Goal: Task Accomplishment & Management: Complete application form

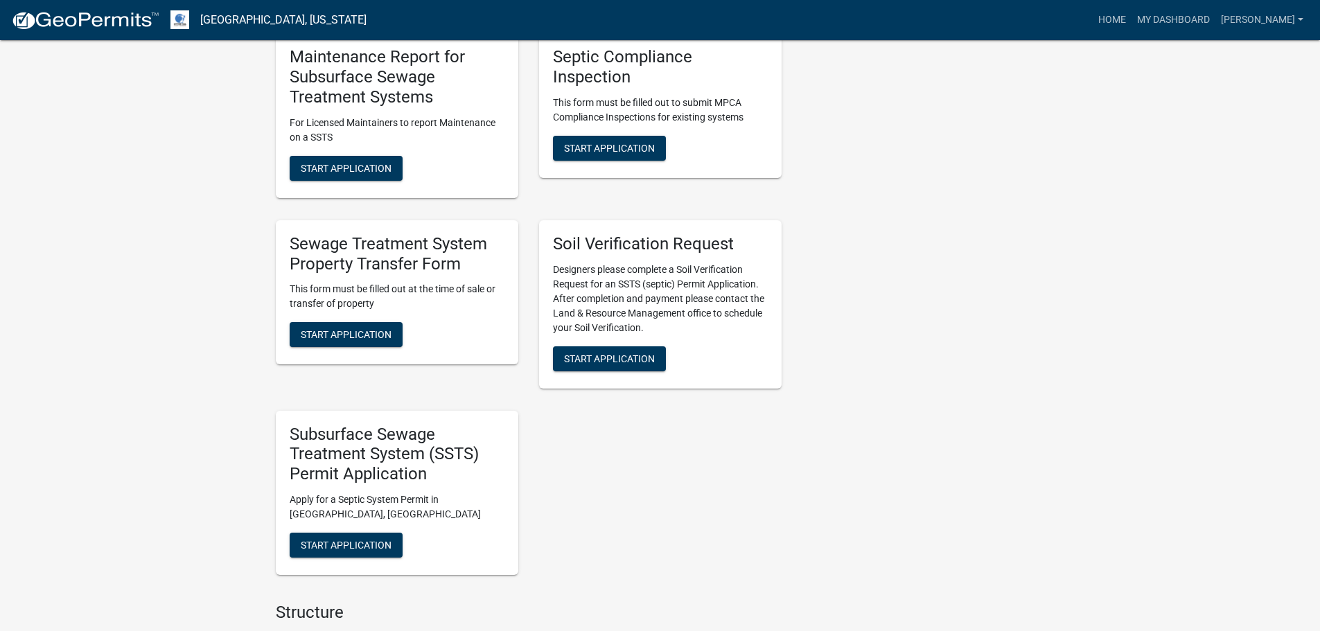
scroll to position [831, 0]
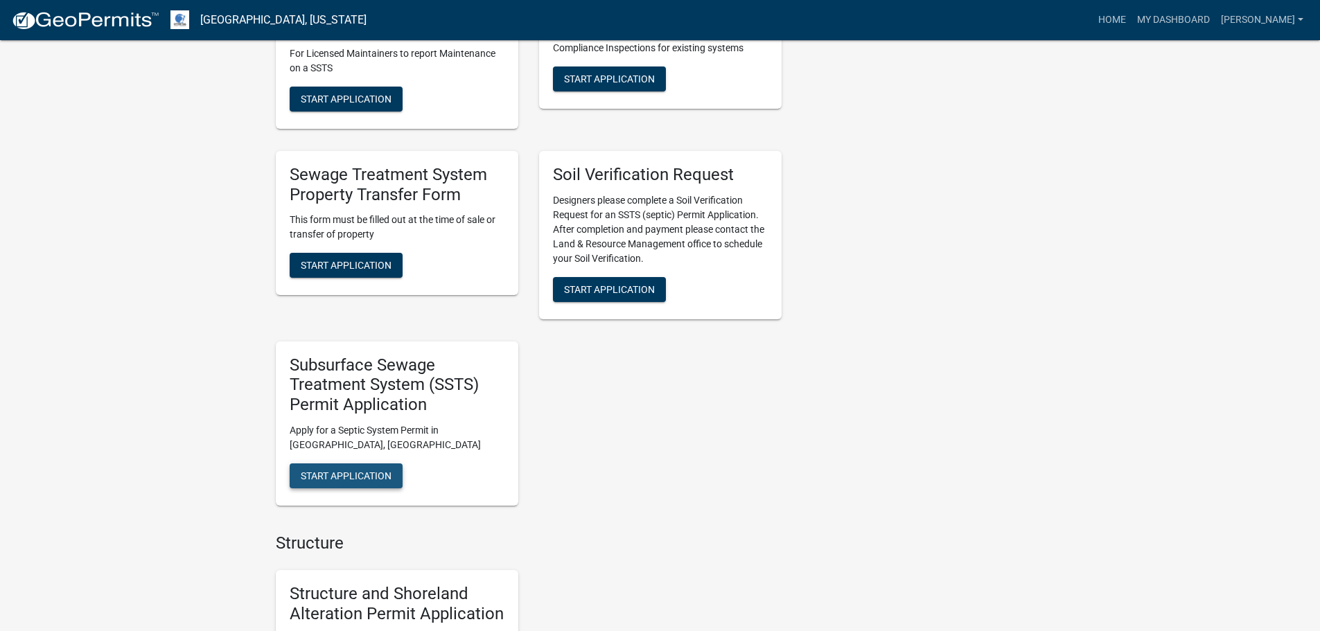
click at [364, 473] on span "Start Application" at bounding box center [346, 475] width 91 height 11
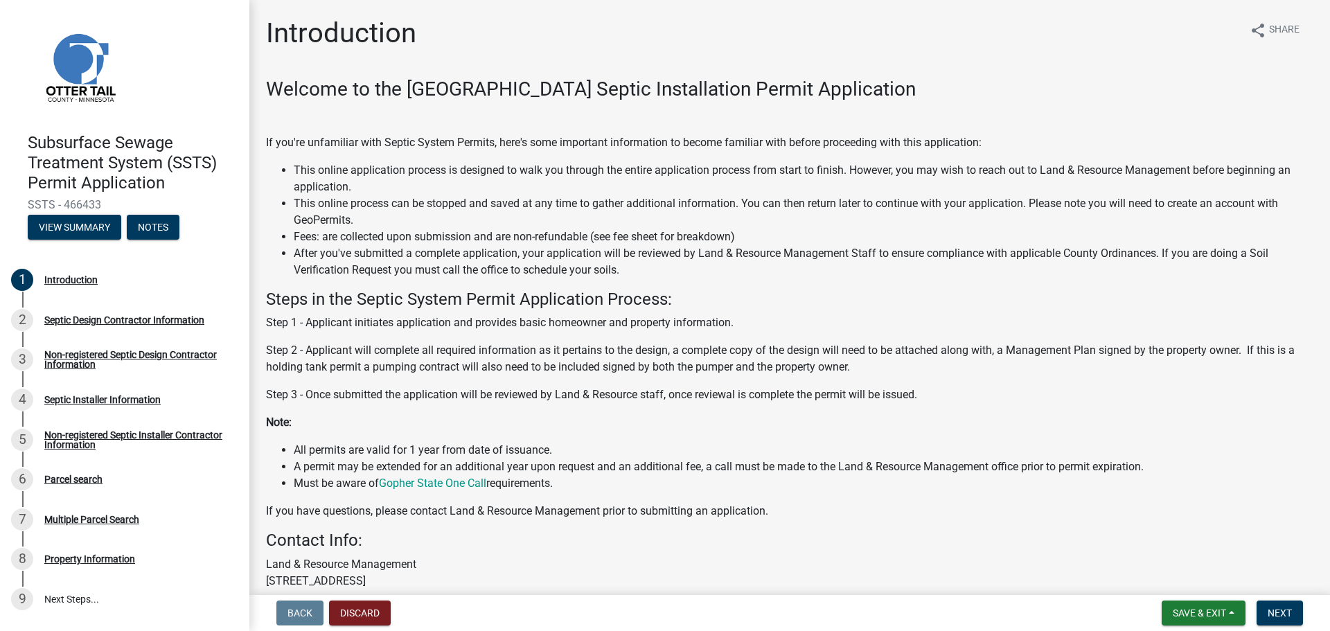
scroll to position [139, 0]
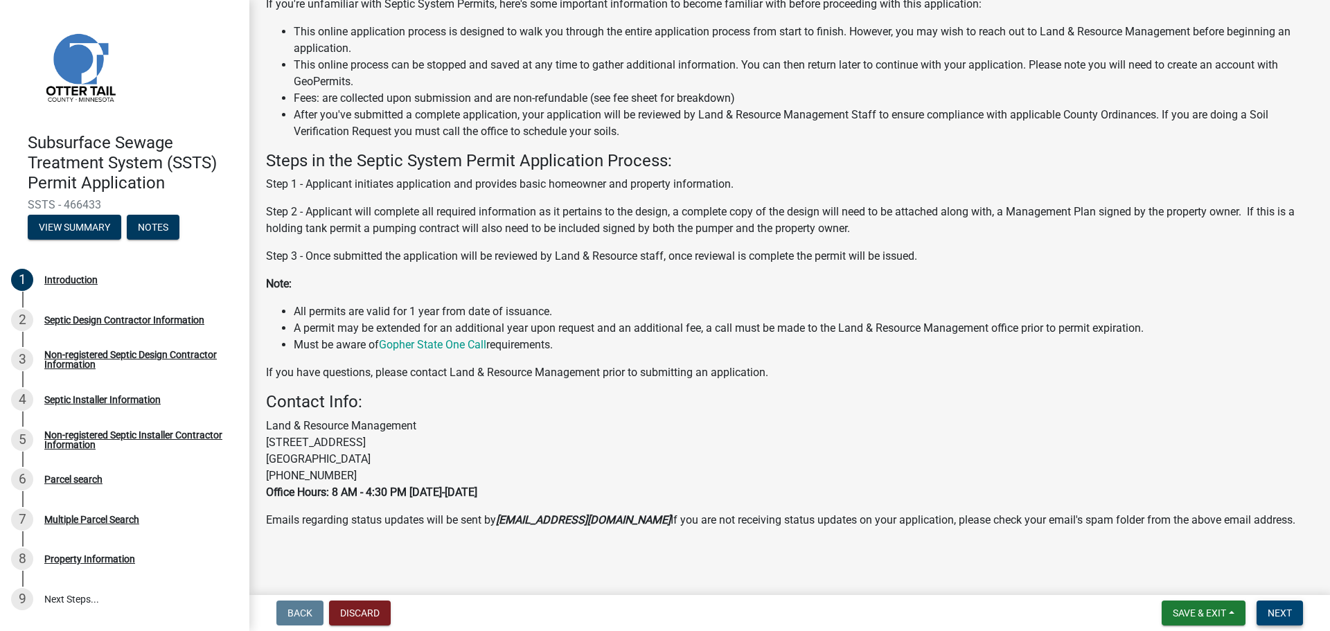
click at [1289, 616] on span "Next" at bounding box center [1280, 612] width 24 height 11
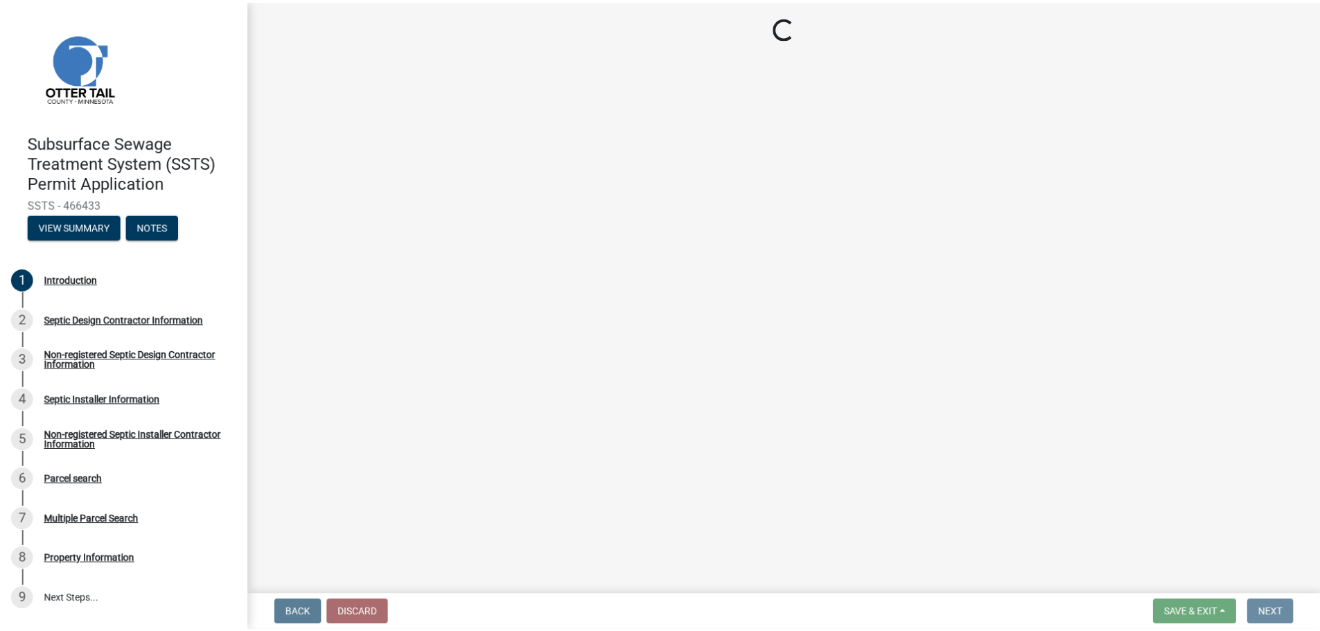
scroll to position [0, 0]
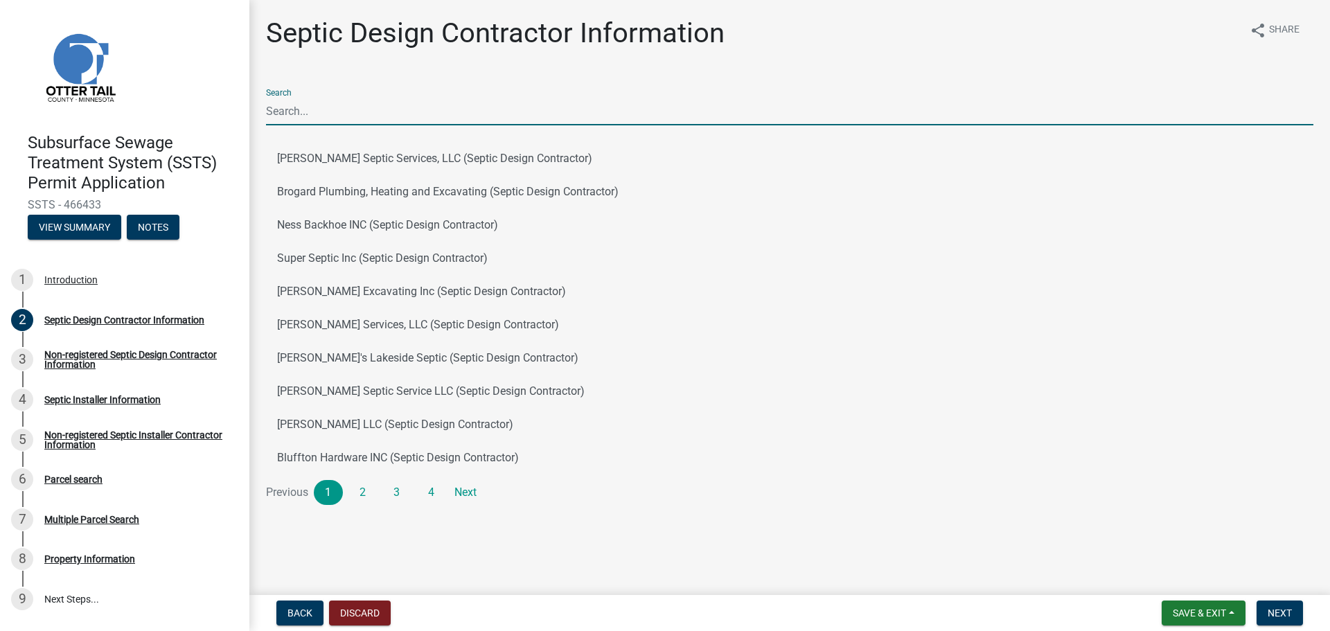
click at [317, 109] on input "Search" at bounding box center [789, 111] width 1047 height 28
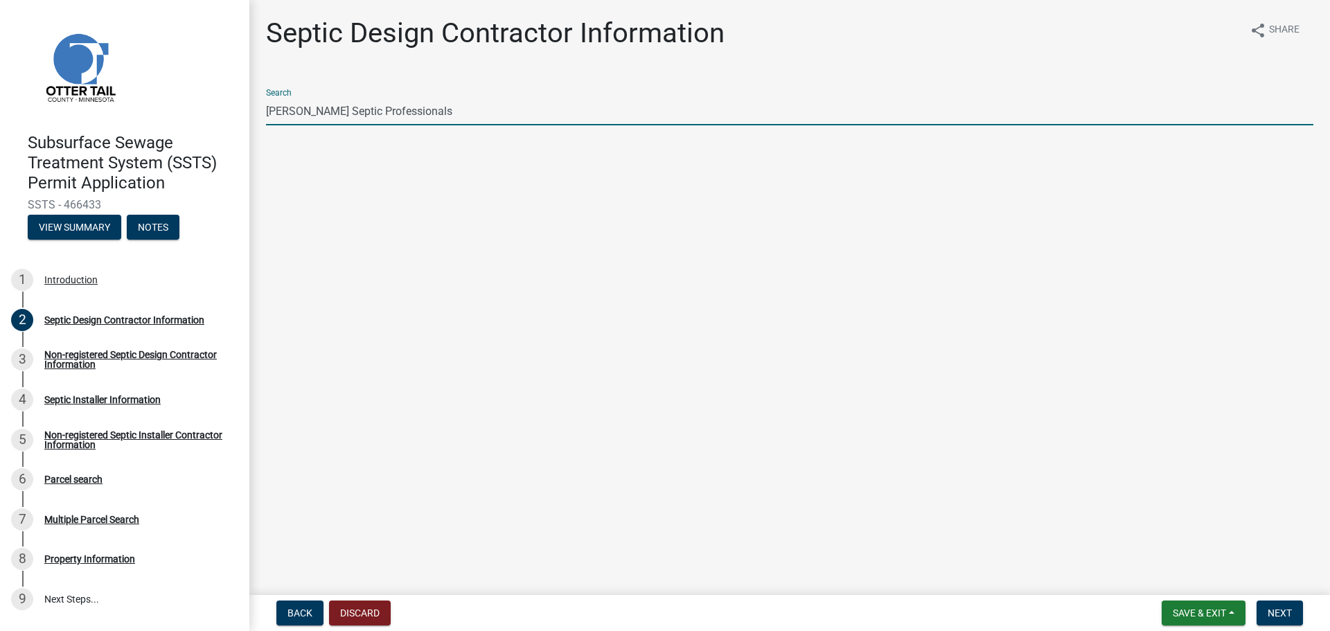
type input "[PERSON_NAME] Septic Professionals"
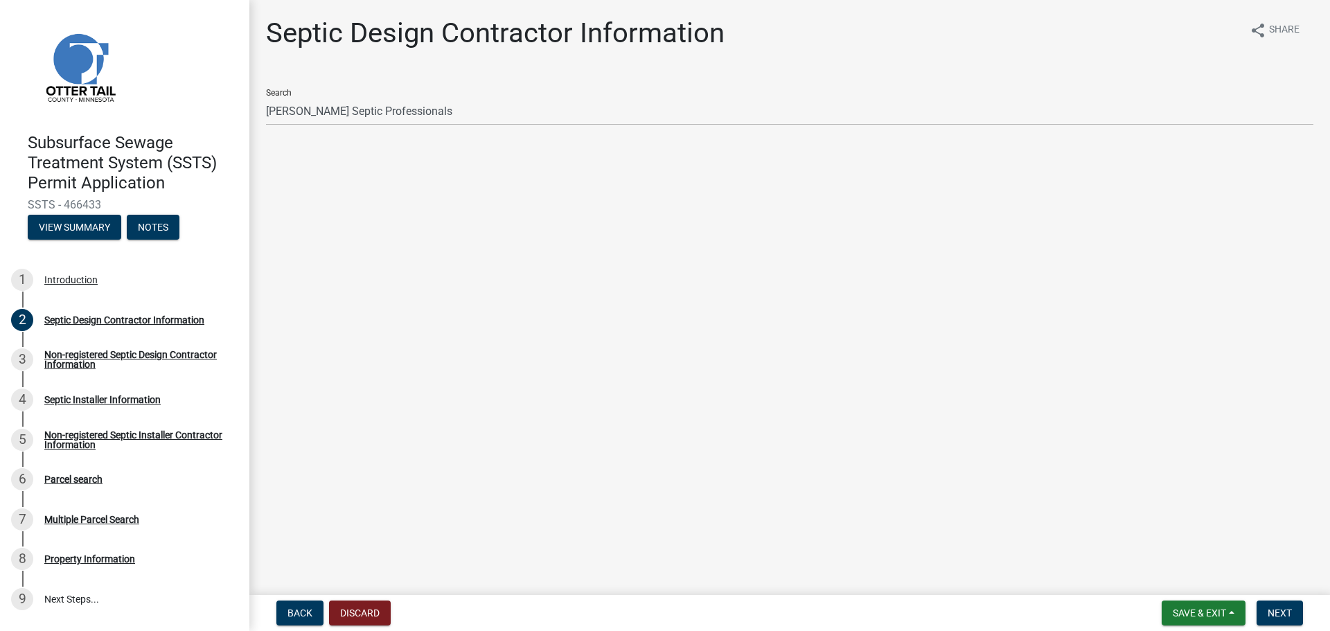
click at [524, 341] on main "Septic Design Contractor Information share Share Search [PERSON_NAME] Septic Pr…" at bounding box center [789, 294] width 1081 height 589
click at [1289, 609] on span "Next" at bounding box center [1280, 612] width 24 height 11
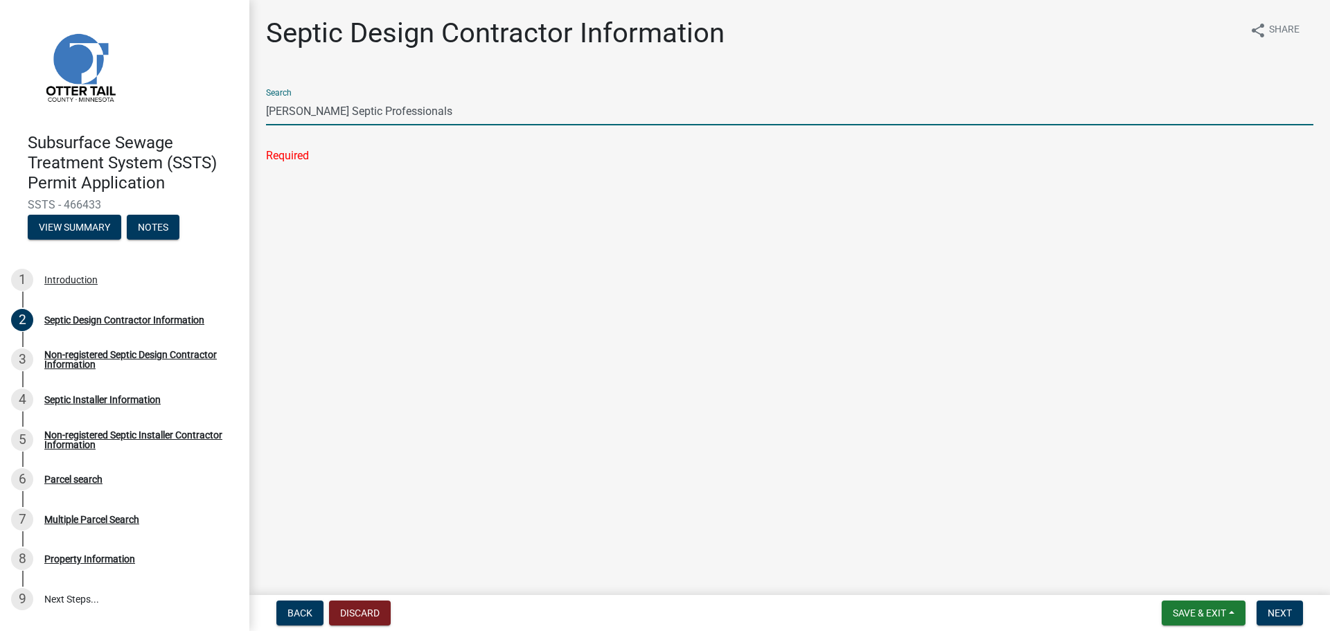
click at [416, 109] on input "[PERSON_NAME] Septic Professionals" at bounding box center [789, 111] width 1047 height 28
click at [294, 614] on span "Back" at bounding box center [299, 612] width 25 height 11
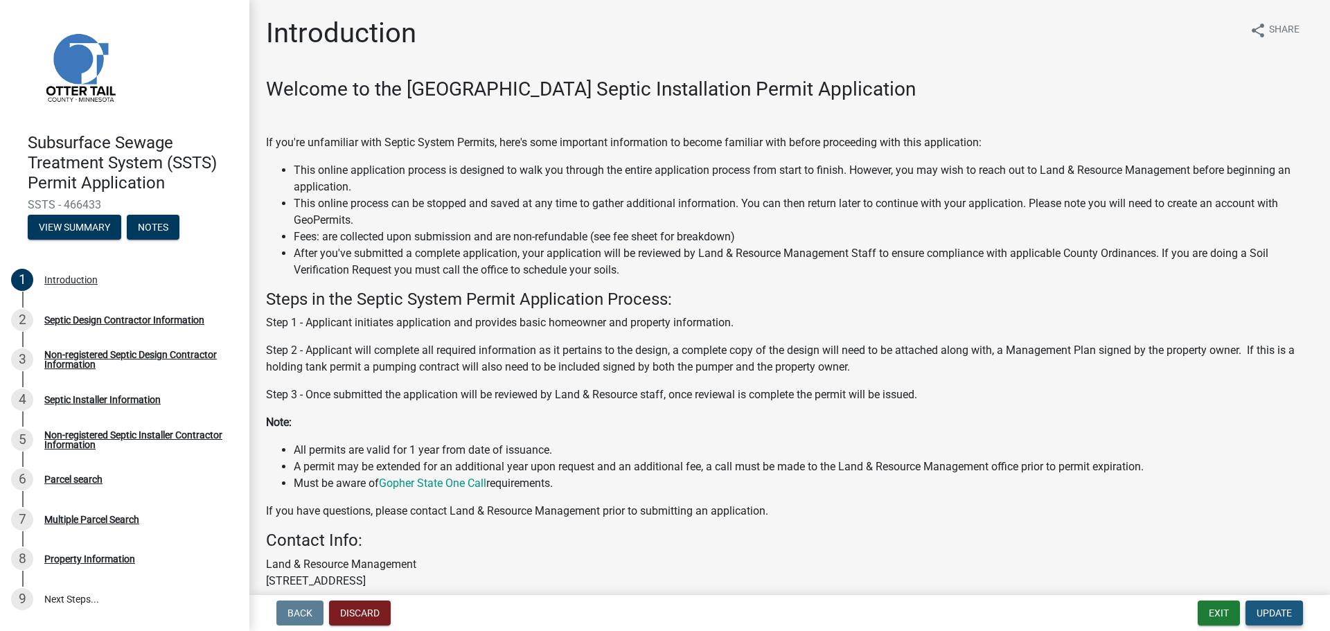
click at [1298, 609] on button "Update" at bounding box center [1273, 613] width 57 height 25
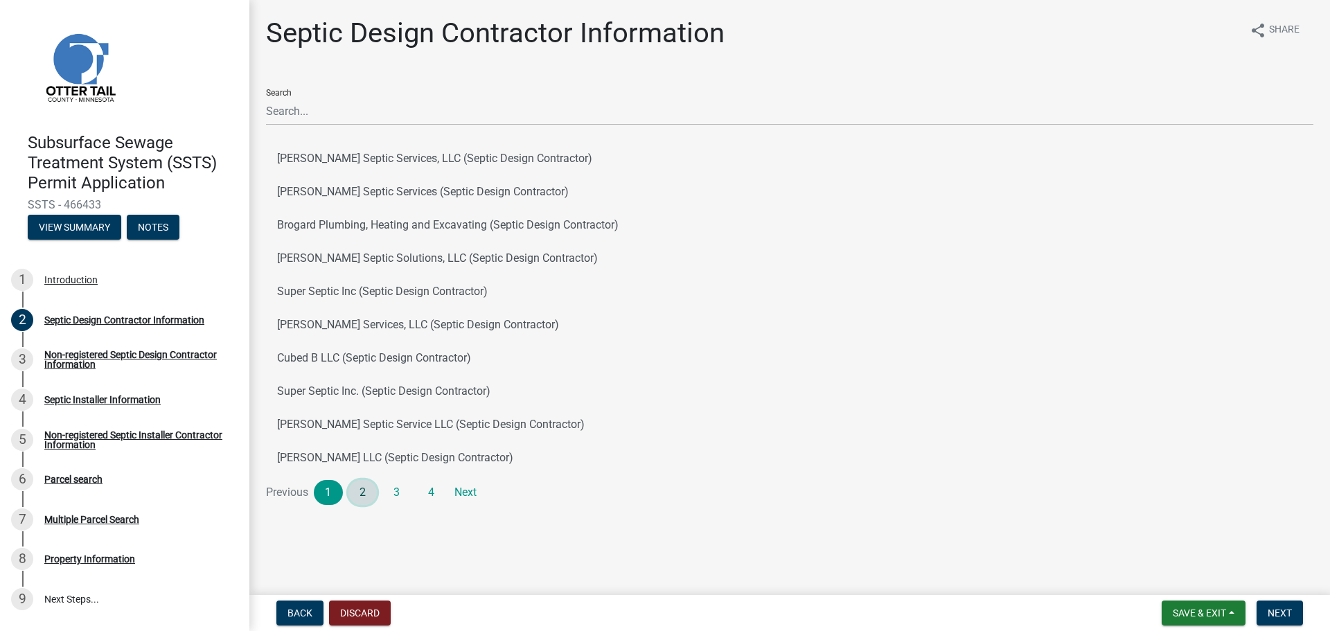
click at [371, 495] on link "2" at bounding box center [362, 492] width 29 height 25
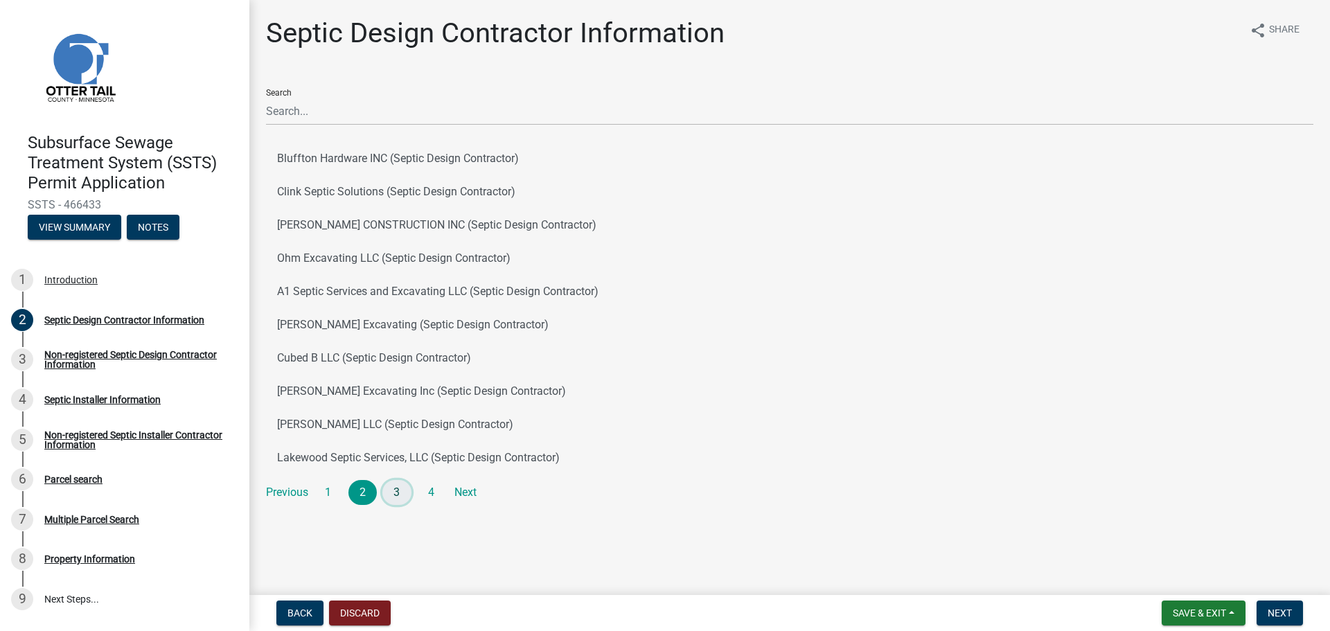
click at [398, 489] on link "3" at bounding box center [396, 492] width 29 height 25
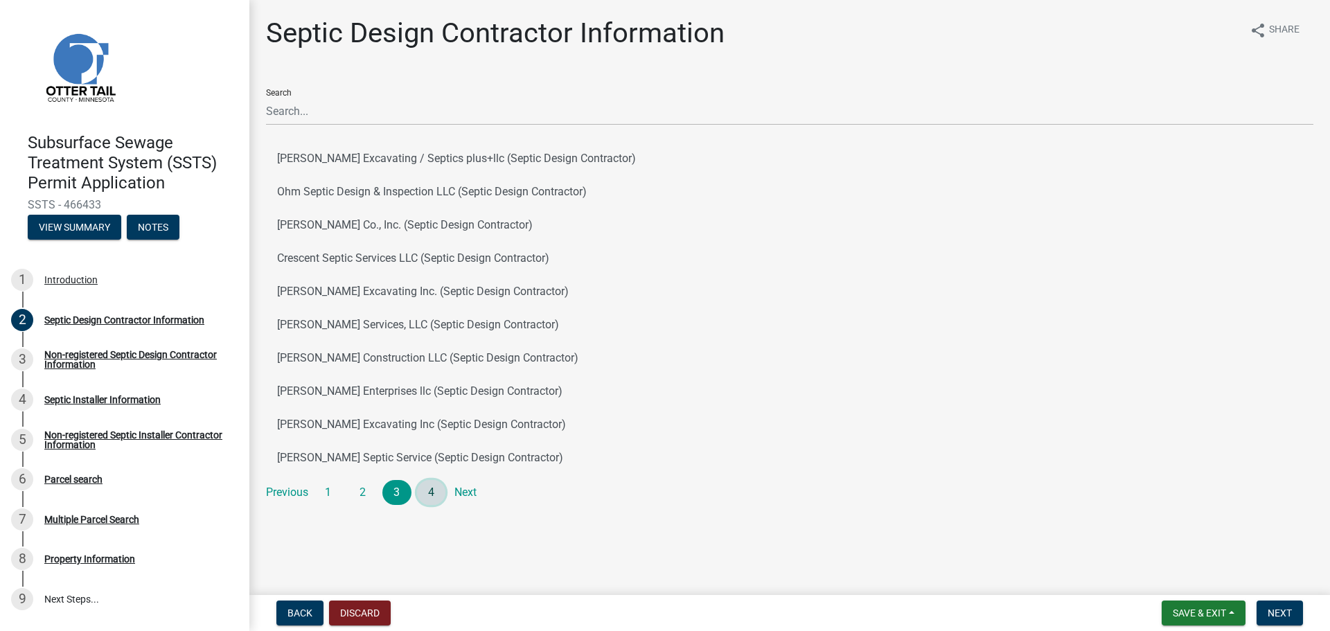
click at [436, 493] on link "4" at bounding box center [431, 492] width 29 height 25
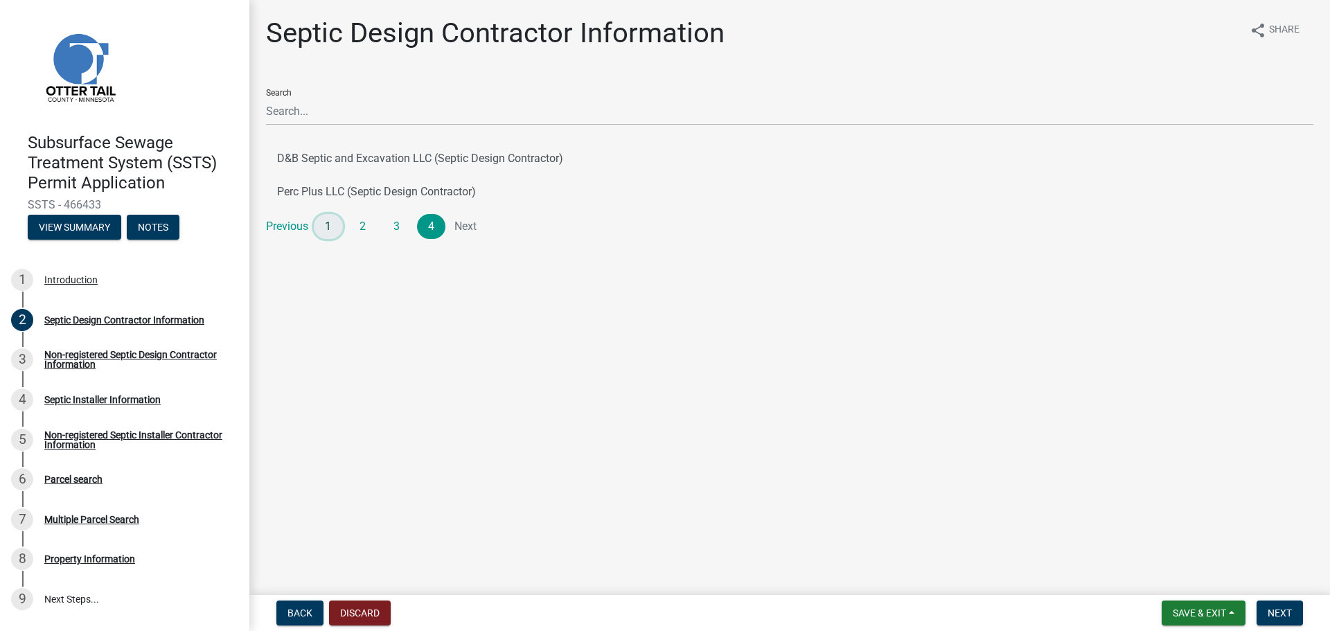
click at [336, 227] on link "1" at bounding box center [328, 226] width 29 height 25
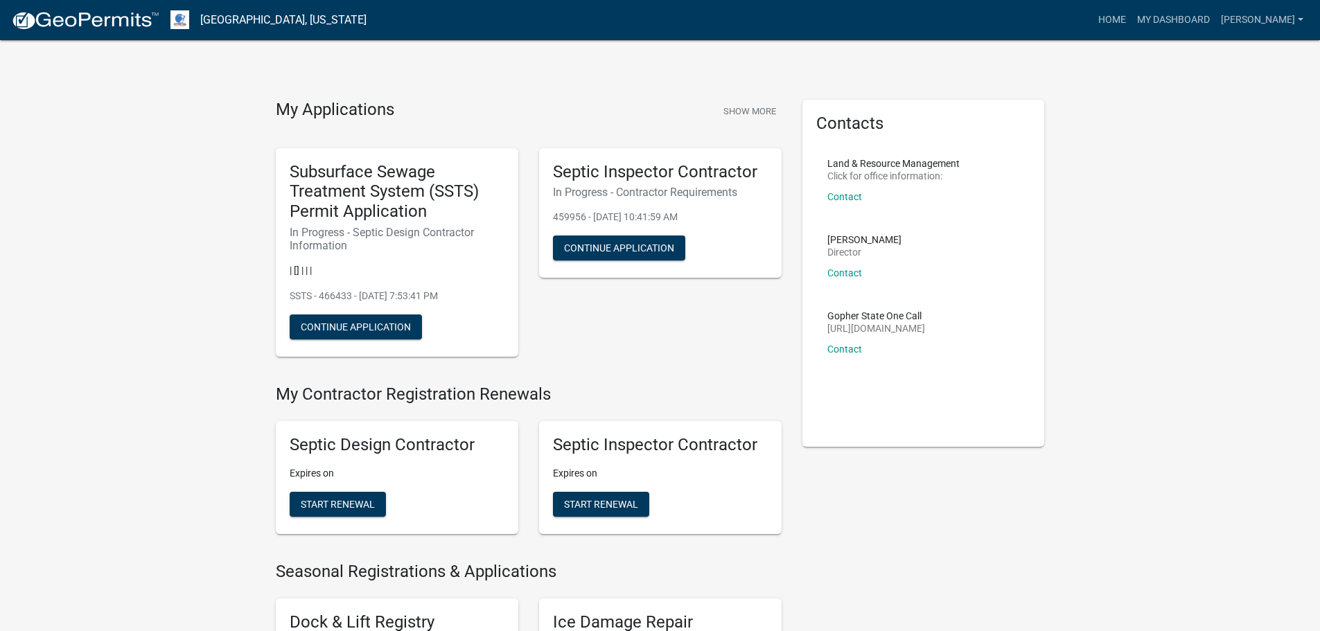
scroll to position [139, 0]
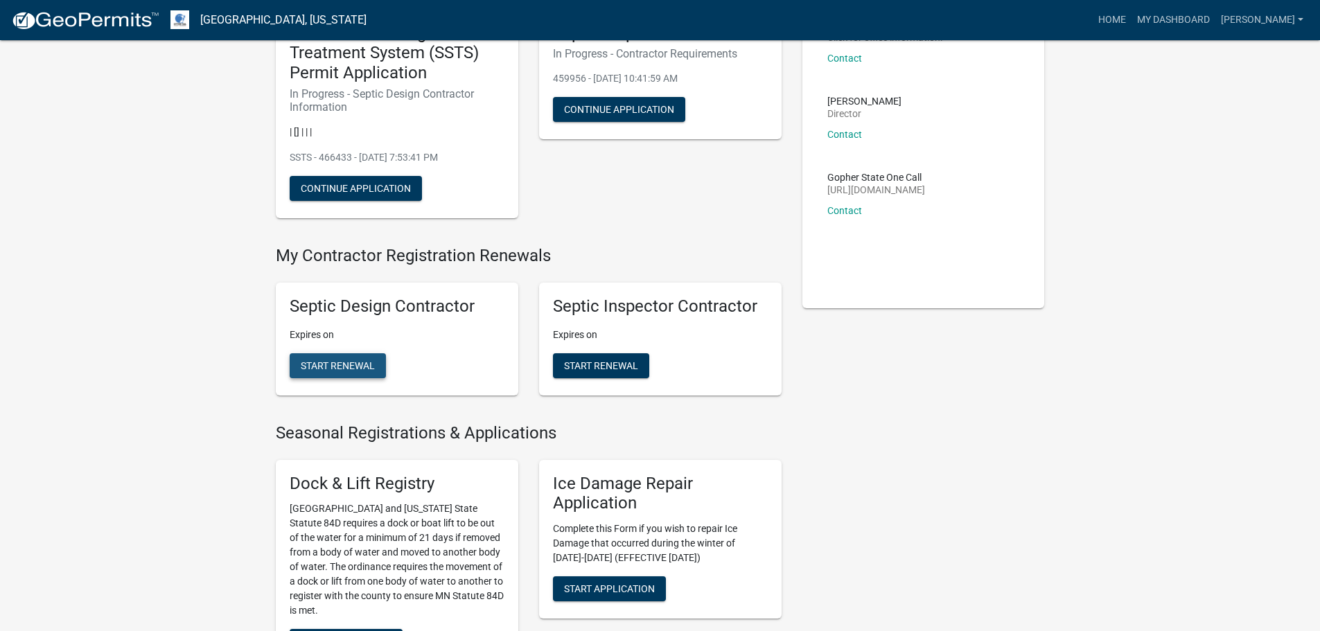
click at [358, 371] on span "Start Renewal" at bounding box center [338, 364] width 74 height 11
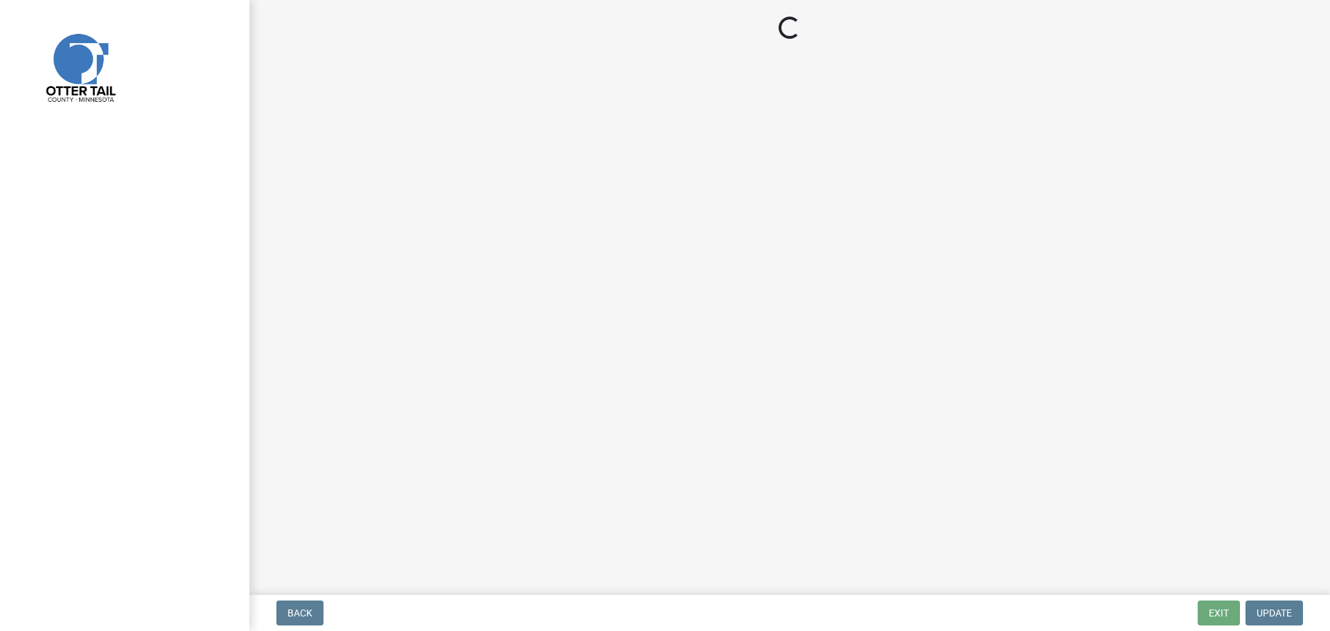
select select "MN"
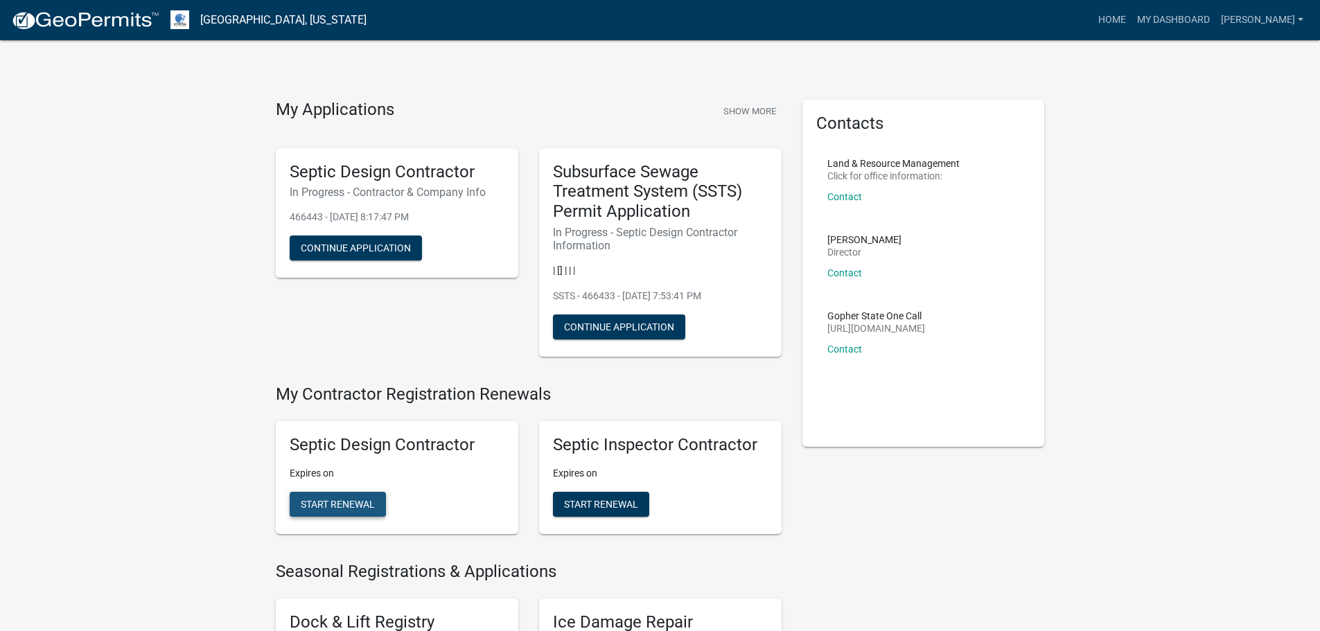
click at [364, 512] on button "Start Renewal" at bounding box center [338, 504] width 96 height 25
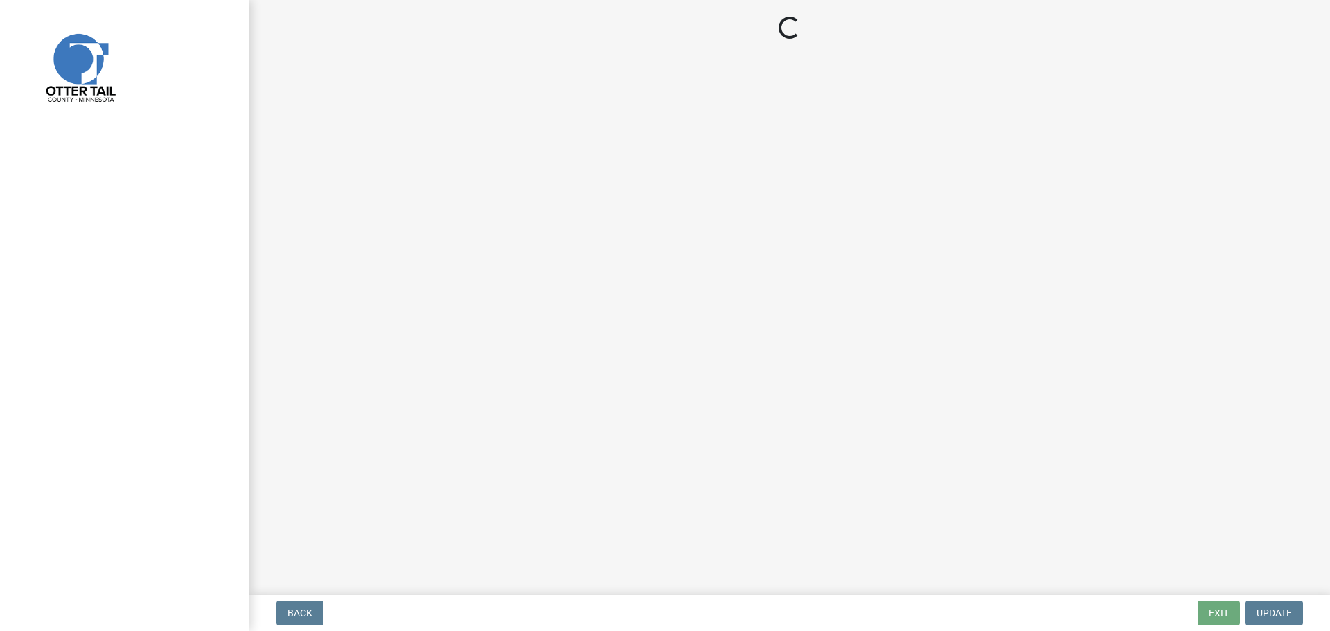
select select "MN"
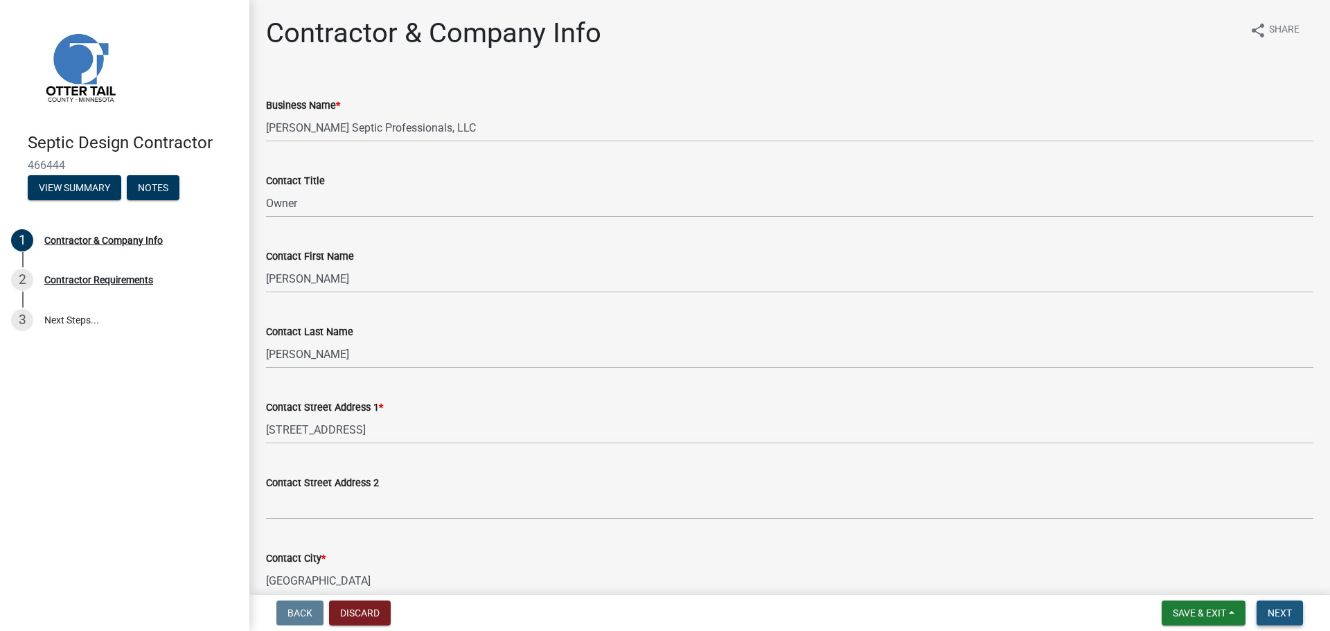
click at [1274, 617] on span "Next" at bounding box center [1280, 612] width 24 height 11
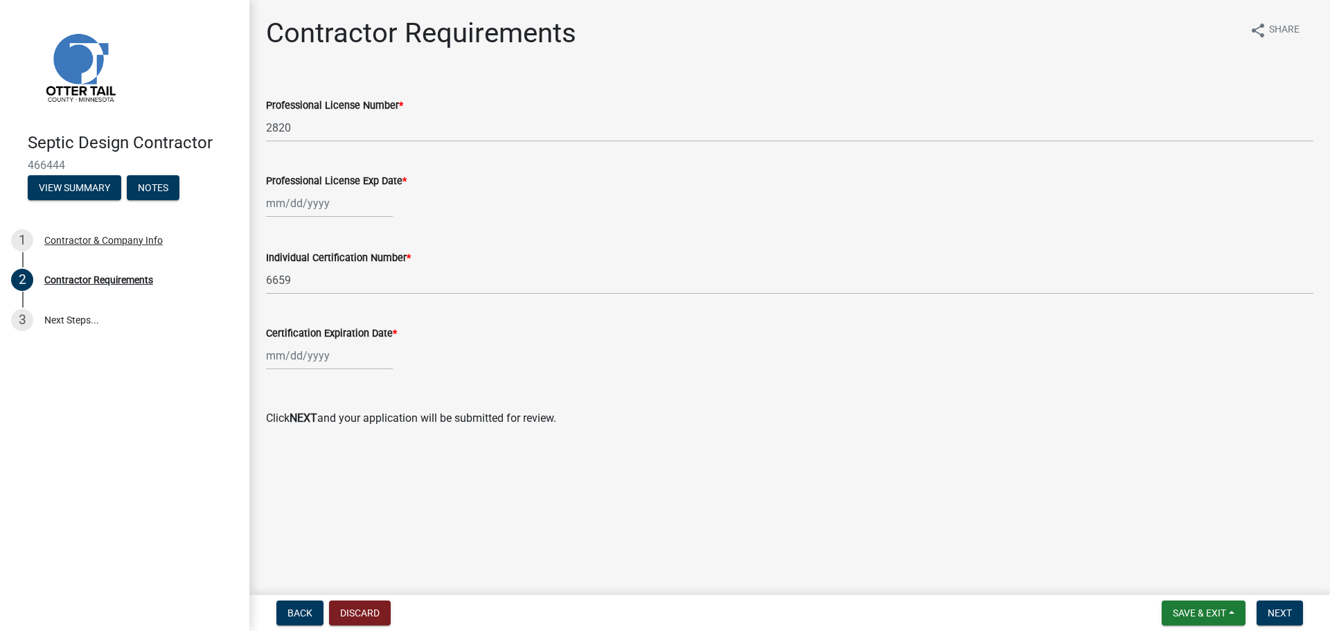
click at [277, 210] on div at bounding box center [329, 203] width 127 height 28
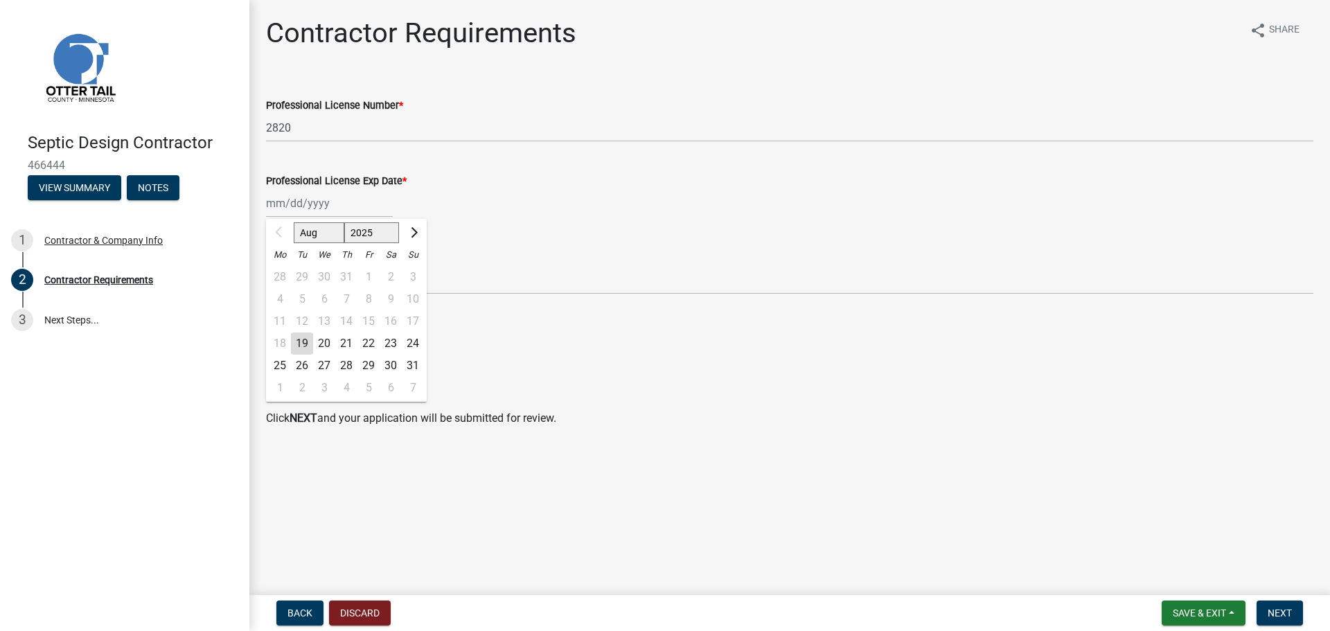
click at [394, 235] on select "2025 2026 2027 2028 2029 2030 2031 2032 2033 2034 2035 2036 2037 2038 2039 2040…" at bounding box center [371, 232] width 55 height 21
select select "2028"
click at [344, 222] on select "2025 2026 2027 2028 2029 2030 2031 2032 2033 2034 2035 2036 2037 2038 2039 2040…" at bounding box center [371, 232] width 55 height 21
click at [303, 296] on div "8" at bounding box center [302, 299] width 22 height 22
type input "[DATE]"
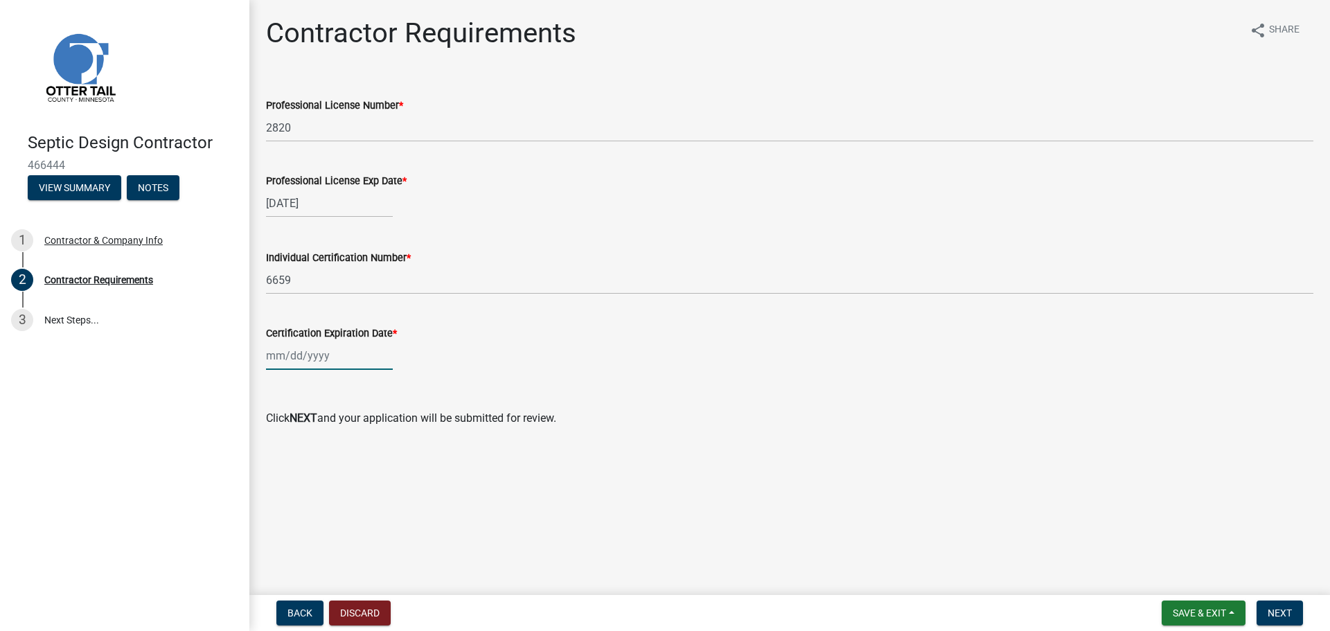
click at [309, 357] on div at bounding box center [329, 355] width 127 height 28
select select "8"
click at [387, 380] on select "1525 1526 1527 1528 1529 1530 1531 1532 1533 1534 1535 1536 1537 1538 1539 1540…" at bounding box center [375, 385] width 50 height 21
select select "2028"
click at [350, 375] on select "1525 1526 1527 1528 1529 1530 1531 1532 1533 1534 1535 1536 1537 1538 1539 1540…" at bounding box center [375, 385] width 50 height 21
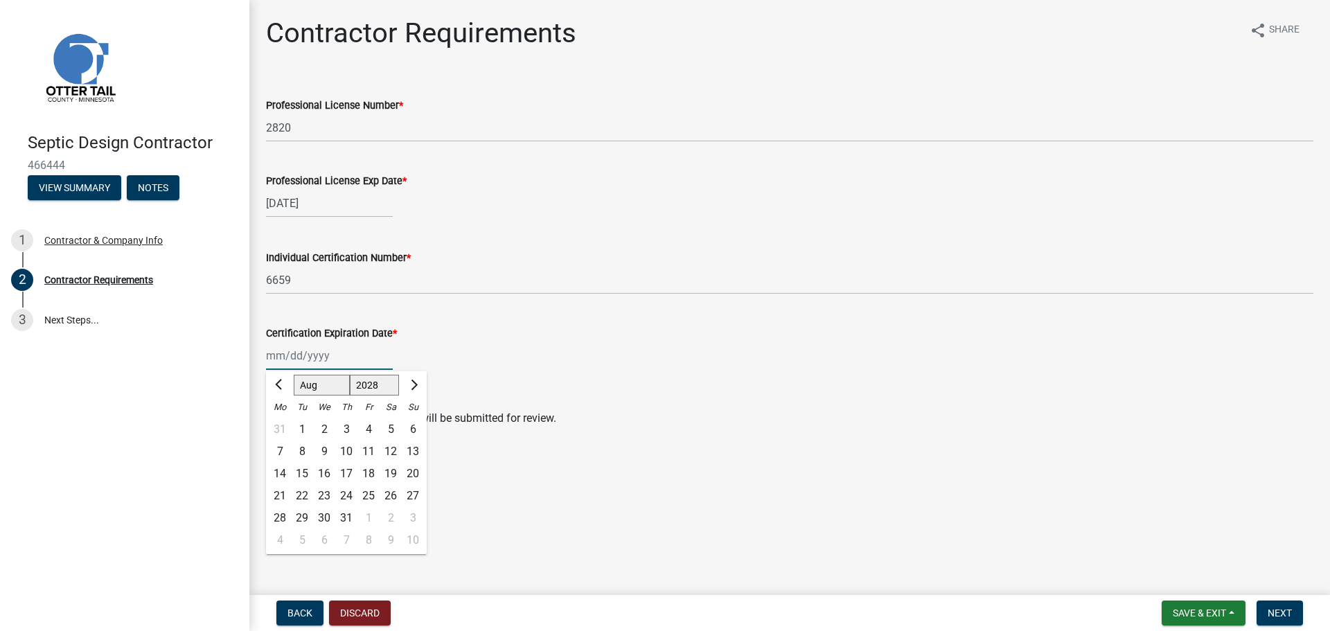
click at [317, 387] on select "Jan Feb Mar Apr May Jun [DATE] Aug Sep Oct Nov Dec" at bounding box center [322, 385] width 56 height 21
select select "12"
click at [294, 375] on select "Jan Feb Mar Apr May Jun [DATE] Aug Sep Oct Nov Dec" at bounding box center [322, 385] width 56 height 21
click at [301, 452] on div "5" at bounding box center [302, 452] width 22 height 22
type input "[DATE]"
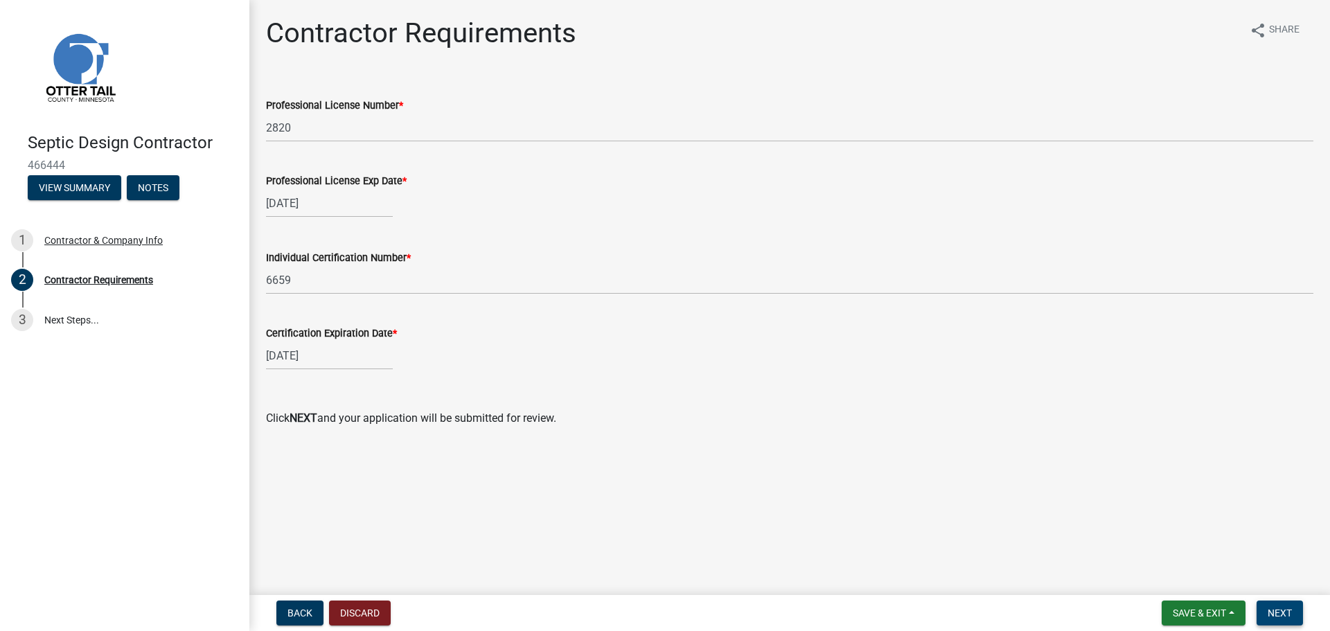
click at [1287, 618] on span "Next" at bounding box center [1280, 612] width 24 height 11
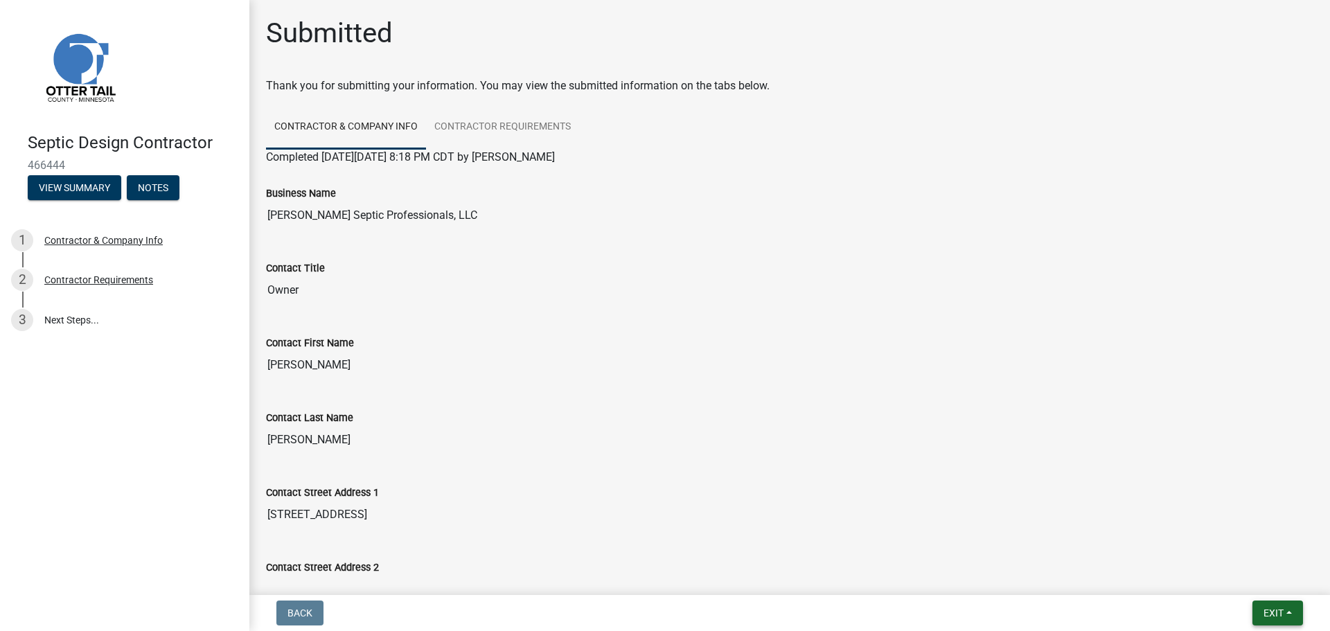
click at [1283, 617] on span "Exit" at bounding box center [1273, 612] width 20 height 11
click at [1230, 542] on button "Save" at bounding box center [1247, 543] width 111 height 33
click at [1263, 613] on span "Exit" at bounding box center [1273, 612] width 20 height 11
click at [1222, 543] on button "Save" at bounding box center [1247, 543] width 111 height 33
click at [1266, 614] on span "Exit" at bounding box center [1273, 612] width 20 height 11
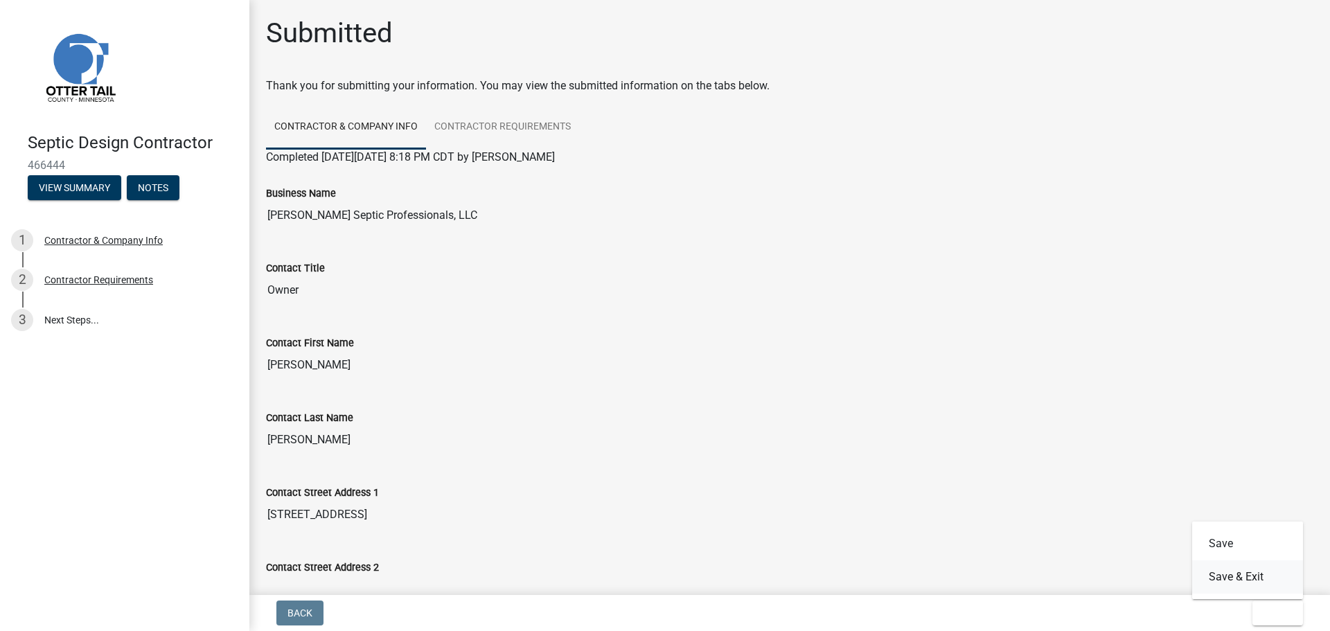
click at [1250, 586] on button "Save & Exit" at bounding box center [1247, 576] width 111 height 33
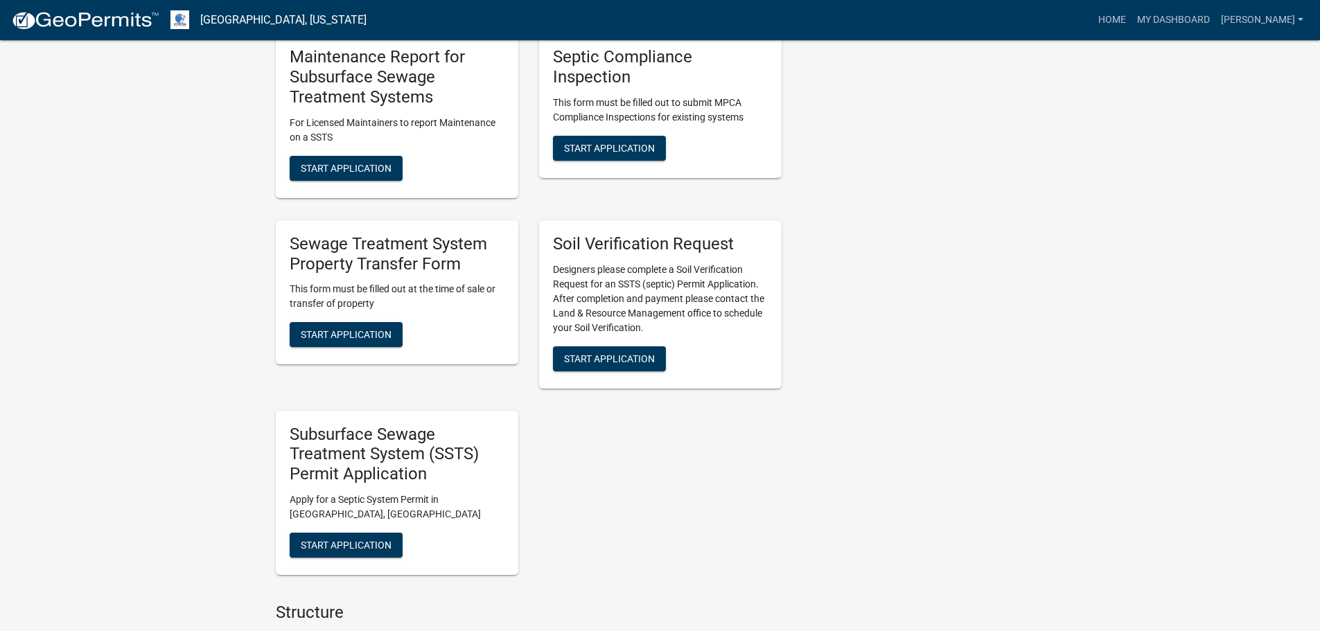
scroll to position [831, 0]
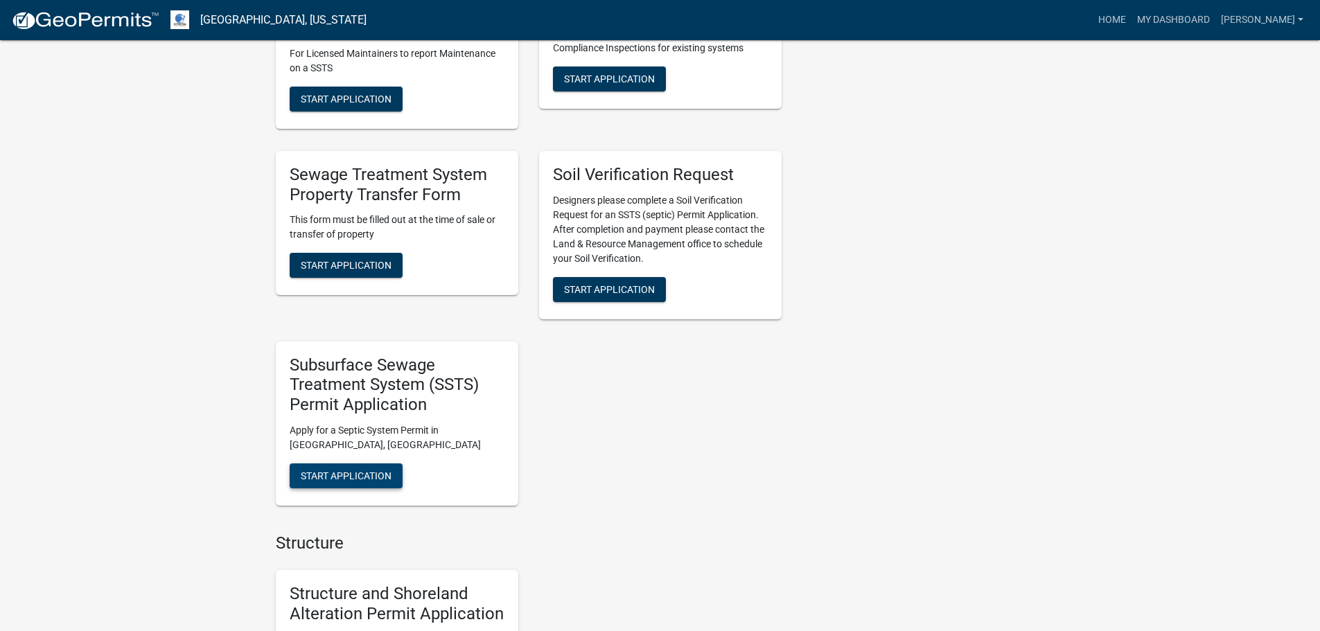
click at [360, 477] on span "Start Application" at bounding box center [346, 475] width 91 height 11
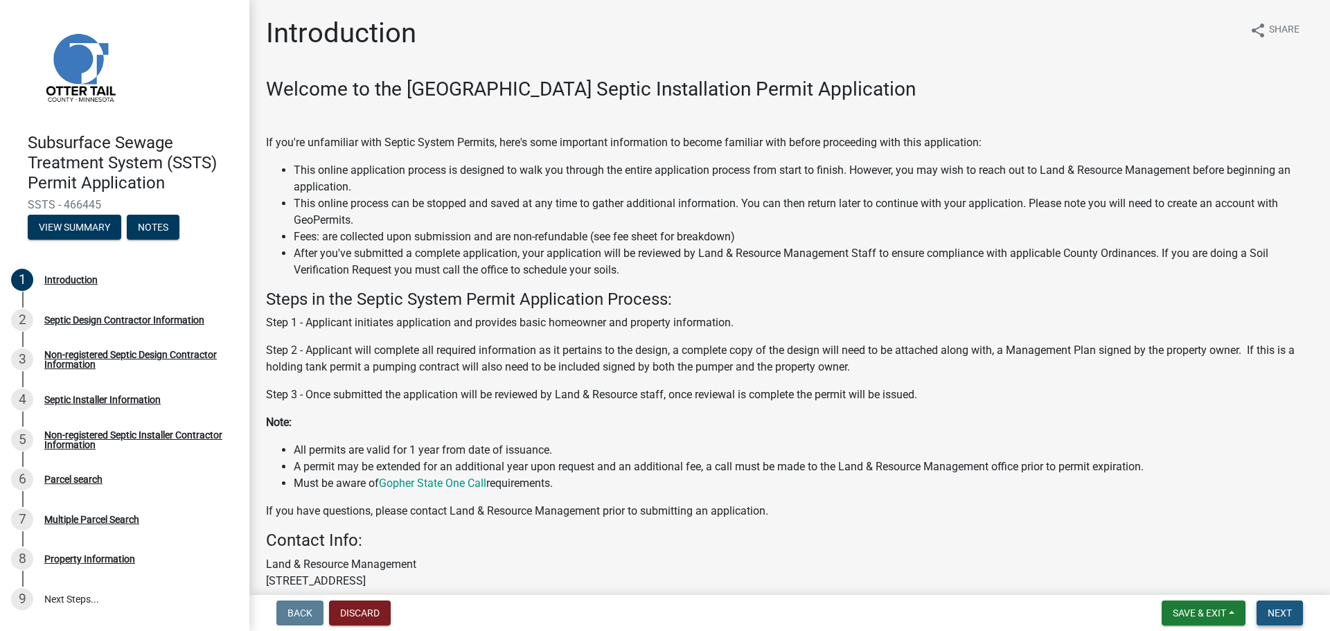
click at [1281, 618] on span "Next" at bounding box center [1280, 612] width 24 height 11
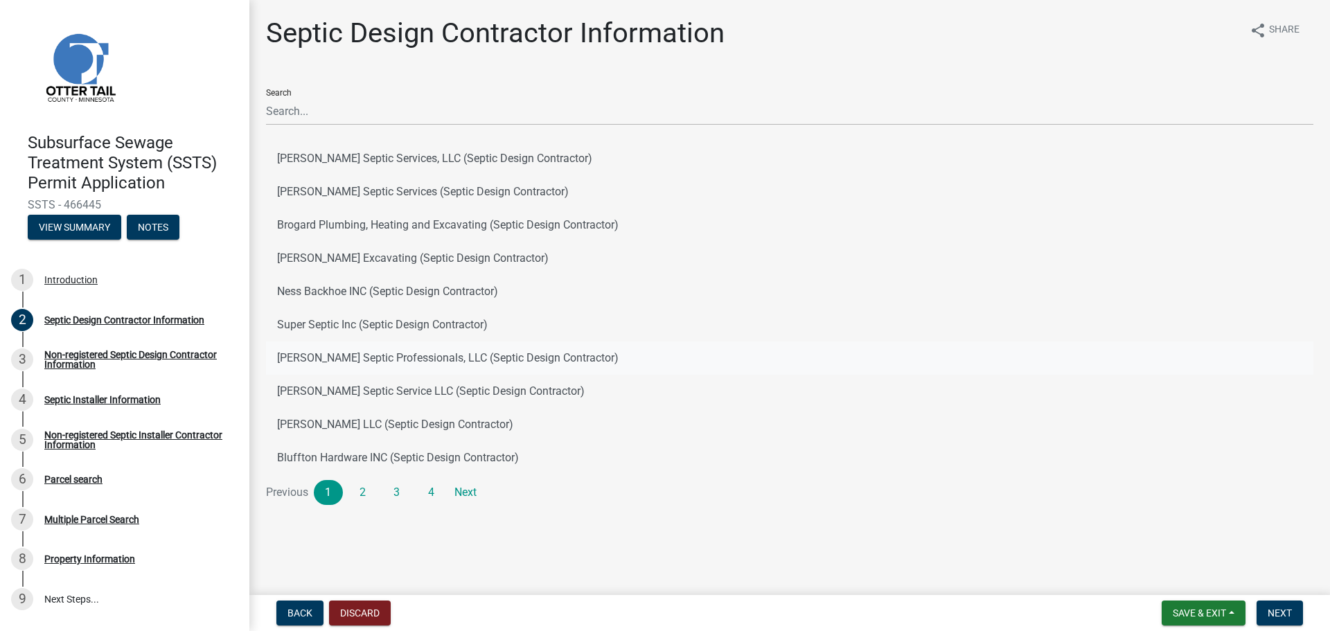
click at [355, 356] on button "[PERSON_NAME] Septic Professionals, LLC (Septic Design Contractor)" at bounding box center [789, 357] width 1047 height 33
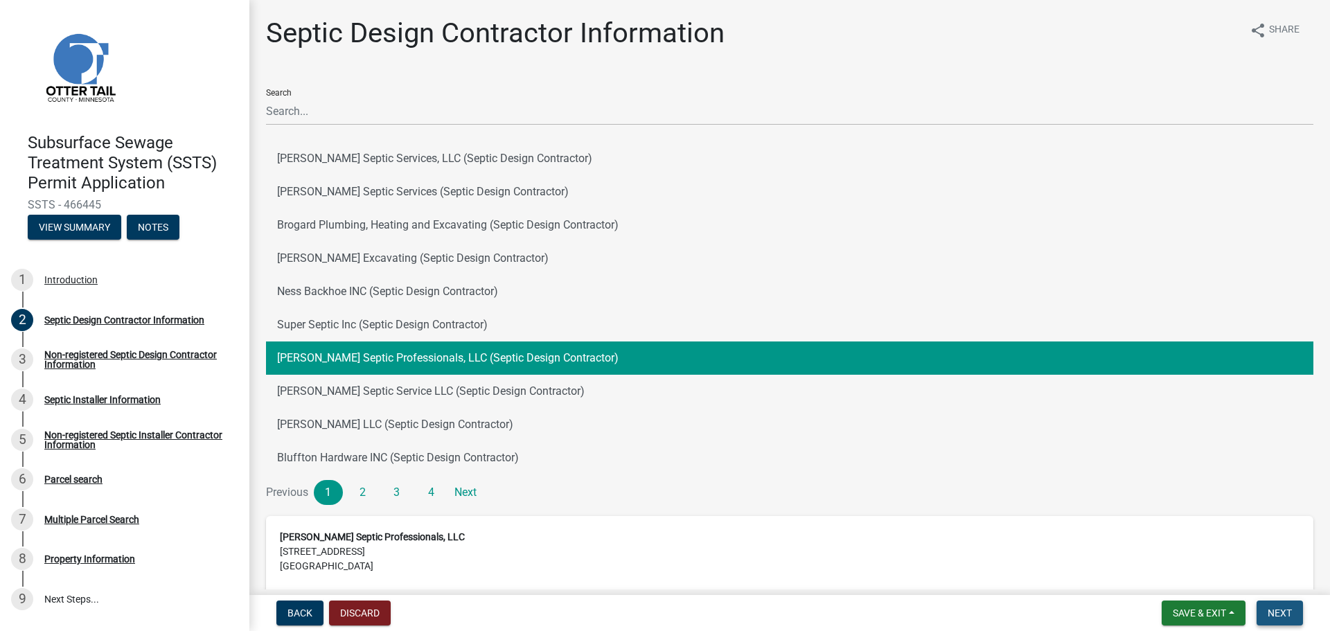
click at [1275, 614] on span "Next" at bounding box center [1280, 612] width 24 height 11
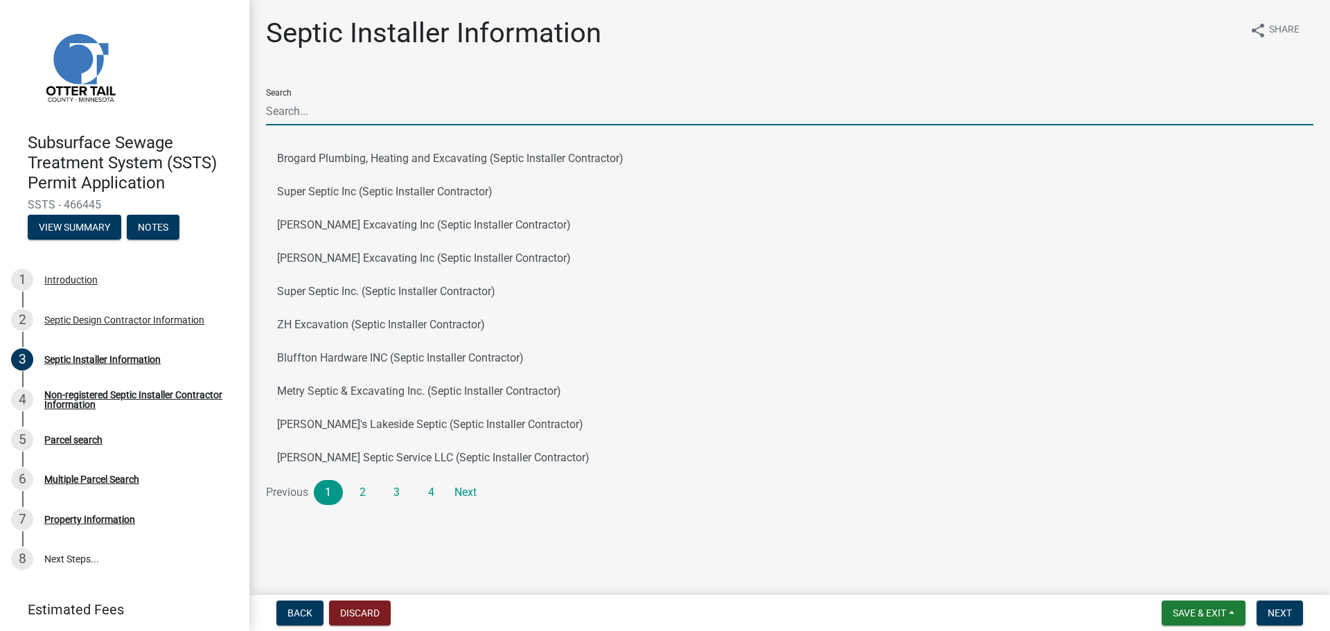
click at [326, 120] on input "Search" at bounding box center [789, 111] width 1047 height 28
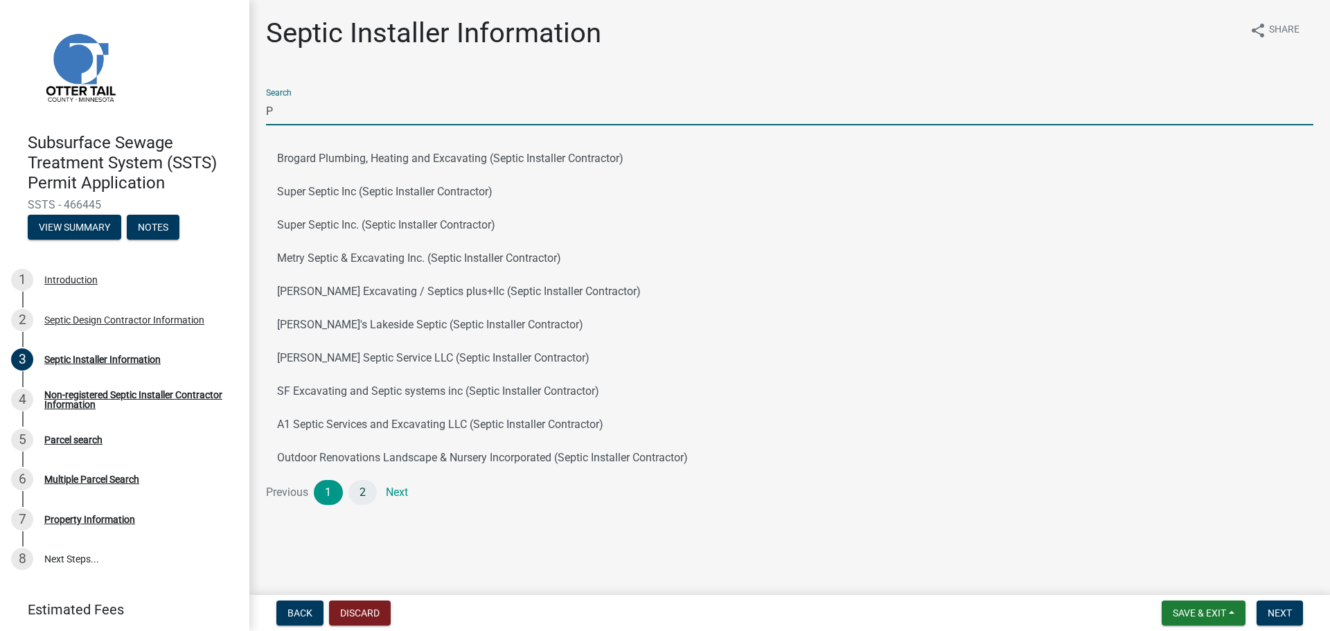
type input "P"
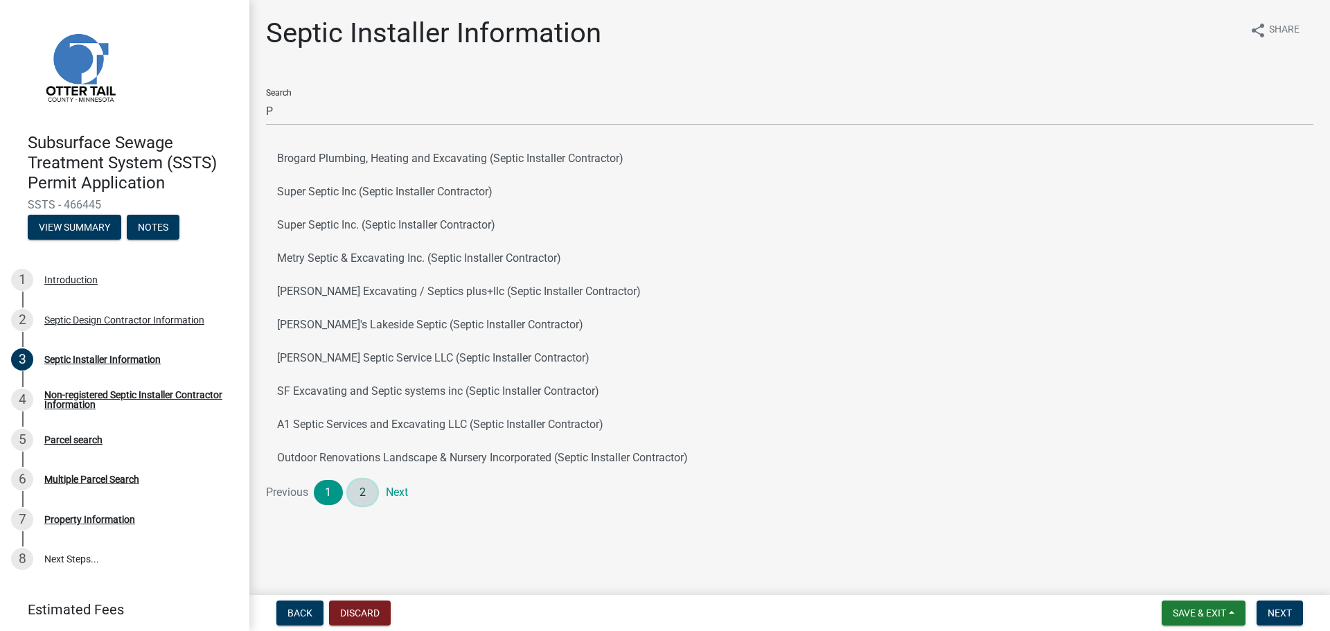
click at [358, 492] on link "2" at bounding box center [362, 492] width 29 height 25
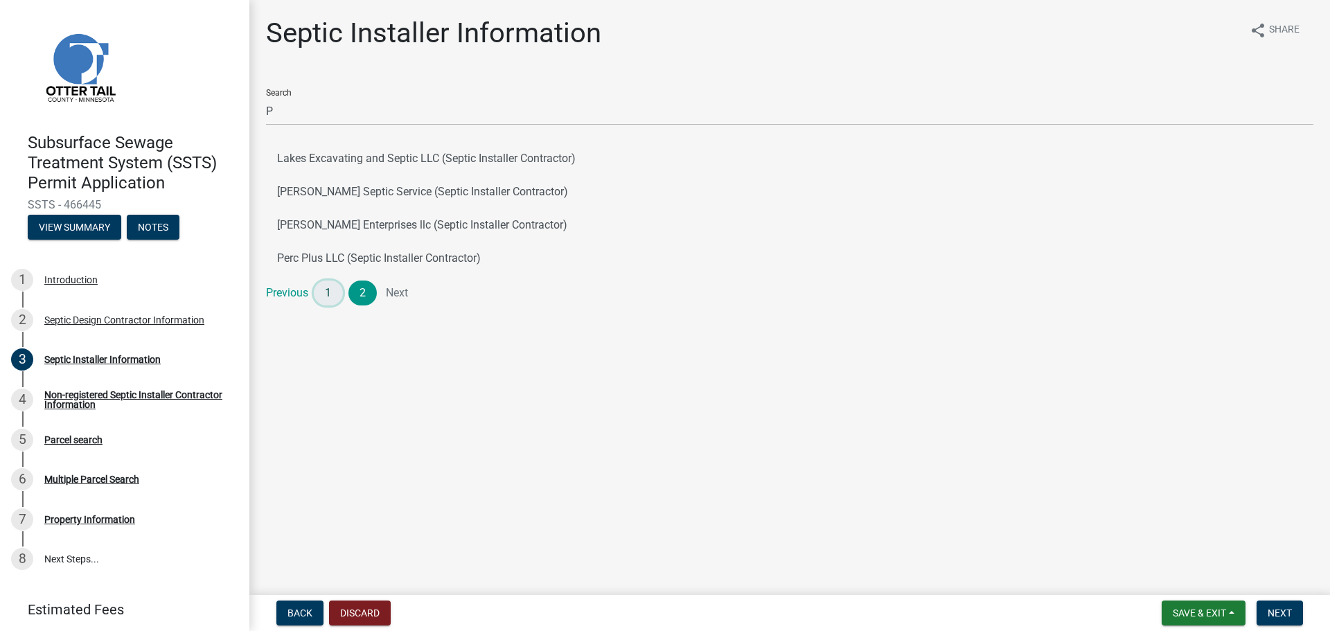
click at [326, 288] on link "1" at bounding box center [328, 293] width 29 height 25
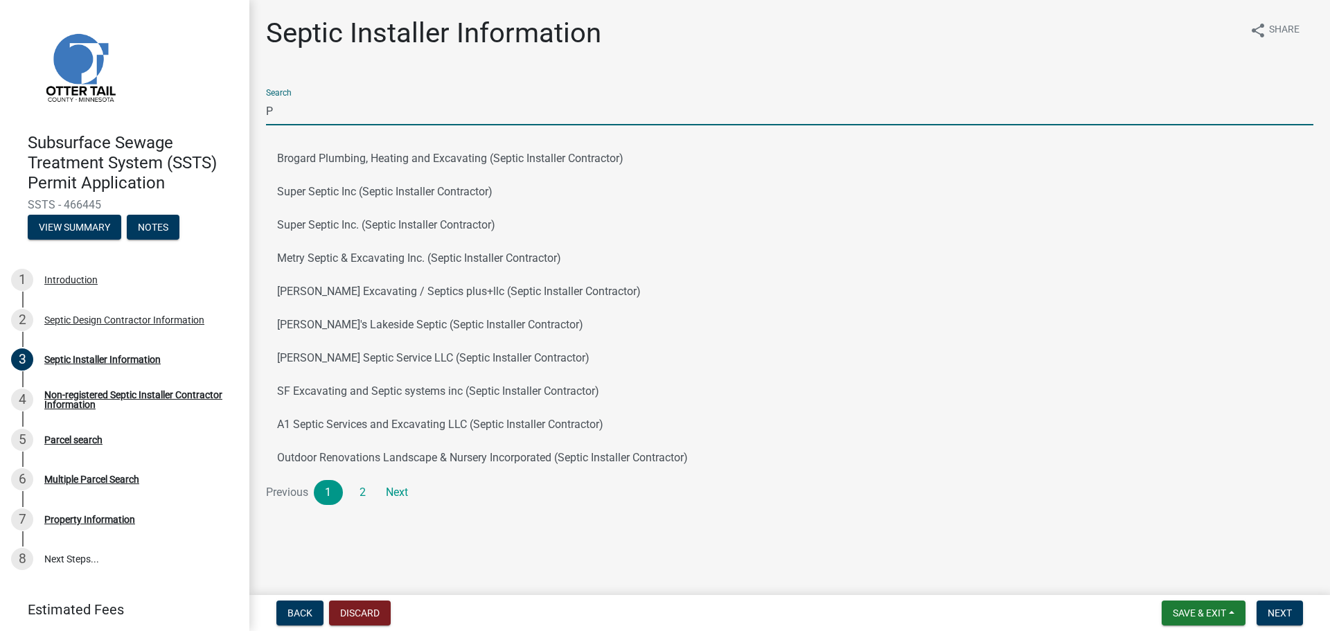
drag, startPoint x: 295, startPoint y: 111, endPoint x: 216, endPoint y: 99, distance: 79.8
click at [216, 99] on div "Subsurface Sewage Treatment System (SSTS) Permit Application SSTS - 466445 View…" at bounding box center [665, 315] width 1330 height 631
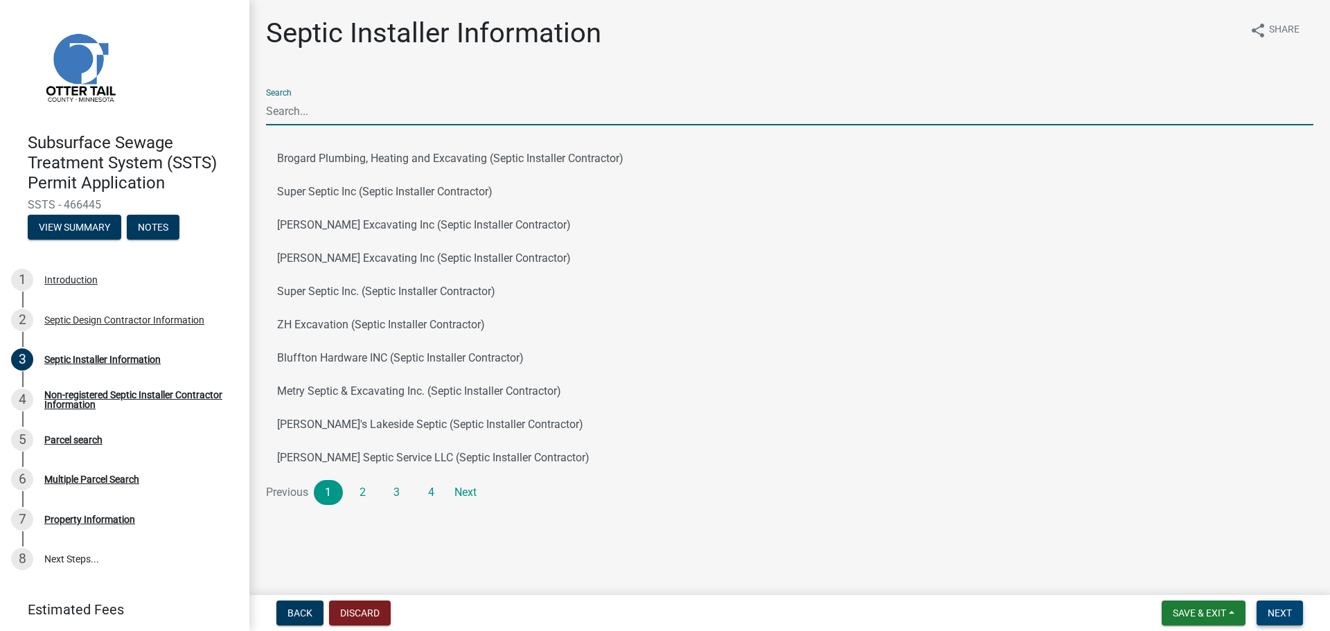
click at [1290, 609] on span "Next" at bounding box center [1280, 612] width 24 height 11
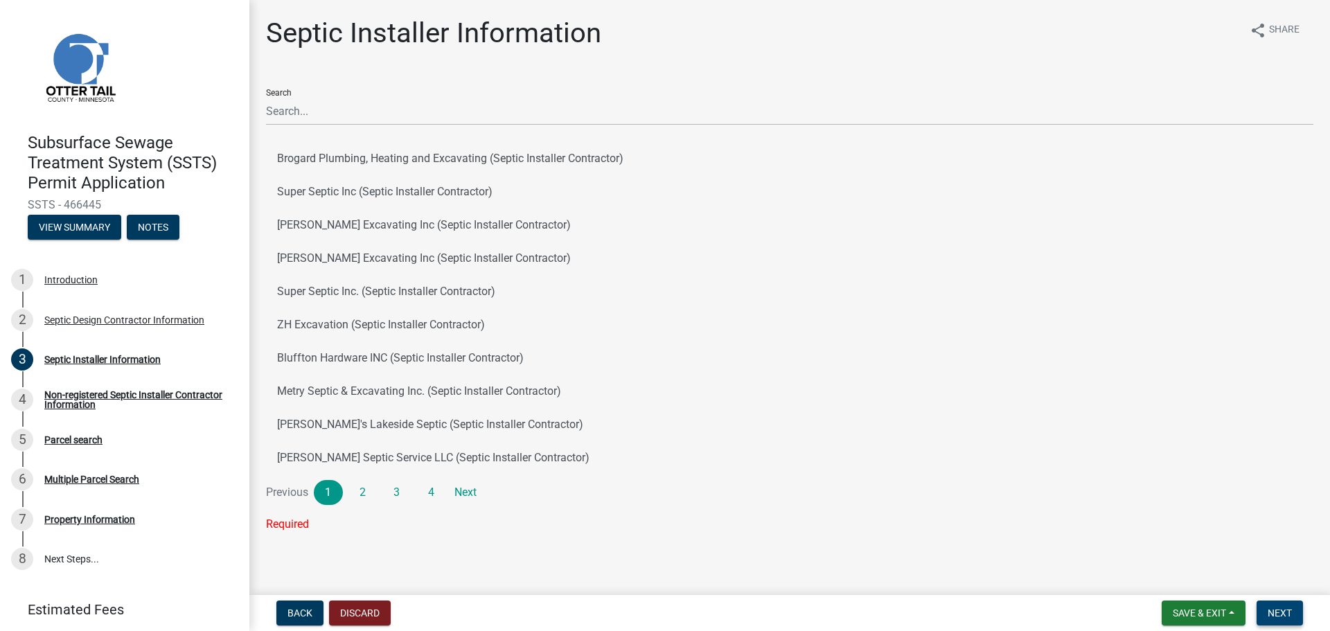
scroll to position [8, 0]
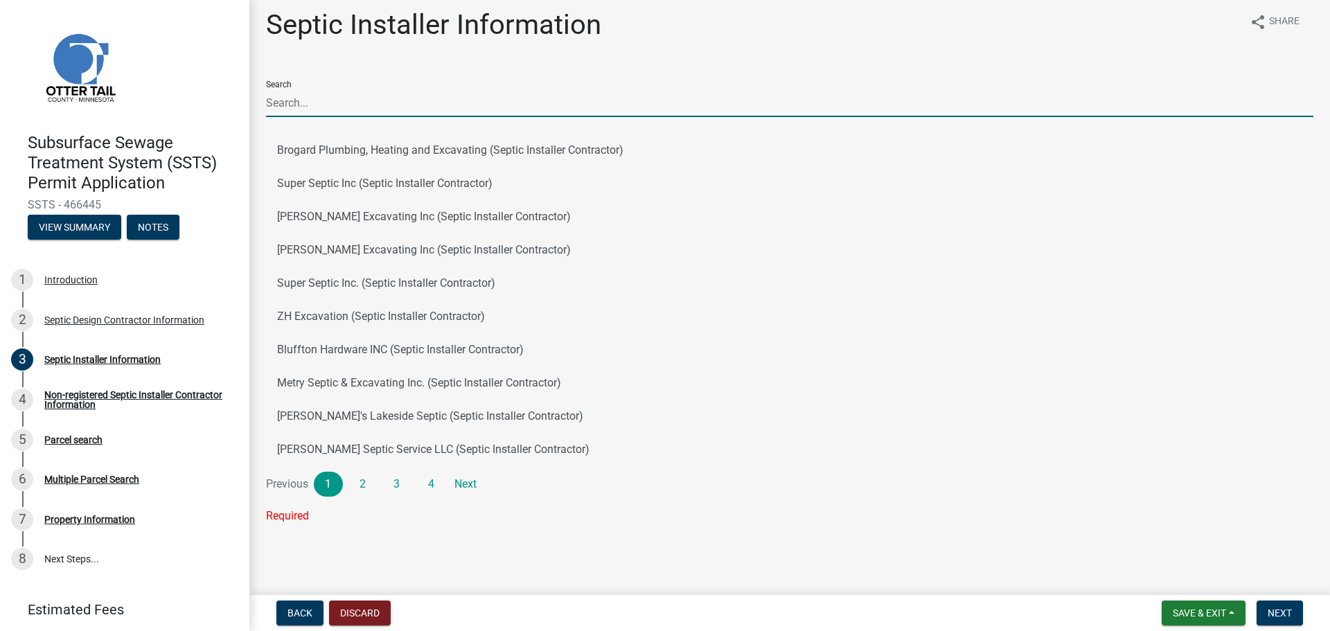
click at [313, 94] on input "Search" at bounding box center [789, 103] width 1047 height 28
click at [306, 100] on input "Search" at bounding box center [789, 103] width 1047 height 28
paste input "Paz Excavating Inc"
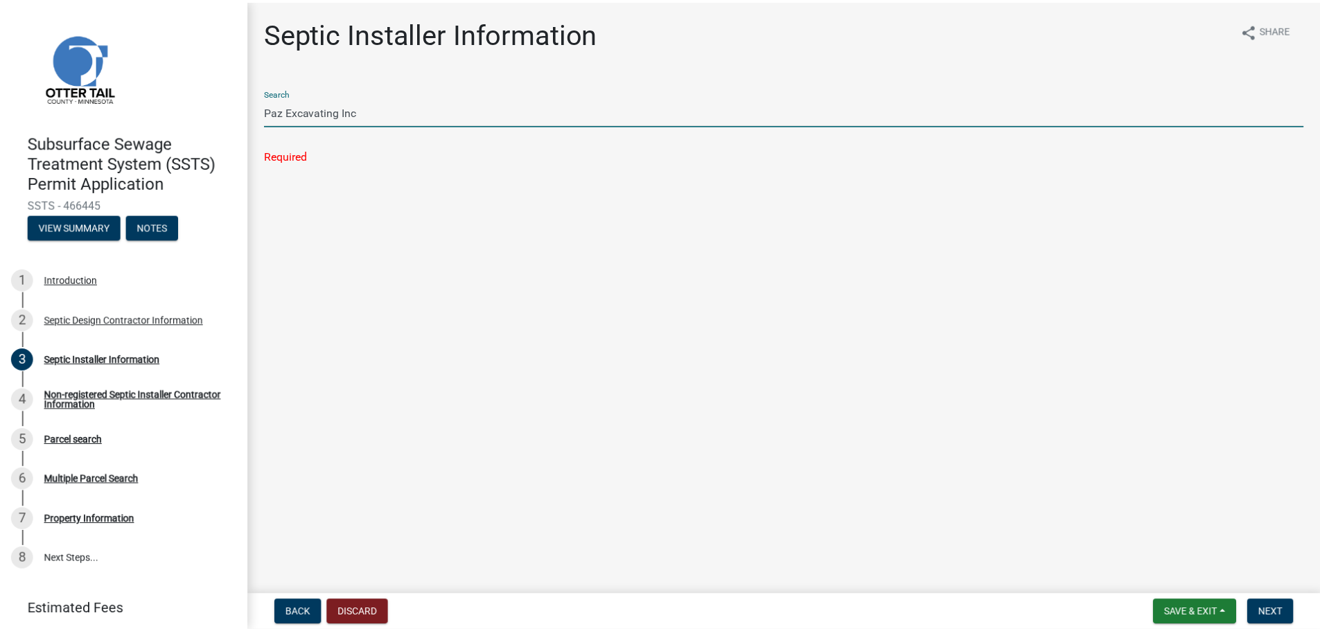
scroll to position [0, 0]
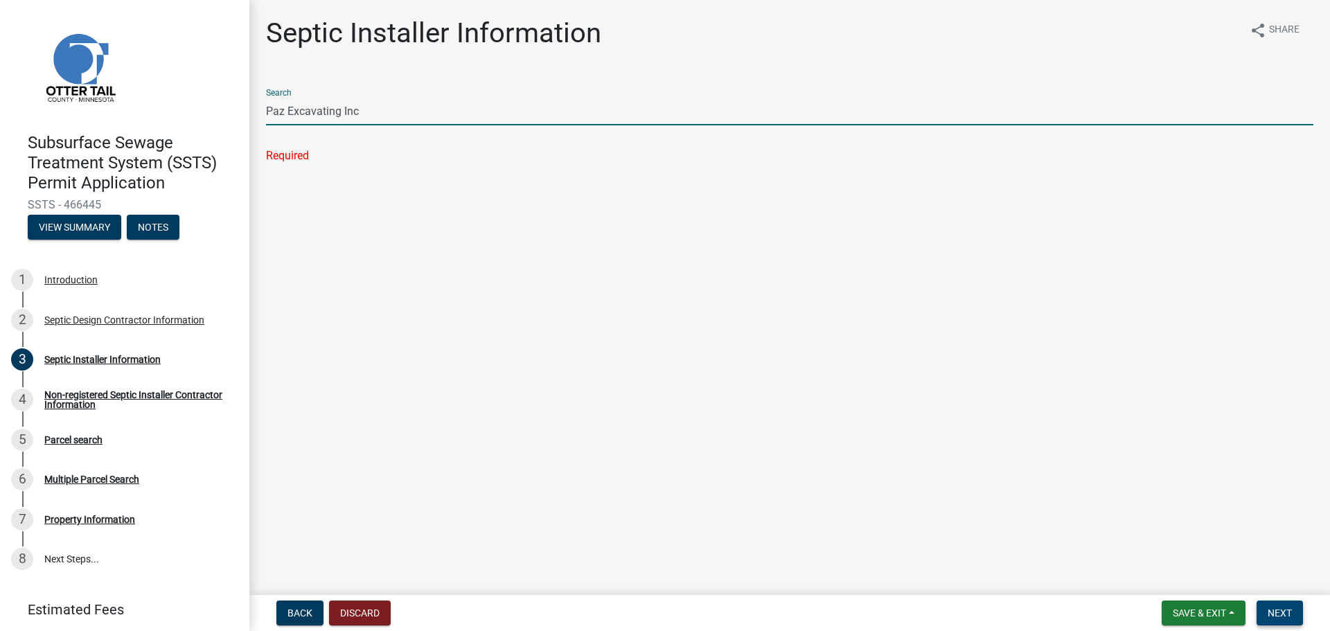
type input "Paz Excavating Inc"
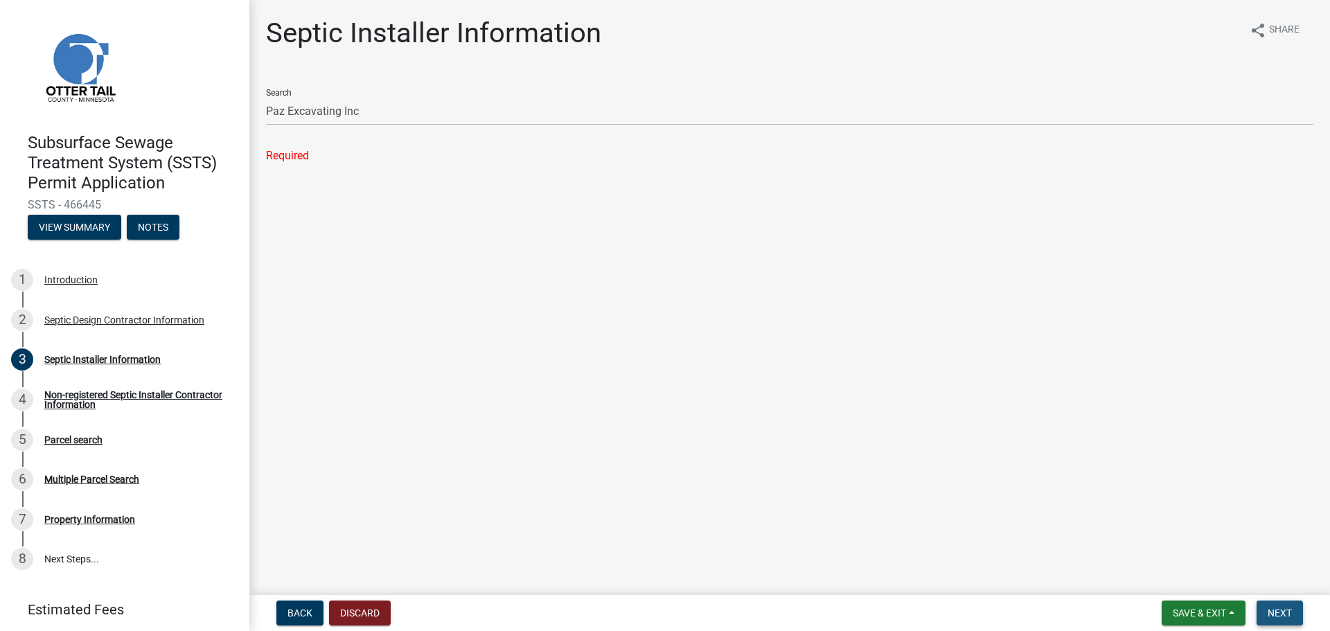
click at [1282, 621] on button "Next" at bounding box center [1279, 613] width 46 height 25
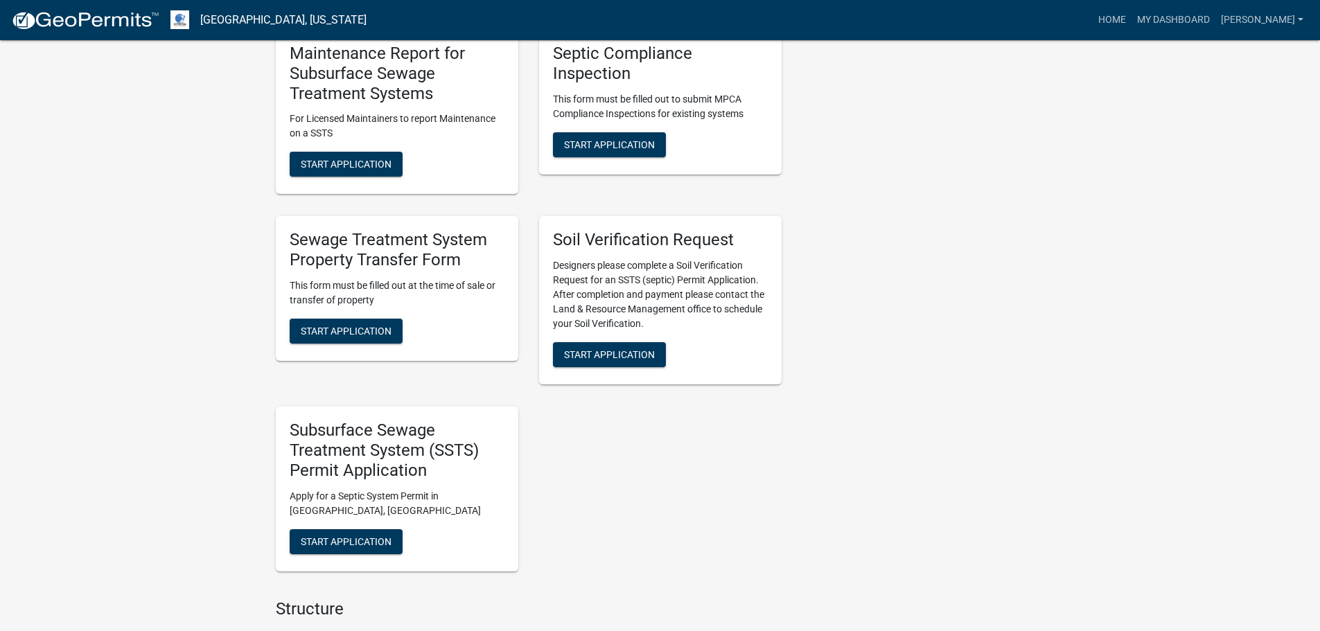
scroll to position [970, 0]
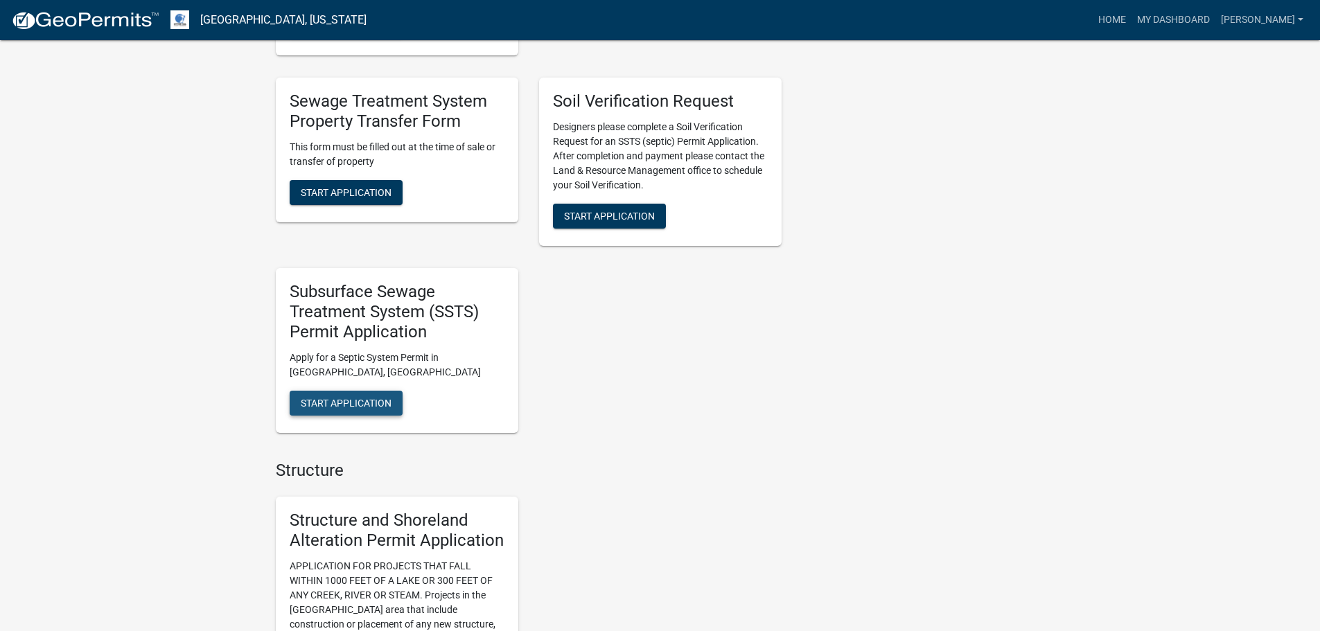
drag, startPoint x: 350, startPoint y: 399, endPoint x: 403, endPoint y: 411, distance: 54.6
click at [350, 399] on span "Start Application" at bounding box center [346, 402] width 91 height 11
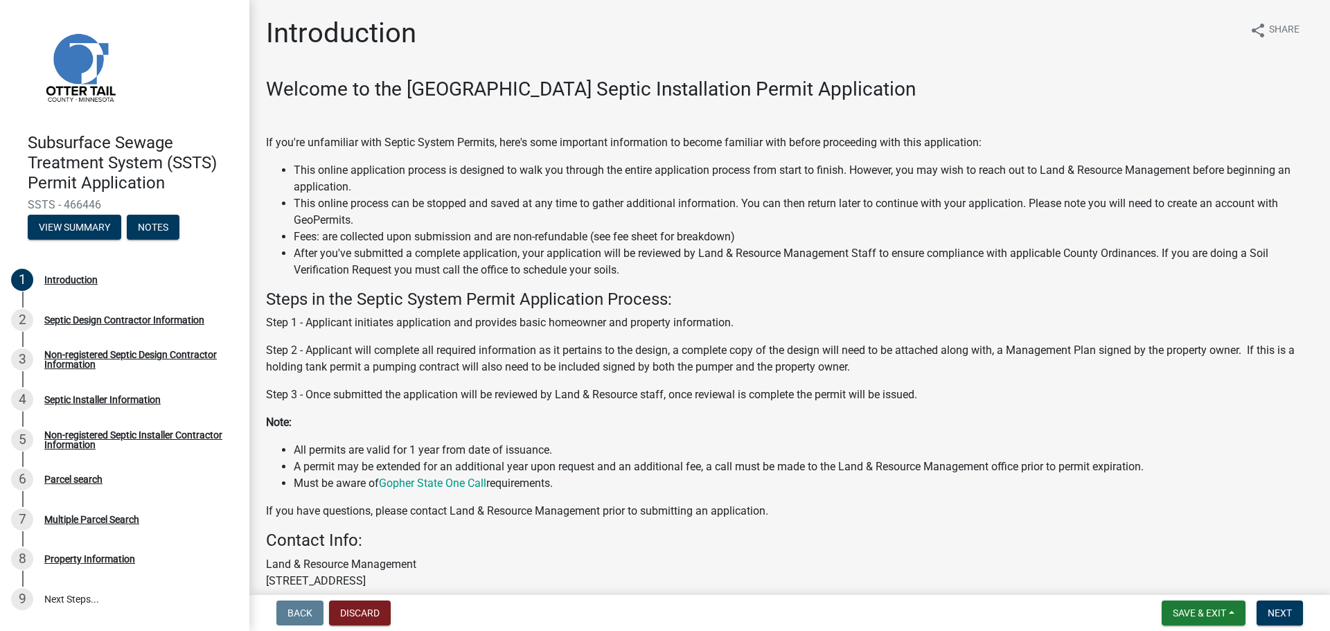
scroll to position [69, 0]
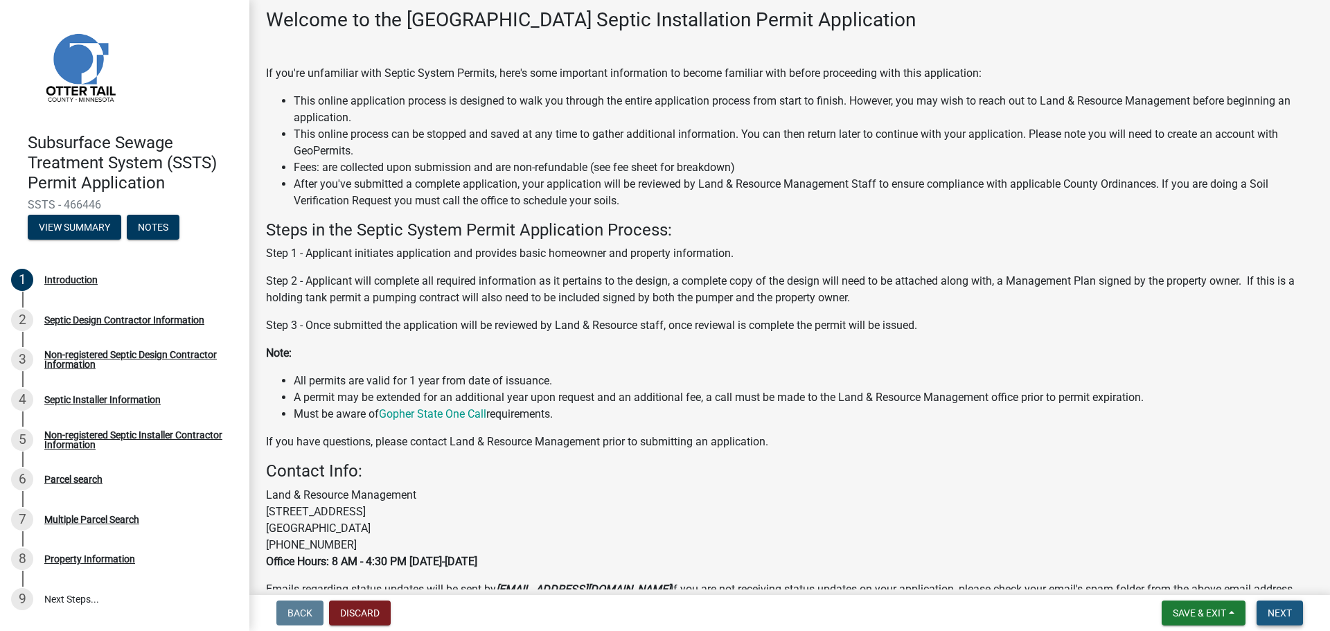
click at [1284, 612] on span "Next" at bounding box center [1280, 612] width 24 height 11
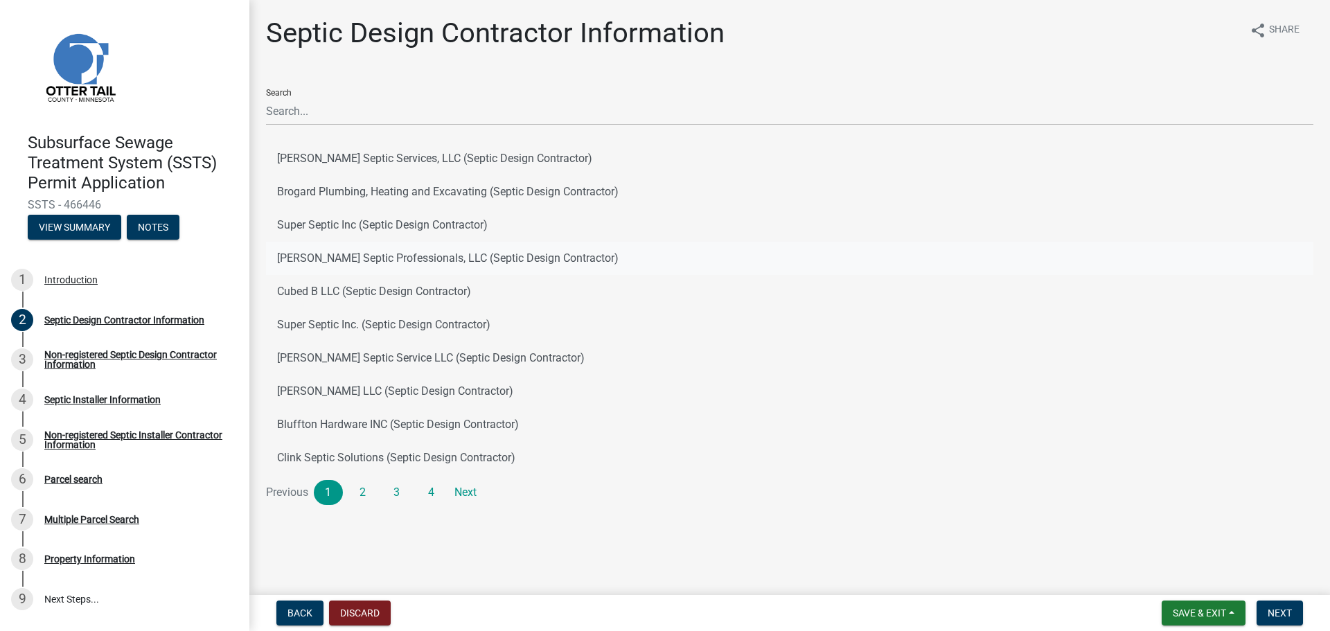
click at [350, 256] on button "[PERSON_NAME] Septic Professionals, LLC (Septic Design Contractor)" at bounding box center [789, 258] width 1047 height 33
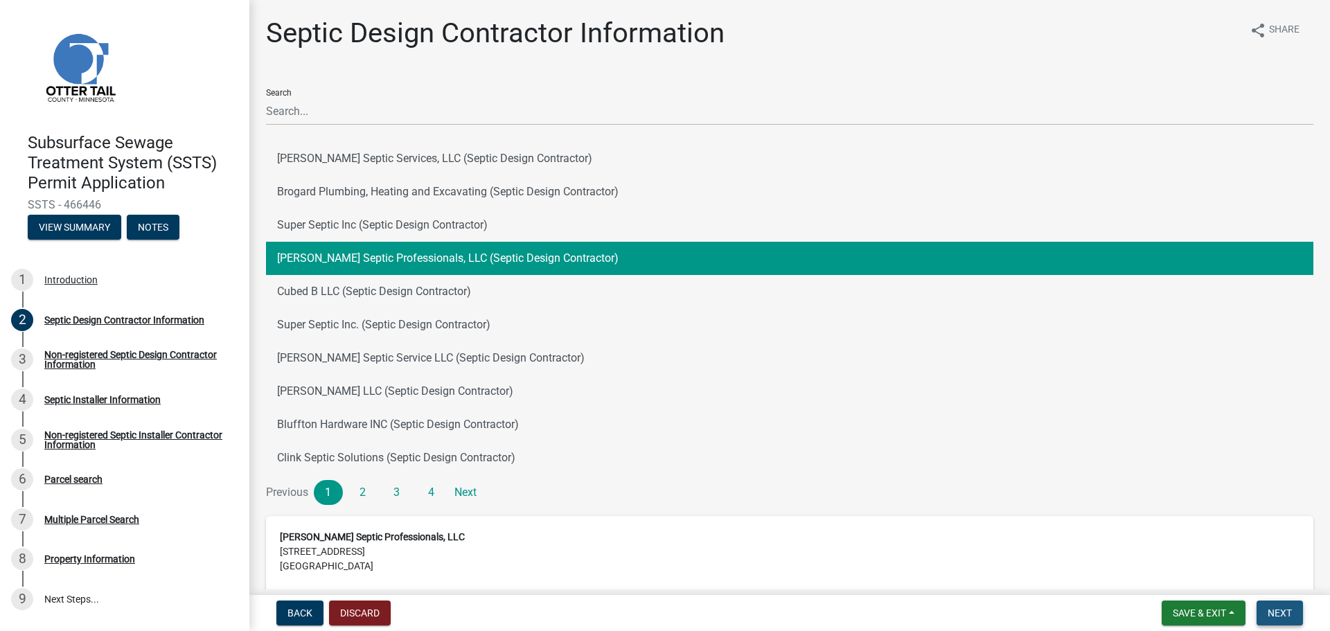
click at [1273, 614] on span "Next" at bounding box center [1280, 612] width 24 height 11
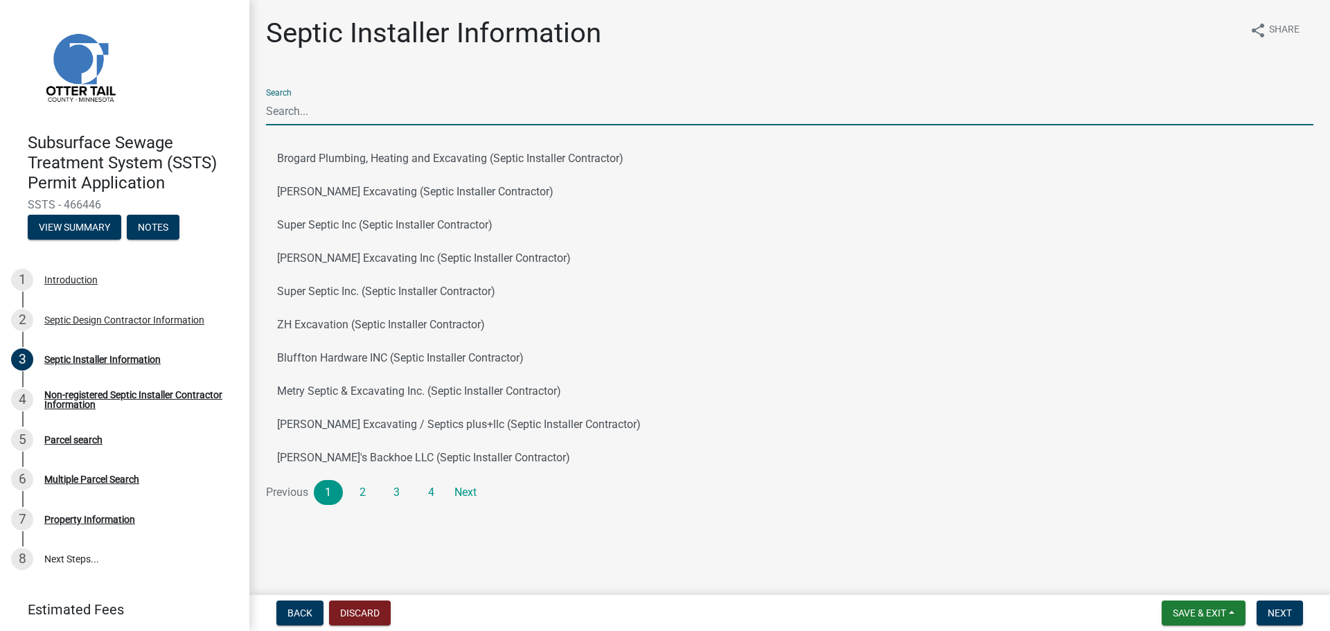
click at [314, 113] on input "Search" at bounding box center [789, 111] width 1047 height 28
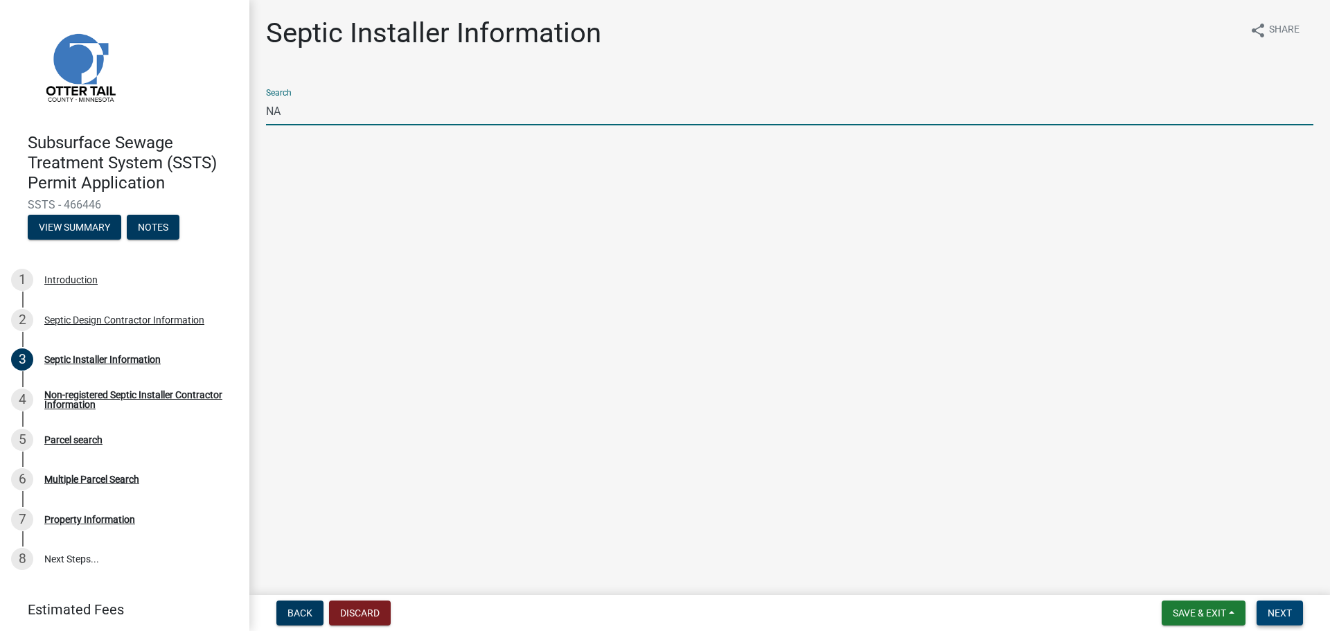
type input "NA"
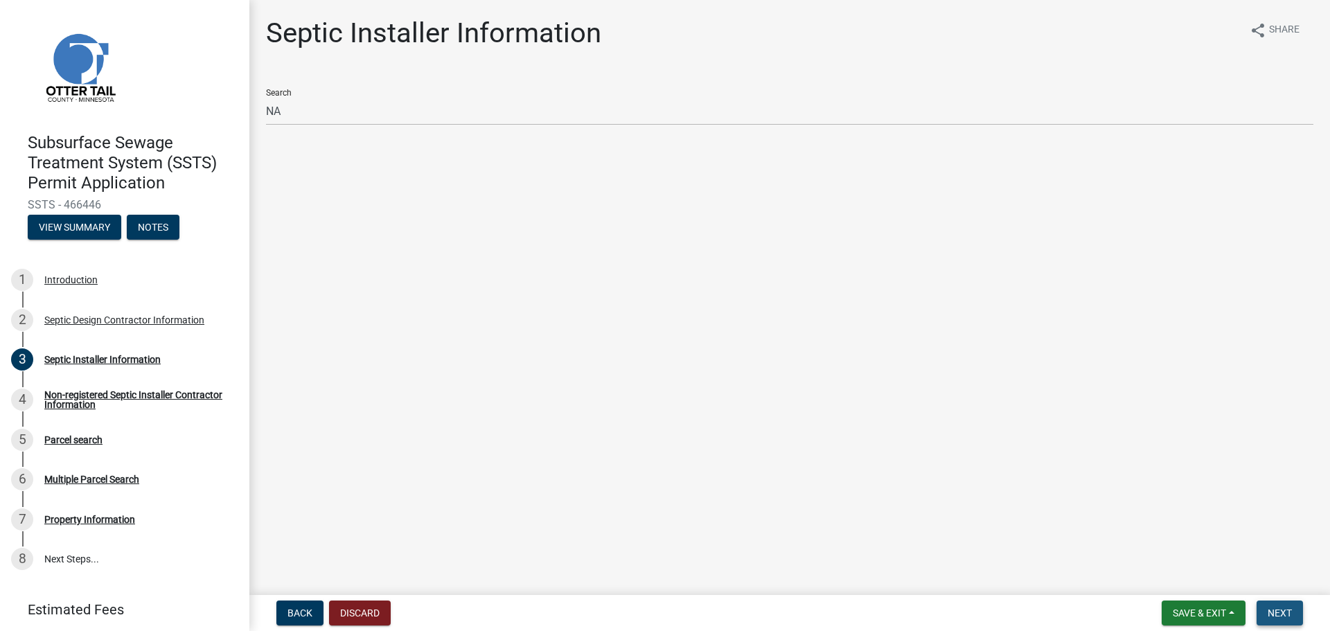
click at [1276, 610] on span "Next" at bounding box center [1280, 612] width 24 height 11
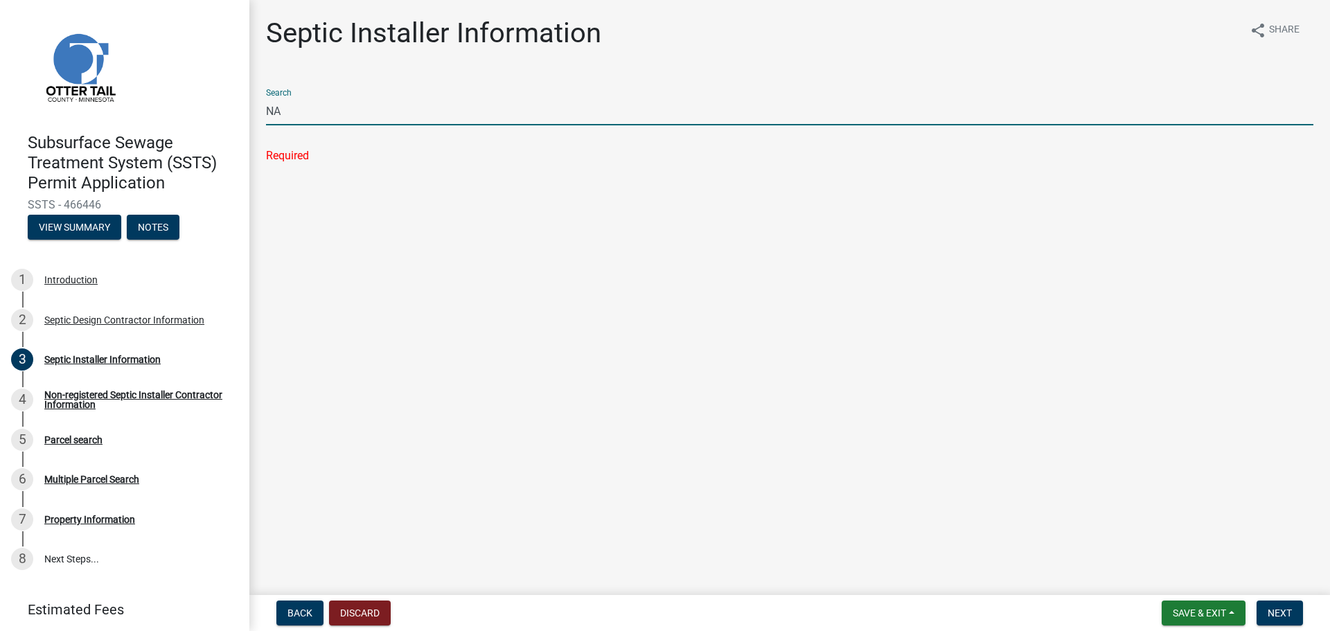
drag, startPoint x: 293, startPoint y: 116, endPoint x: 232, endPoint y: 109, distance: 61.3
click at [232, 109] on div "Subsurface Sewage Treatment System (SSTS) Permit Application SSTS - 466446 View…" at bounding box center [665, 315] width 1330 height 631
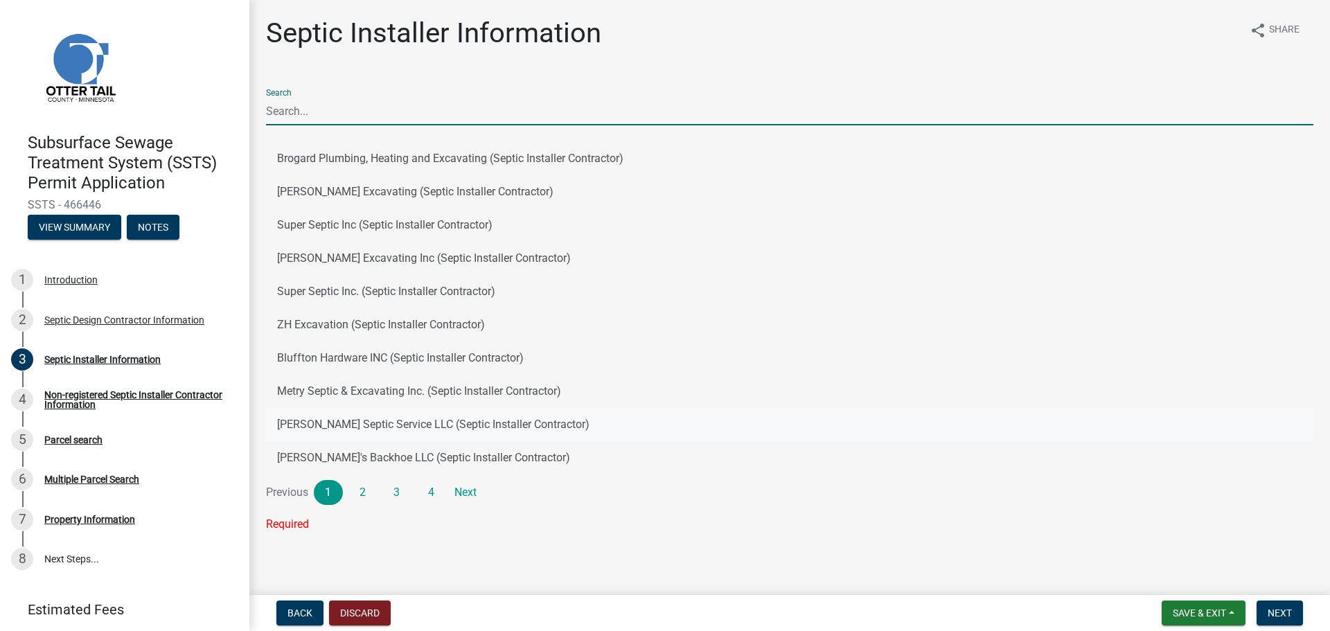
scroll to position [8, 0]
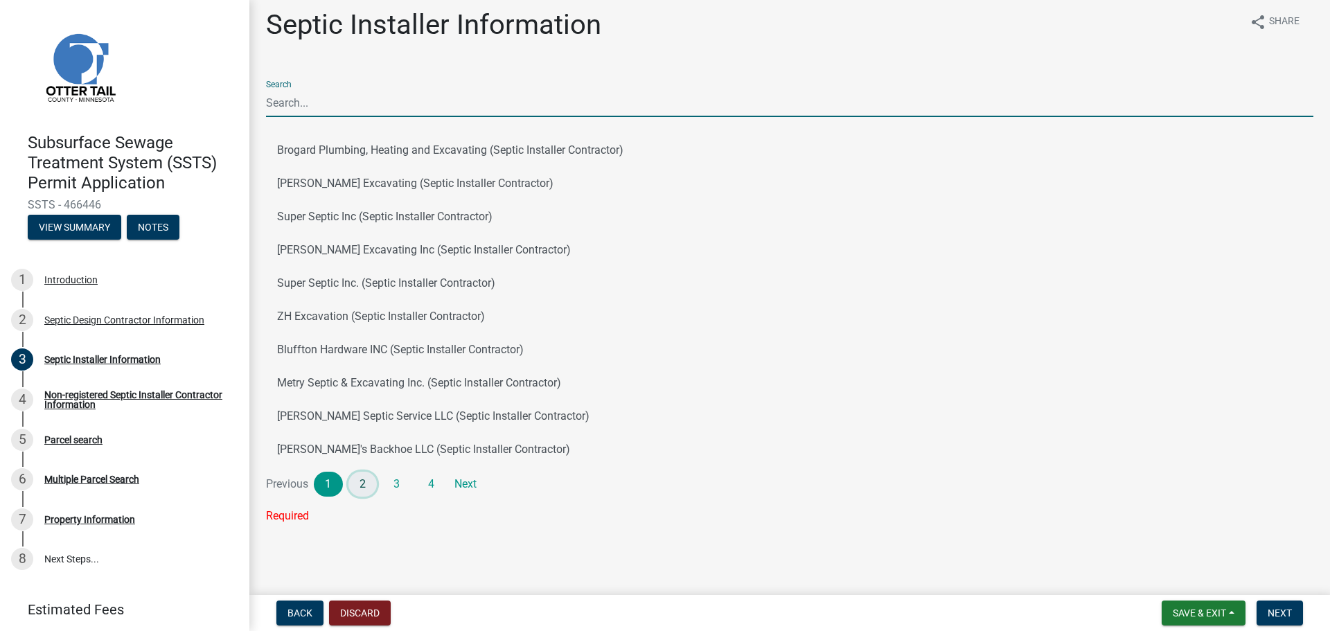
click at [372, 487] on link "2" at bounding box center [362, 484] width 29 height 25
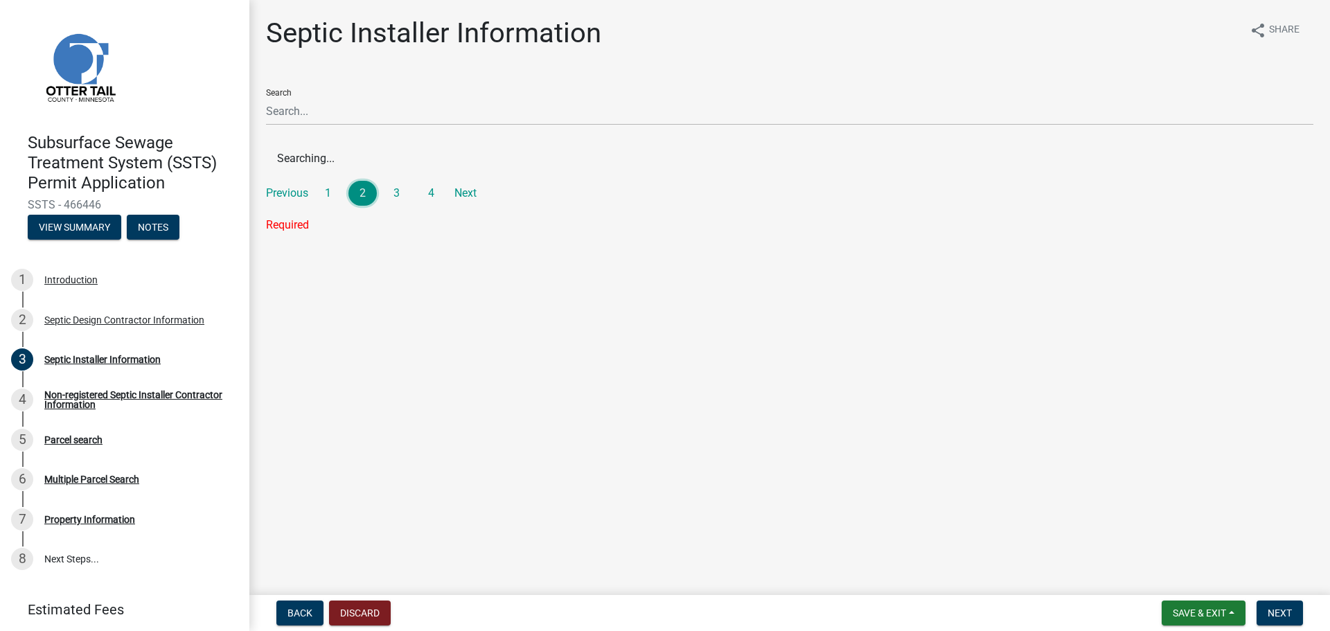
scroll to position [0, 0]
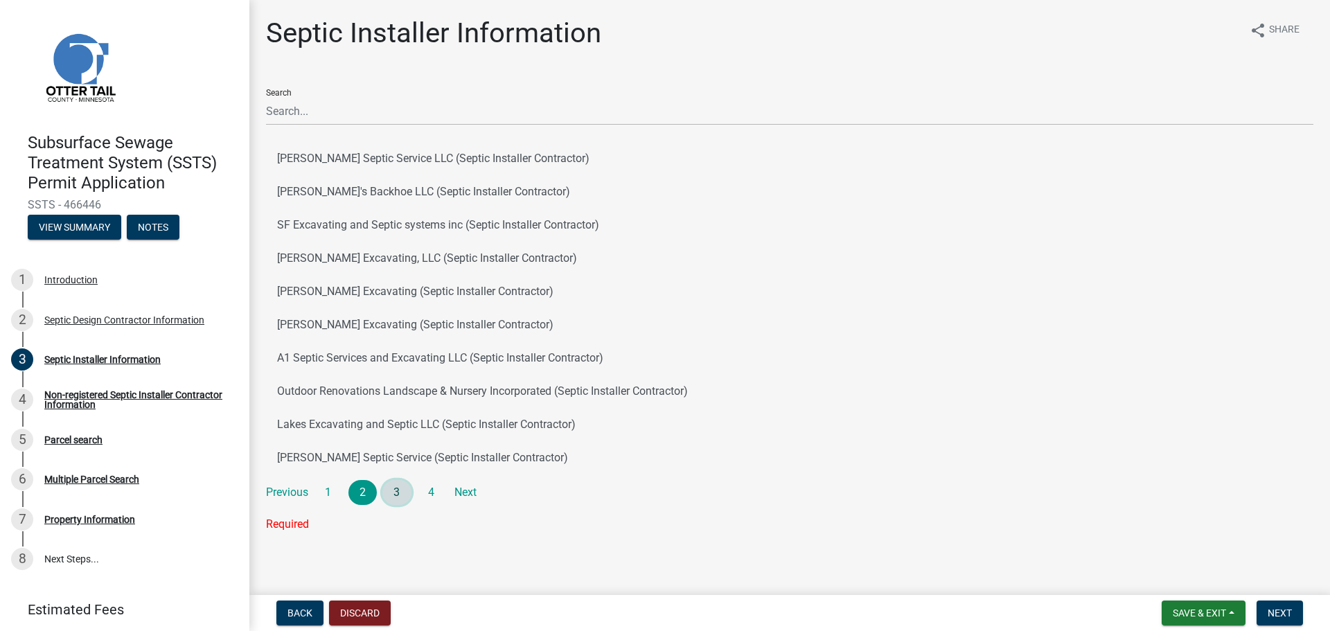
click at [396, 494] on link "3" at bounding box center [396, 492] width 29 height 25
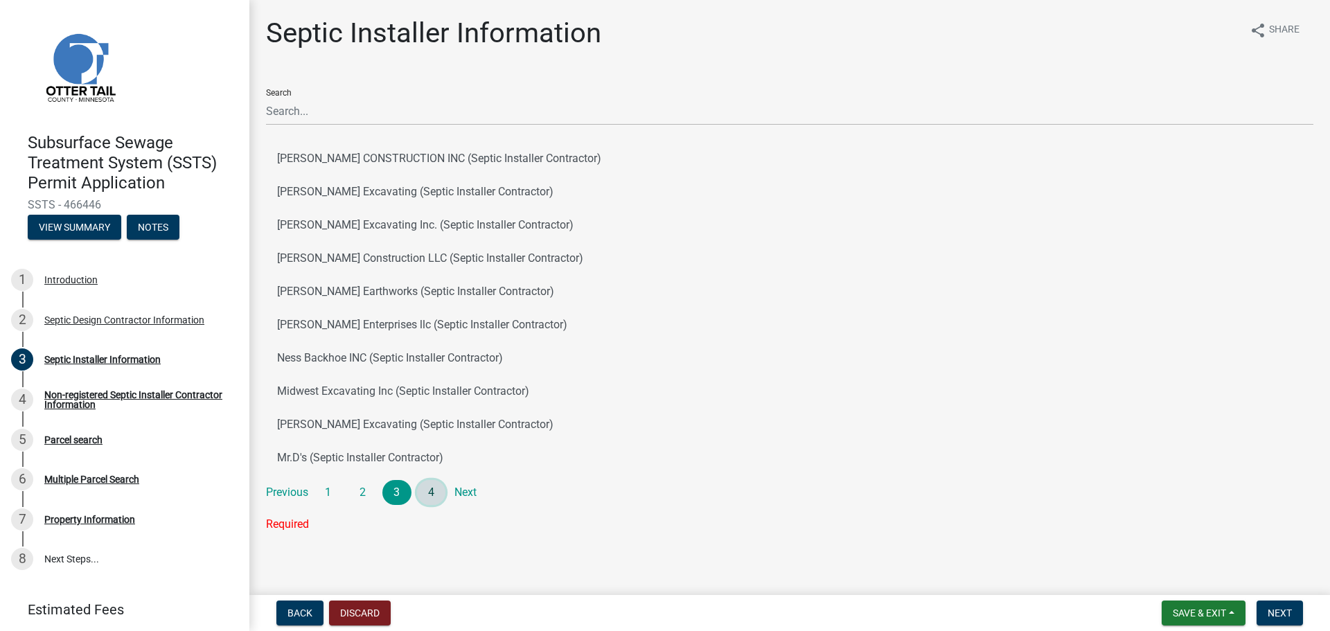
click at [424, 494] on link "4" at bounding box center [431, 492] width 29 height 25
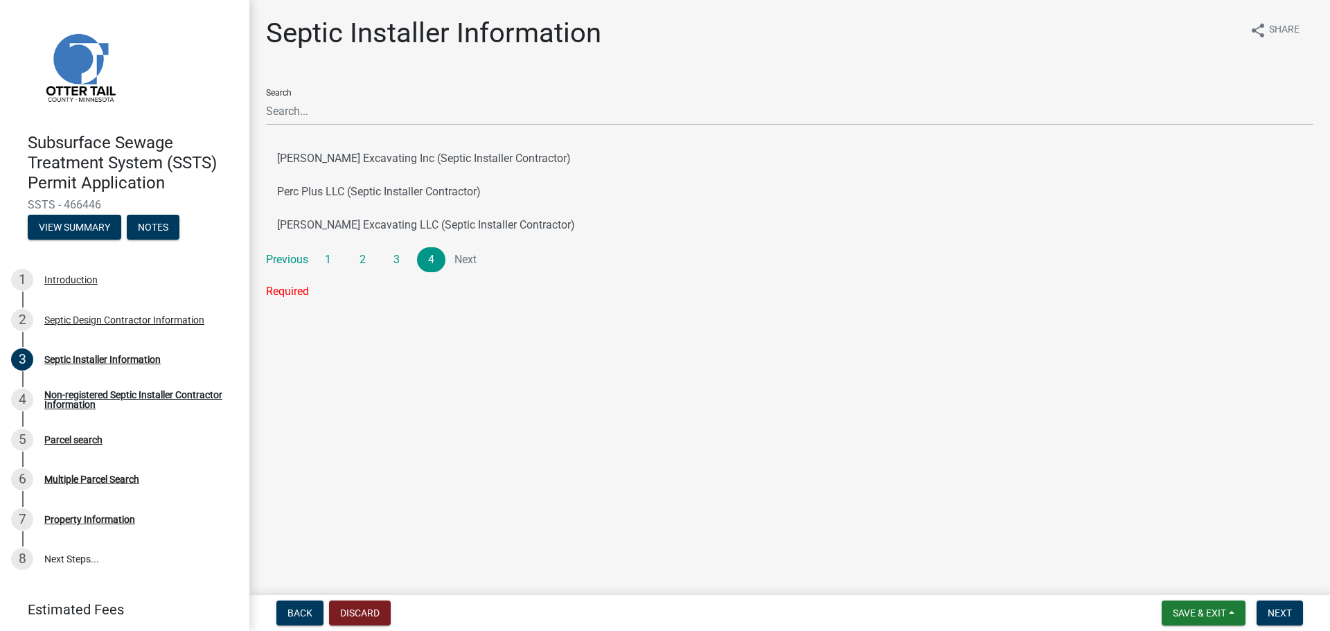
click at [470, 260] on li "Next" at bounding box center [465, 259] width 29 height 25
click at [335, 260] on link "1" at bounding box center [328, 259] width 29 height 25
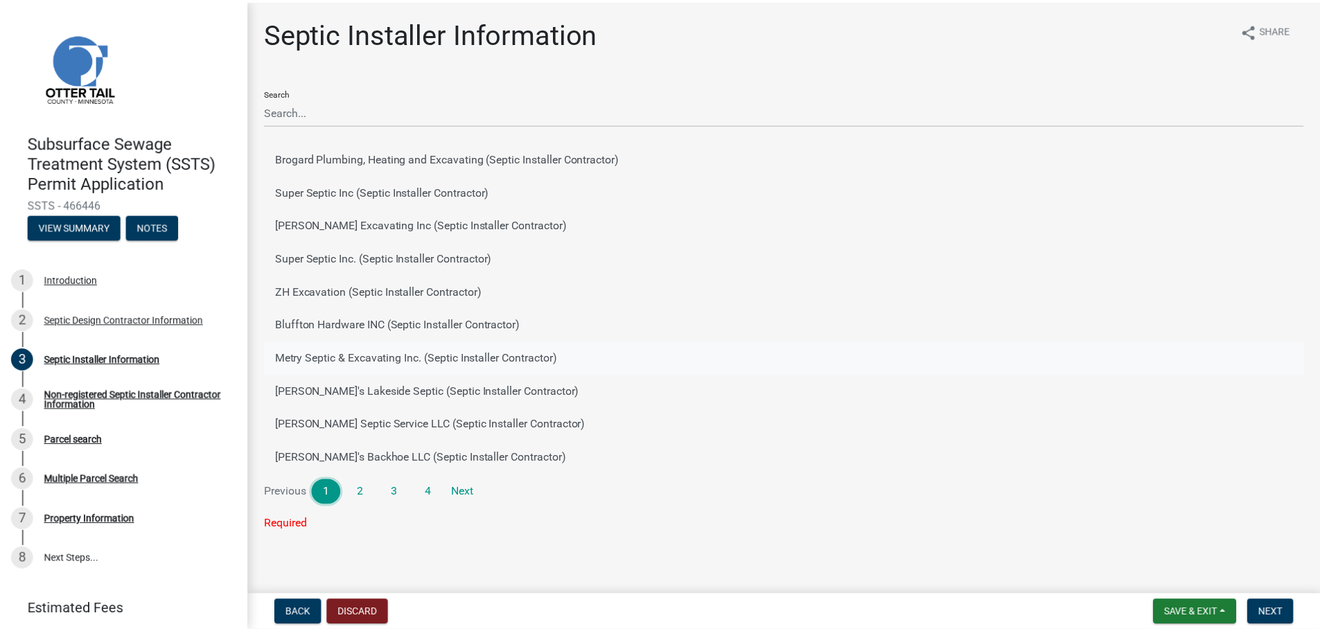
scroll to position [8, 0]
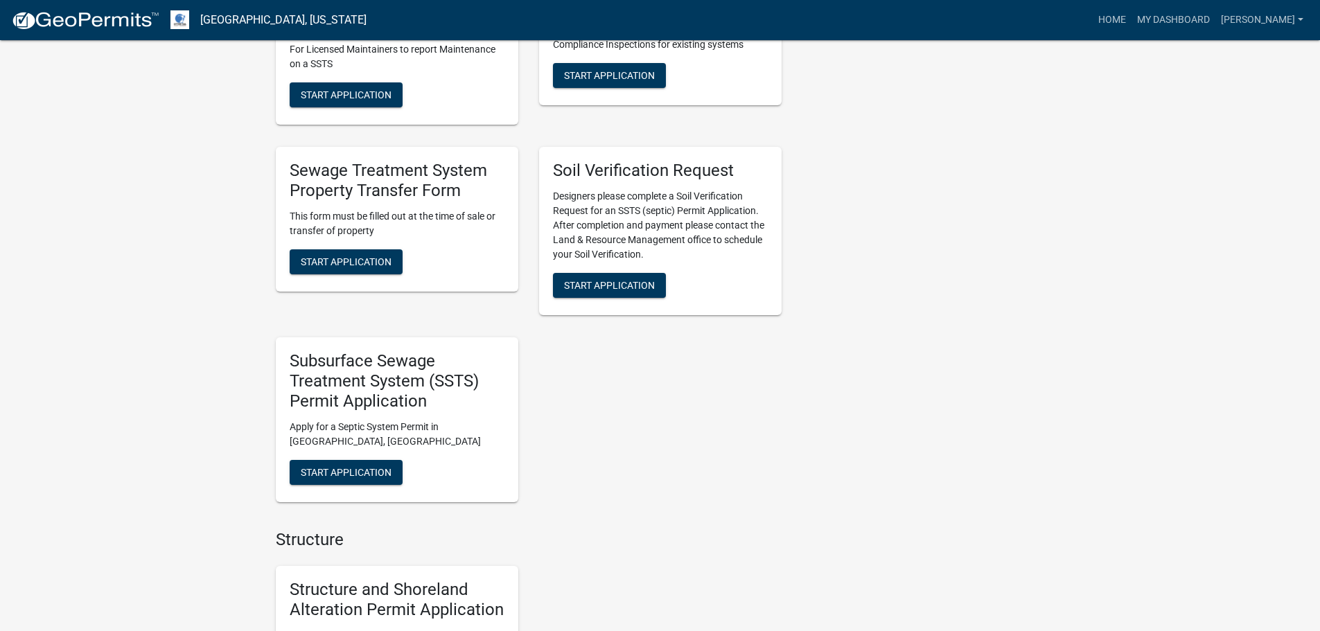
scroll to position [1039, 0]
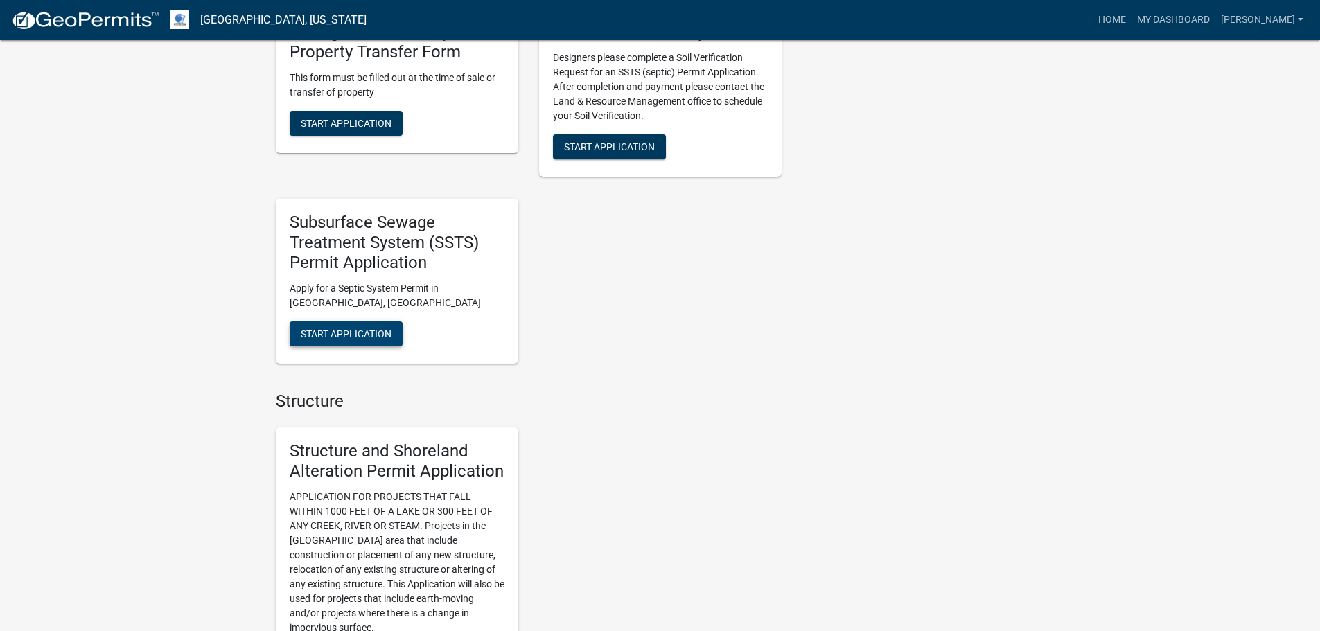
click at [339, 335] on span "Start Application" at bounding box center [346, 333] width 91 height 11
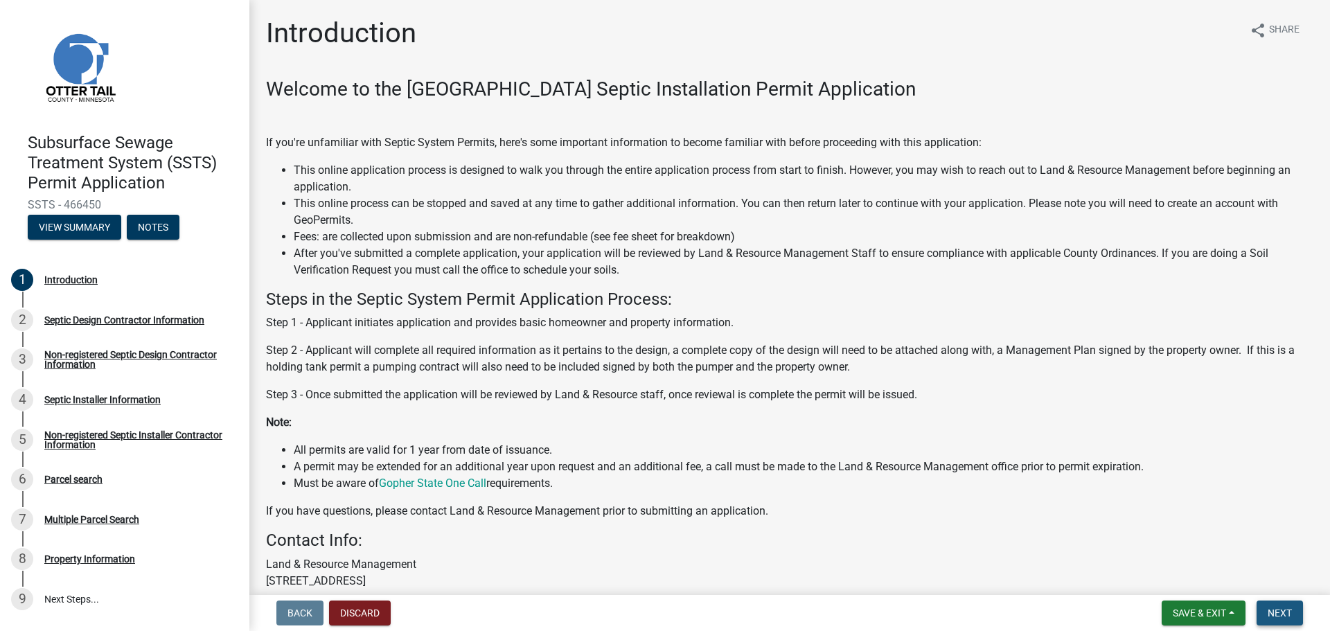
click at [1284, 623] on button "Next" at bounding box center [1279, 613] width 46 height 25
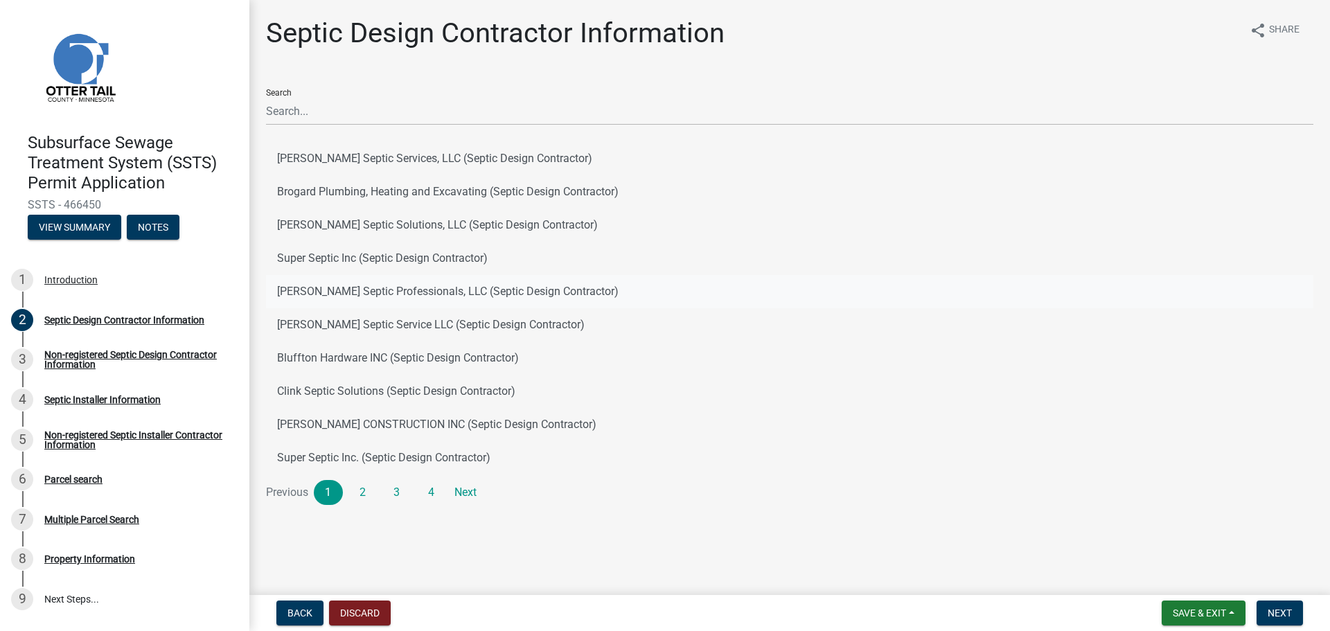
click at [318, 292] on button "[PERSON_NAME] Septic Professionals, LLC (Septic Design Contractor)" at bounding box center [789, 291] width 1047 height 33
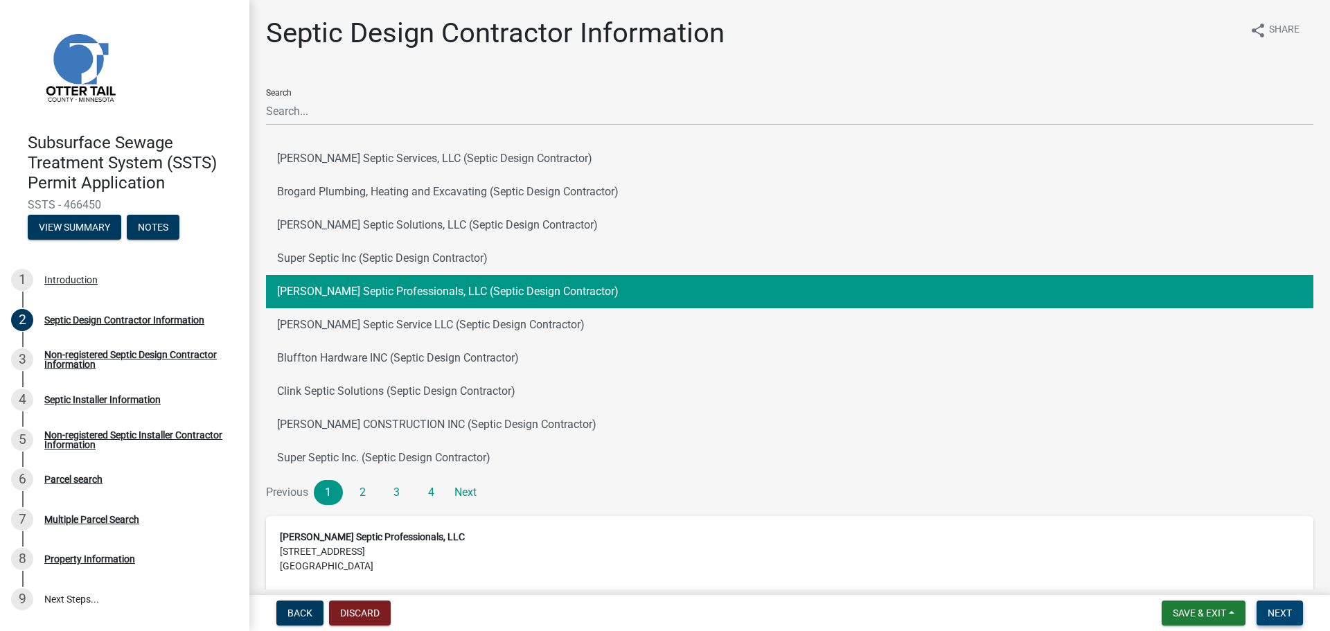
click at [1277, 619] on span "Next" at bounding box center [1280, 612] width 24 height 11
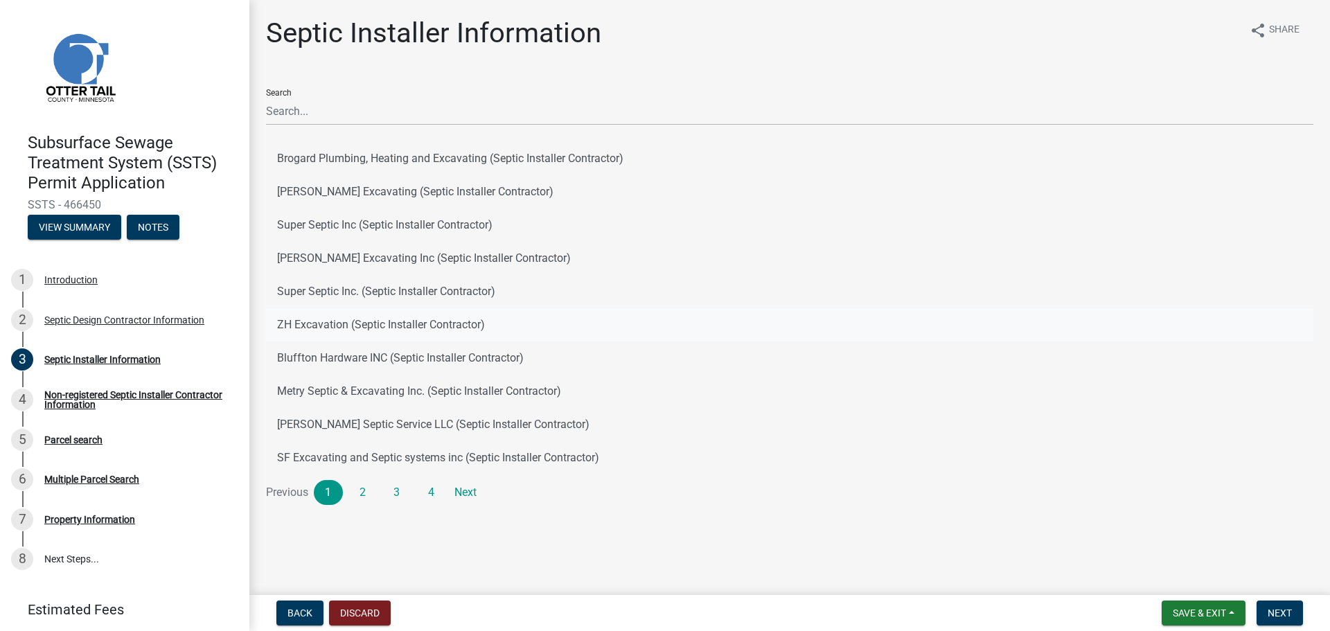
click at [317, 326] on button "ZH Excavation (Septic Installer Contractor)" at bounding box center [789, 324] width 1047 height 33
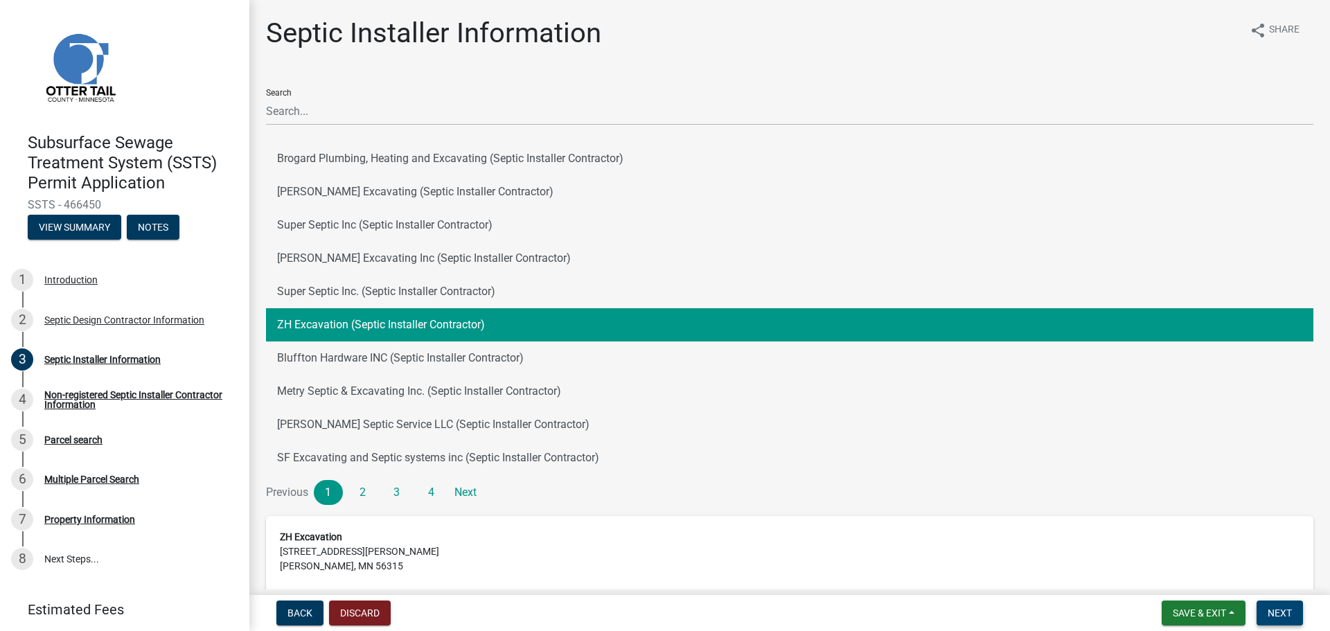
click at [1273, 613] on span "Next" at bounding box center [1280, 612] width 24 height 11
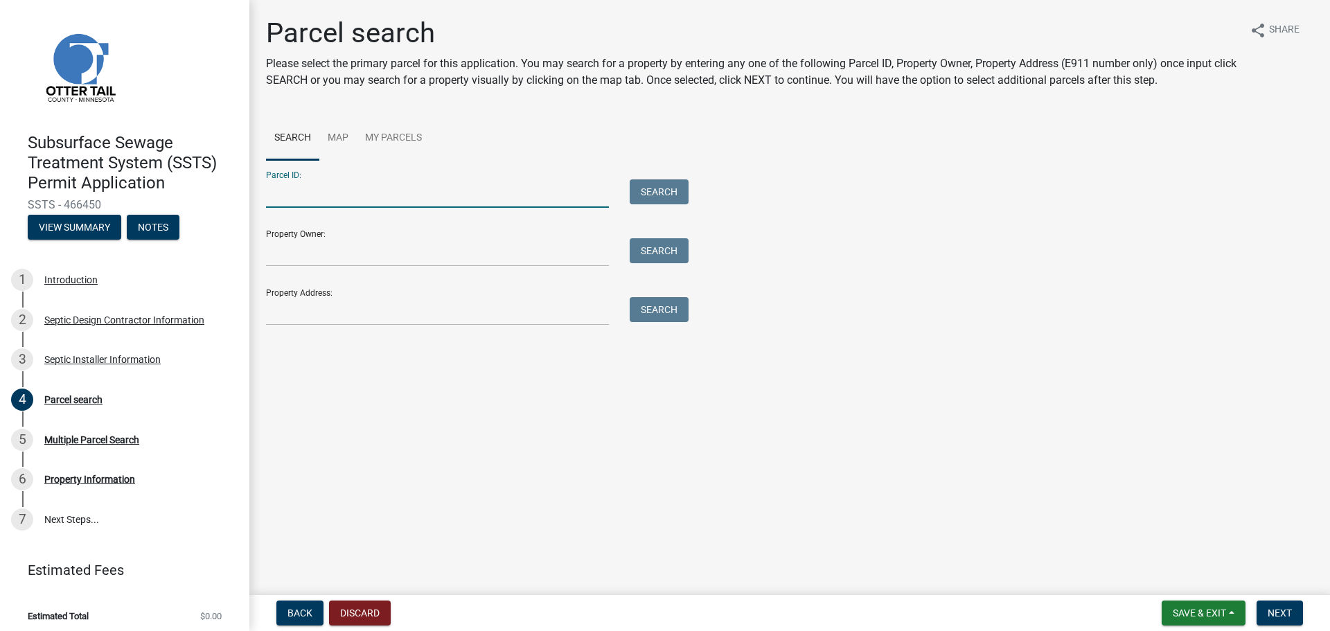
click at [290, 195] on input "Parcel ID:" at bounding box center [437, 193] width 343 height 28
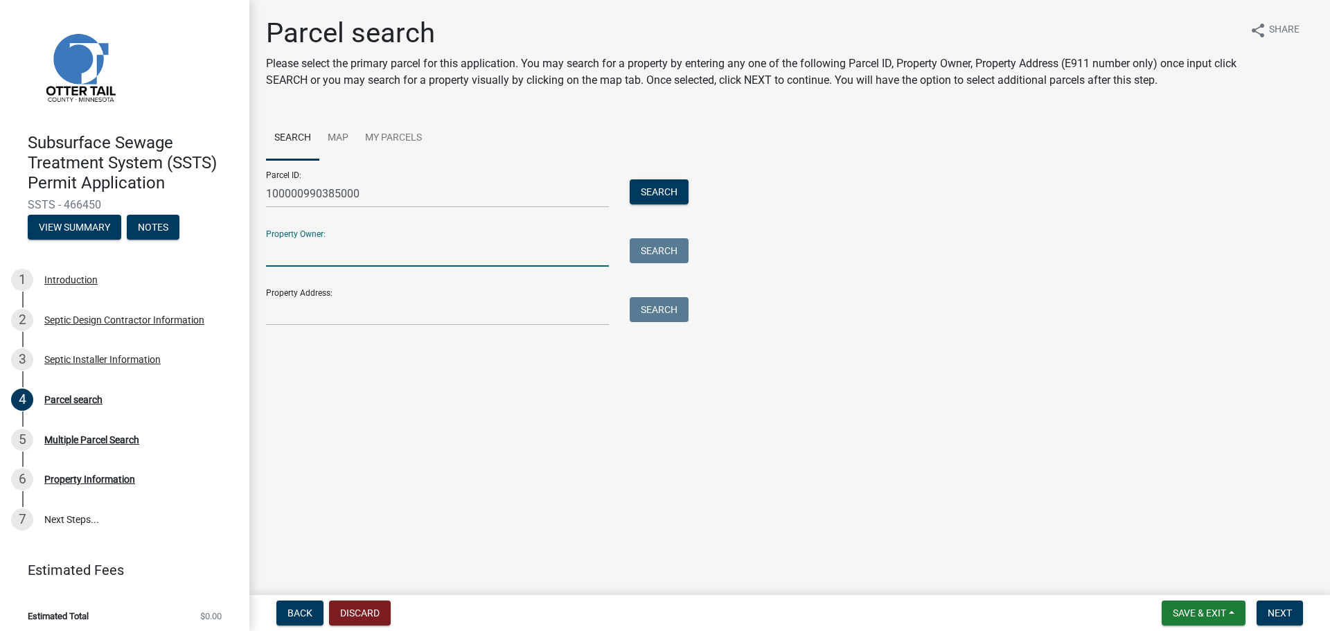
click at [299, 256] on input "Property Owner:" at bounding box center [437, 252] width 343 height 28
click at [675, 195] on button "Search" at bounding box center [659, 191] width 59 height 25
click at [464, 353] on div "Showing results for Parcel ID: 100000990385000" at bounding box center [789, 346] width 1047 height 17
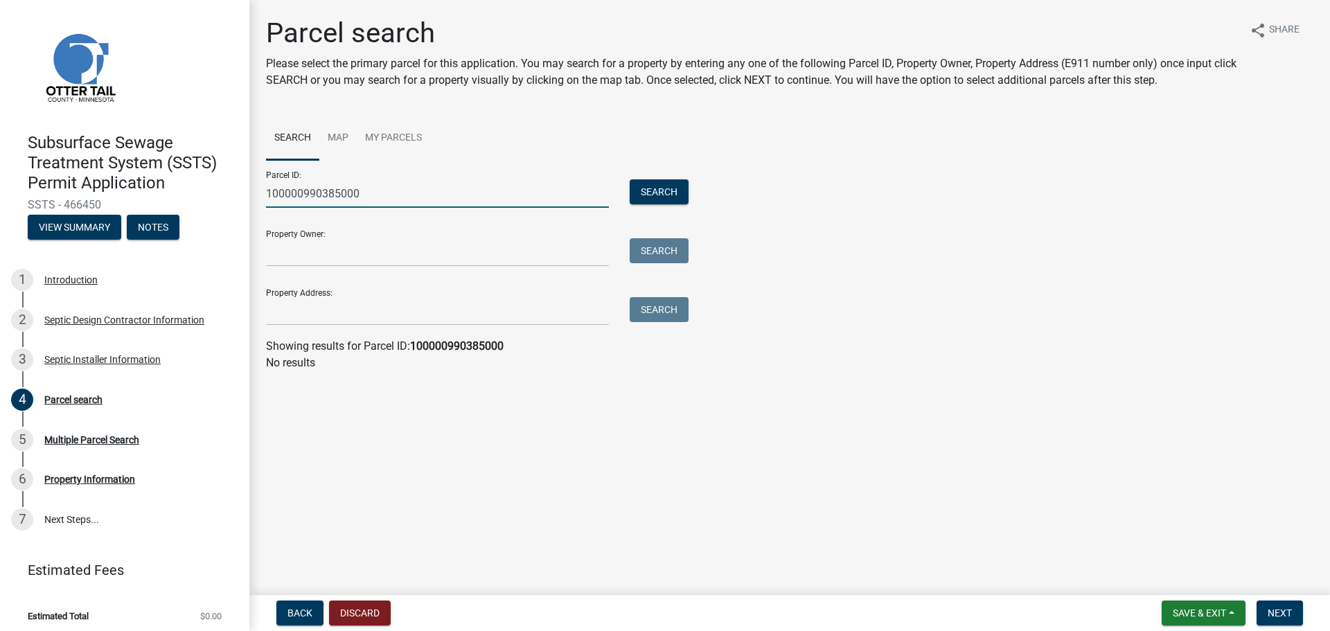
click at [367, 193] on input "100000990385000" at bounding box center [437, 193] width 343 height 28
drag, startPoint x: 367, startPoint y: 193, endPoint x: 180, endPoint y: 179, distance: 187.5
click at [180, 179] on div "Subsurface Sewage Treatment System (SSTS) Permit Application SSTS - 466450 View…" at bounding box center [665, 315] width 1330 height 631
type input "10000990385000"
click at [659, 192] on button "Search" at bounding box center [659, 191] width 59 height 25
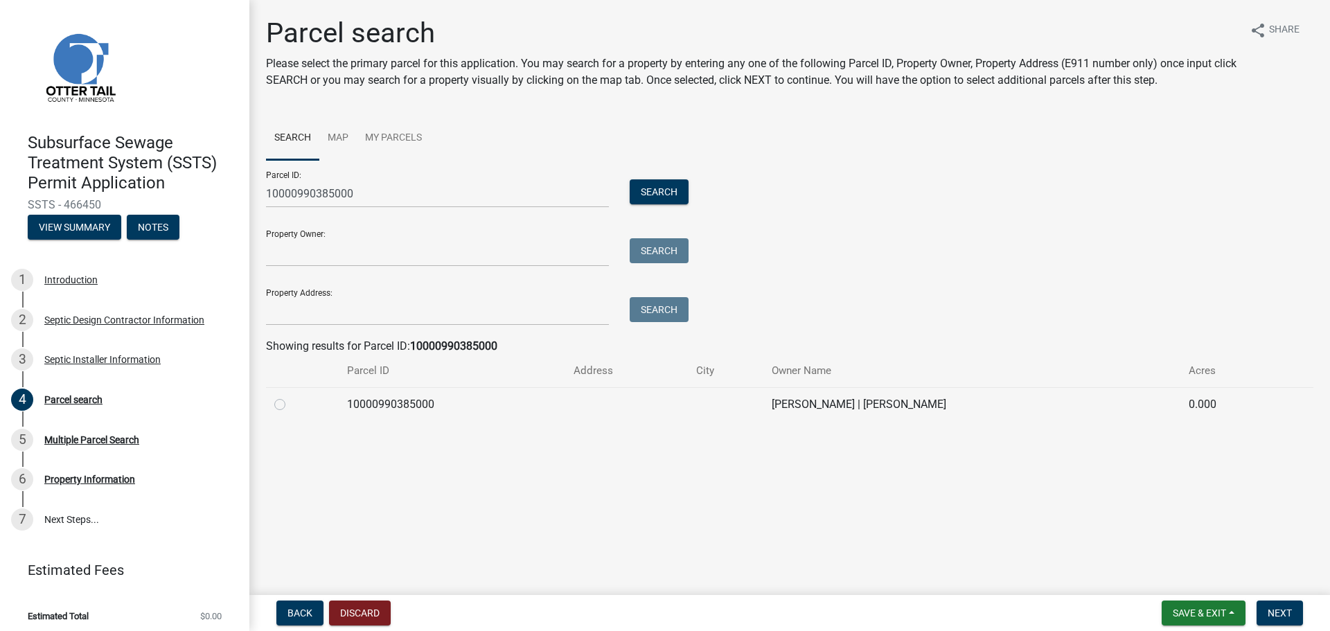
drag, startPoint x: 278, startPoint y: 405, endPoint x: 295, endPoint y: 405, distance: 17.3
click at [291, 396] on label at bounding box center [291, 396] width 0 height 0
click at [291, 405] on input "radio" at bounding box center [295, 400] width 9 height 9
radio input "true"
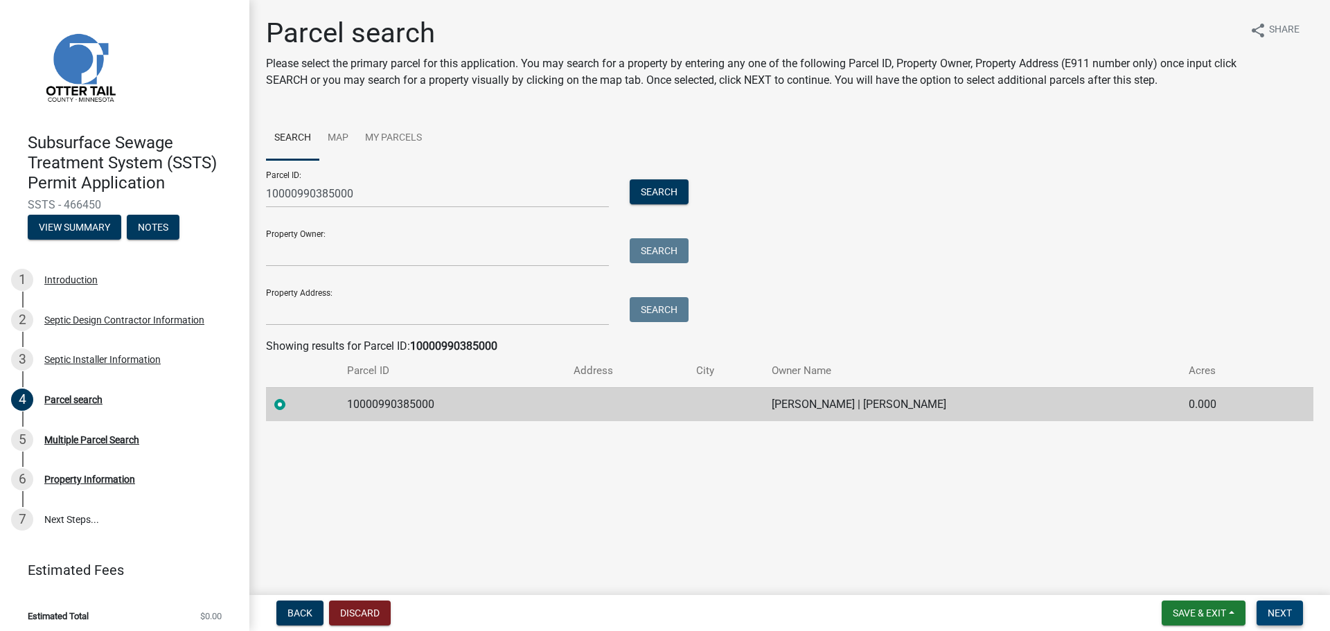
click at [1288, 614] on span "Next" at bounding box center [1280, 612] width 24 height 11
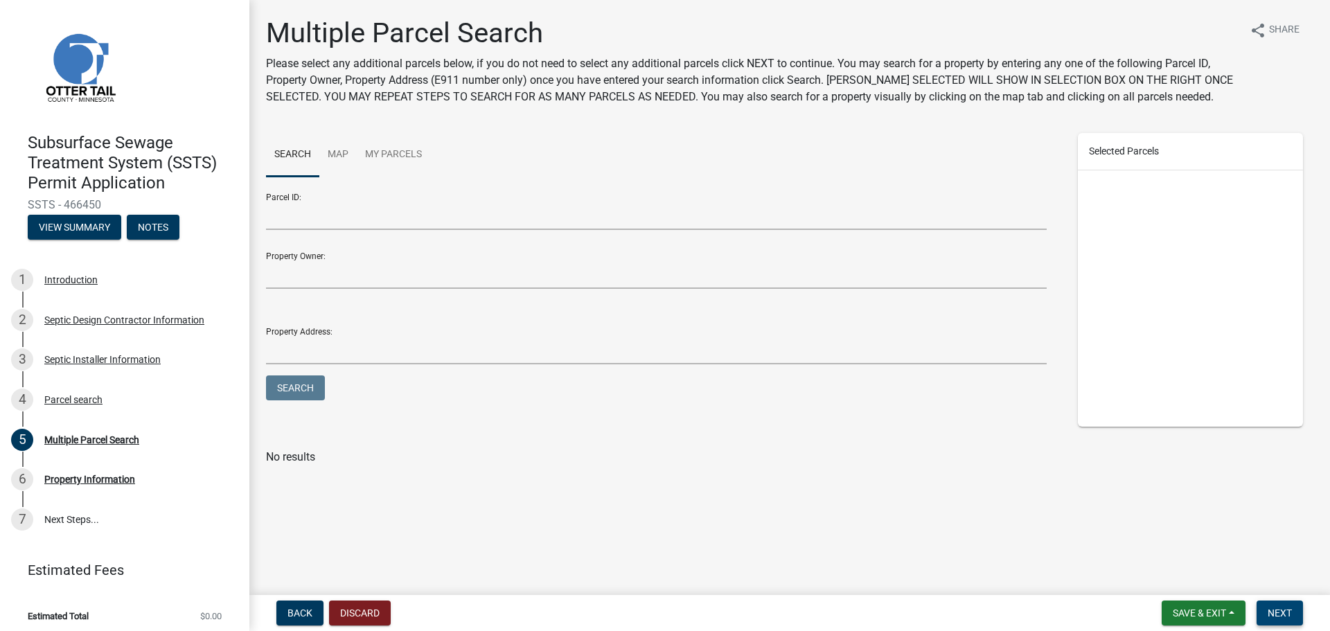
click at [1290, 610] on span "Next" at bounding box center [1280, 612] width 24 height 11
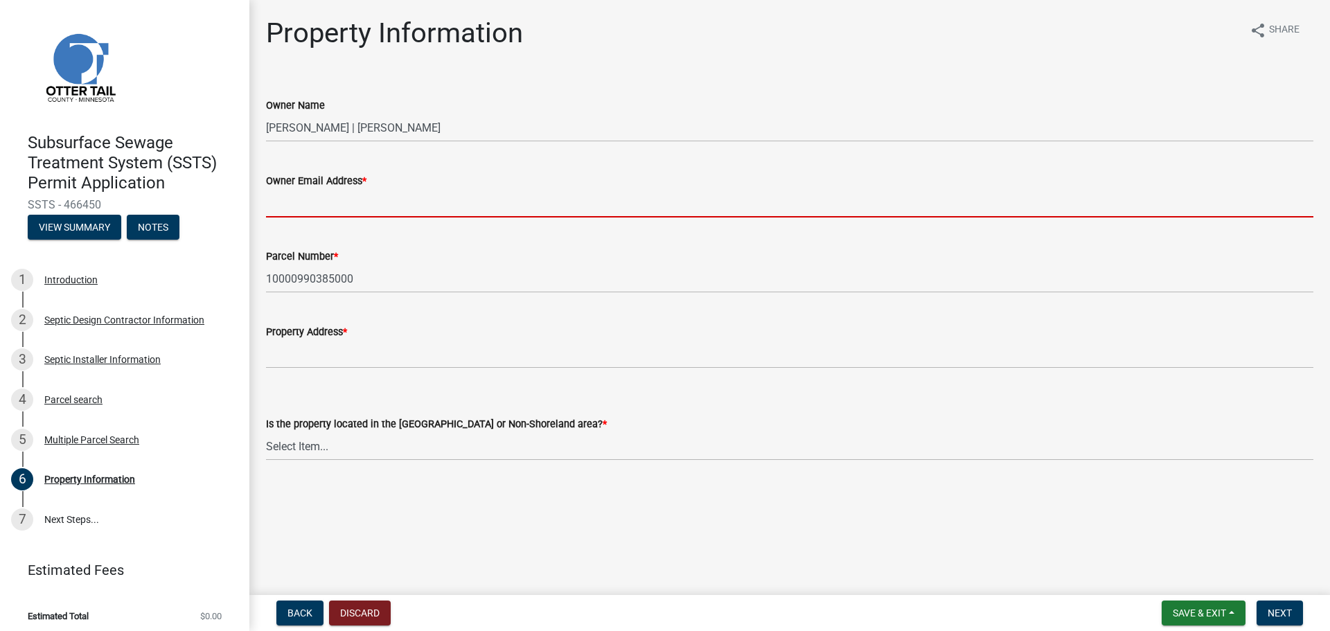
click at [371, 207] on input "Owner Email Address *" at bounding box center [789, 203] width 1047 height 28
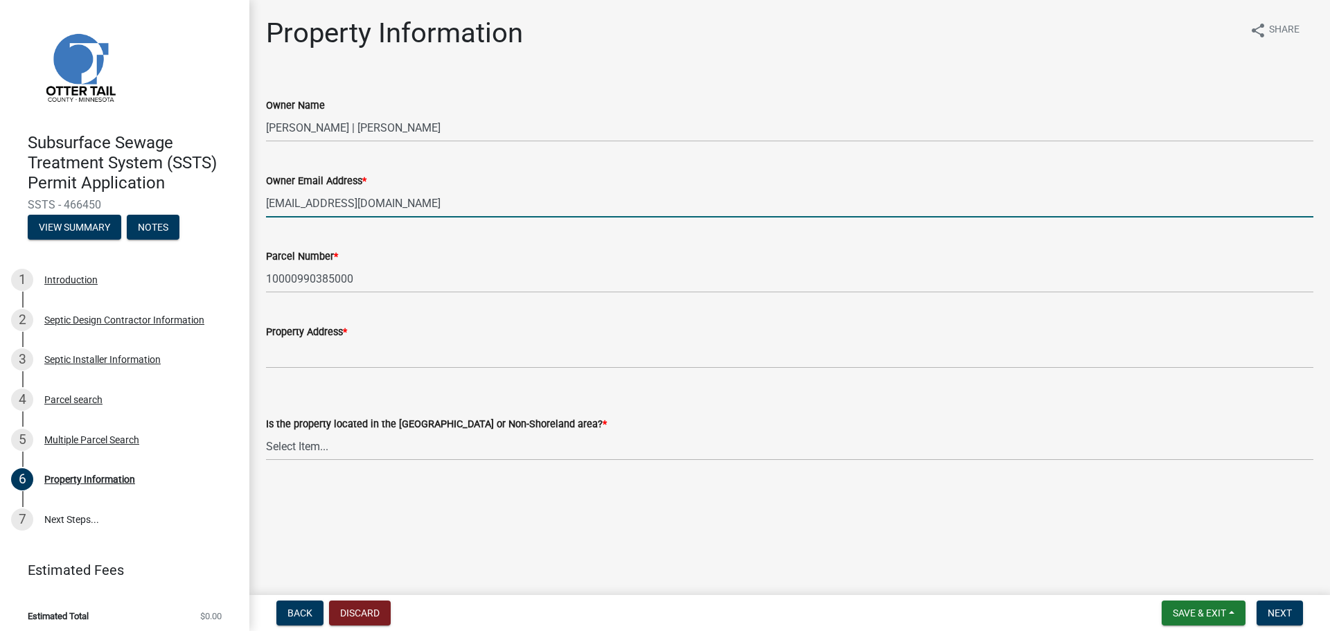
type input "[EMAIL_ADDRESS][DOMAIN_NAME]"
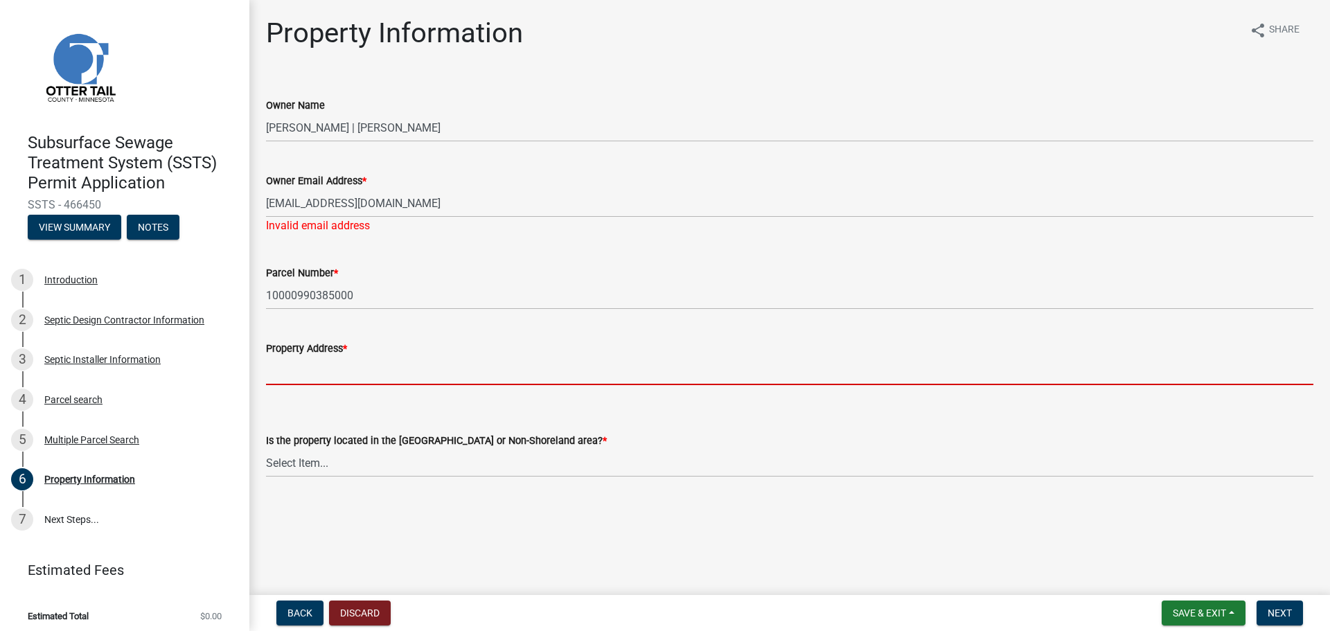
click at [390, 354] on form "Property Address *" at bounding box center [789, 362] width 1047 height 45
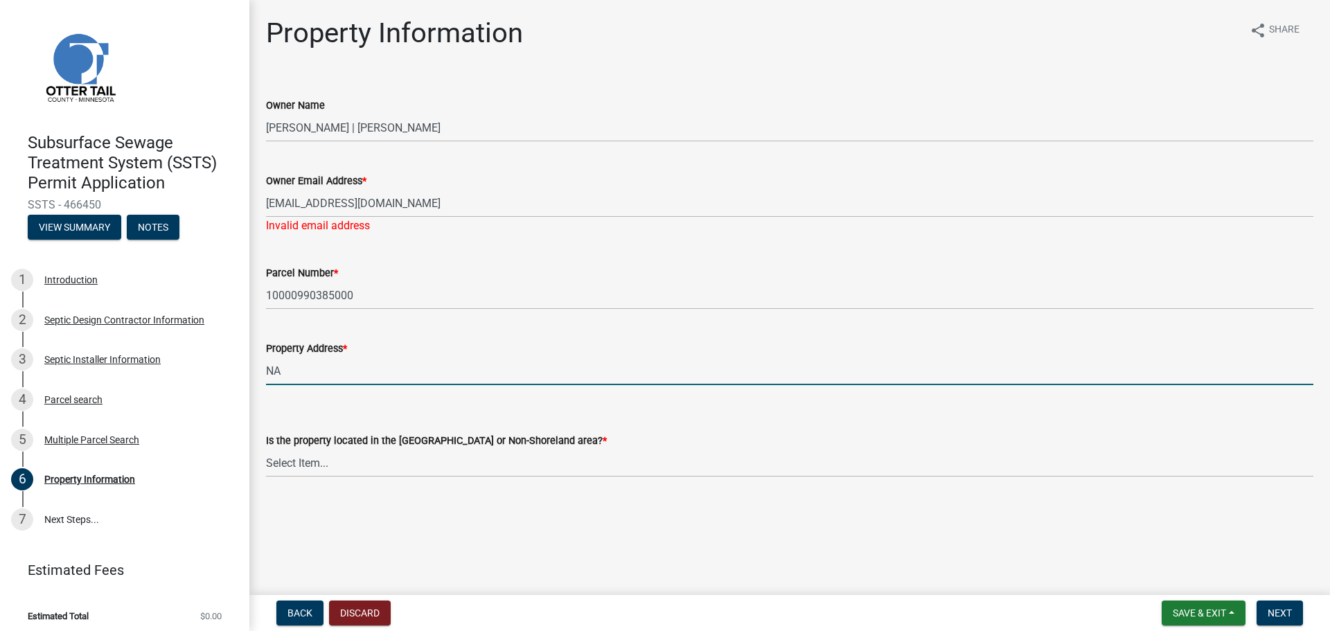
type input "NA"
click at [304, 457] on select "Select Item... Shoreland Non-Shoreland" at bounding box center [789, 463] width 1047 height 28
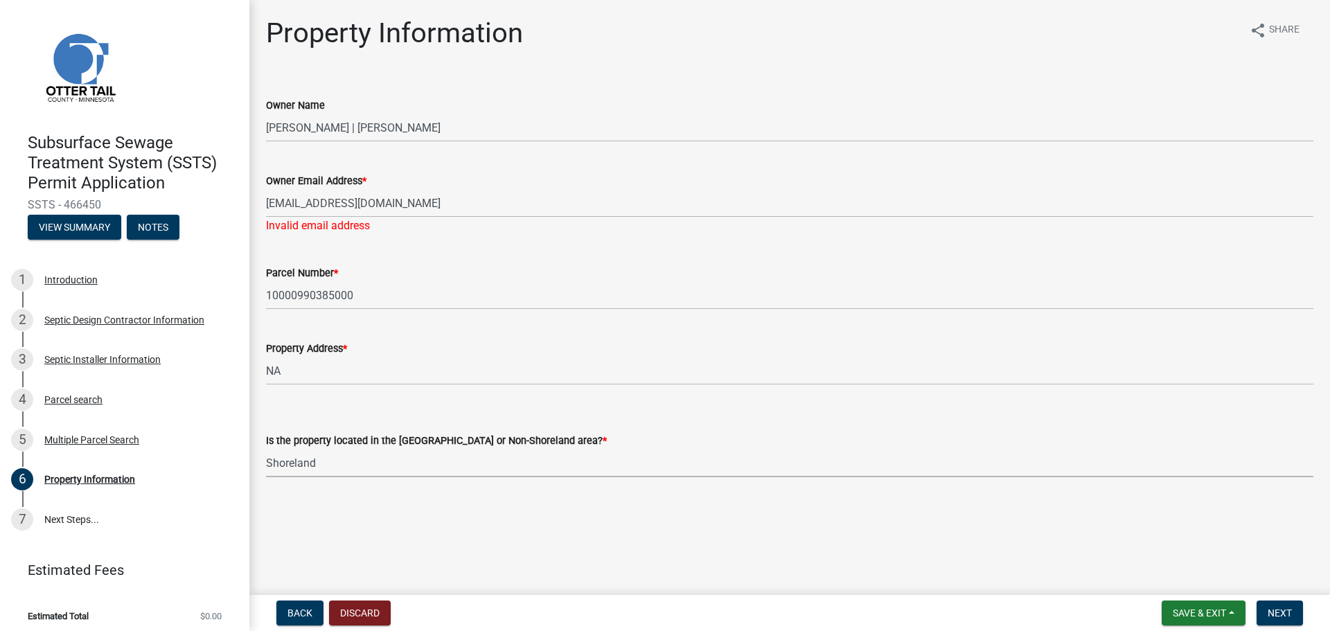
click at [266, 449] on select "Select Item... Shoreland Non-Shoreland" at bounding box center [789, 463] width 1047 height 28
select select "f91142e6-e911-469c-9754-896c7e7f9e05"
click at [1286, 616] on span "Next" at bounding box center [1280, 612] width 24 height 11
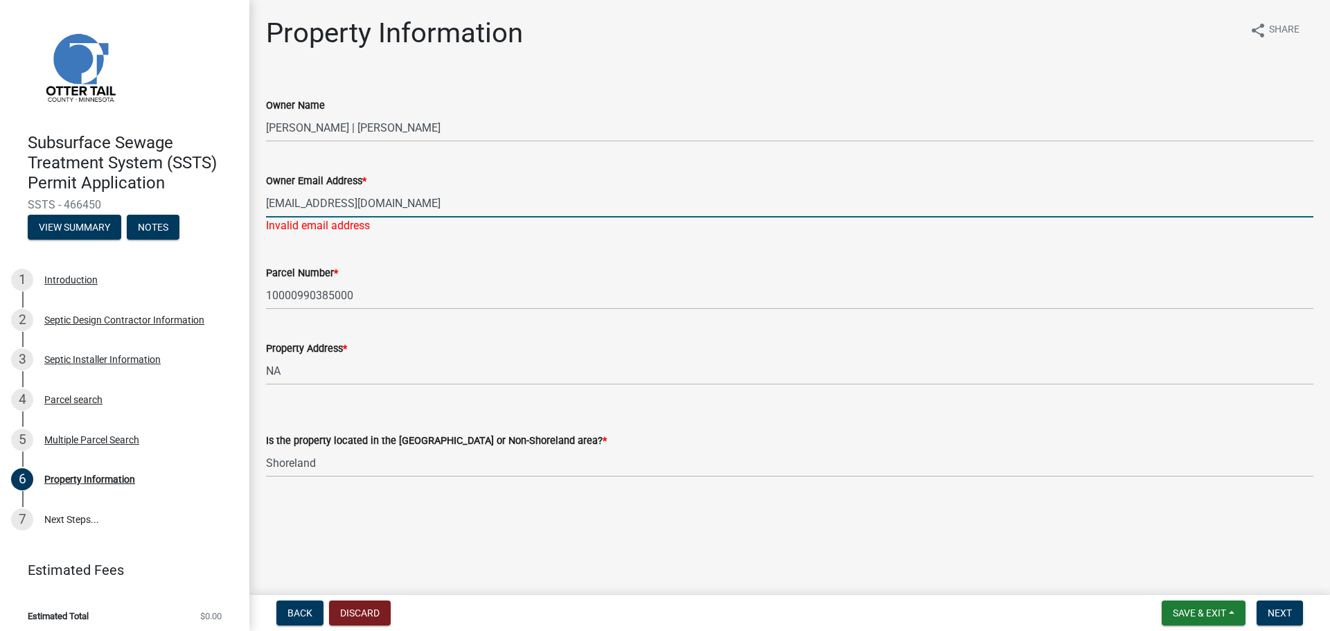
drag, startPoint x: 400, startPoint y: 209, endPoint x: 130, endPoint y: 200, distance: 269.6
click at [130, 200] on div "Subsurface Sewage Treatment System (SSTS) Permit Application SSTS - 466450 View…" at bounding box center [665, 315] width 1330 height 631
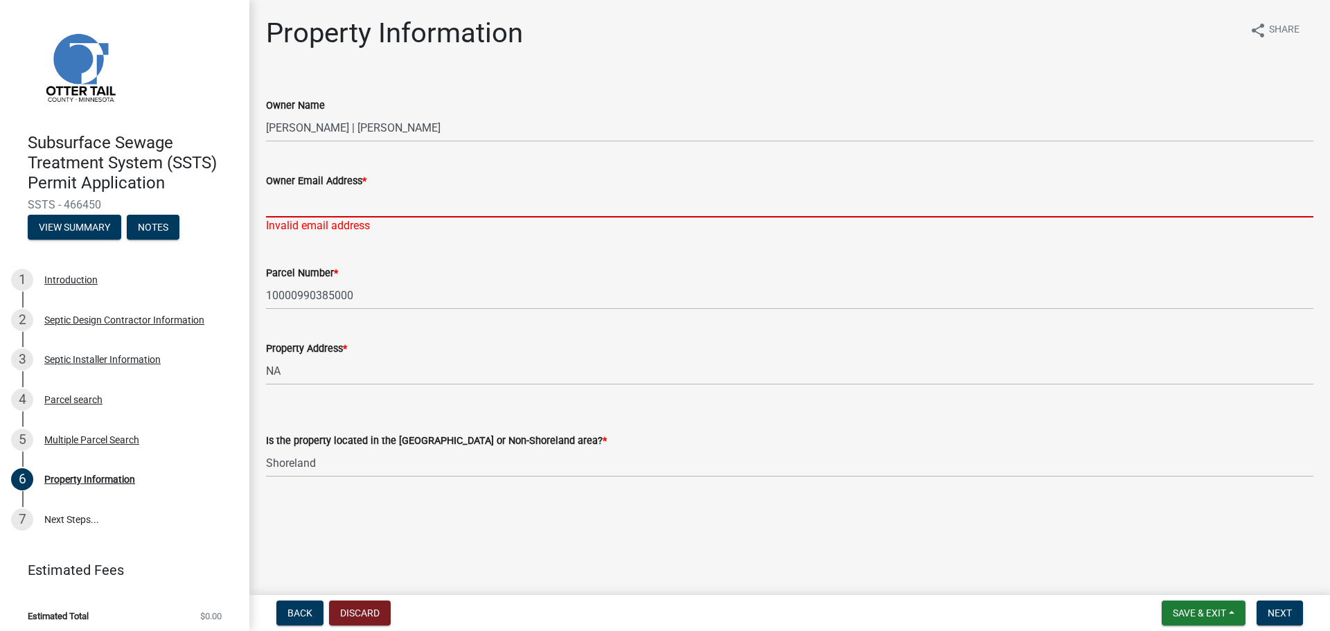
paste input "[EMAIL_ADDRESS][DOMAIN_NAME]"
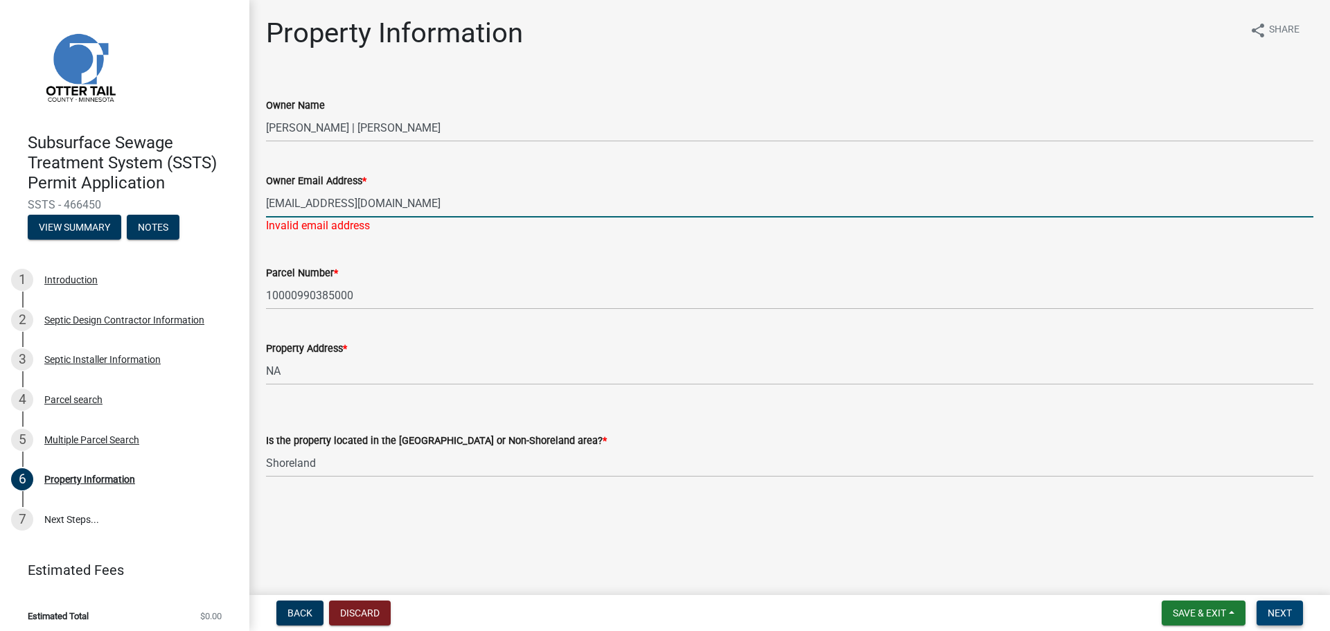
type input "[EMAIL_ADDRESS][DOMAIN_NAME]"
click at [1275, 610] on span "Next" at bounding box center [1280, 612] width 24 height 11
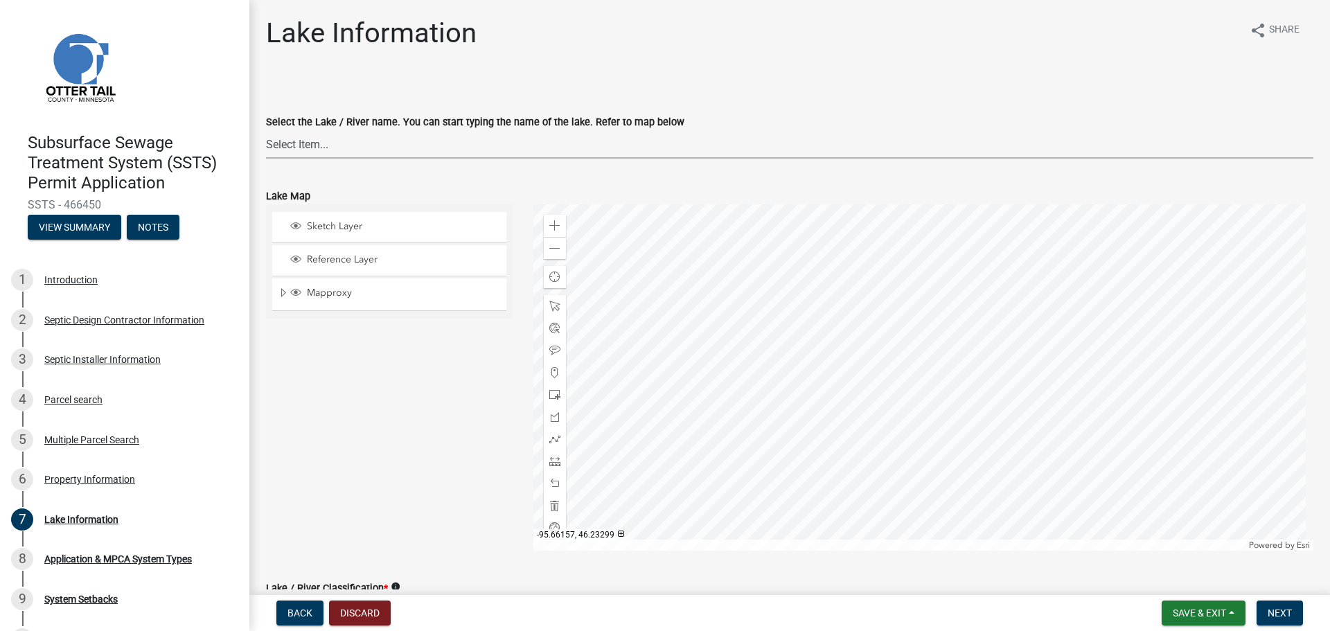
click at [301, 140] on select "Select Item... None [PERSON_NAME] 56-031 [PERSON_NAME] 56-118 [PERSON_NAME] 56-…" at bounding box center [789, 144] width 1047 height 28
click at [266, 130] on select "Select Item... None [PERSON_NAME] 56-031 [PERSON_NAME] 56-118 [PERSON_NAME] 56-…" at bounding box center [789, 144] width 1047 height 28
select select "f5c16213-0c4e-4fd1-bc3c-97df0c7ce0ec"
click at [1283, 613] on span "Next" at bounding box center [1280, 612] width 24 height 11
click at [1281, 611] on span "Next" at bounding box center [1280, 612] width 24 height 11
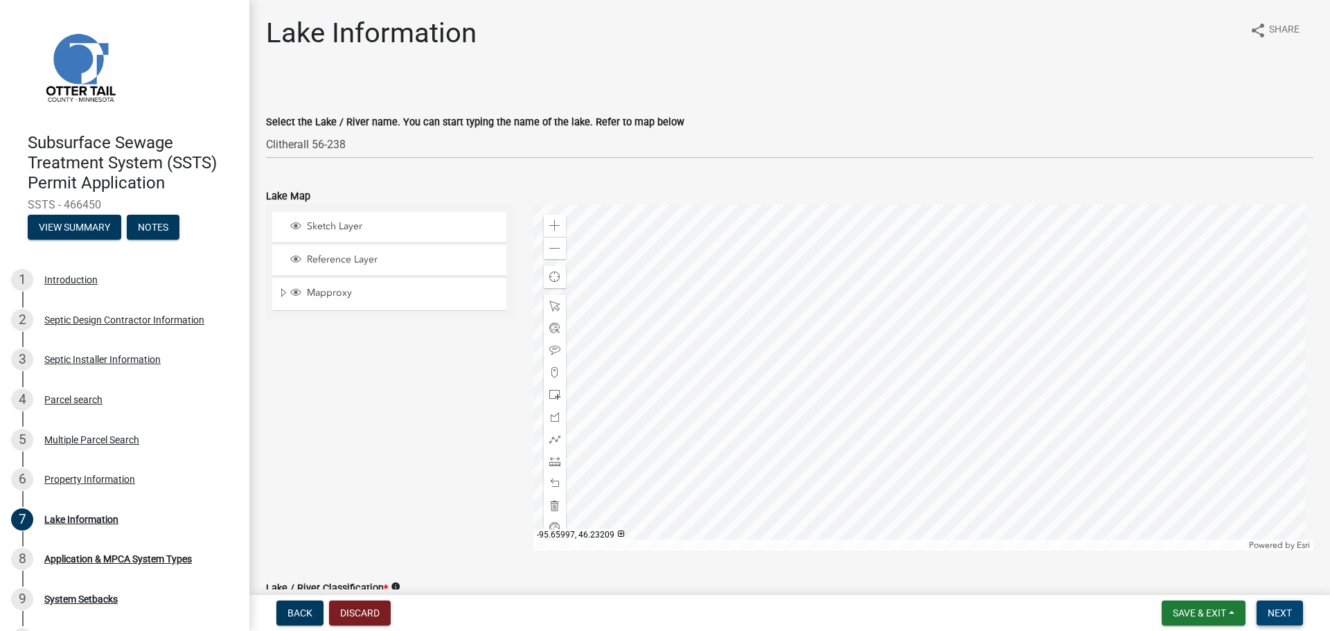
click at [1293, 617] on button "Next" at bounding box center [1279, 613] width 46 height 25
click at [1283, 610] on span "Next" at bounding box center [1280, 612] width 24 height 11
click at [1285, 610] on span "Next" at bounding box center [1280, 612] width 24 height 11
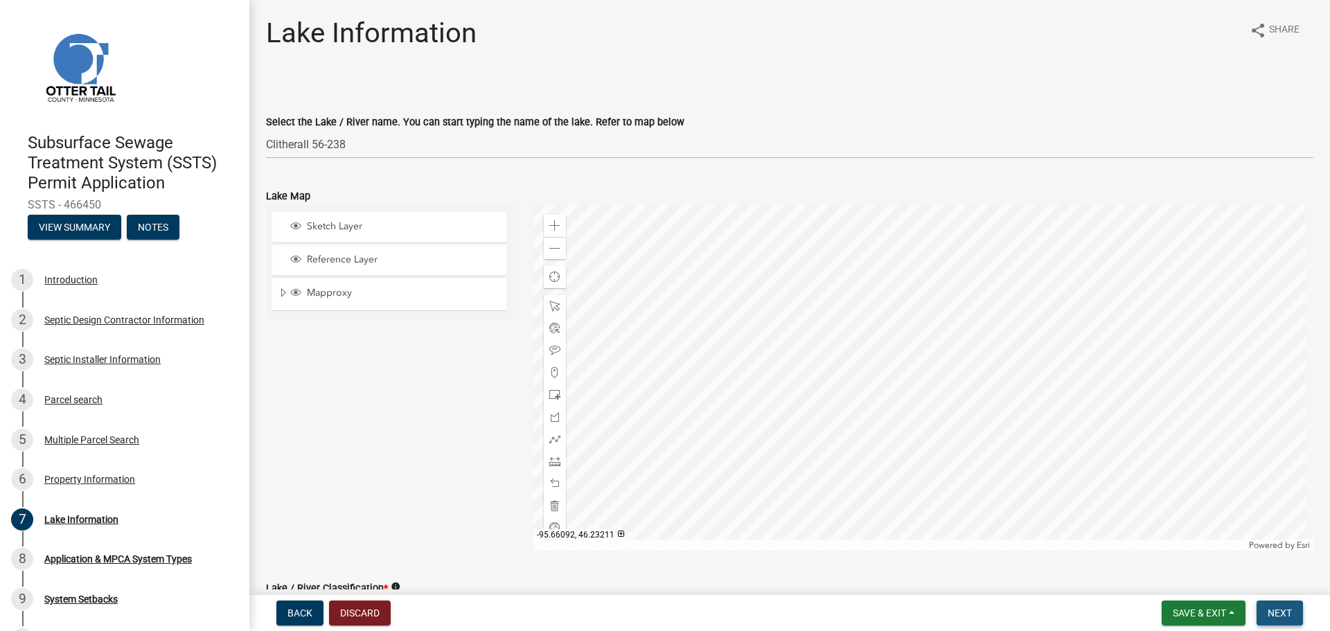
click at [1285, 610] on span "Next" at bounding box center [1280, 612] width 24 height 11
click at [1287, 610] on span "Next" at bounding box center [1280, 612] width 24 height 11
click at [1284, 608] on span "Next" at bounding box center [1280, 612] width 24 height 11
drag, startPoint x: 251, startPoint y: 139, endPoint x: 265, endPoint y: 141, distance: 13.2
click at [253, 140] on div "Lake Information share Share Select the Lake / River name. You can start typing…" at bounding box center [789, 502] width 1081 height 971
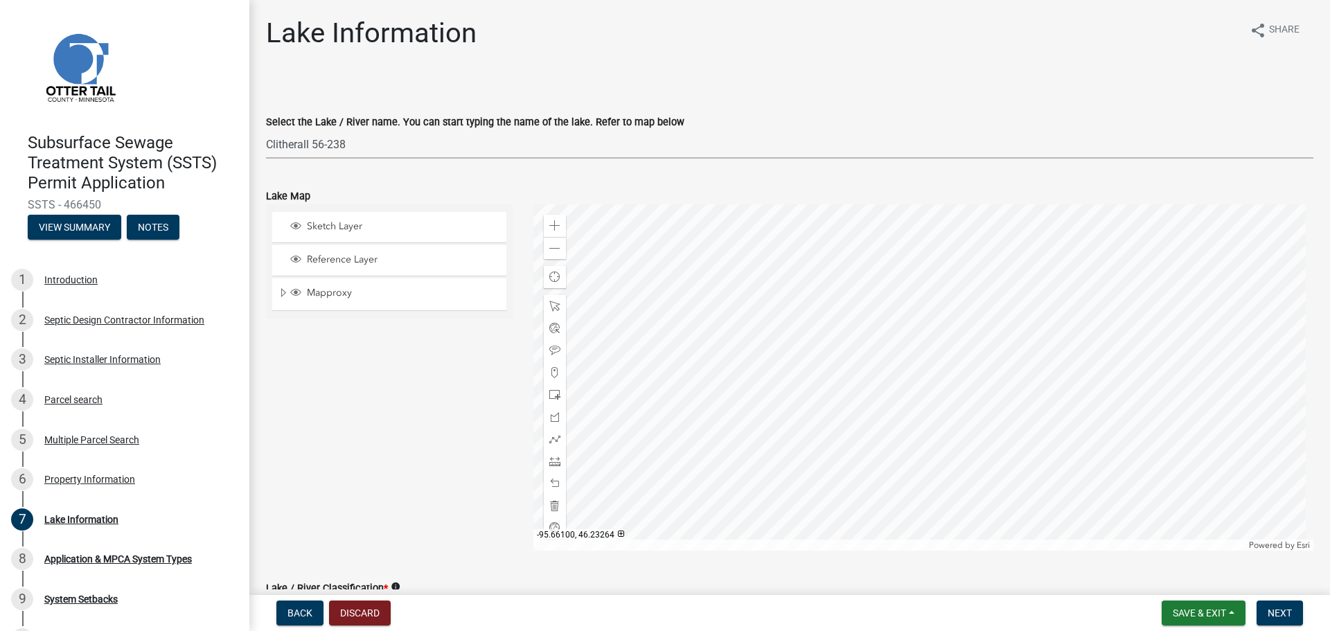
click at [269, 142] on select "Select Item... None [PERSON_NAME] 56-031 [PERSON_NAME] 56-118 [PERSON_NAME] 56-…" at bounding box center [789, 144] width 1047 height 28
click at [266, 130] on select "Select Item... None [PERSON_NAME] 56-031 [PERSON_NAME] 56-118 [PERSON_NAME] 56-…" at bounding box center [789, 144] width 1047 height 28
click at [418, 353] on div "Sketch Layer Reference Layer Mapproxy Municipalities Corporate Limits Low Level…" at bounding box center [389, 377] width 267 height 346
click at [616, 397] on div at bounding box center [923, 377] width 781 height 346
click at [1276, 615] on span "Next" at bounding box center [1280, 612] width 24 height 11
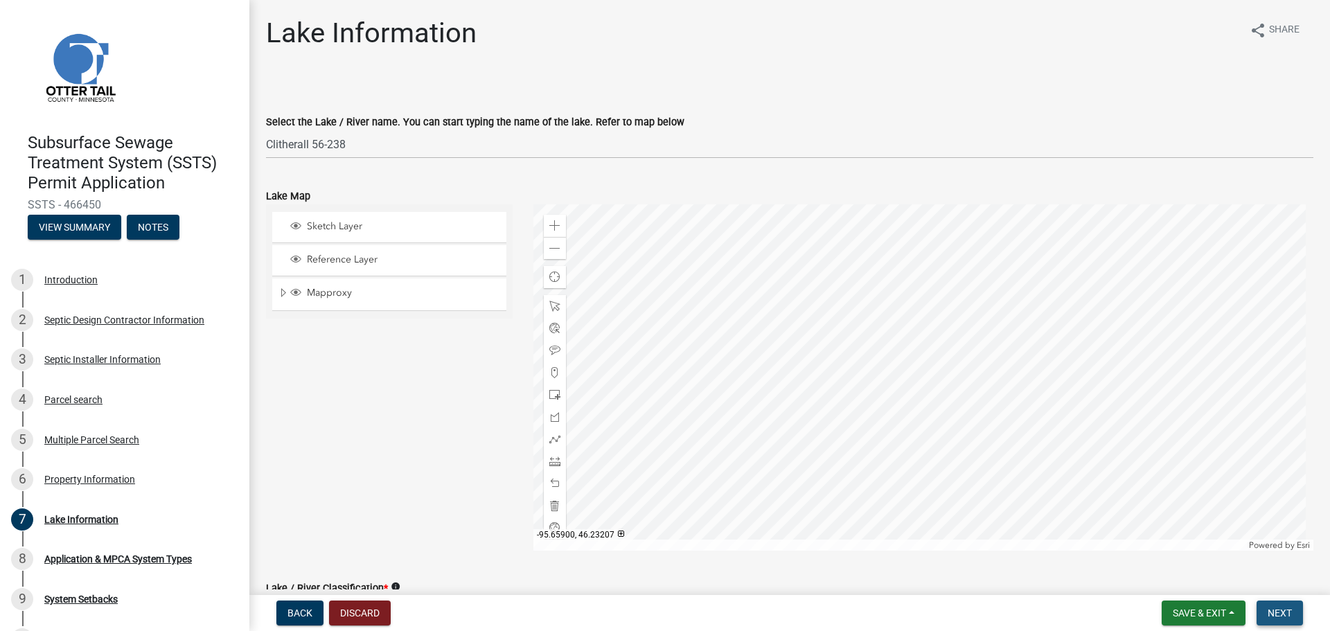
click at [1277, 614] on span "Next" at bounding box center [1280, 612] width 24 height 11
click at [1277, 613] on span "Next" at bounding box center [1280, 612] width 24 height 11
click at [1277, 612] on span "Next" at bounding box center [1280, 612] width 24 height 11
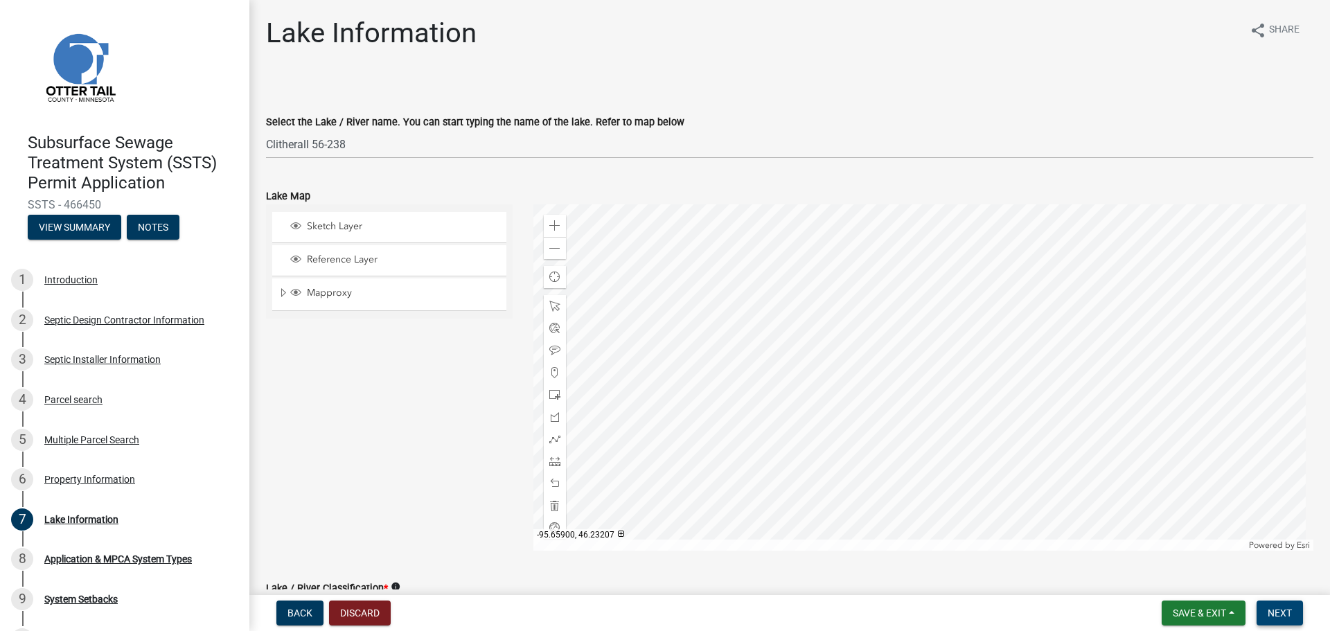
click at [1277, 611] on span "Next" at bounding box center [1280, 612] width 24 height 11
click at [336, 231] on span "Sketch Layer" at bounding box center [402, 226] width 198 height 12
click at [337, 268] on div "Reference Layer" at bounding box center [389, 260] width 234 height 30
drag, startPoint x: 330, startPoint y: 286, endPoint x: 354, endPoint y: 277, distance: 25.9
click at [330, 286] on div "Mapproxy" at bounding box center [389, 293] width 234 height 31
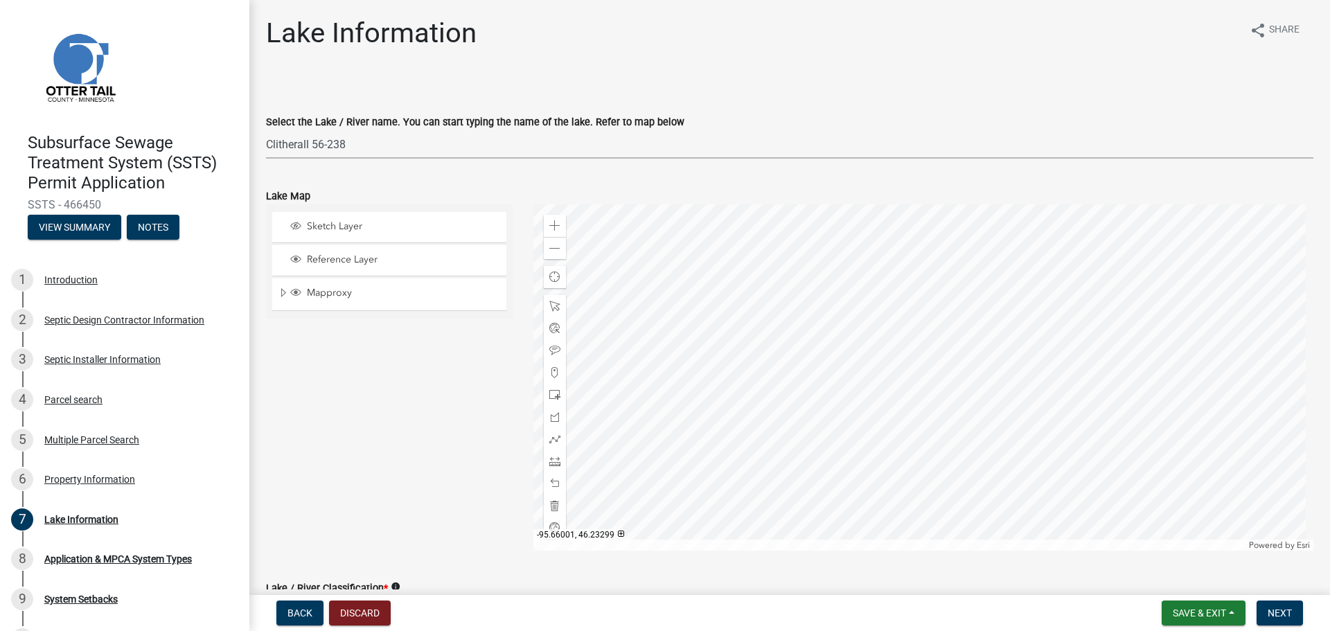
click at [413, 134] on select "Select Item... None [PERSON_NAME] 56-031 [PERSON_NAME] 56-118 [PERSON_NAME] 56-…" at bounding box center [789, 144] width 1047 height 28
click at [266, 130] on select "Select Item... None [PERSON_NAME] 56-031 [PERSON_NAME] 56-118 [PERSON_NAME] 56-…" at bounding box center [789, 144] width 1047 height 28
click at [1282, 616] on span "Next" at bounding box center [1280, 612] width 24 height 11
click at [1282, 614] on span "Next" at bounding box center [1280, 612] width 24 height 11
click at [1281, 614] on span "Next" at bounding box center [1280, 612] width 24 height 11
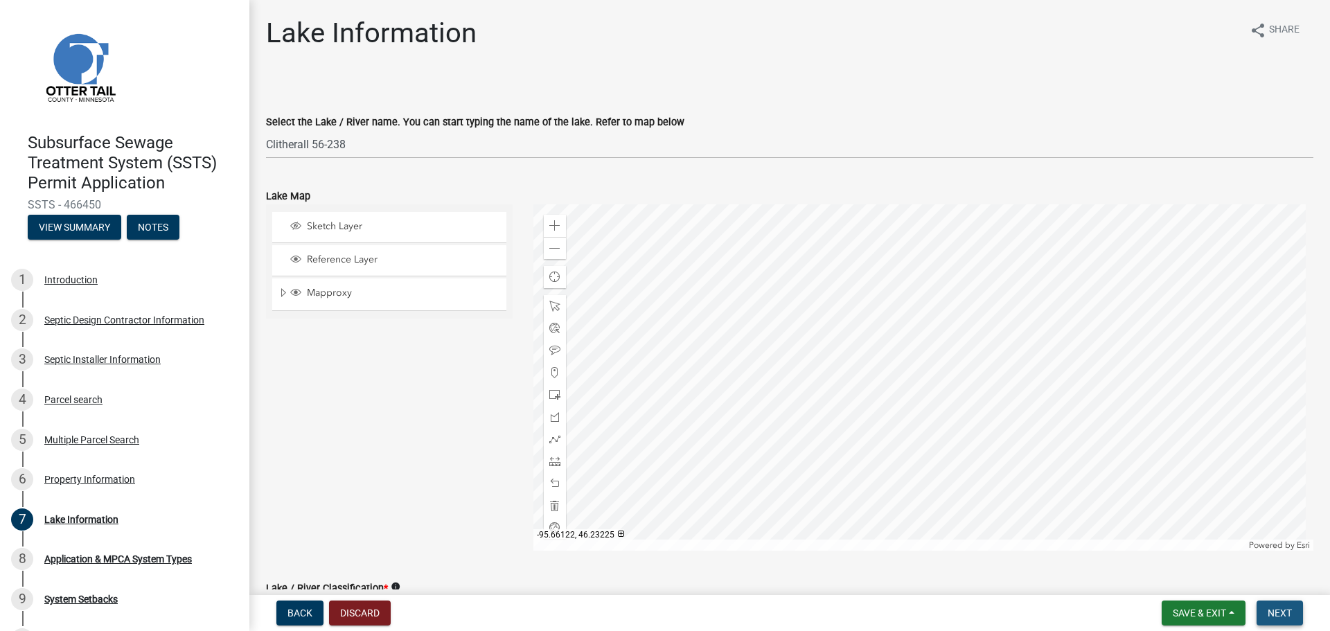
click at [1284, 619] on span "Next" at bounding box center [1280, 612] width 24 height 11
click at [1285, 618] on span "Next" at bounding box center [1280, 612] width 24 height 11
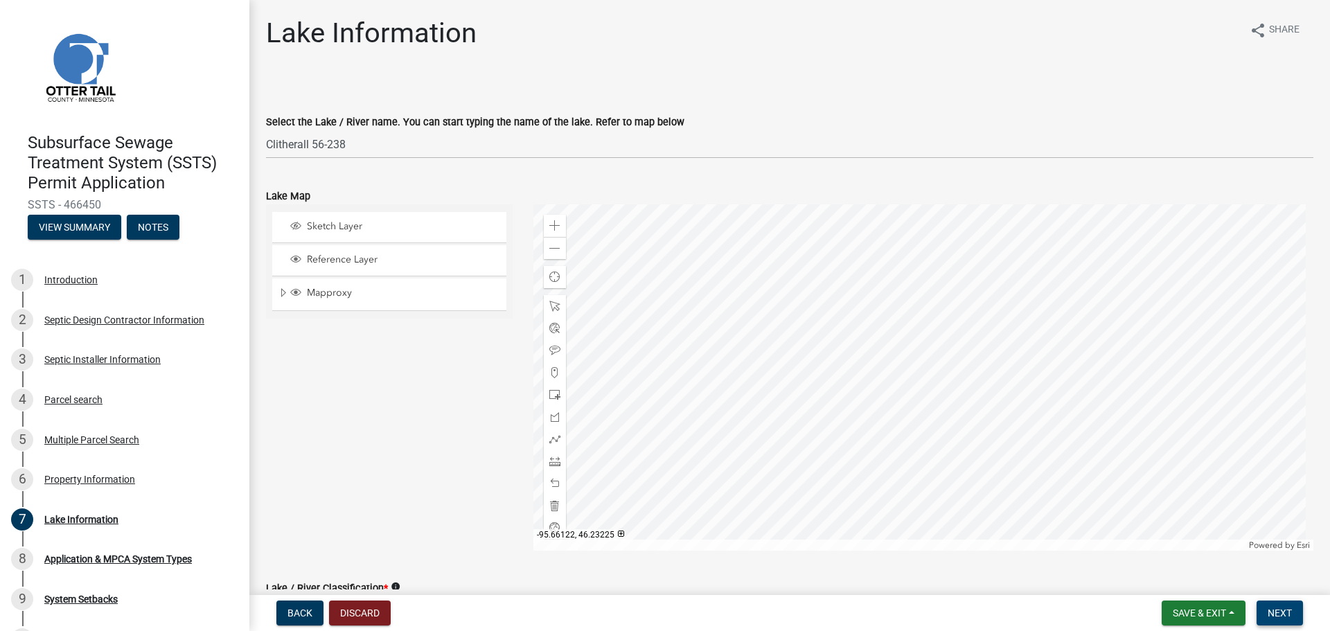
click at [1285, 618] on span "Next" at bounding box center [1280, 612] width 24 height 11
click at [1285, 617] on span "Next" at bounding box center [1280, 612] width 24 height 11
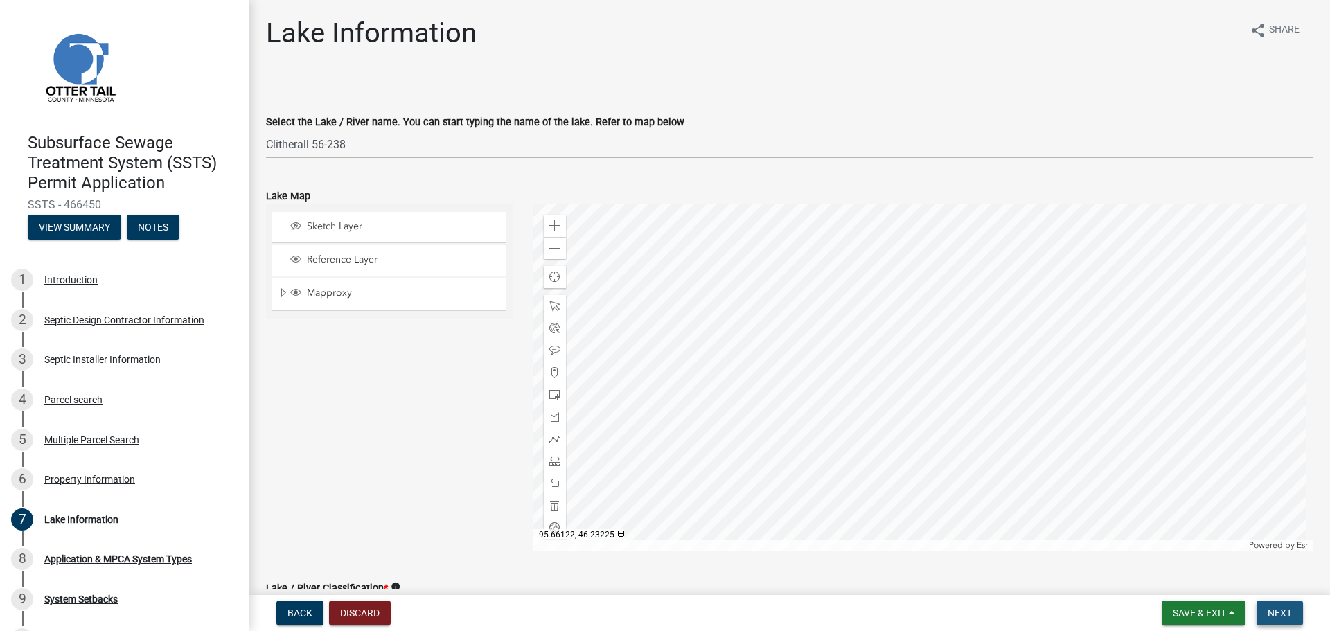
click at [1285, 617] on span "Next" at bounding box center [1280, 612] width 24 height 11
click at [1279, 615] on span "Next" at bounding box center [1280, 612] width 24 height 11
click at [567, 333] on div "Zoom in Zoom out Find my location Powered by [PERSON_NAME]" at bounding box center [923, 377] width 781 height 346
drag, startPoint x: 561, startPoint y: 332, endPoint x: 829, endPoint y: 394, distance: 275.1
click at [829, 394] on div at bounding box center [923, 377] width 781 height 346
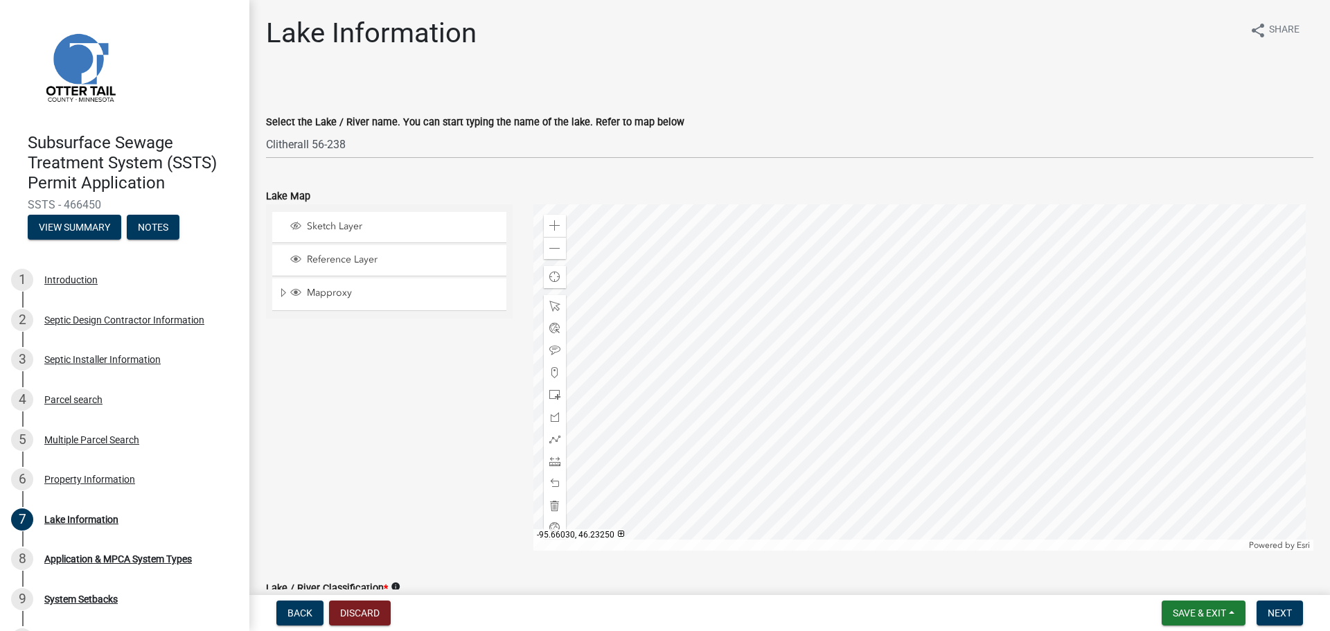
click at [844, 386] on div at bounding box center [923, 377] width 781 height 346
click at [855, 381] on div at bounding box center [923, 377] width 781 height 346
click at [441, 144] on select "Select Item... None [PERSON_NAME] 56-031 [PERSON_NAME] 56-118 [PERSON_NAME] 56-…" at bounding box center [789, 144] width 1047 height 28
click at [266, 130] on select "Select Item... None [PERSON_NAME] 56-031 [PERSON_NAME] 56-118 [PERSON_NAME] 56-…" at bounding box center [789, 144] width 1047 height 28
click at [1288, 614] on span "Next" at bounding box center [1280, 612] width 24 height 11
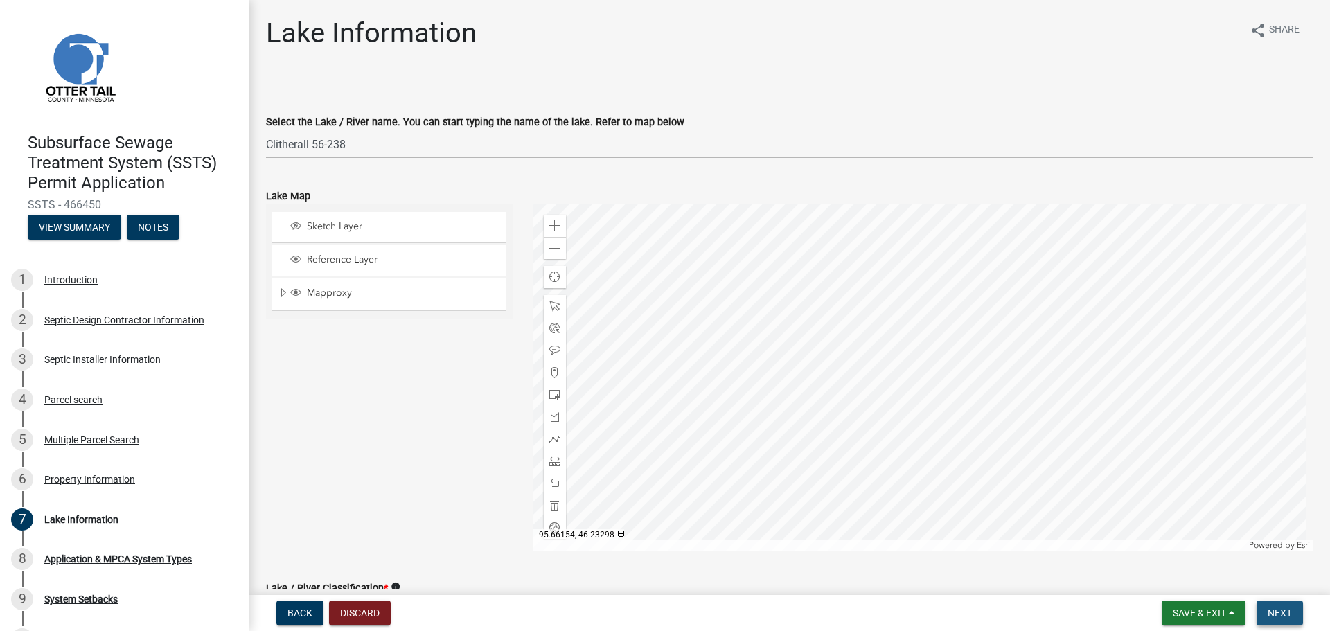
click at [1288, 614] on span "Next" at bounding box center [1280, 612] width 24 height 11
click at [1273, 616] on span "Next" at bounding box center [1280, 612] width 24 height 11
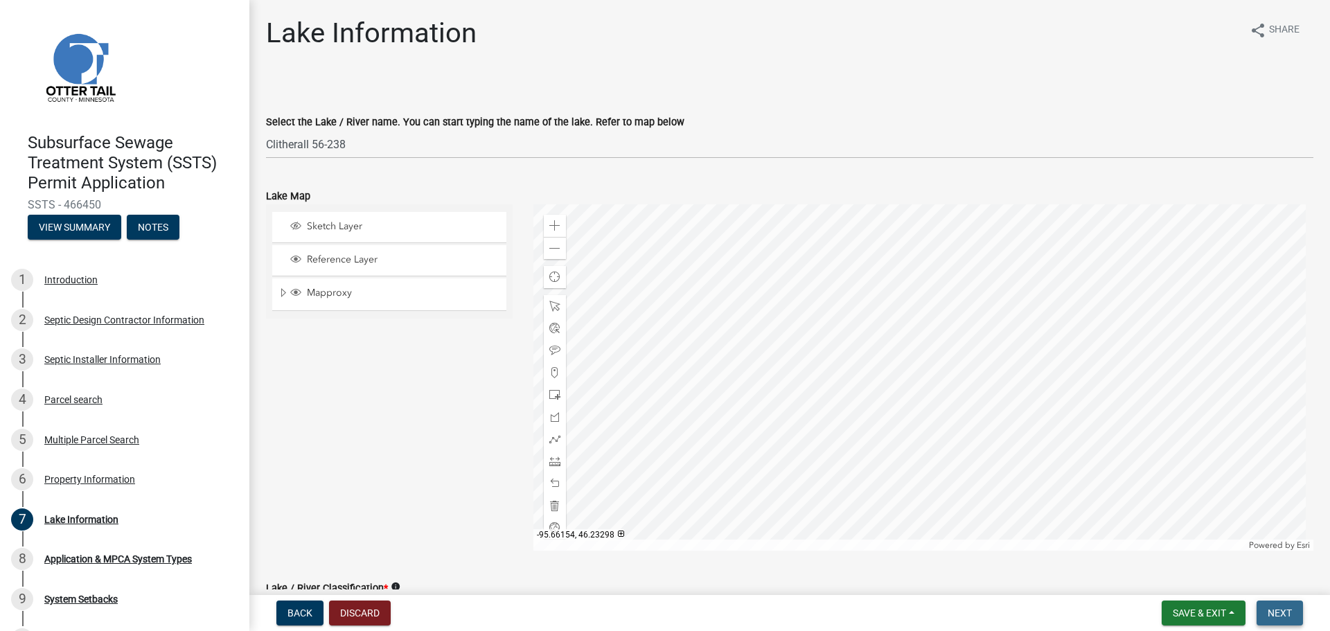
click at [1271, 614] on span "Next" at bounding box center [1280, 612] width 24 height 11
click at [685, 472] on div at bounding box center [923, 377] width 781 height 346
click at [607, 410] on div at bounding box center [923, 377] width 781 height 346
click at [718, 408] on div at bounding box center [923, 377] width 781 height 346
click at [647, 409] on div at bounding box center [923, 377] width 781 height 346
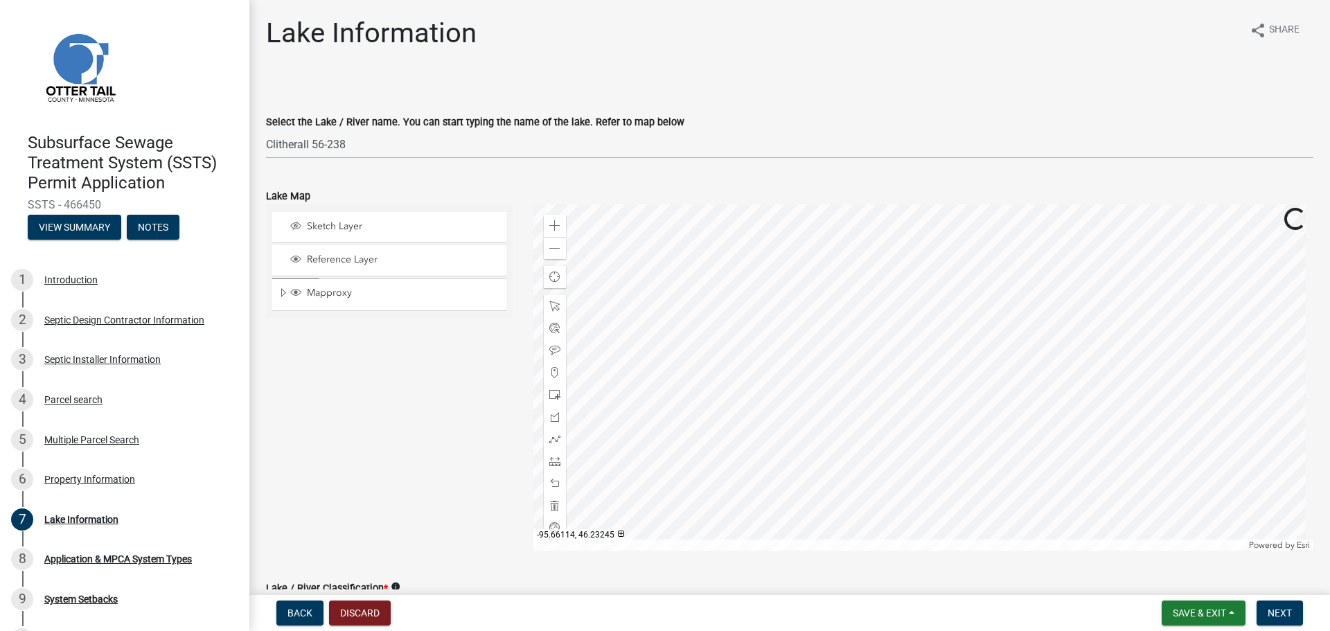
click at [648, 407] on div at bounding box center [923, 377] width 781 height 346
click at [351, 139] on select "Select Item... None [PERSON_NAME] 56-031 [PERSON_NAME] 56-118 [PERSON_NAME] 56-…" at bounding box center [789, 144] width 1047 height 28
click at [366, 145] on select "Select Item... None [PERSON_NAME] 56-031 [PERSON_NAME] 56-118 [PERSON_NAME] 56-…" at bounding box center [789, 144] width 1047 height 28
click at [353, 149] on select "Select Item... None [PERSON_NAME] 56-031 [PERSON_NAME] 56-118 [PERSON_NAME] 56-…" at bounding box center [789, 144] width 1047 height 28
click at [266, 130] on select "Select Item... None [PERSON_NAME] 56-031 [PERSON_NAME] 56-118 [PERSON_NAME] 56-…" at bounding box center [789, 144] width 1047 height 28
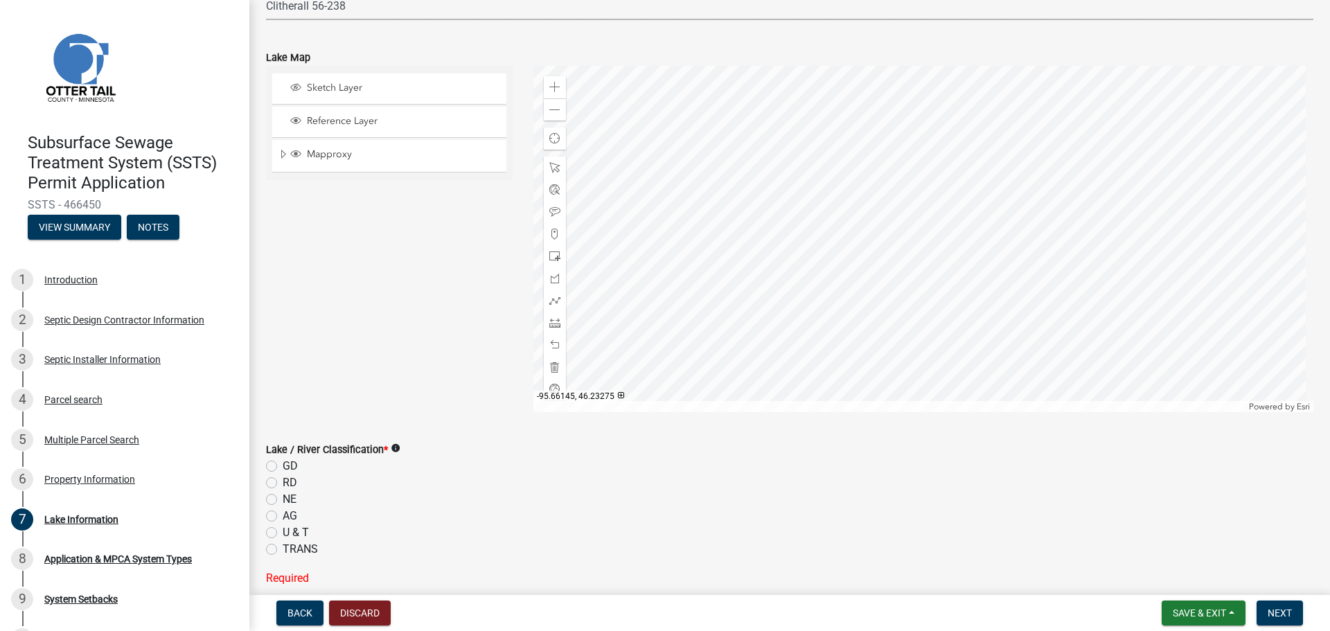
scroll to position [69, 0]
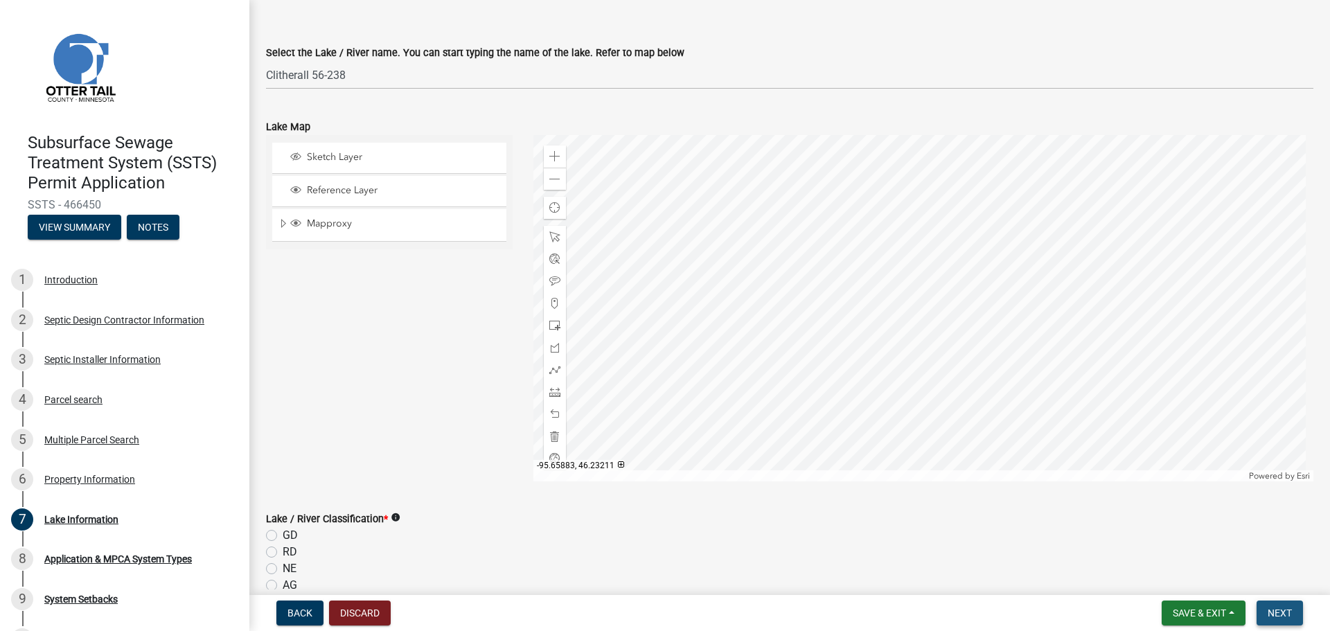
click at [1276, 618] on span "Next" at bounding box center [1280, 612] width 24 height 11
click at [1276, 619] on span "Next" at bounding box center [1280, 612] width 24 height 11
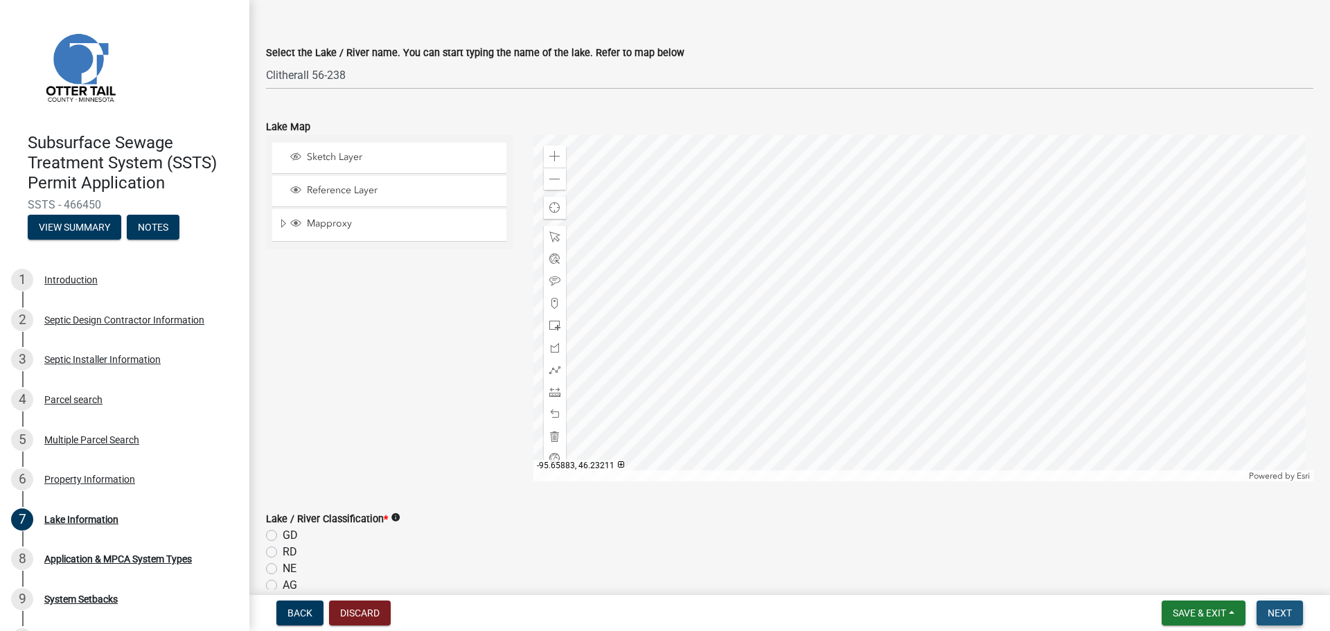
click at [1270, 619] on button "Next" at bounding box center [1279, 613] width 46 height 25
click at [1269, 619] on button "Next" at bounding box center [1279, 613] width 46 height 25
click at [1269, 620] on button "Next" at bounding box center [1279, 613] width 46 height 25
click at [1273, 619] on button "Next" at bounding box center [1279, 613] width 46 height 25
click at [1270, 607] on span "Next" at bounding box center [1280, 612] width 24 height 11
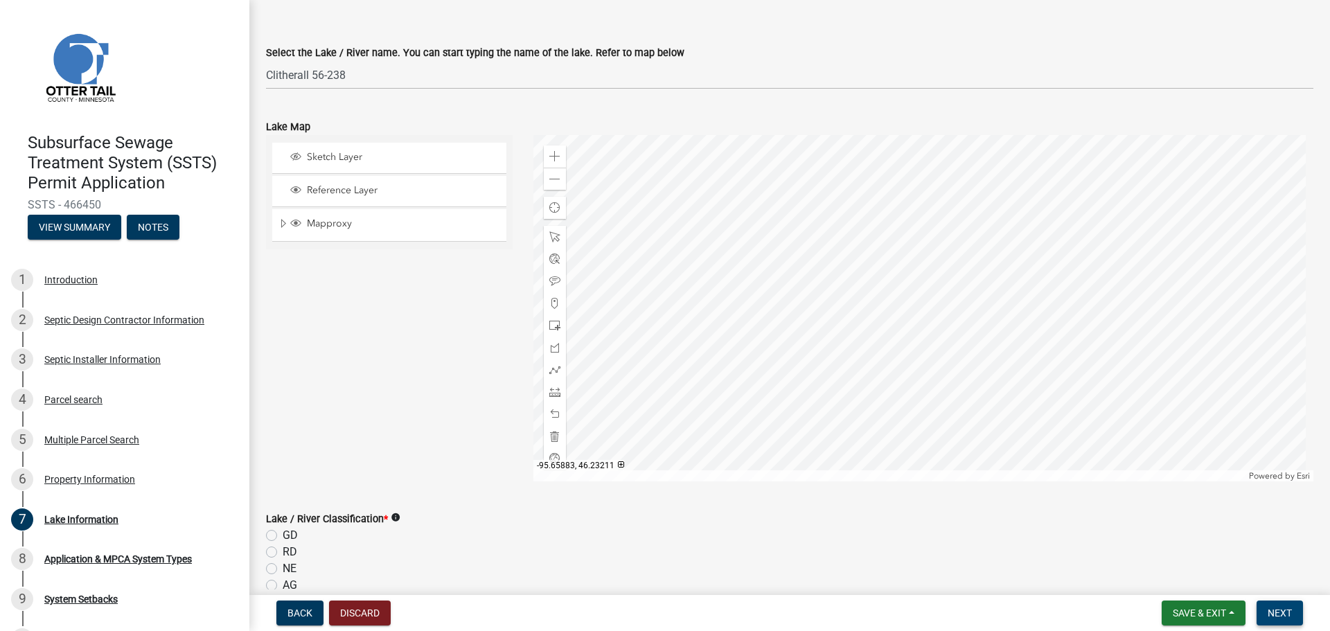
drag, startPoint x: 1270, startPoint y: 601, endPoint x: 1294, endPoint y: 601, distance: 23.6
click at [1281, 603] on button "Next" at bounding box center [1279, 613] width 46 height 25
drag, startPoint x: 1294, startPoint y: 601, endPoint x: 1287, endPoint y: 600, distance: 7.1
click at [1287, 600] on nav "Back Discard Save & Exit Save Save & Exit Next" at bounding box center [789, 613] width 1081 height 36
drag, startPoint x: 1261, startPoint y: 603, endPoint x: 1248, endPoint y: 605, distance: 12.6
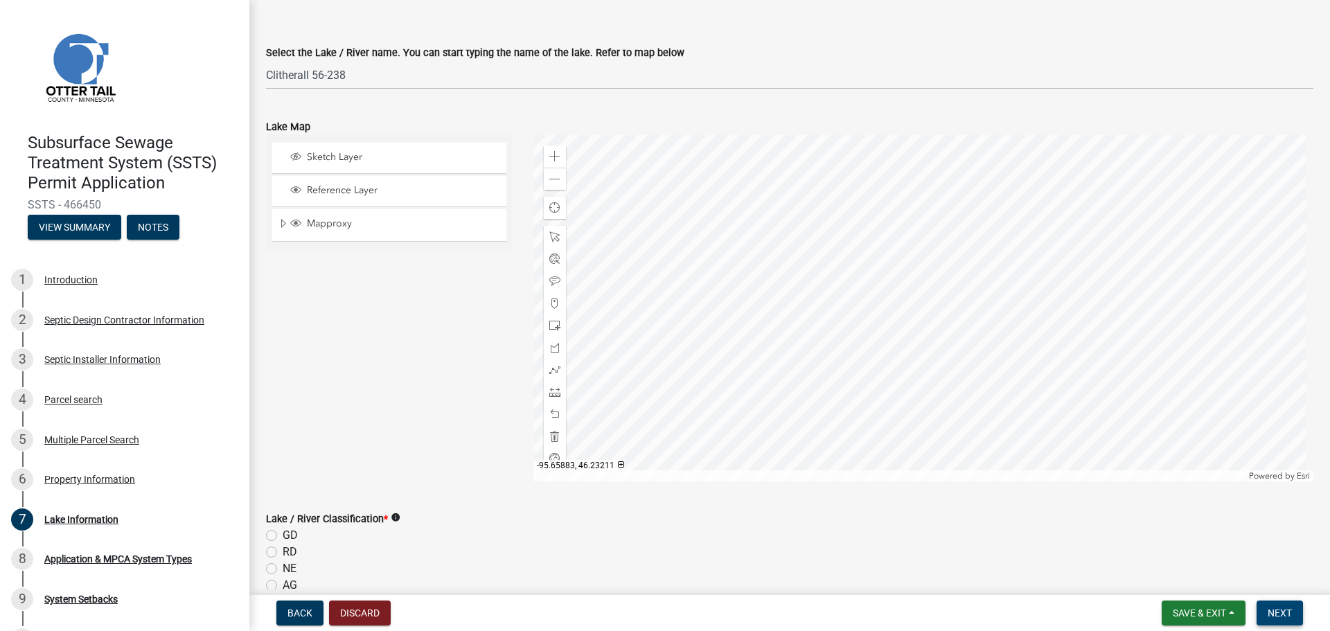
drag, startPoint x: 1248, startPoint y: 605, endPoint x: 1292, endPoint y: 618, distance: 45.4
click at [1292, 618] on span "Next" at bounding box center [1280, 612] width 24 height 11
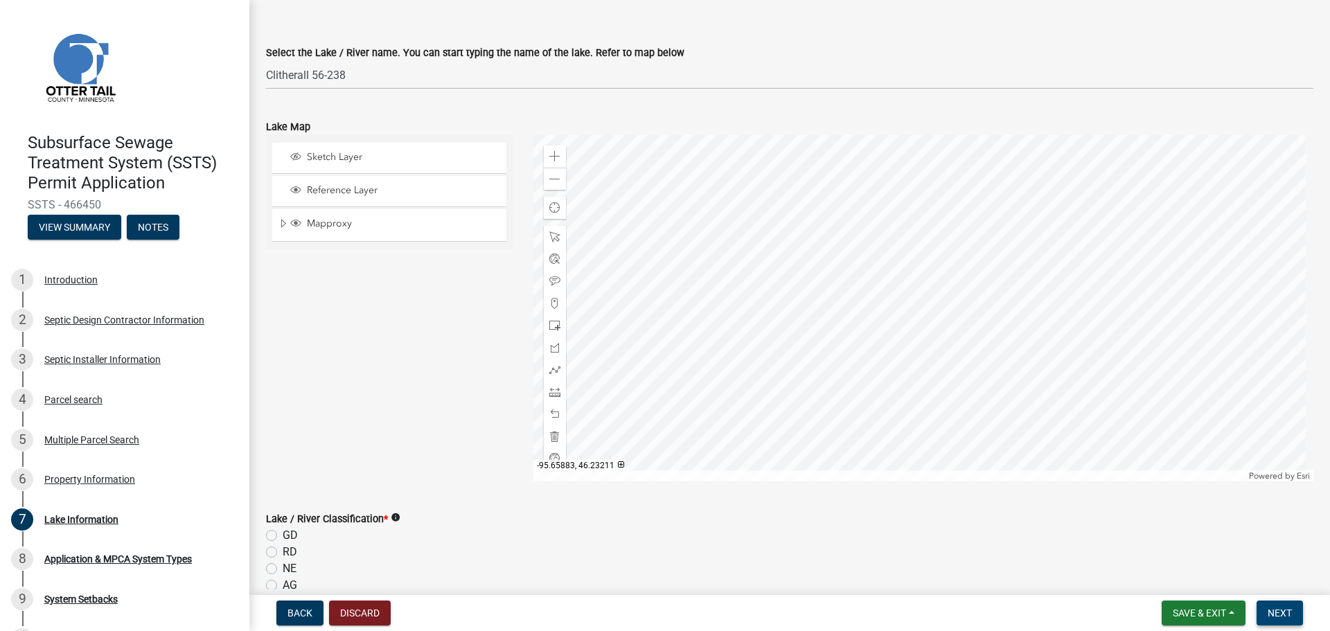
click at [1292, 618] on span "Next" at bounding box center [1280, 612] width 24 height 11
click at [1290, 618] on span "Next" at bounding box center [1280, 612] width 24 height 11
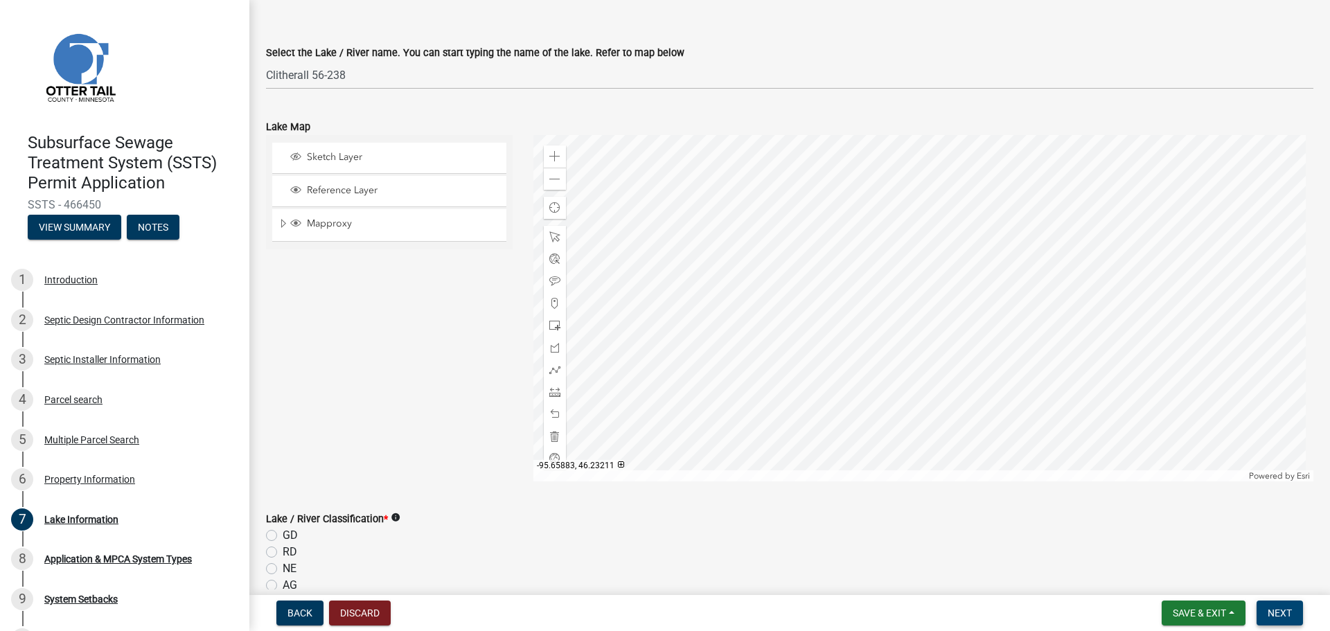
scroll to position [208, 0]
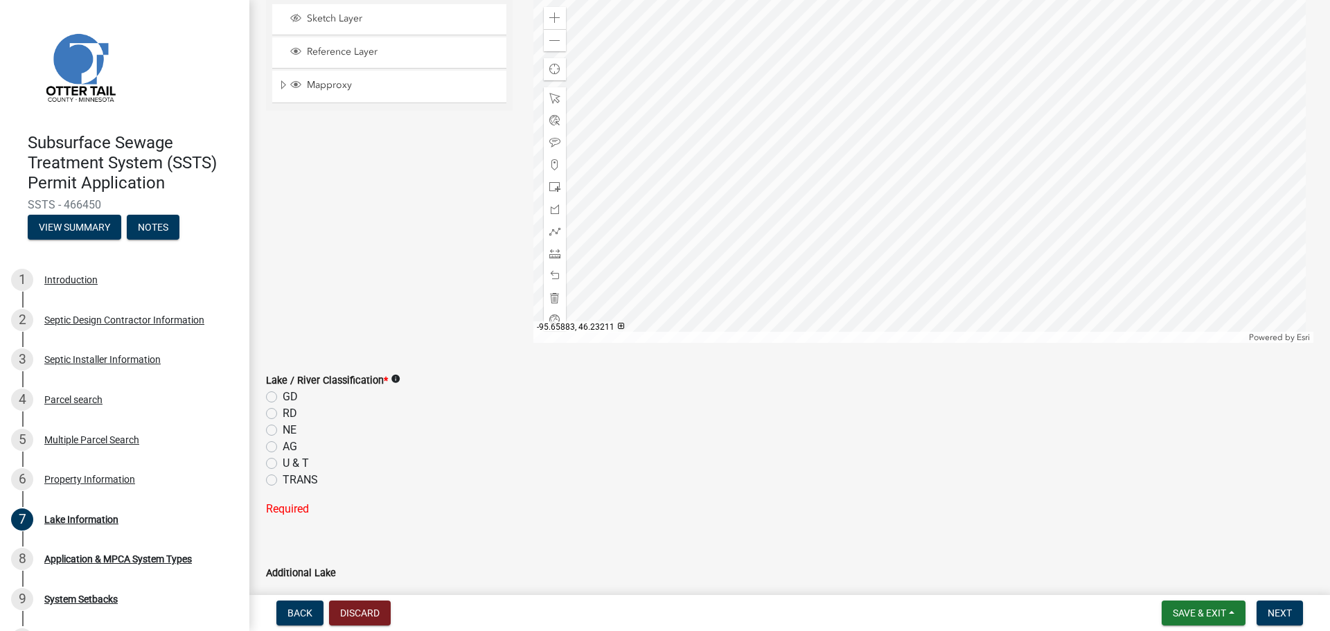
drag, startPoint x: 268, startPoint y: 413, endPoint x: 299, endPoint y: 427, distance: 33.8
click at [283, 416] on label "RD" at bounding box center [290, 413] width 15 height 17
click at [283, 414] on input "RD" at bounding box center [287, 409] width 9 height 9
radio input "true"
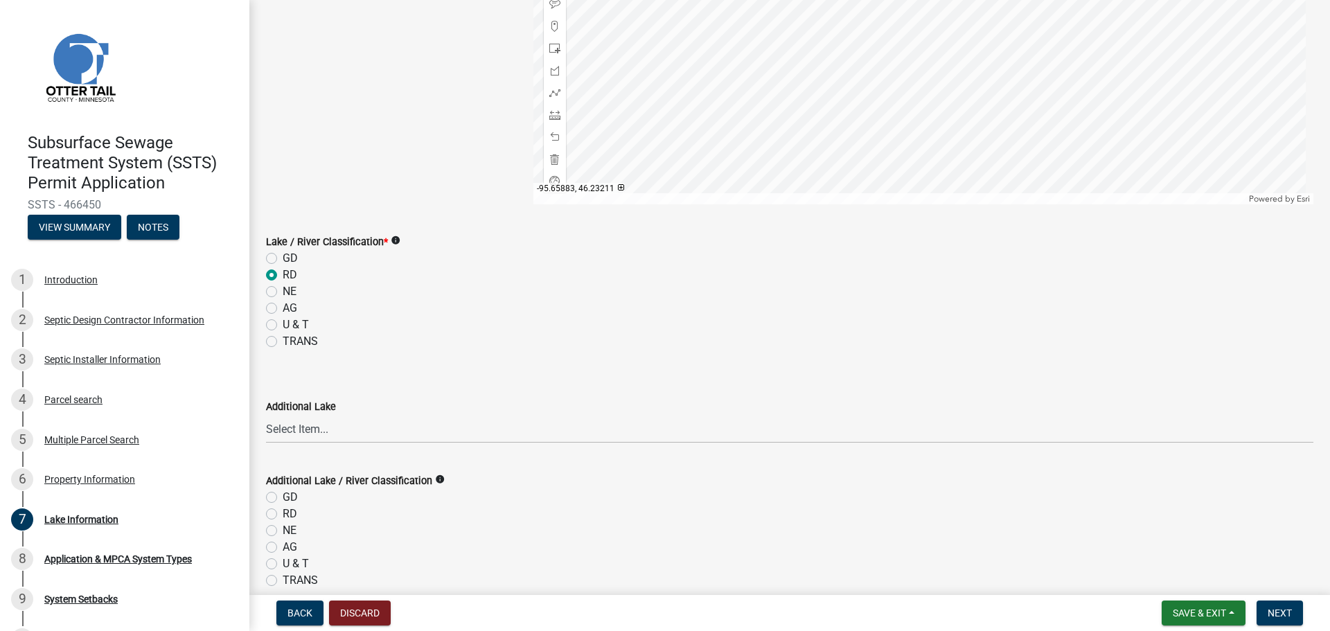
scroll to position [343, 0]
click at [1276, 616] on span "Next" at bounding box center [1280, 612] width 24 height 11
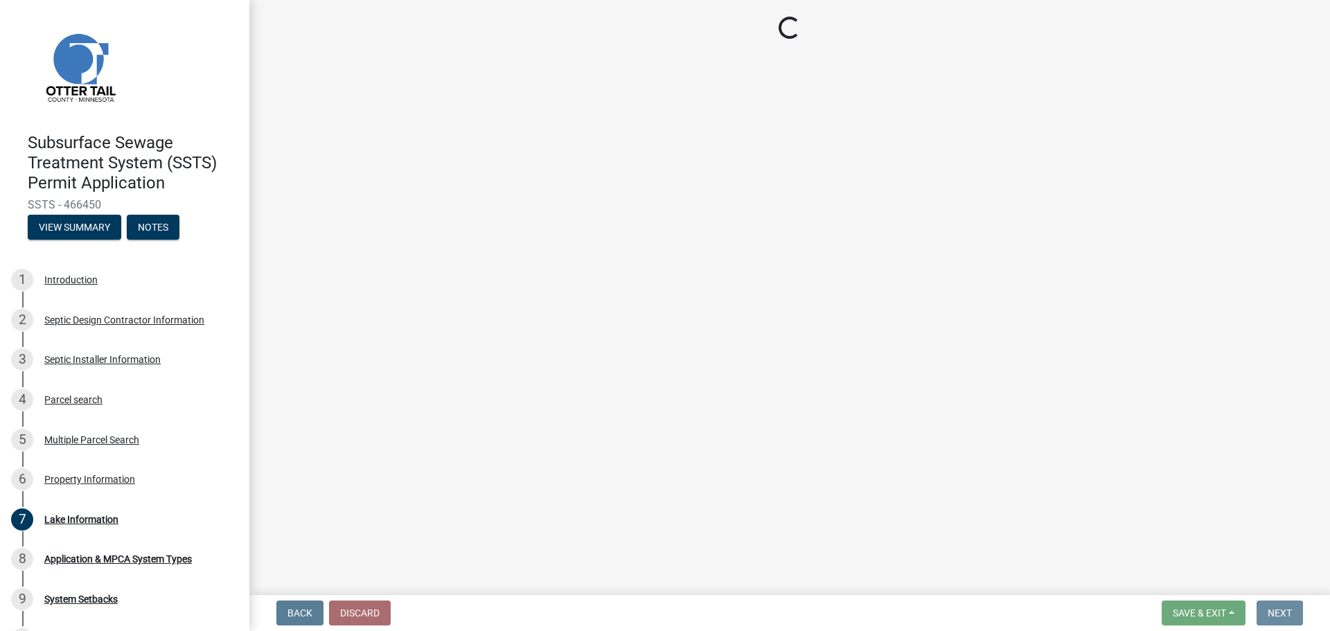
scroll to position [0, 0]
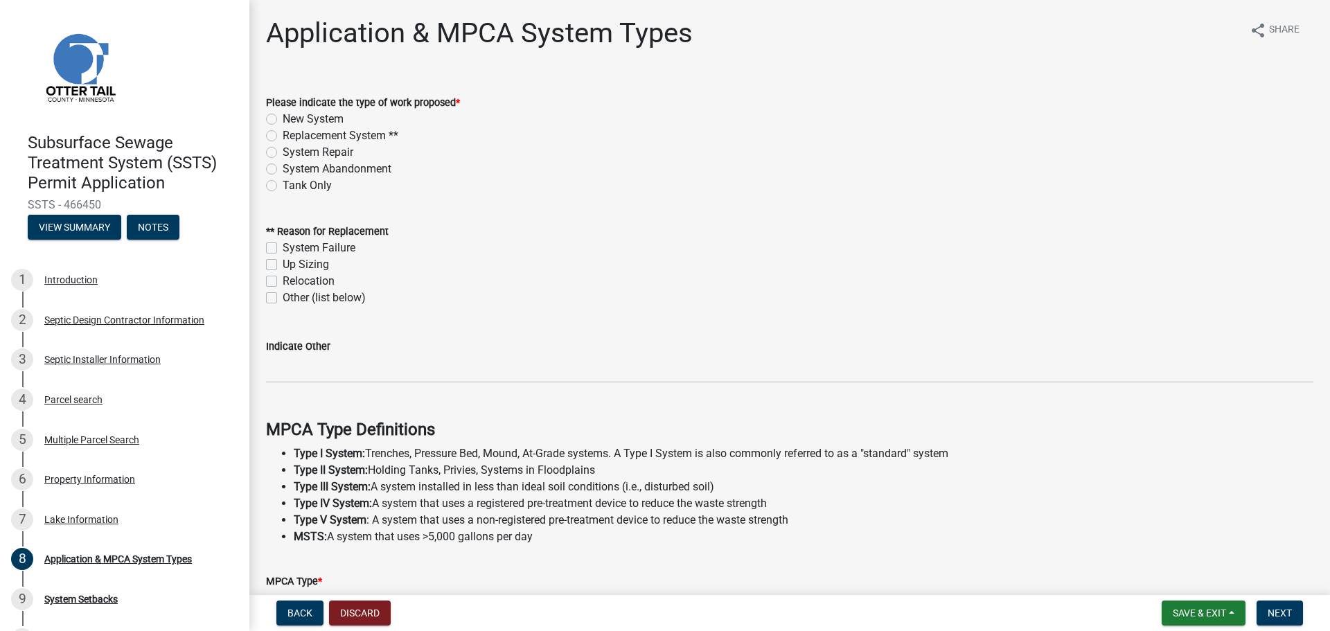
click at [283, 119] on label "New System" at bounding box center [313, 119] width 61 height 17
click at [283, 119] on input "New System" at bounding box center [287, 115] width 9 height 9
radio input "true"
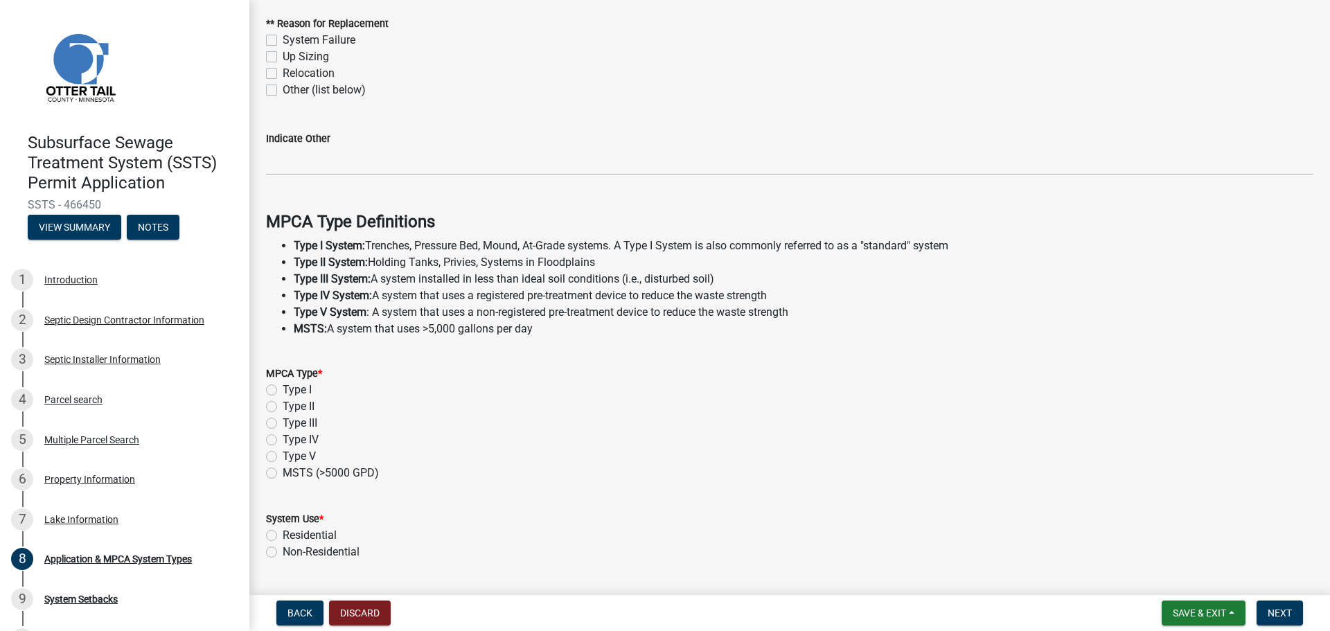
scroll to position [139, 0]
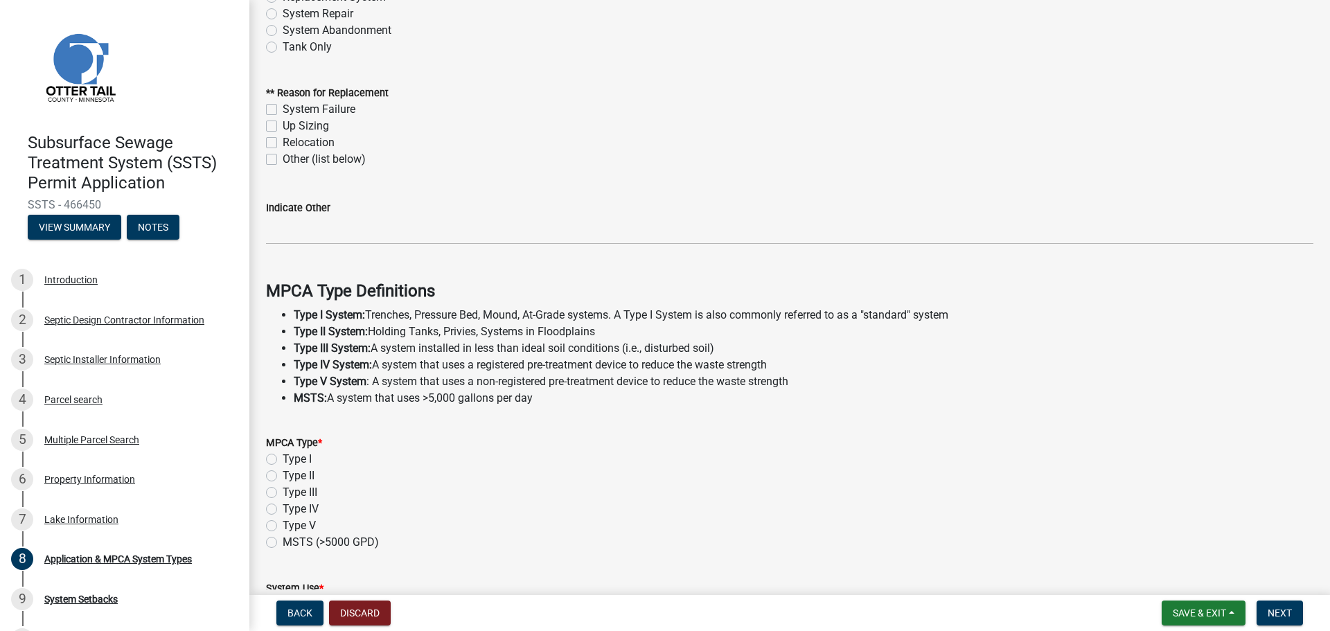
click at [283, 478] on label "Type II" at bounding box center [299, 476] width 32 height 17
click at [283, 477] on input "Type II" at bounding box center [287, 472] width 9 height 9
radio input "true"
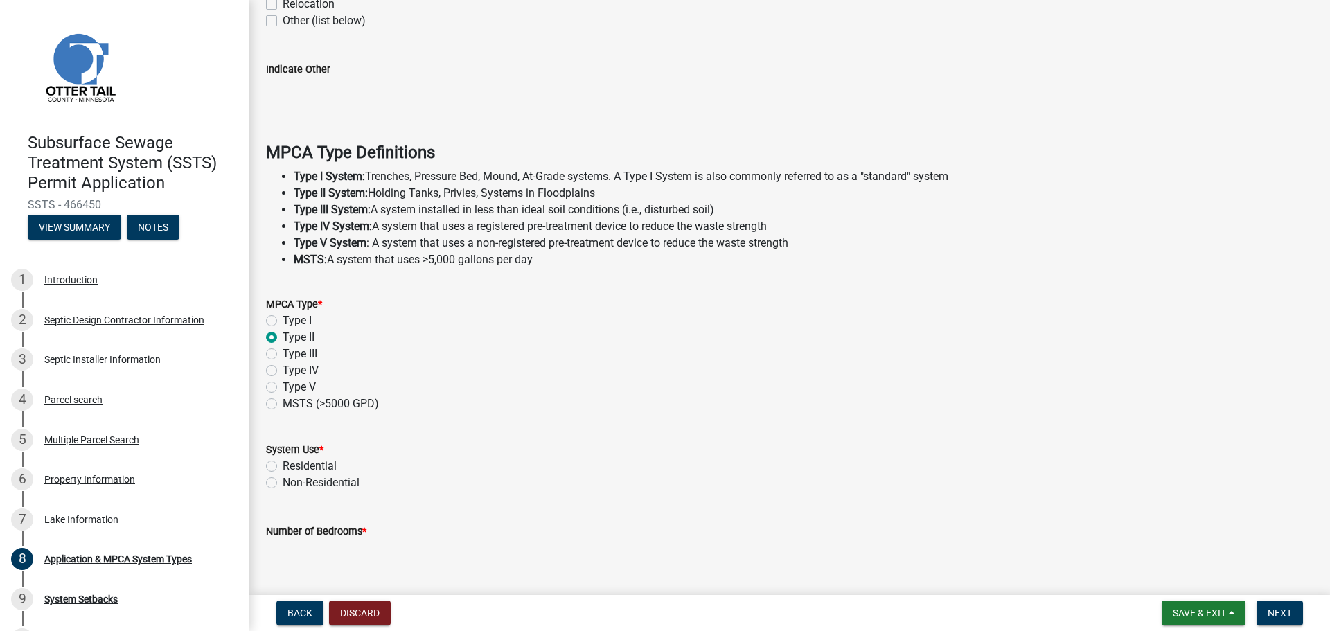
scroll to position [396, 0]
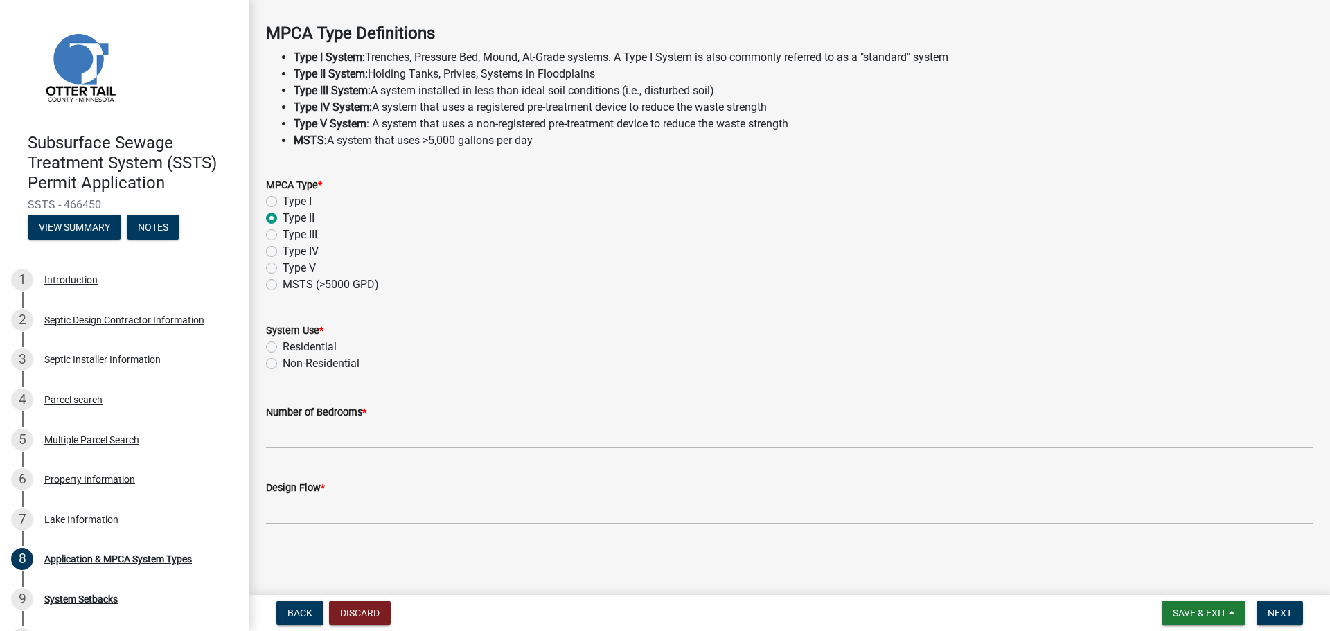
click at [283, 346] on label "Residential" at bounding box center [310, 347] width 54 height 17
click at [283, 346] on input "Residential" at bounding box center [287, 343] width 9 height 9
radio input "true"
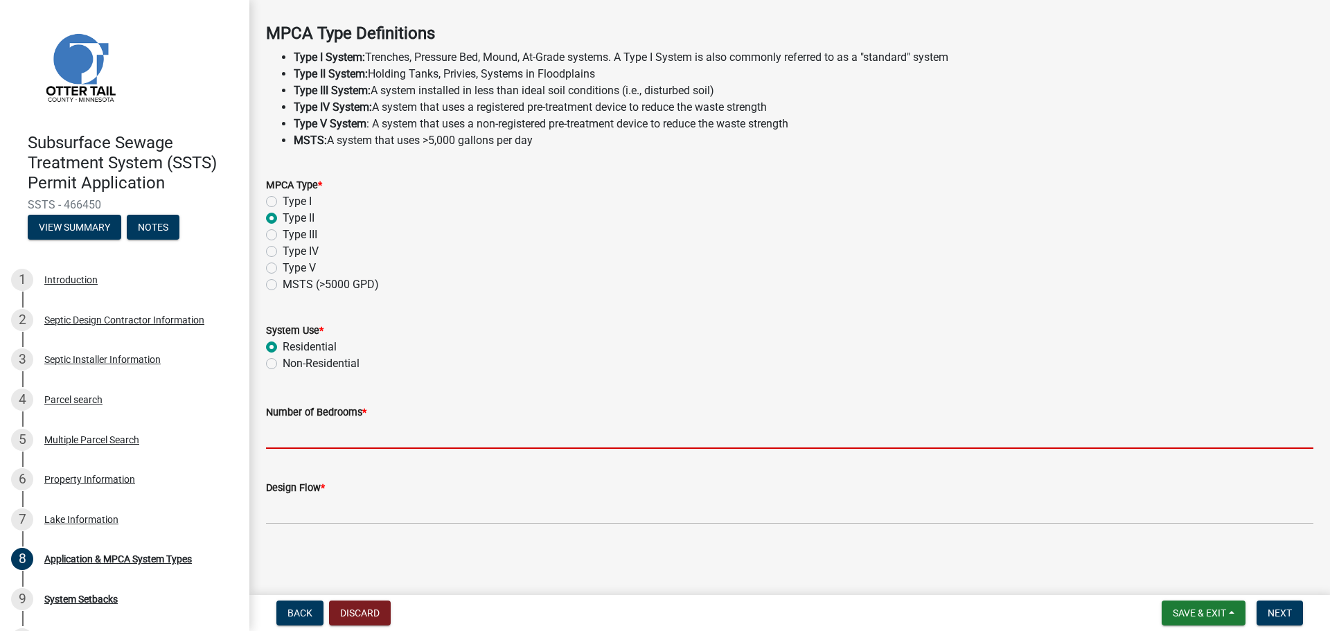
click at [334, 438] on input "Number of Bedrooms *" at bounding box center [789, 434] width 1047 height 28
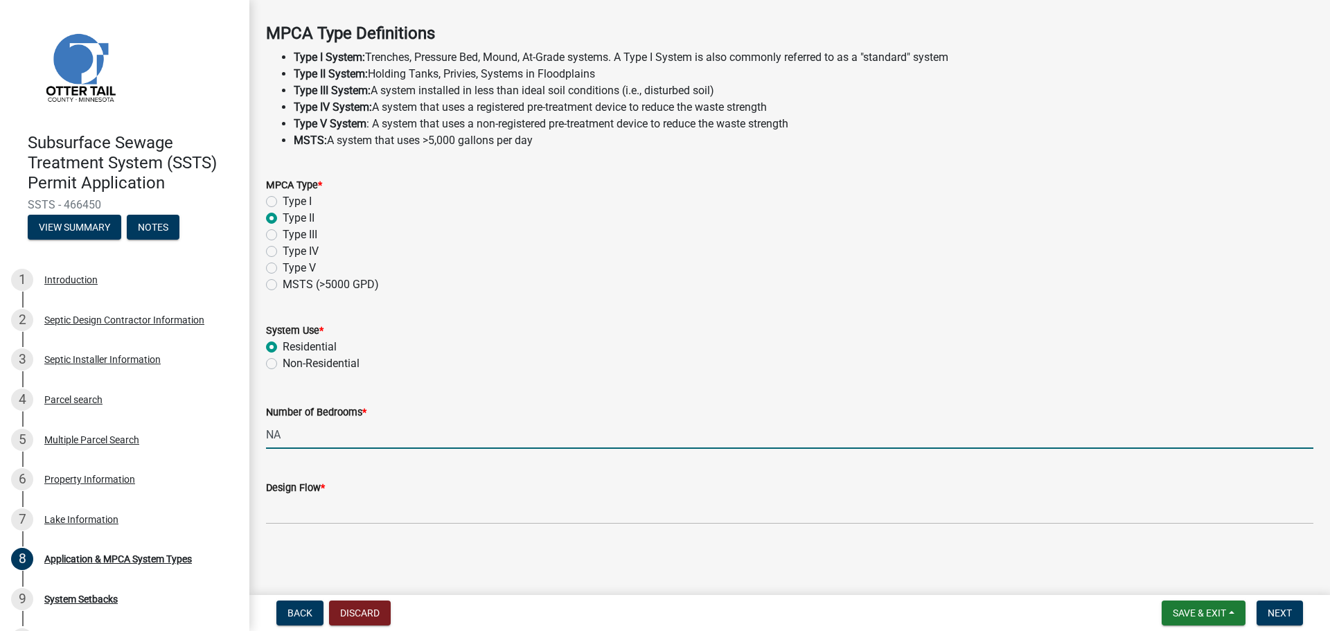
type input "NA"
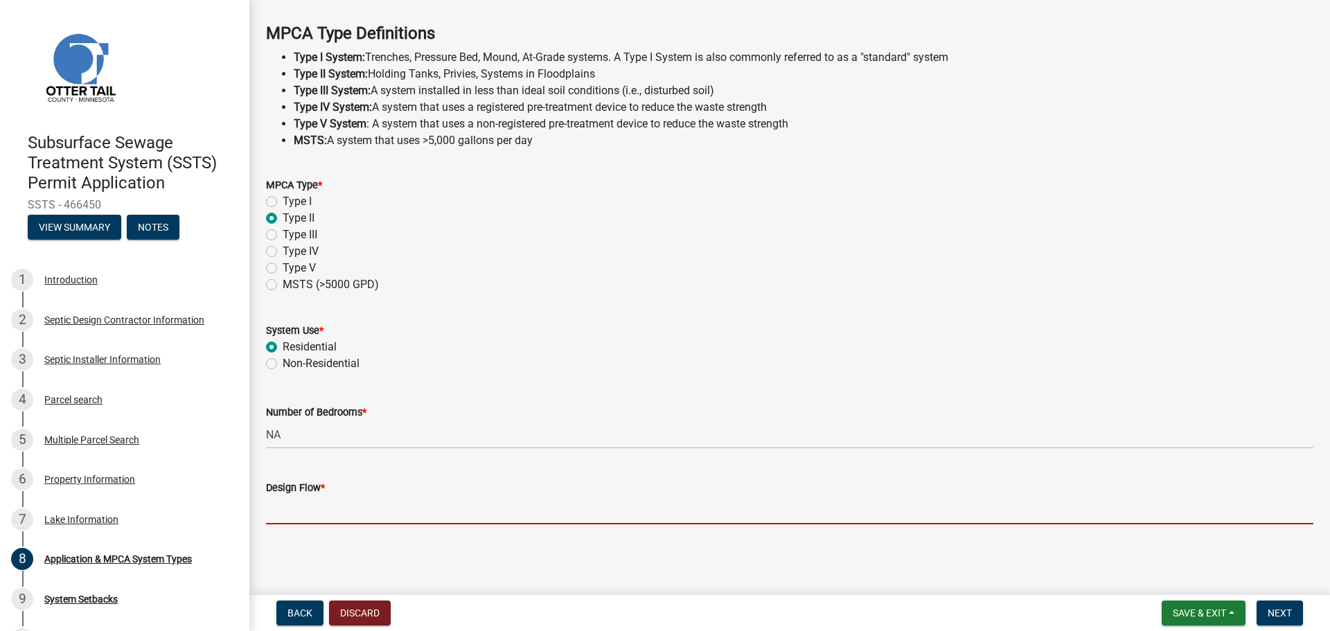
click at [286, 500] on input "Design Flow *" at bounding box center [789, 510] width 1047 height 28
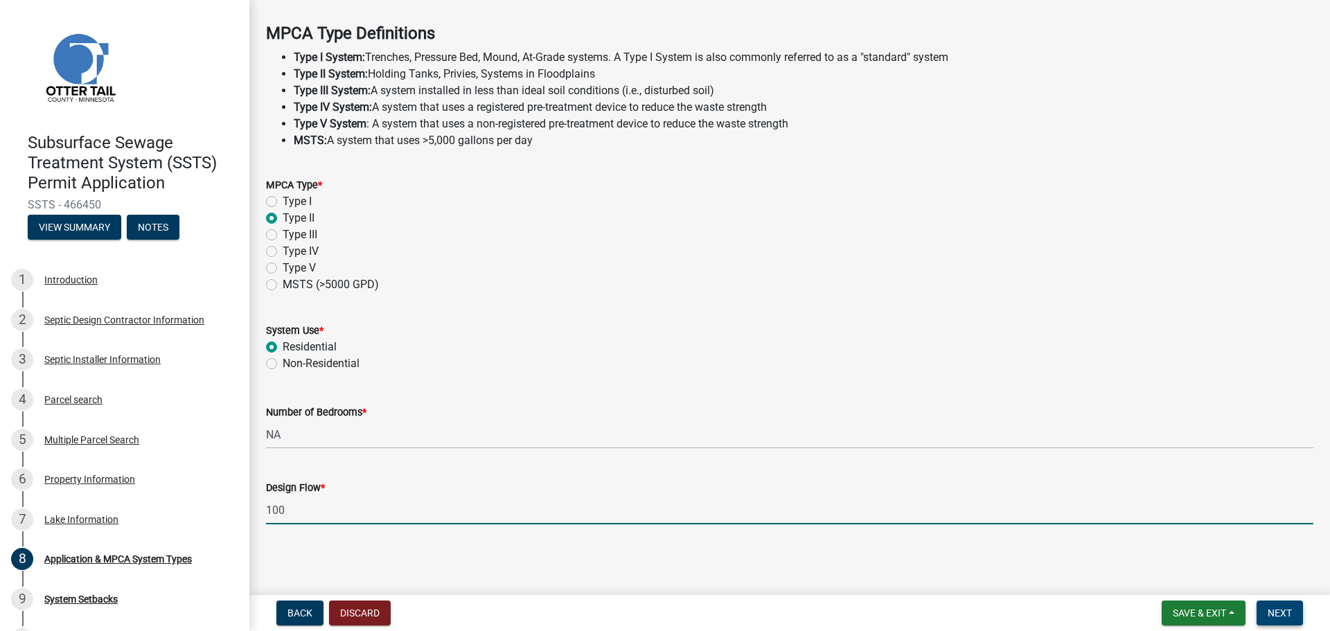
type input "100"
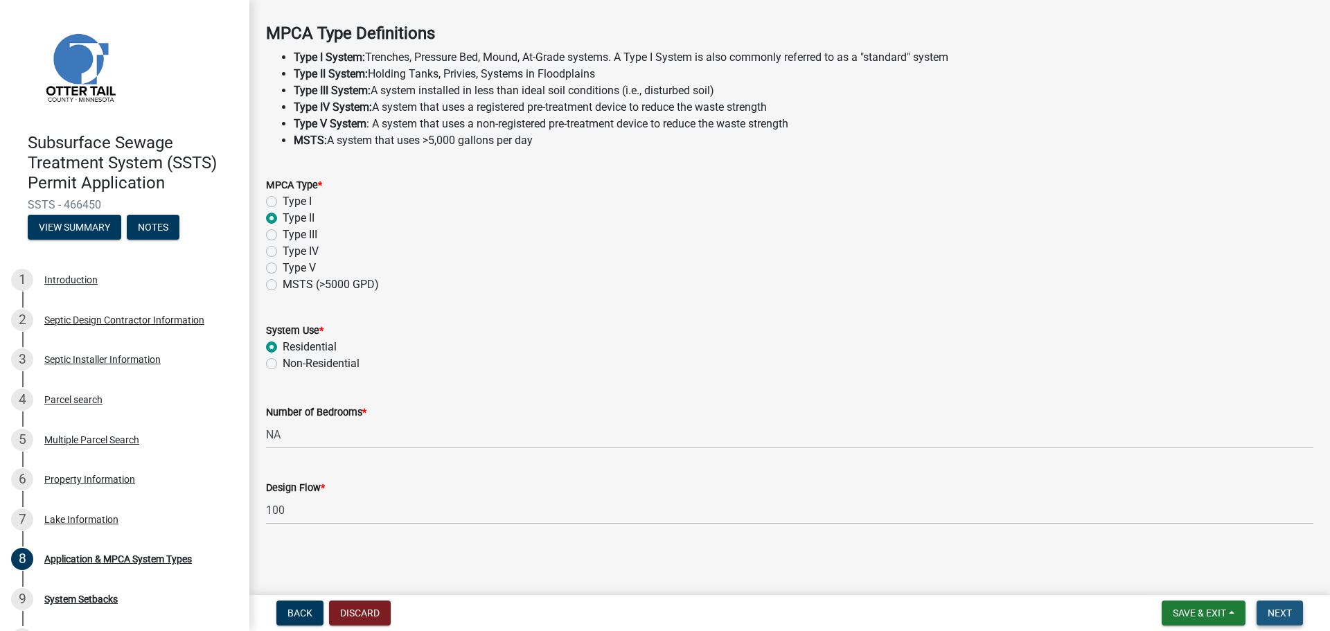
click at [1286, 617] on span "Next" at bounding box center [1280, 612] width 24 height 11
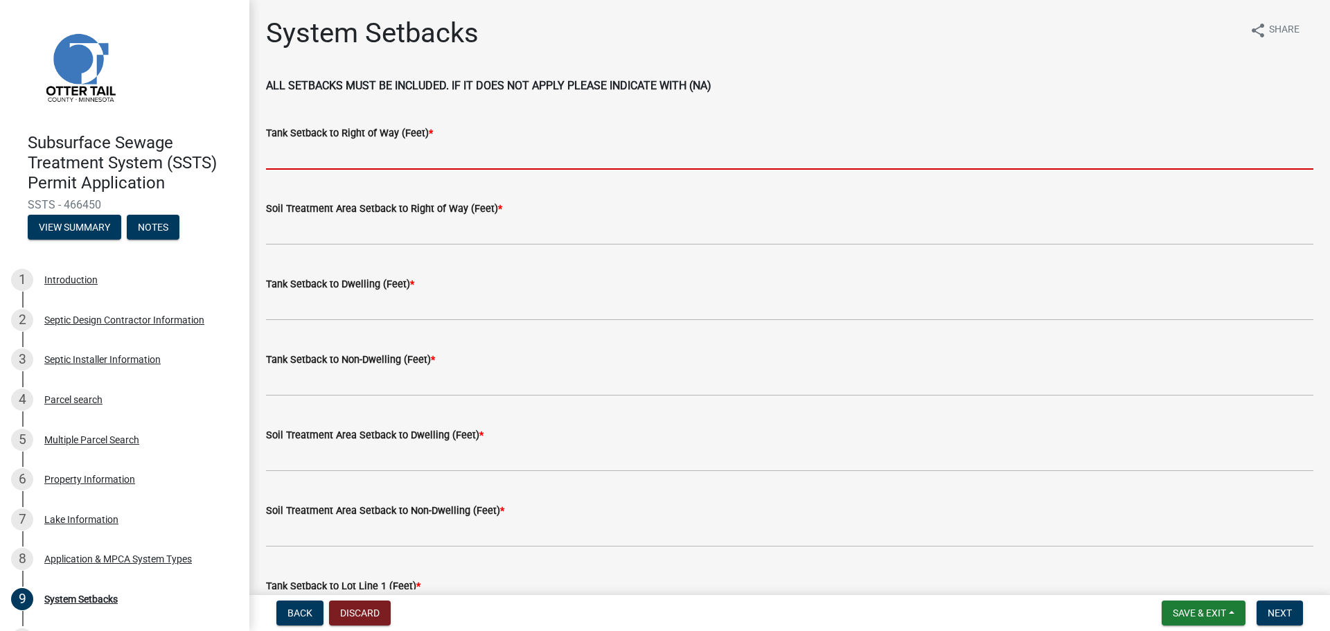
click at [312, 148] on input "Tank Setback to Right of Way (Feet) *" at bounding box center [789, 155] width 1047 height 28
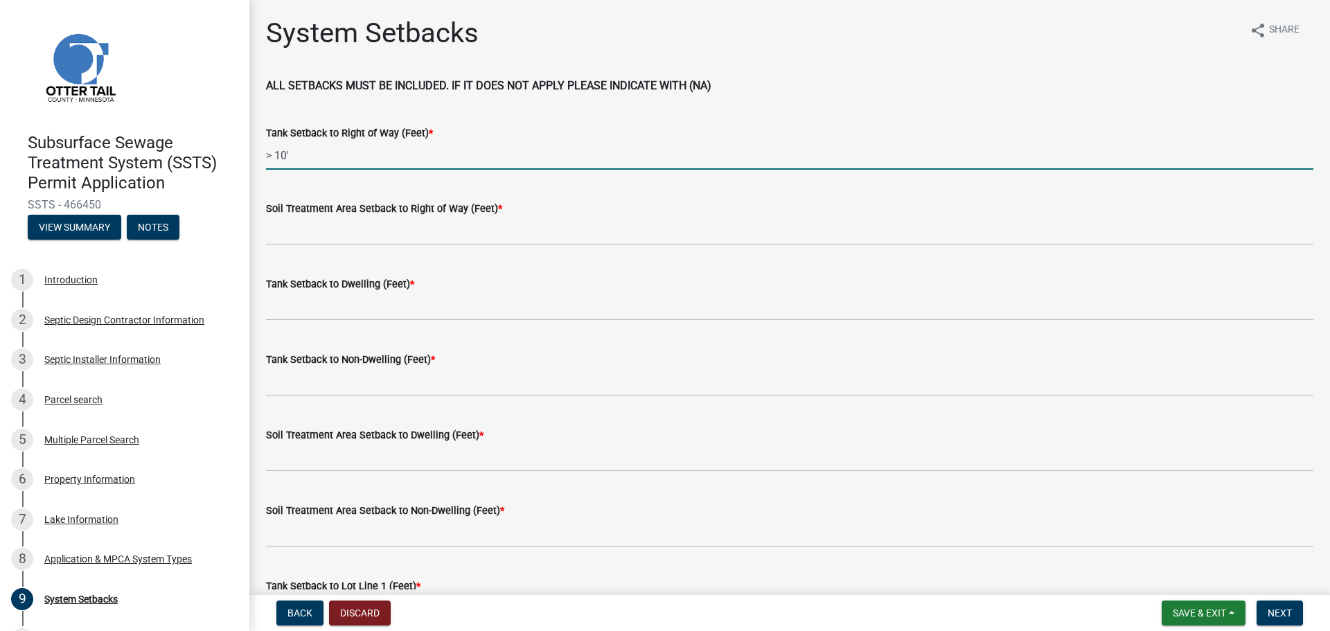
type input "> 10'"
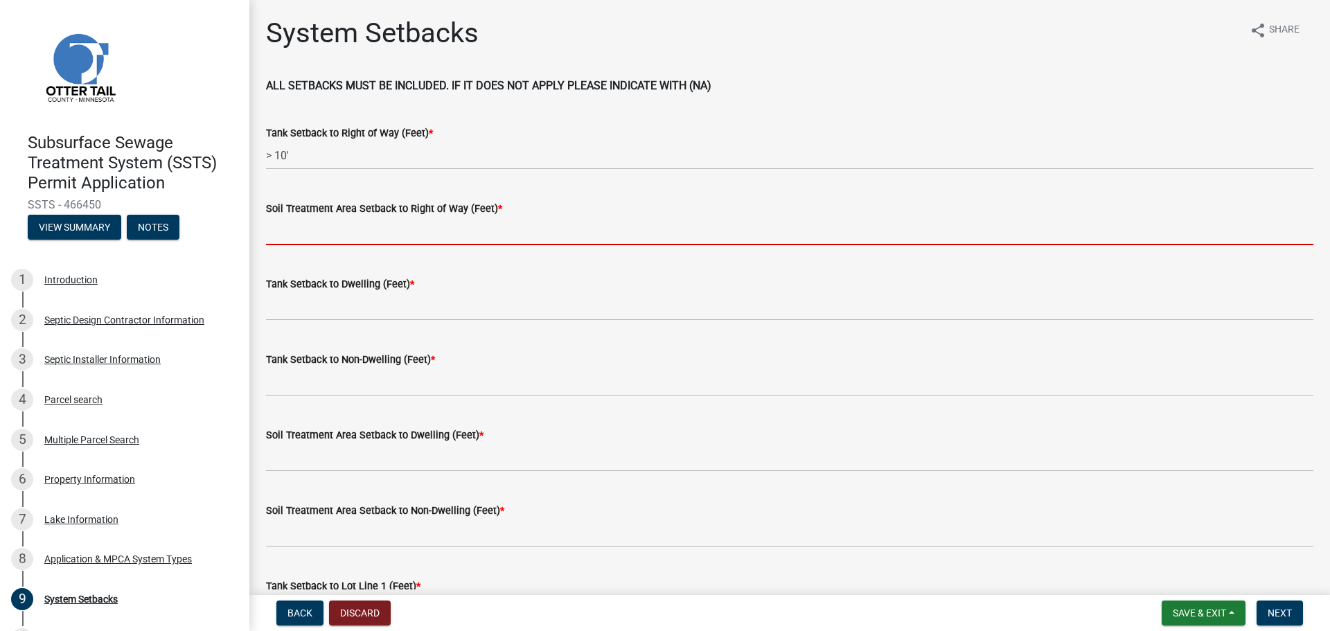
click at [348, 242] on input "Soil Treatment Area Setback to Right of Way (Feet) *" at bounding box center [789, 231] width 1047 height 28
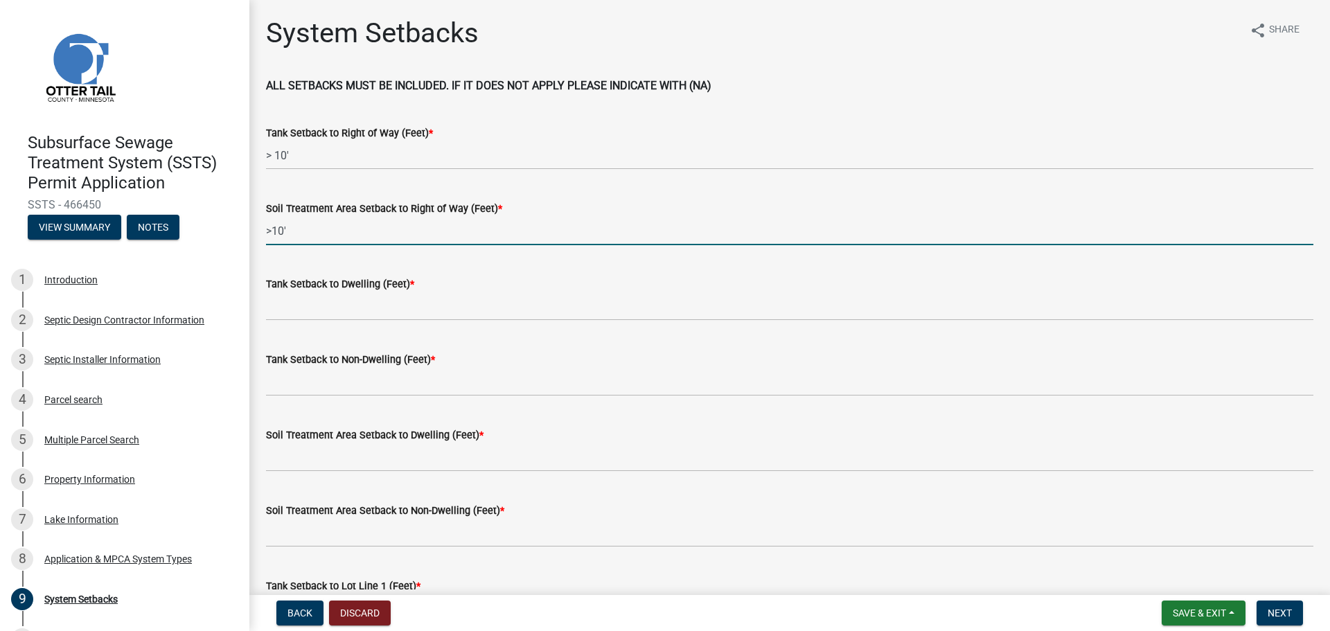
type input ">10'"
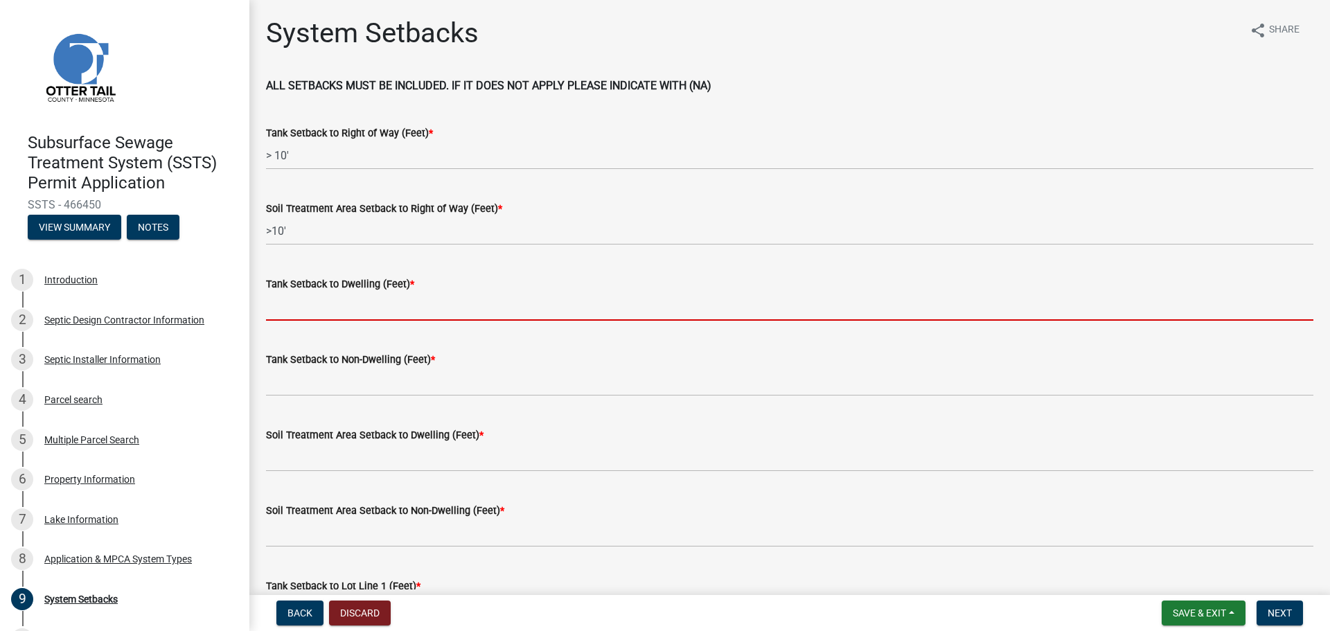
click at [309, 314] on input "Tank Setback to Dwelling (Feet) *" at bounding box center [789, 306] width 1047 height 28
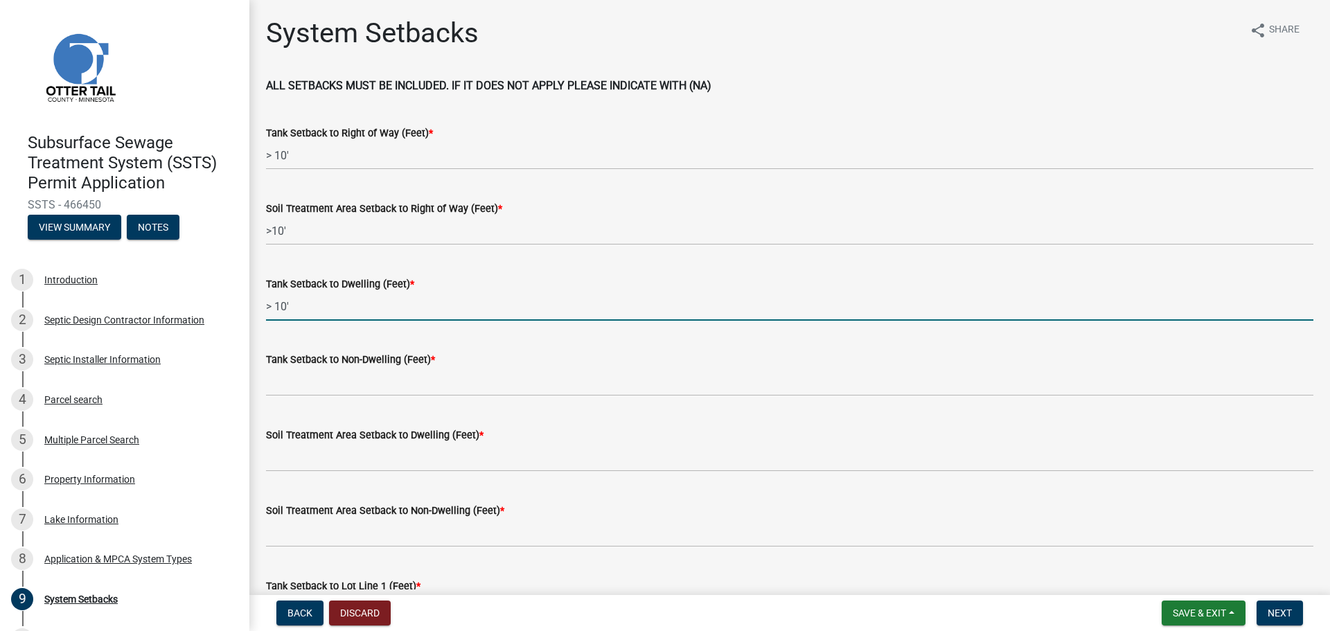
type input "> 10'"
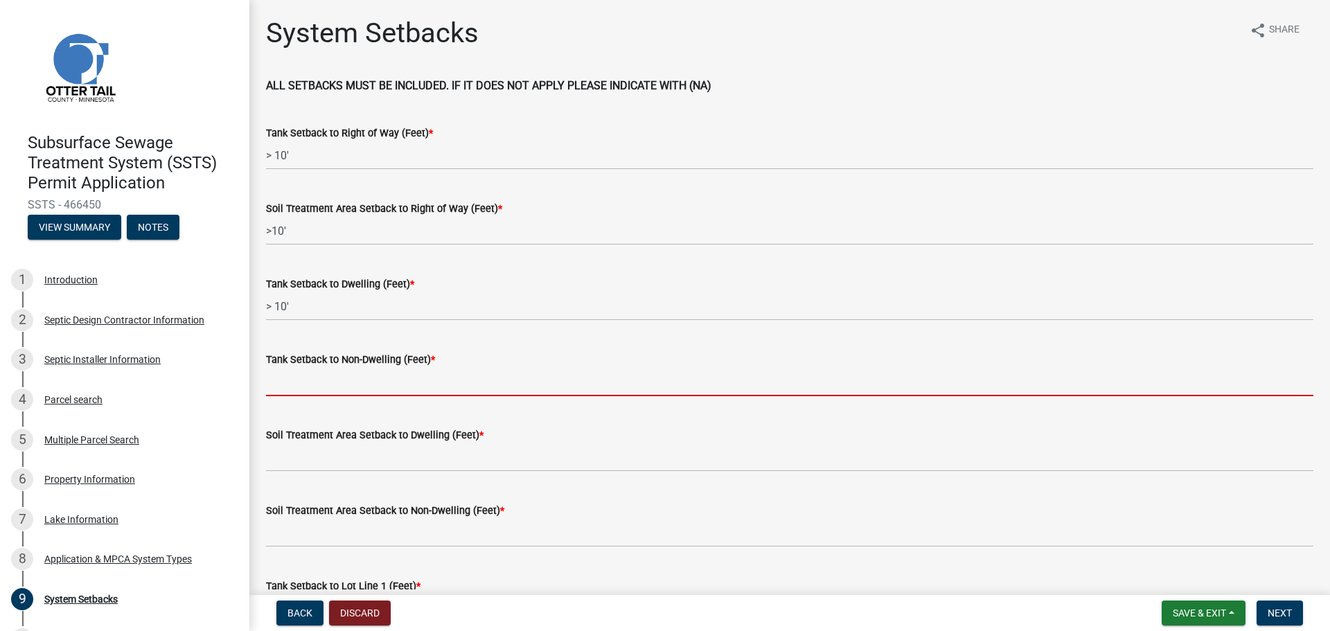
click at [272, 382] on input "Tank Setback to Non-Dwelling (Feet) *" at bounding box center [789, 382] width 1047 height 28
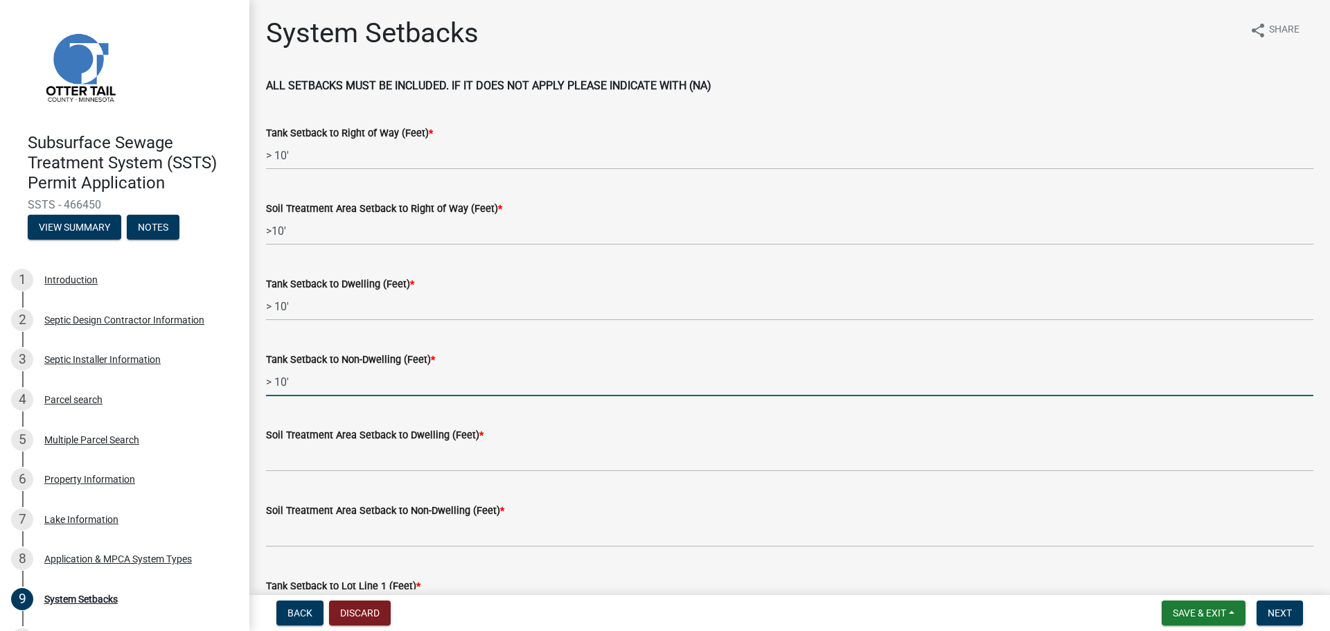
type input "> 10'"
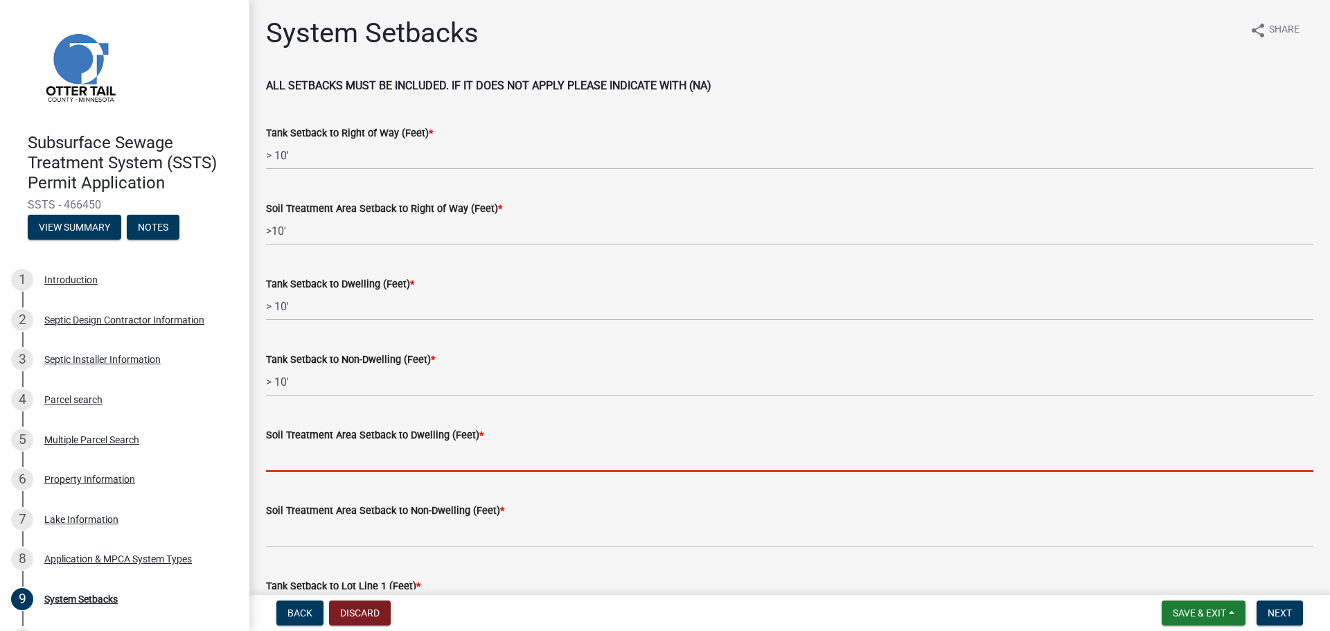
click at [298, 468] on input "Soil Treatment Area Setback to Dwelling (Feet) *" at bounding box center [789, 457] width 1047 height 28
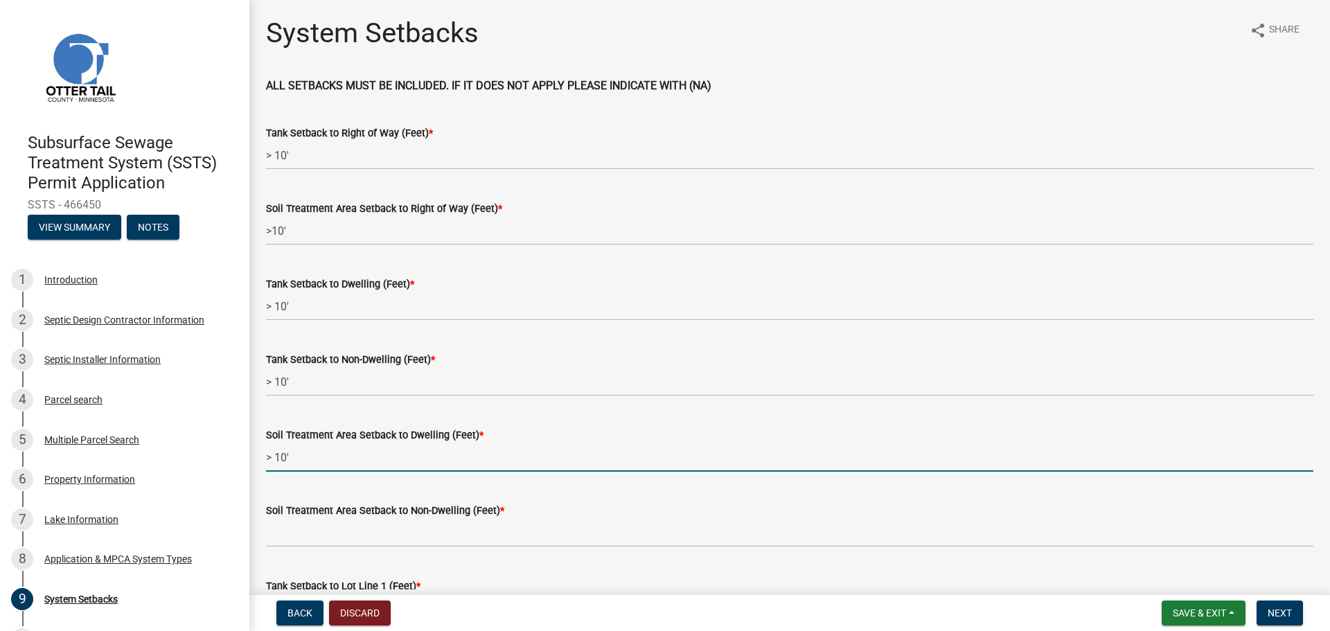
scroll to position [139, 0]
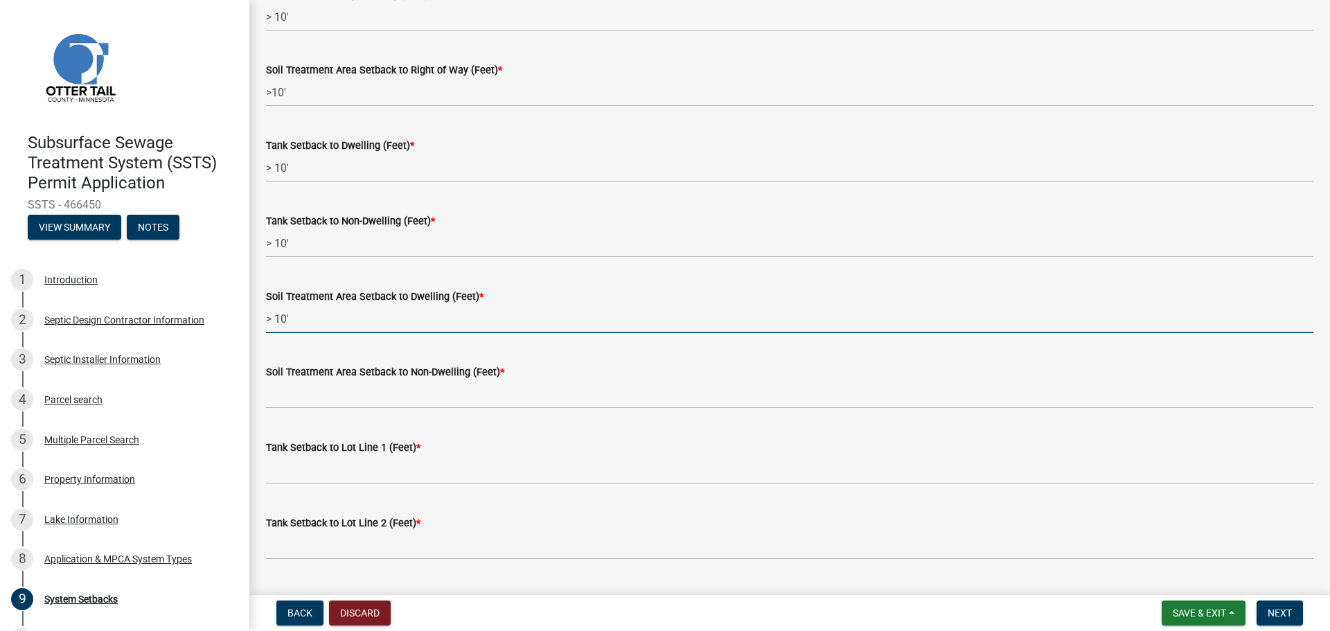
type input "> 10'"
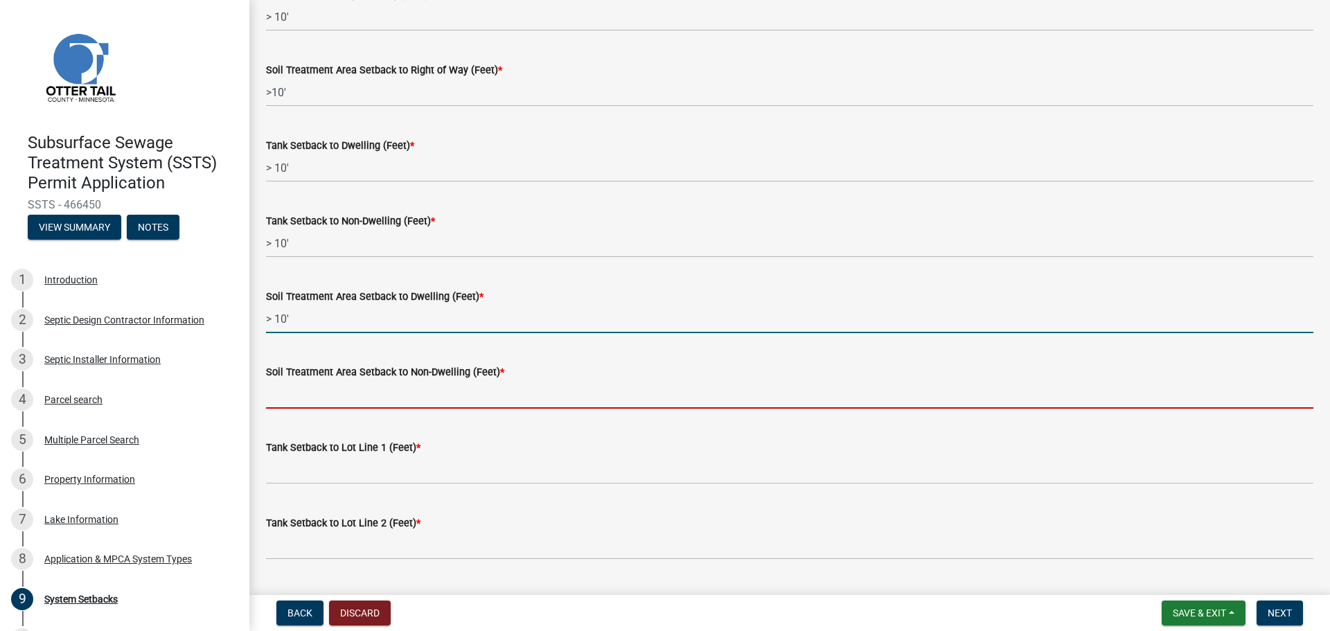
click at [301, 406] on input "Soil Treatment Area Setback to Non-Dwelling (Feet) *" at bounding box center [789, 394] width 1047 height 28
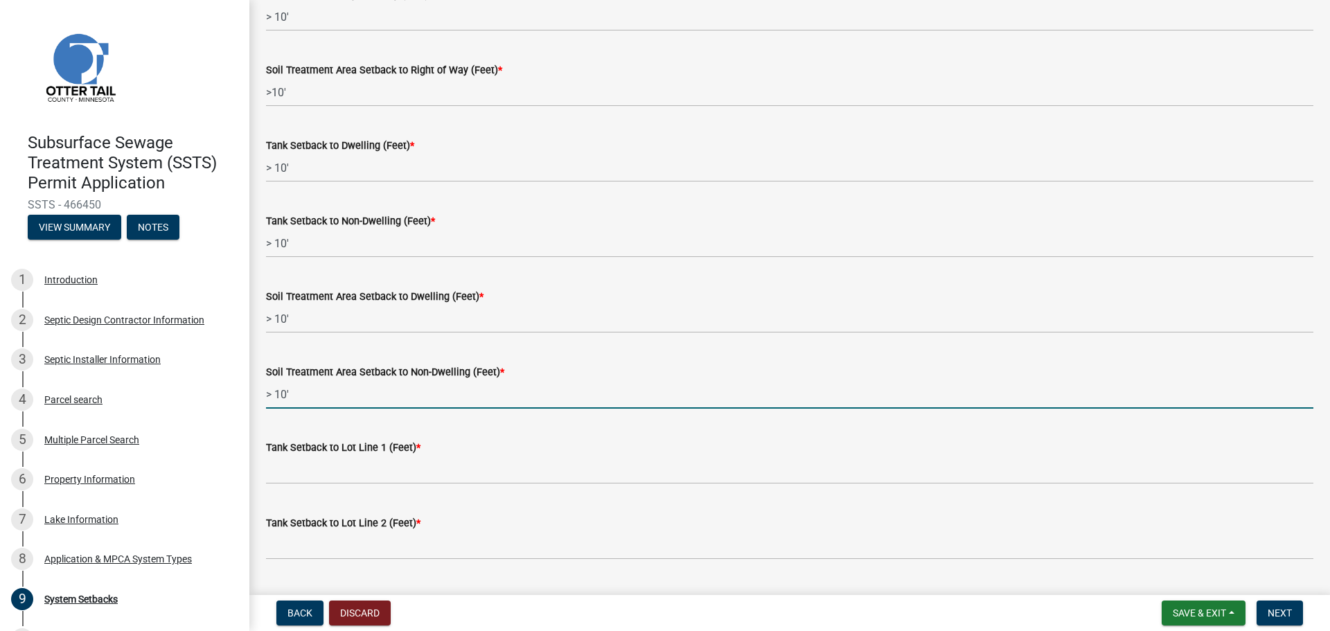
type input "> 10'"
click at [270, 454] on div "Tank Setback to Lot Line 1 (Feet) *" at bounding box center [789, 447] width 1047 height 17
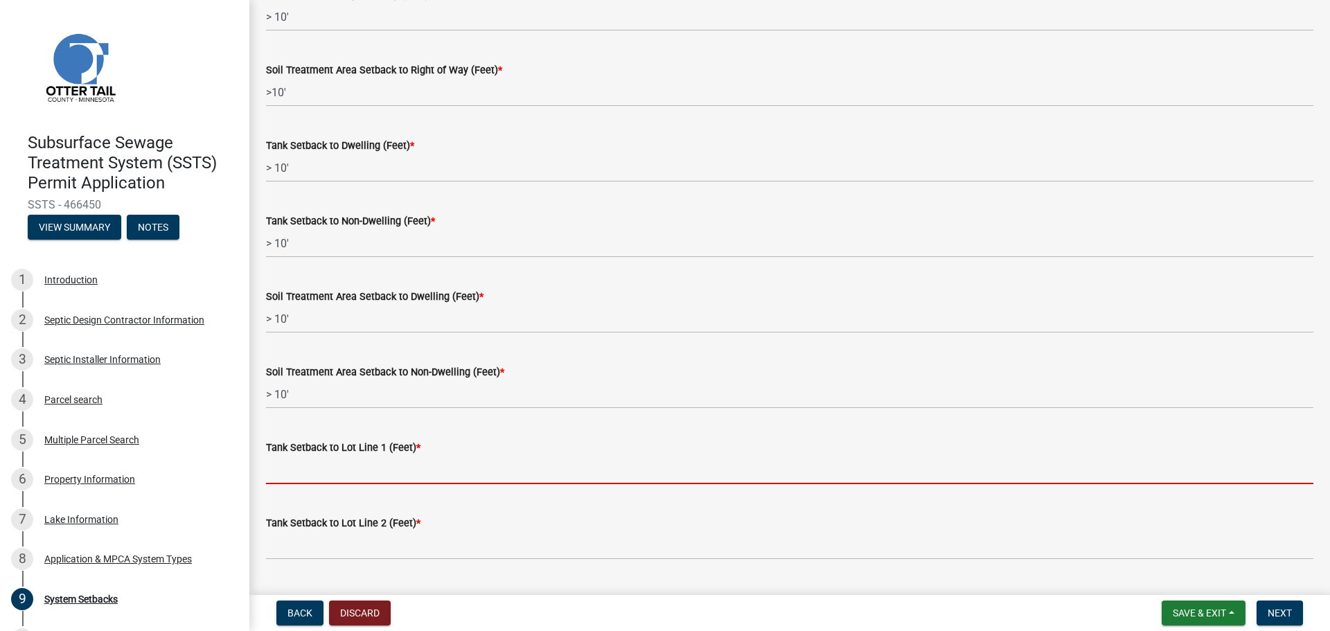
click at [310, 474] on input "Tank Setback to Lot Line 1 (Feet) *" at bounding box center [789, 470] width 1047 height 28
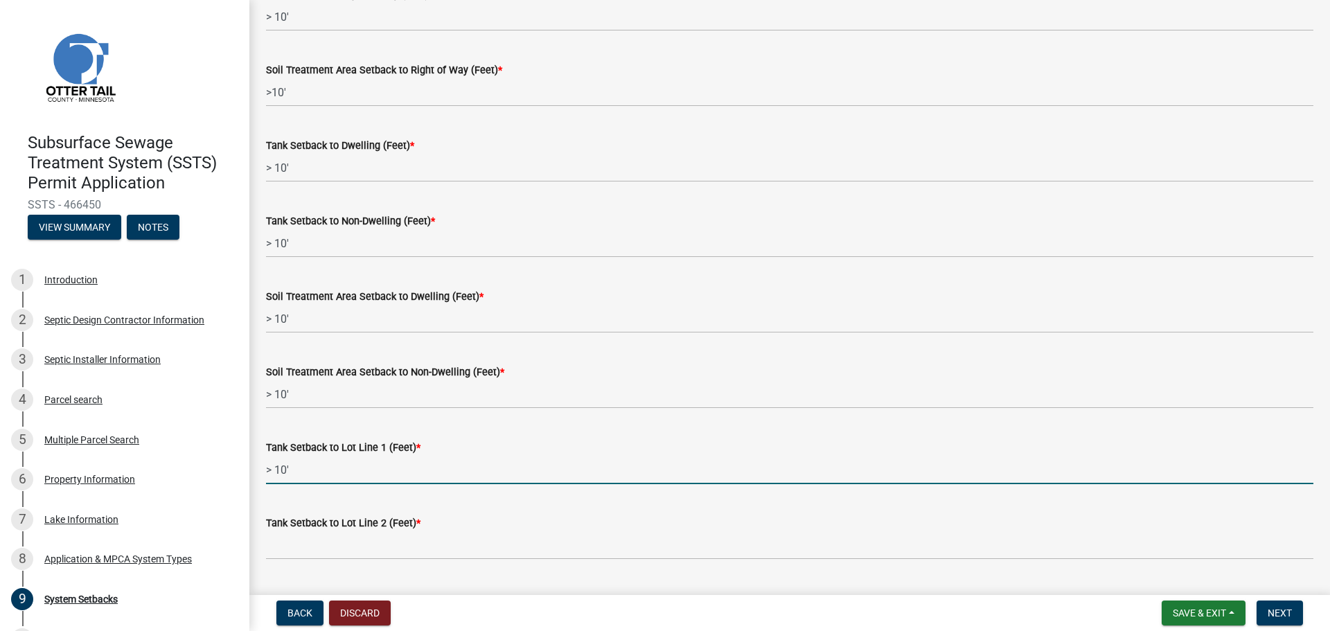
scroll to position [208, 0]
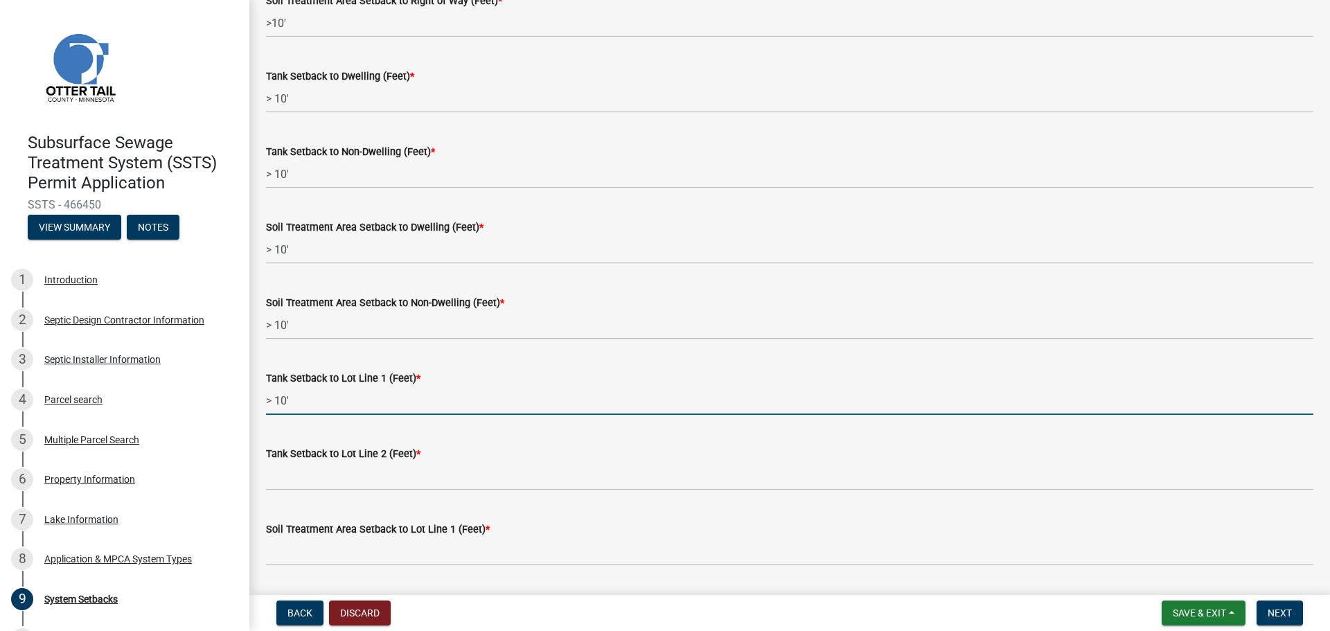
type input "> 10'"
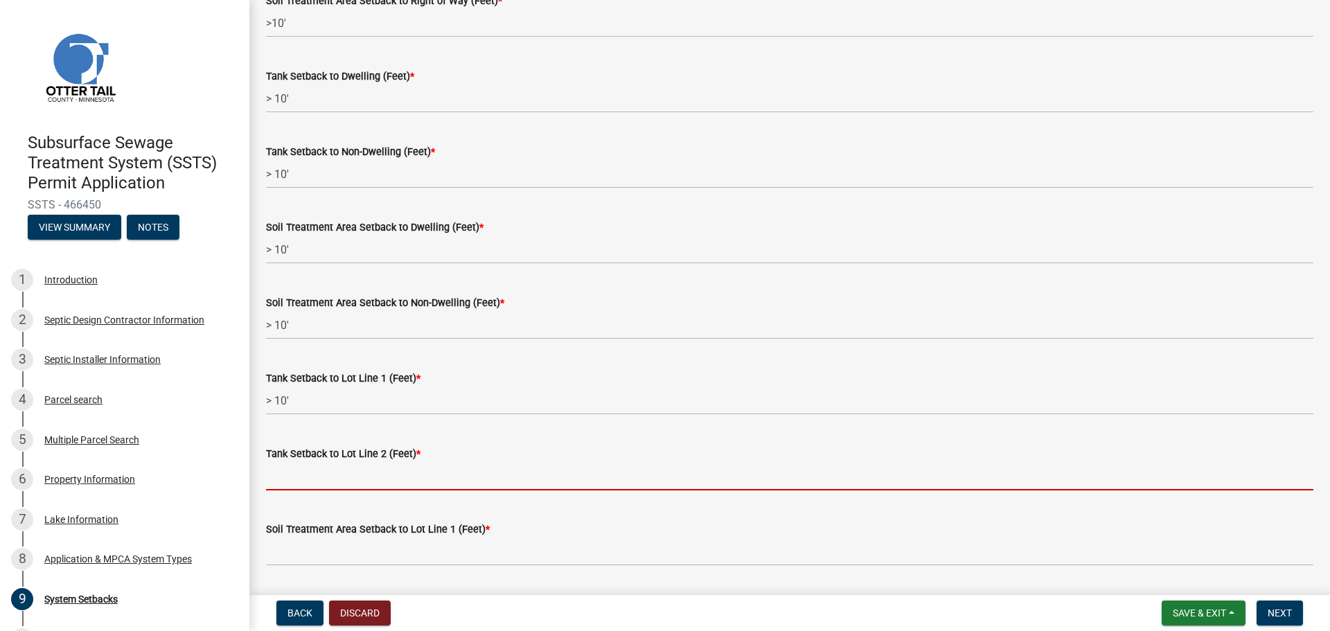
click at [299, 479] on input "Tank Setback to Lot Line 2 (Feet) *" at bounding box center [789, 476] width 1047 height 28
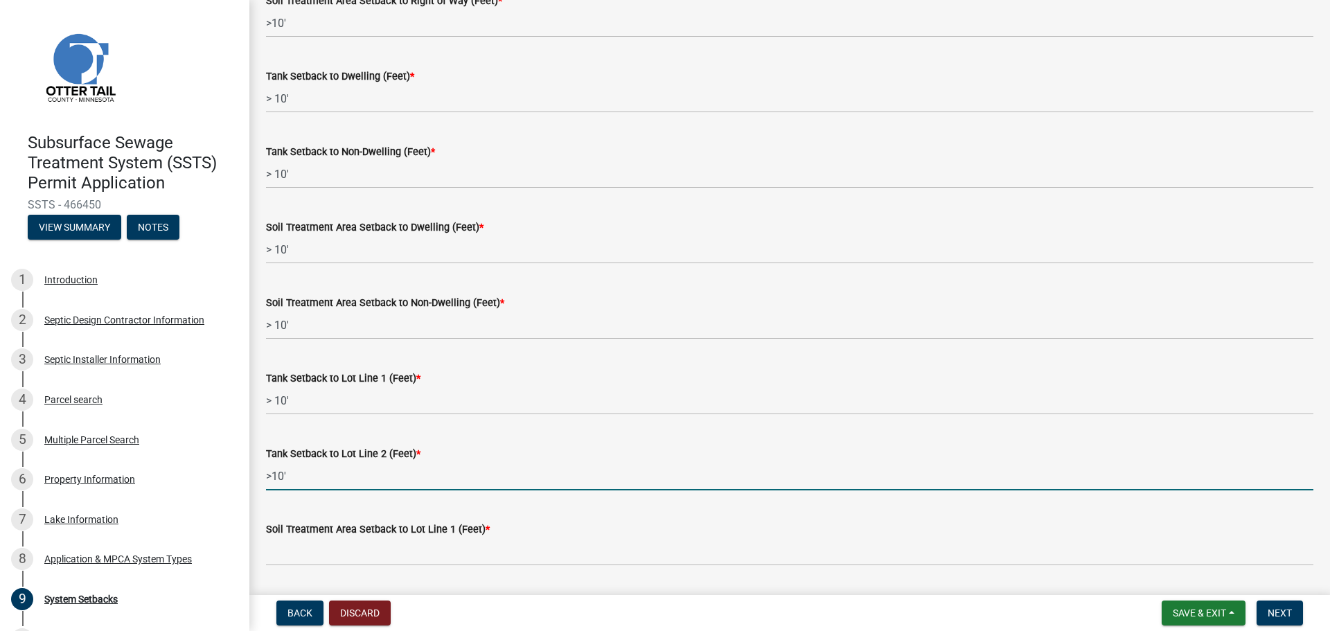
scroll to position [346, 0]
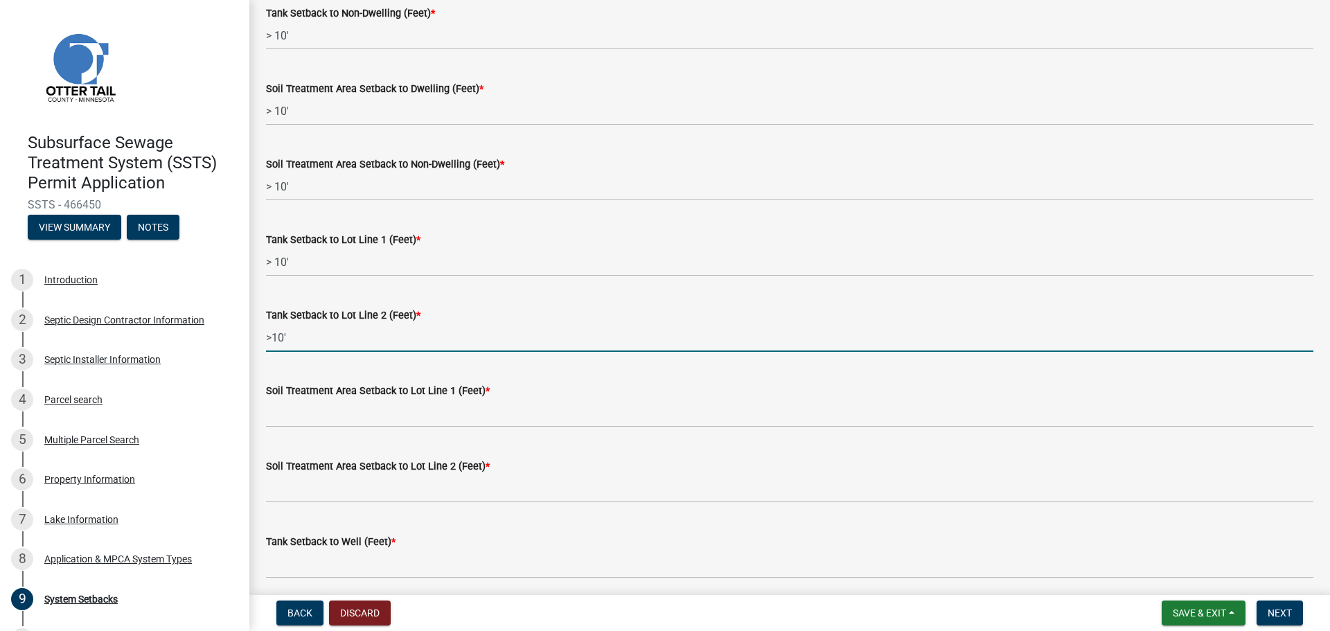
type input ">10'"
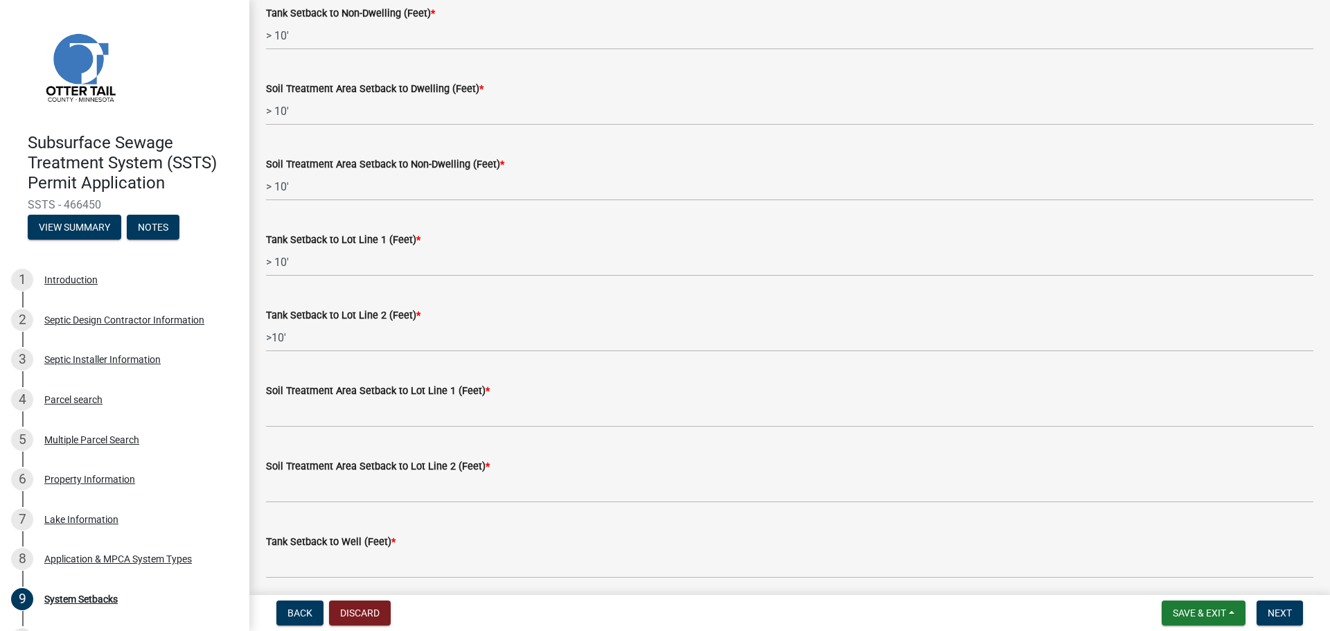
click at [316, 474] on div "Soil Treatment Area Setback to Lot Line 2 (Feet) *" at bounding box center [789, 466] width 1047 height 17
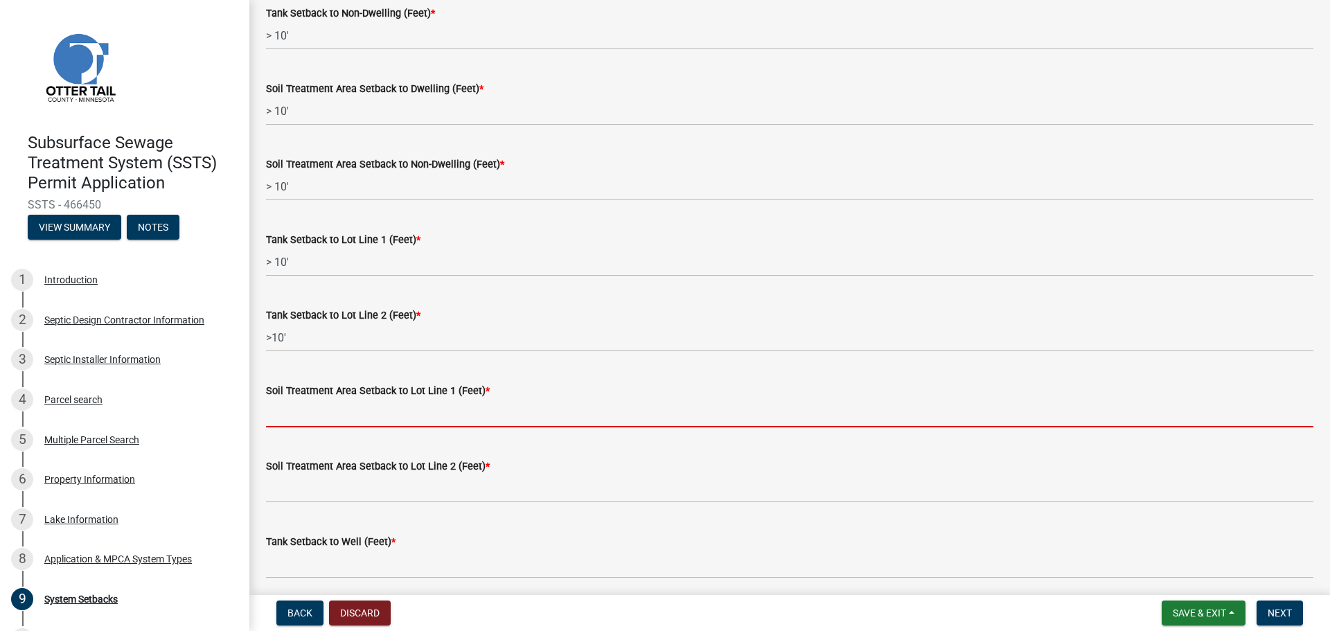
click at [272, 418] on input "Soil Treatment Area Setback to Lot Line 1 (Feet) *" at bounding box center [789, 413] width 1047 height 28
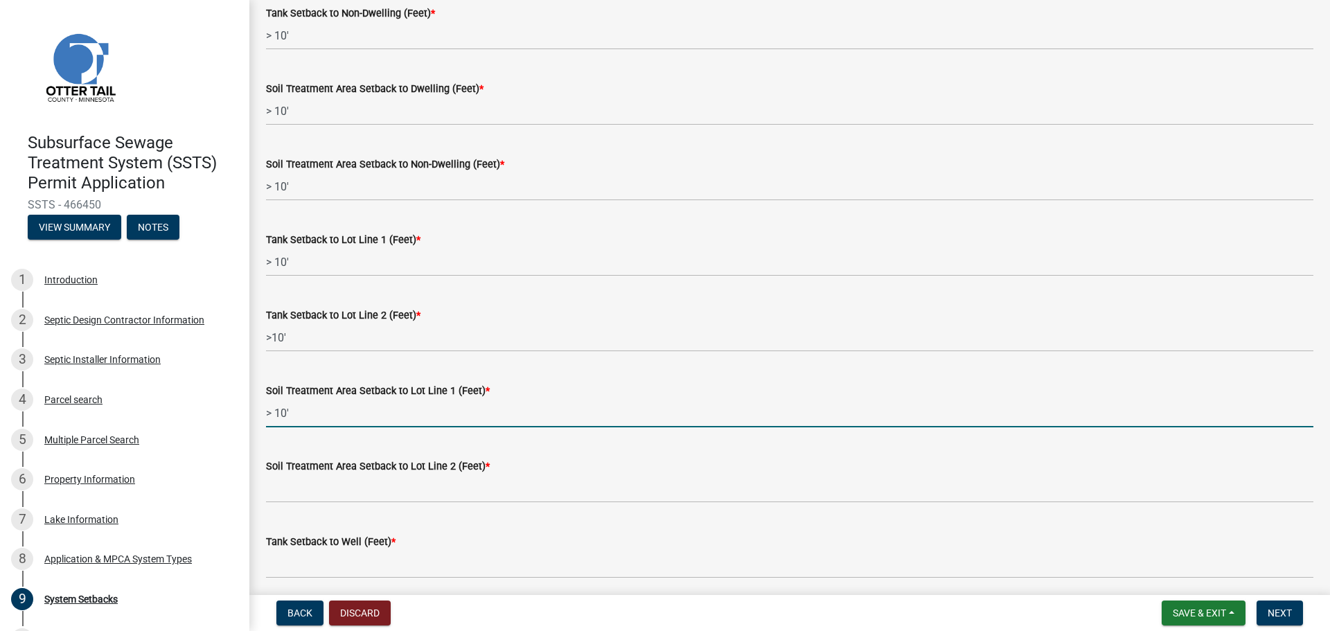
type input "> 10'"
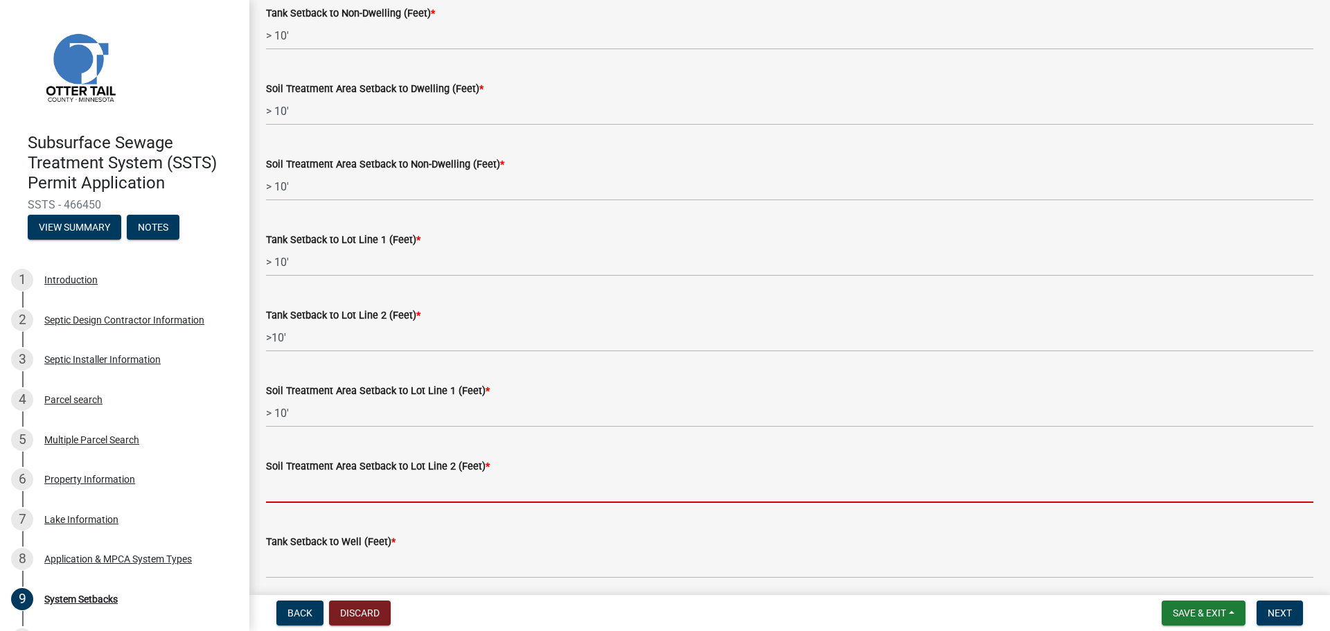
click at [306, 496] on input "Soil Treatment Area Setback to Lot Line 2 (Feet) *" at bounding box center [789, 488] width 1047 height 28
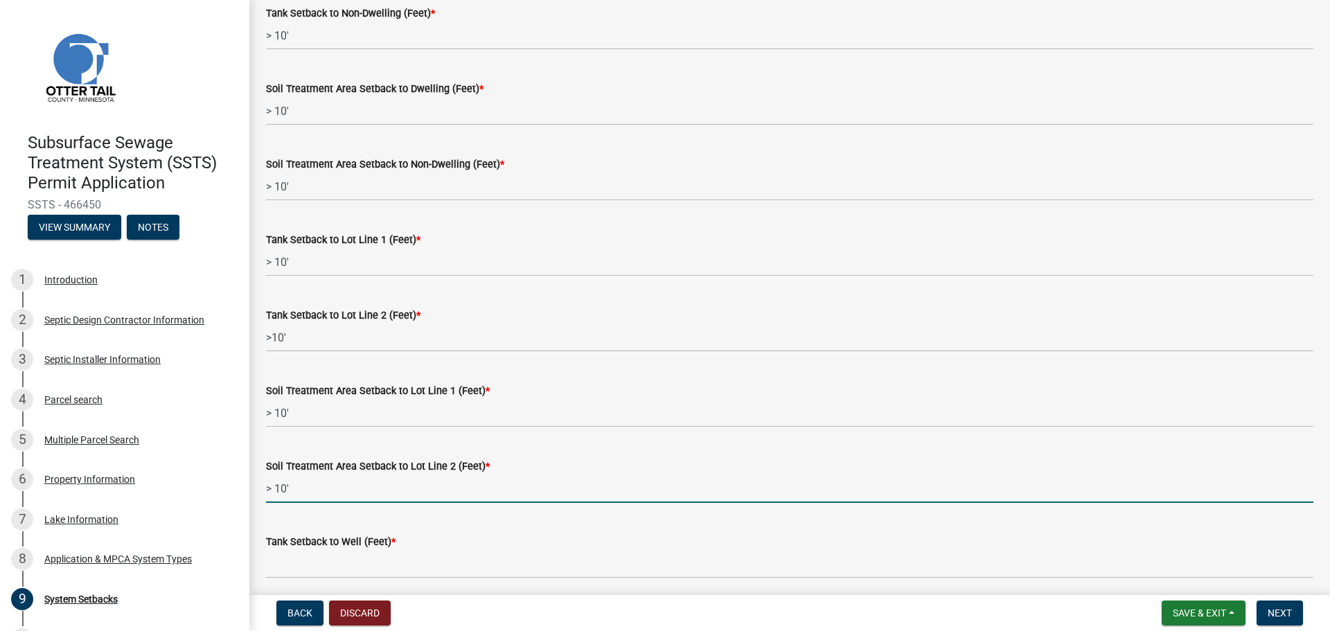
scroll to position [554, 0]
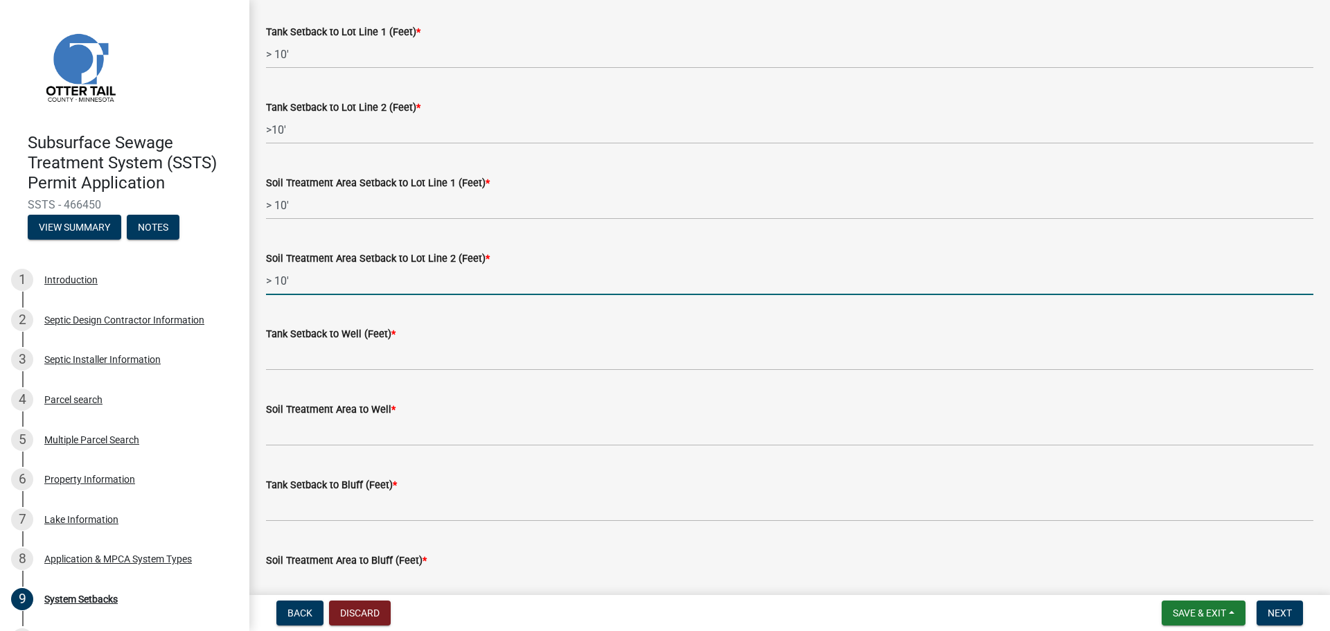
type input "> 10'"
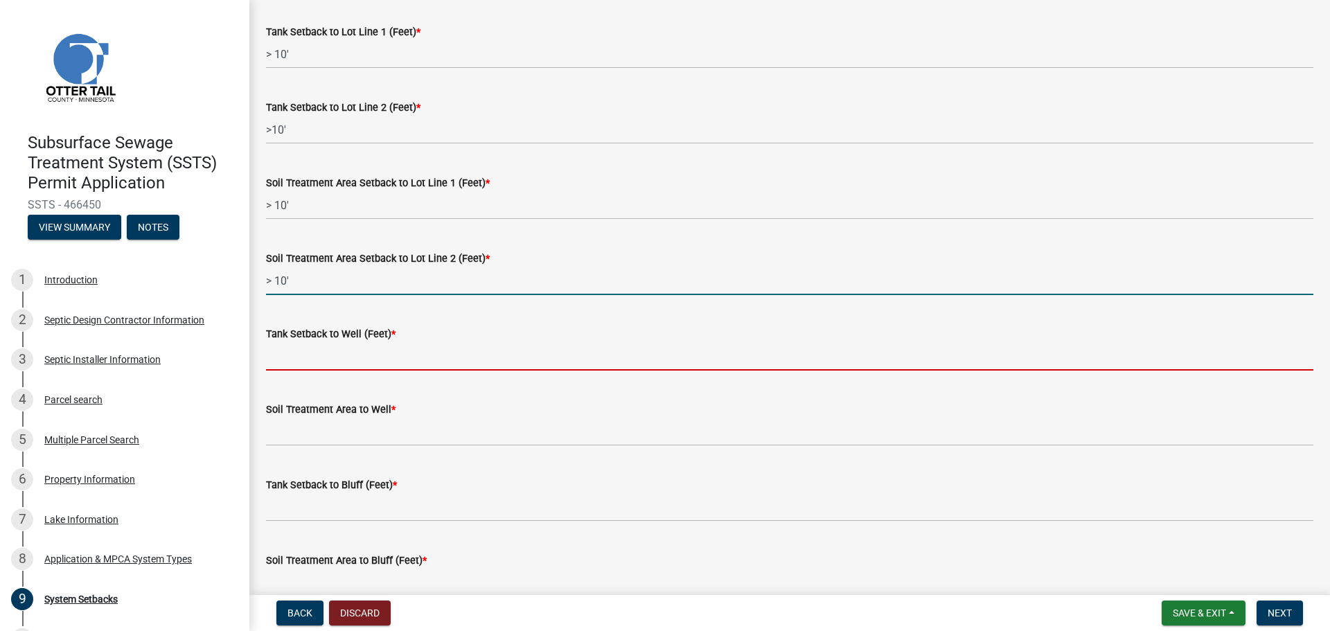
click at [285, 366] on input "Tank Setback to Well (Feet) *" at bounding box center [789, 356] width 1047 height 28
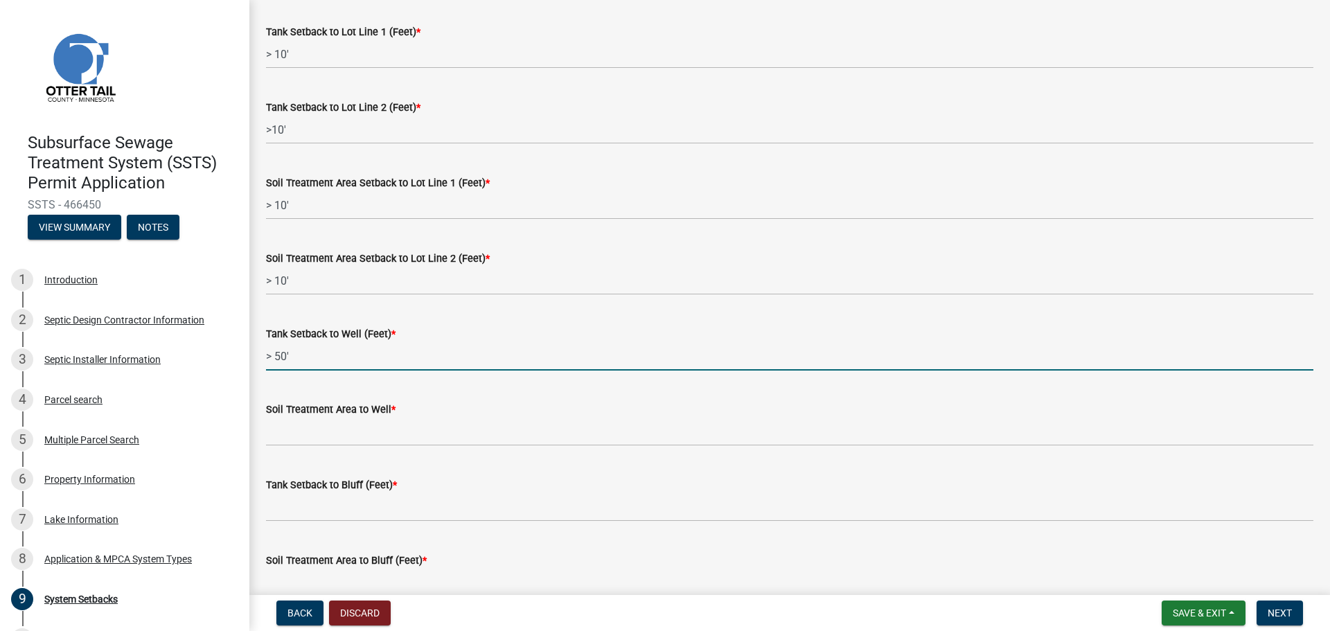
type input "> 50'"
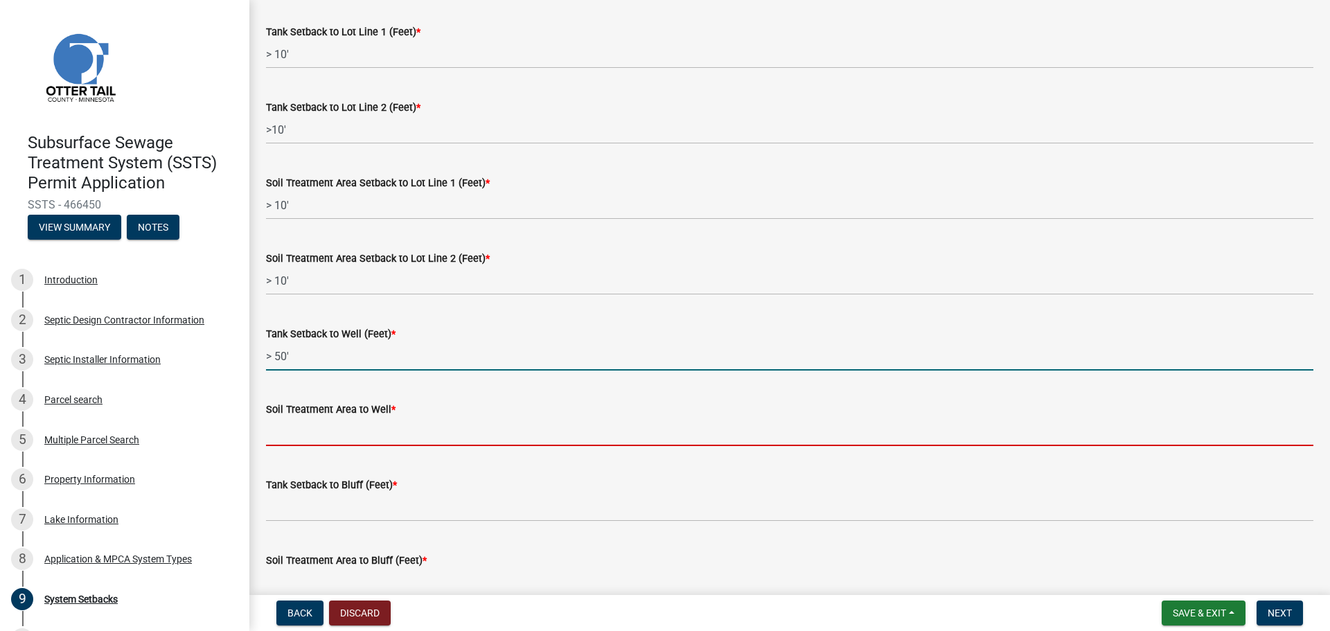
click at [359, 445] on input "Soil Treatment Area to Well *" at bounding box center [789, 432] width 1047 height 28
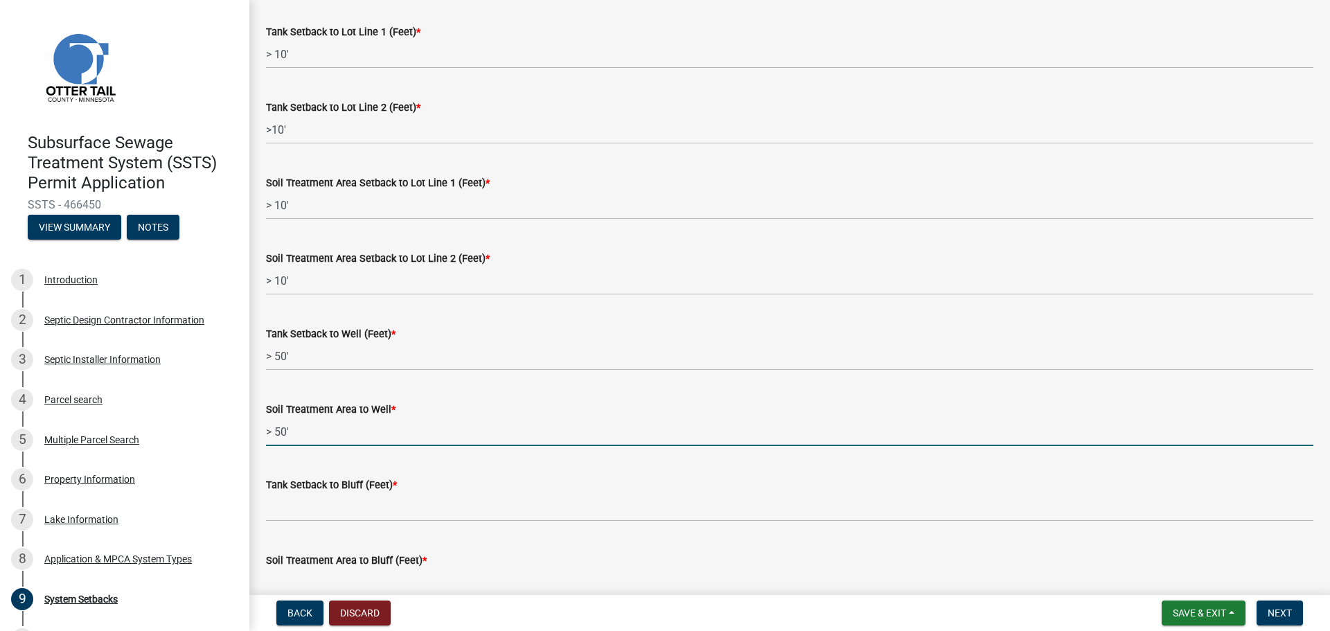
scroll to position [623, 0]
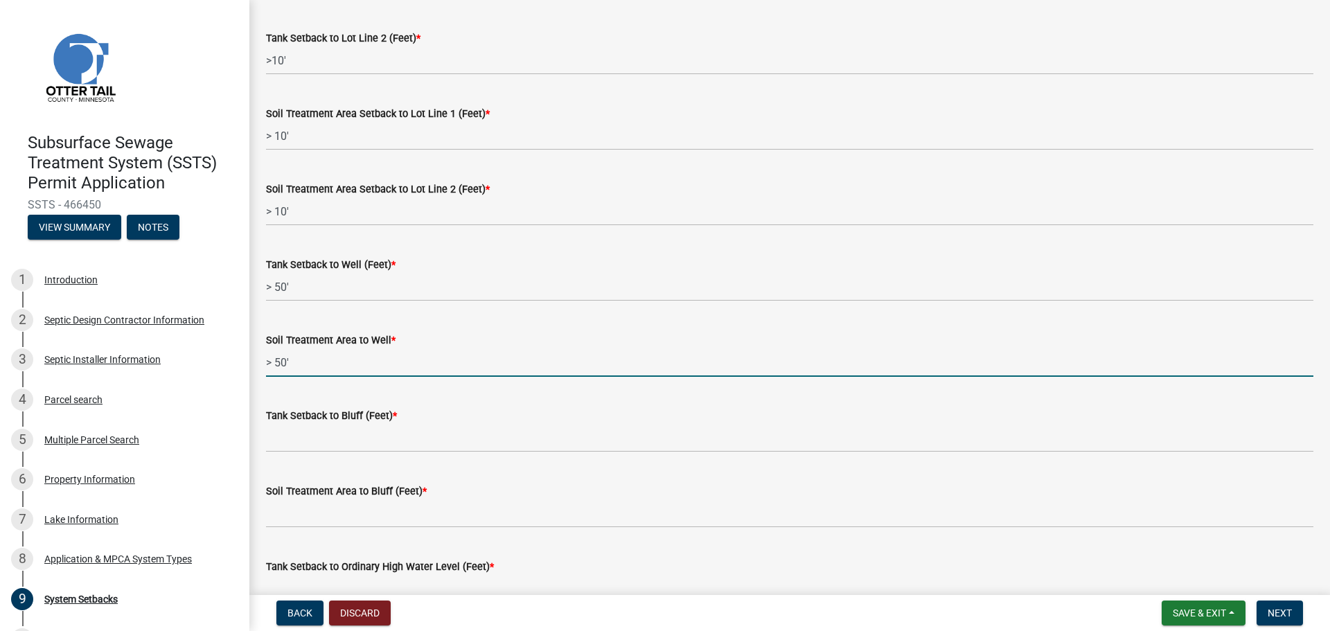
type input "> 50'"
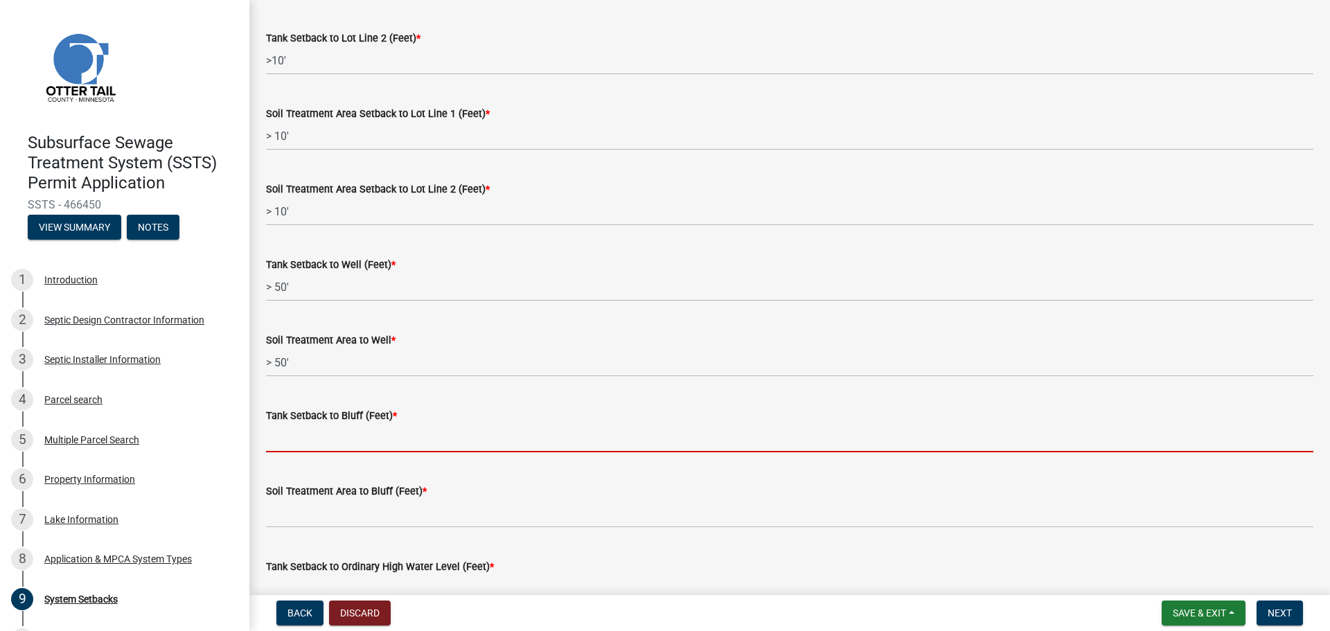
click at [286, 436] on input "Tank Setback to Bluff (Feet) *" at bounding box center [789, 438] width 1047 height 28
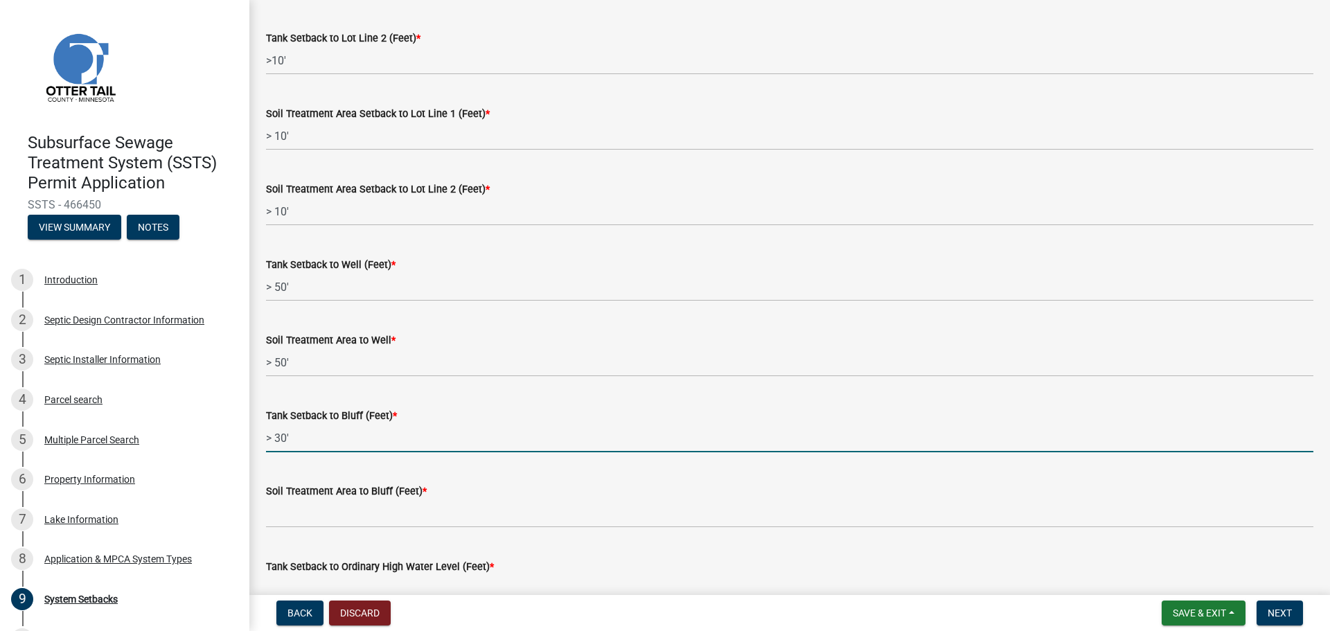
type input "> 30'"
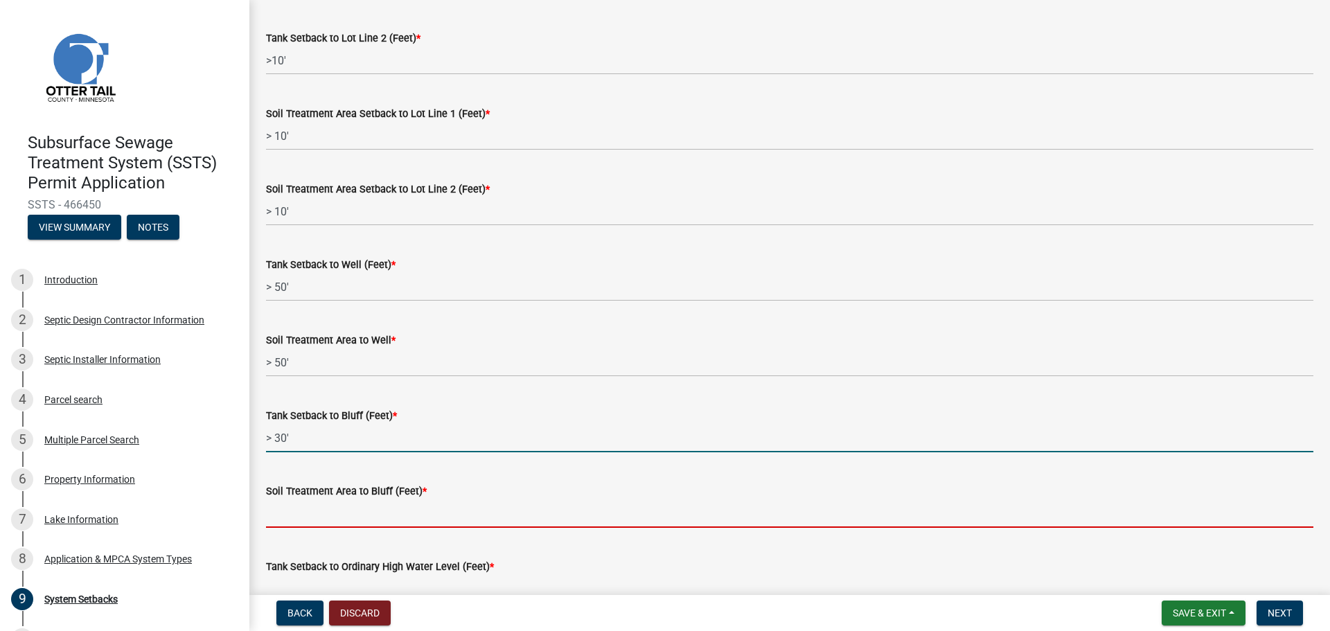
click at [363, 518] on input "Soil Treatment Area to Bluff (Feet) *" at bounding box center [789, 513] width 1047 height 28
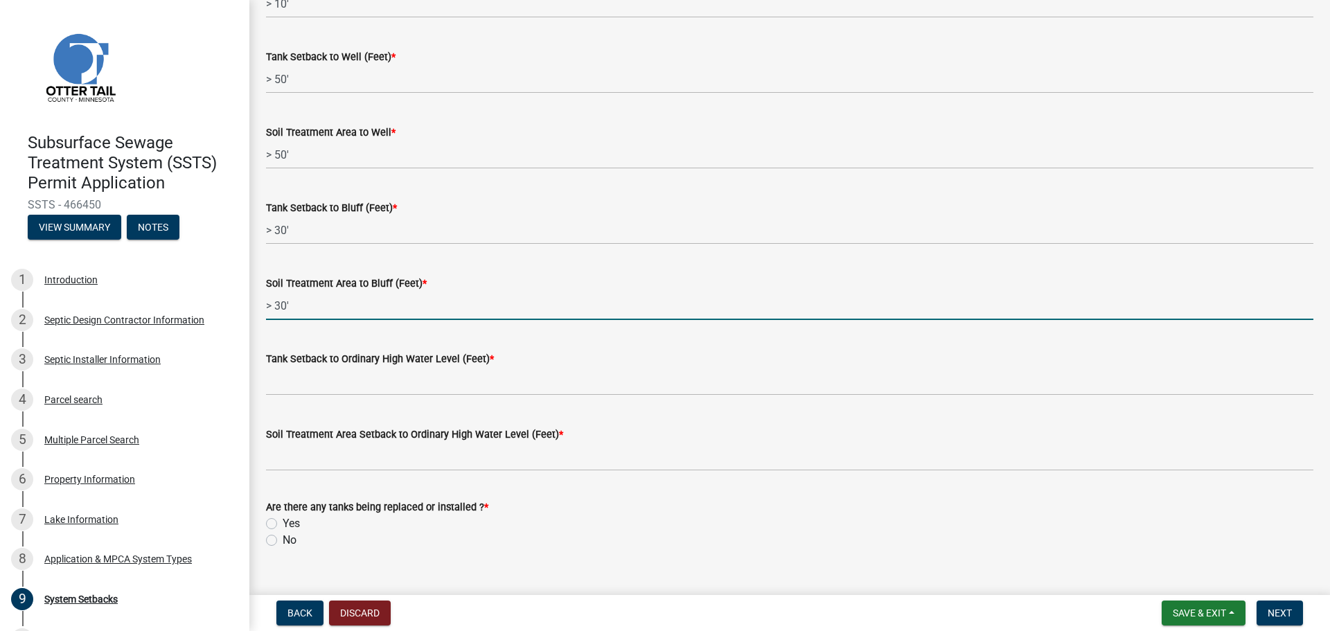
scroll to position [857, 0]
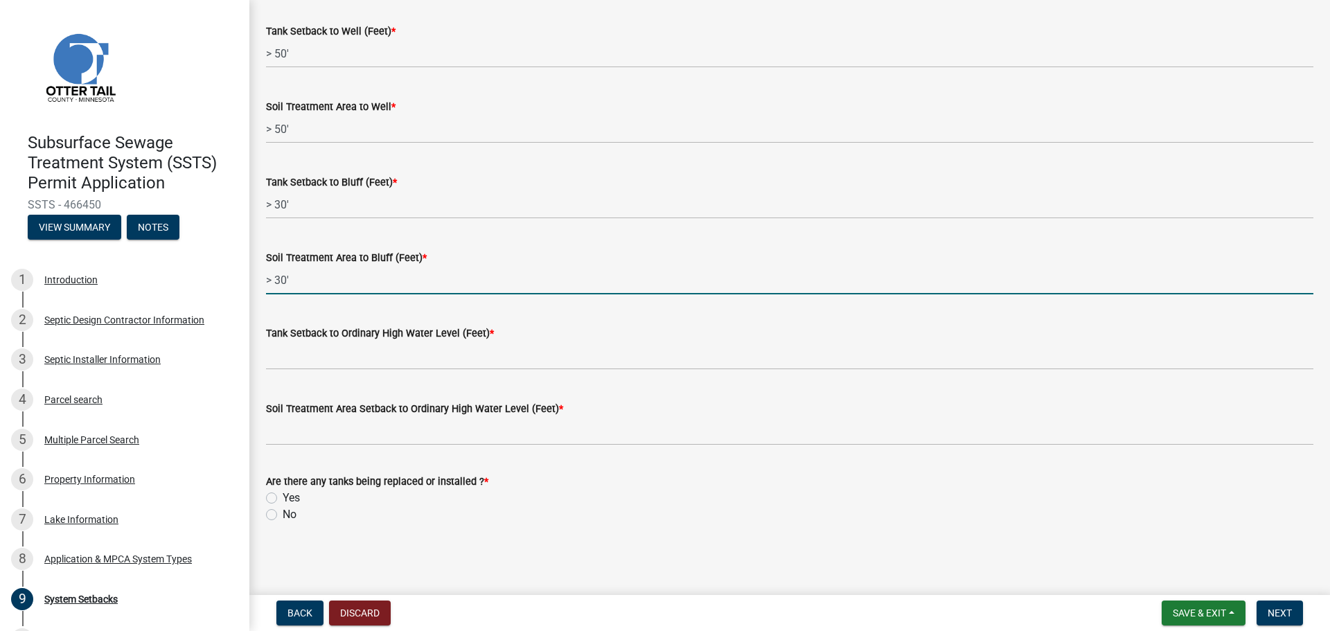
type input "> 30'"
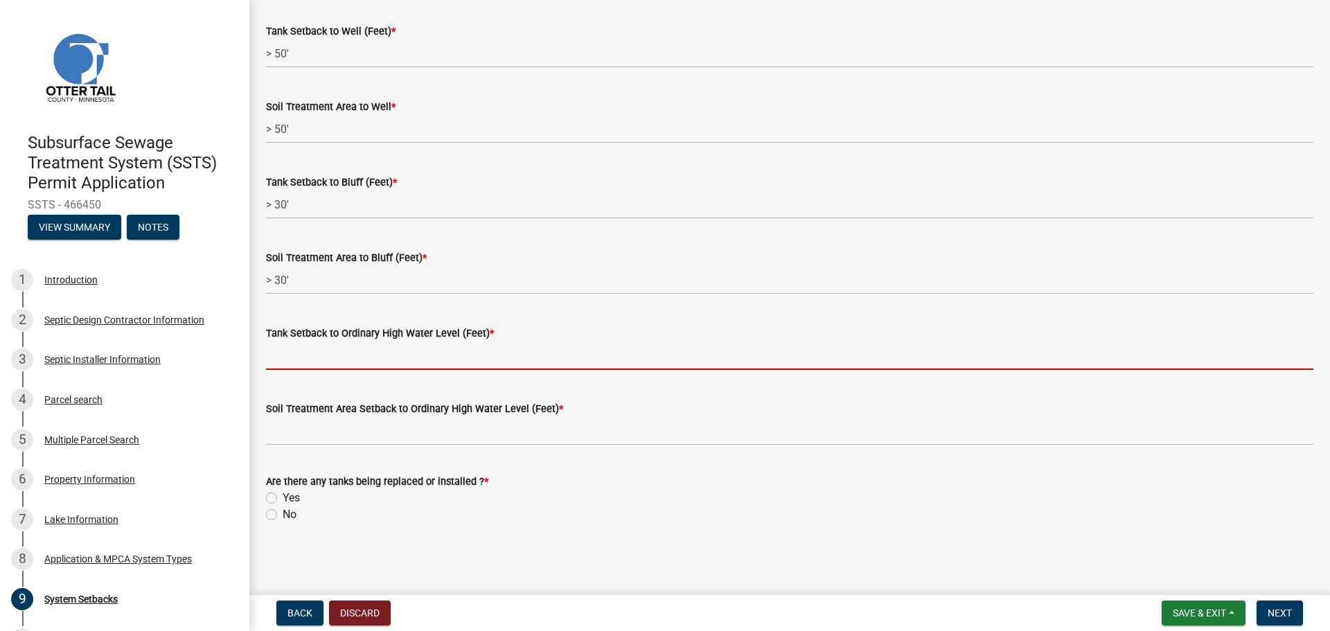
click at [301, 355] on input "Tank Setback to Ordinary High Water Level (Feet) *" at bounding box center [789, 355] width 1047 height 28
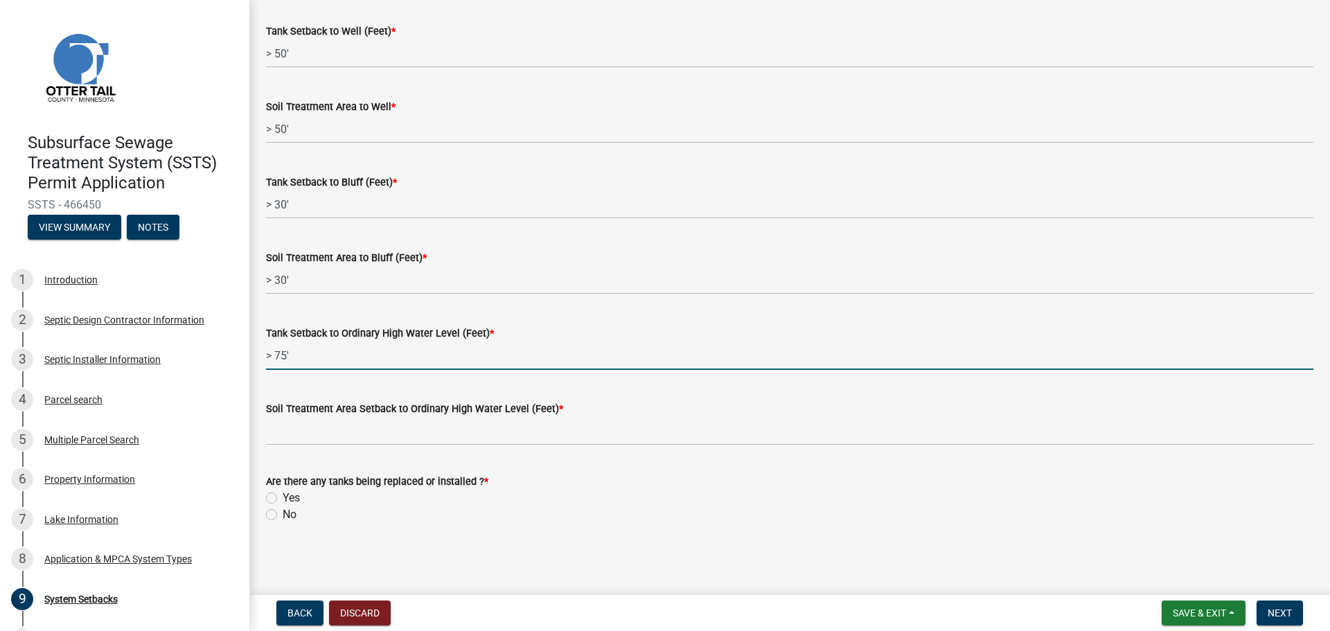
type input "> 75'"
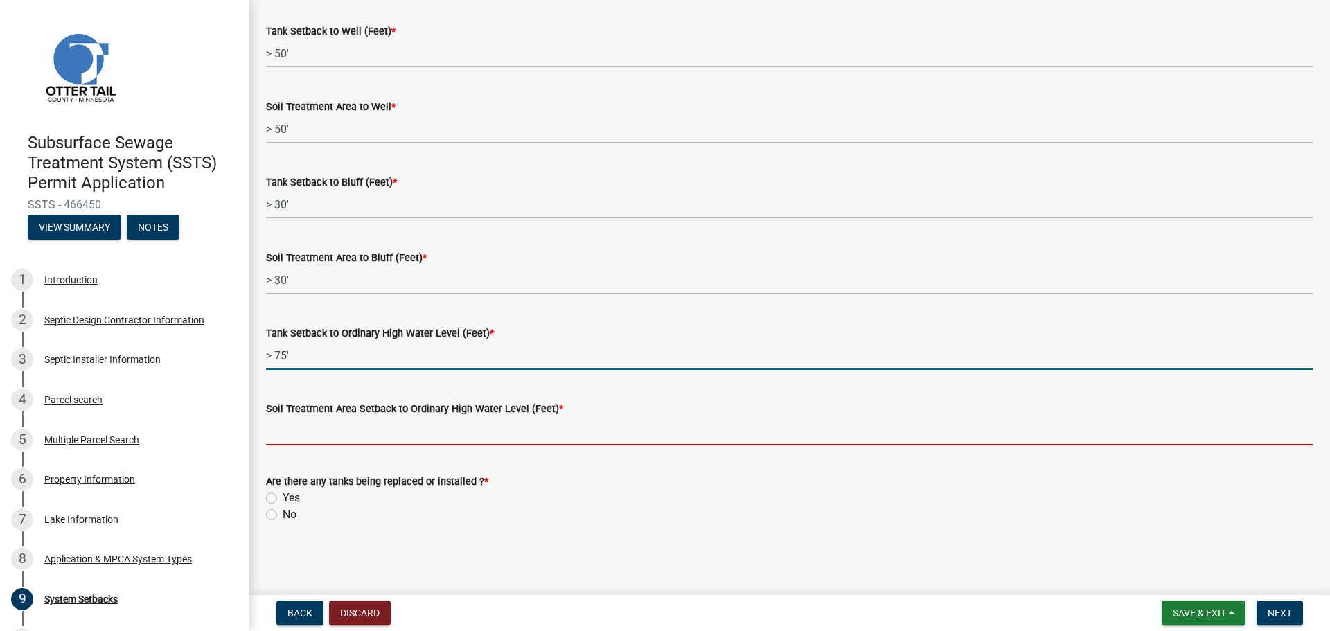
click at [357, 445] on input "Soil Treatment Area Setback to Ordinary High Water Level (Feet) *" at bounding box center [789, 431] width 1047 height 28
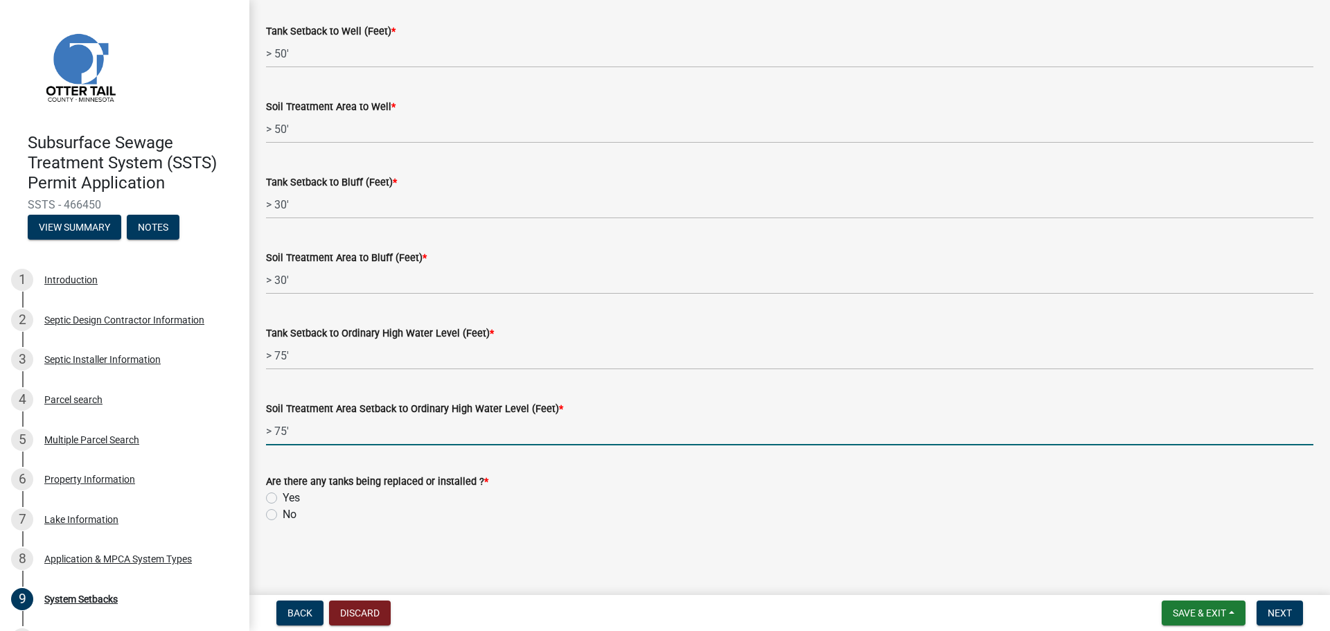
type input "> 75'"
click at [283, 496] on label "Yes" at bounding box center [291, 498] width 17 height 17
click at [283, 496] on input "Yes" at bounding box center [287, 494] width 9 height 9
radio input "true"
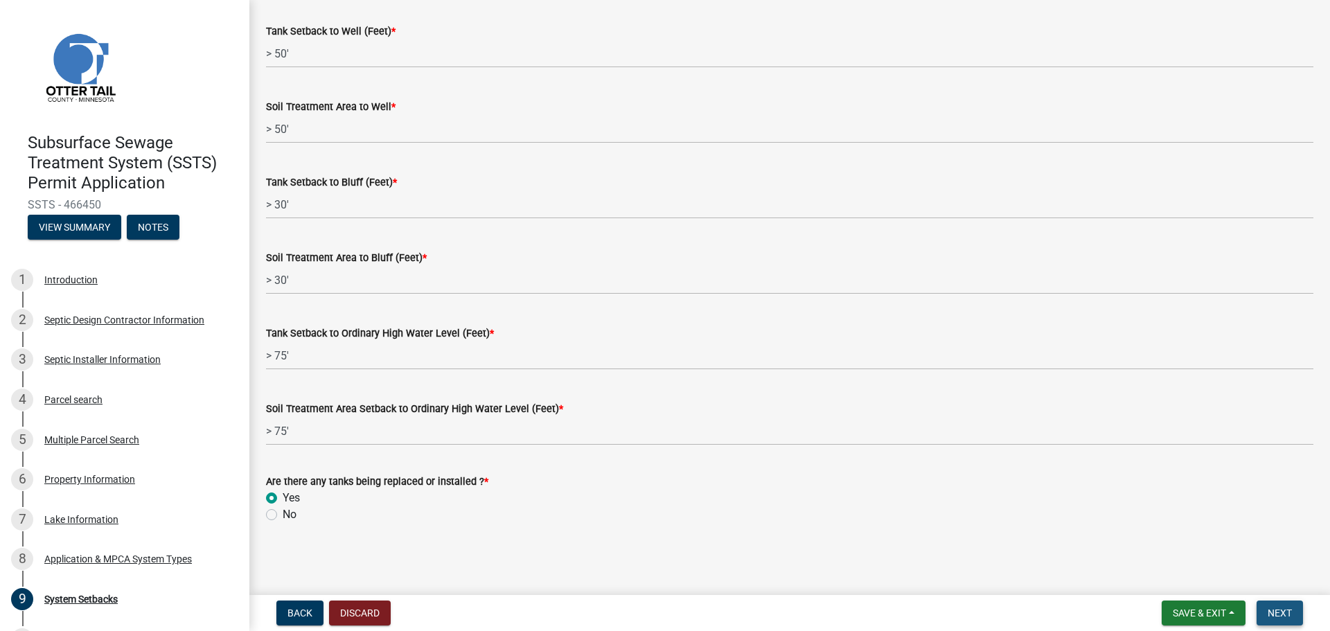
click at [1296, 617] on button "Next" at bounding box center [1279, 613] width 46 height 25
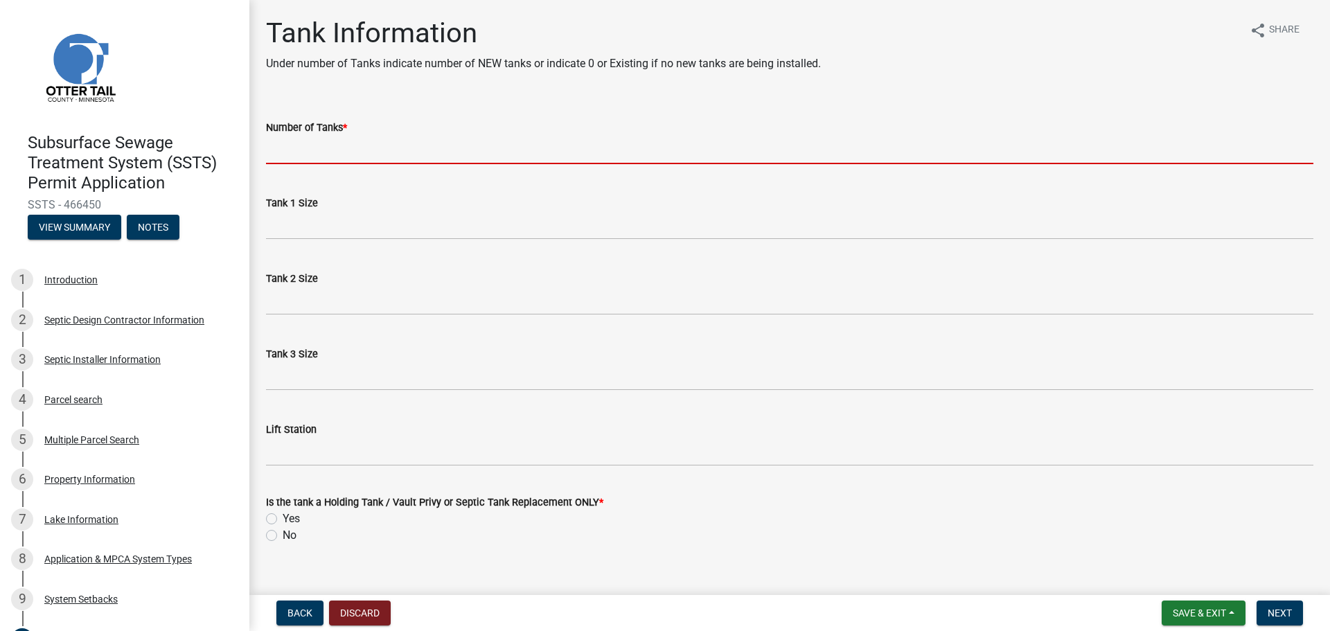
drag, startPoint x: 367, startPoint y: 159, endPoint x: 375, endPoint y: 167, distance: 11.8
click at [368, 159] on input "Number of Tanks *" at bounding box center [789, 150] width 1047 height 28
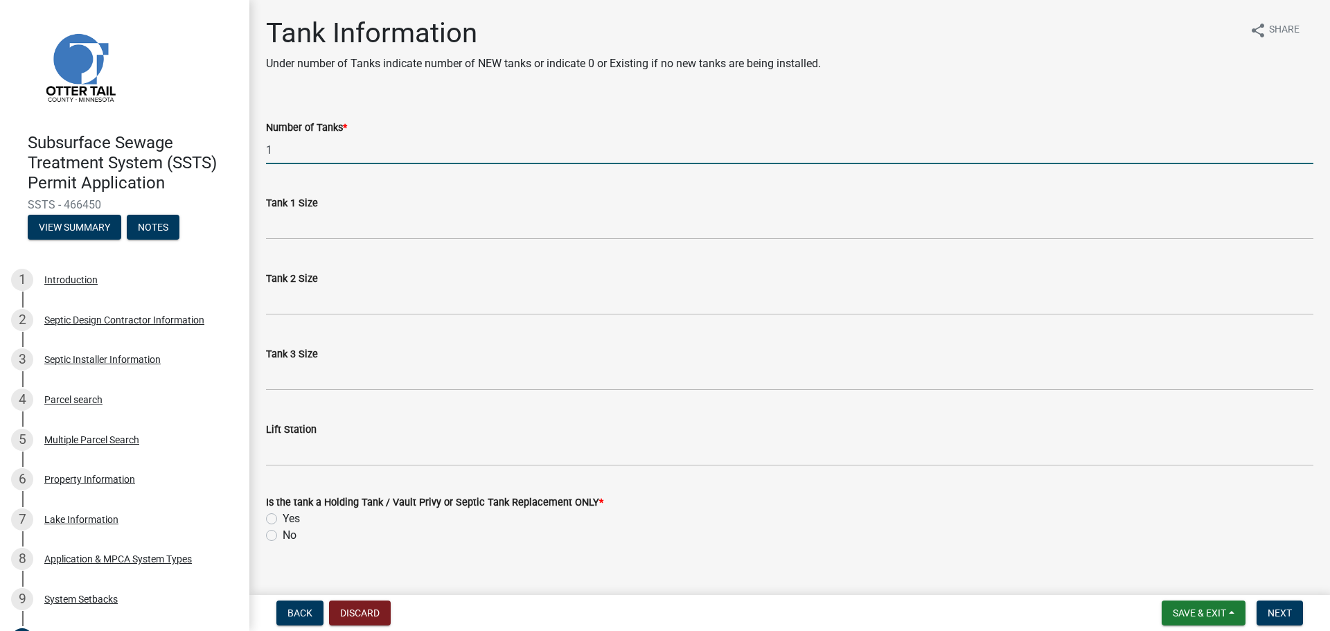
type input "1"
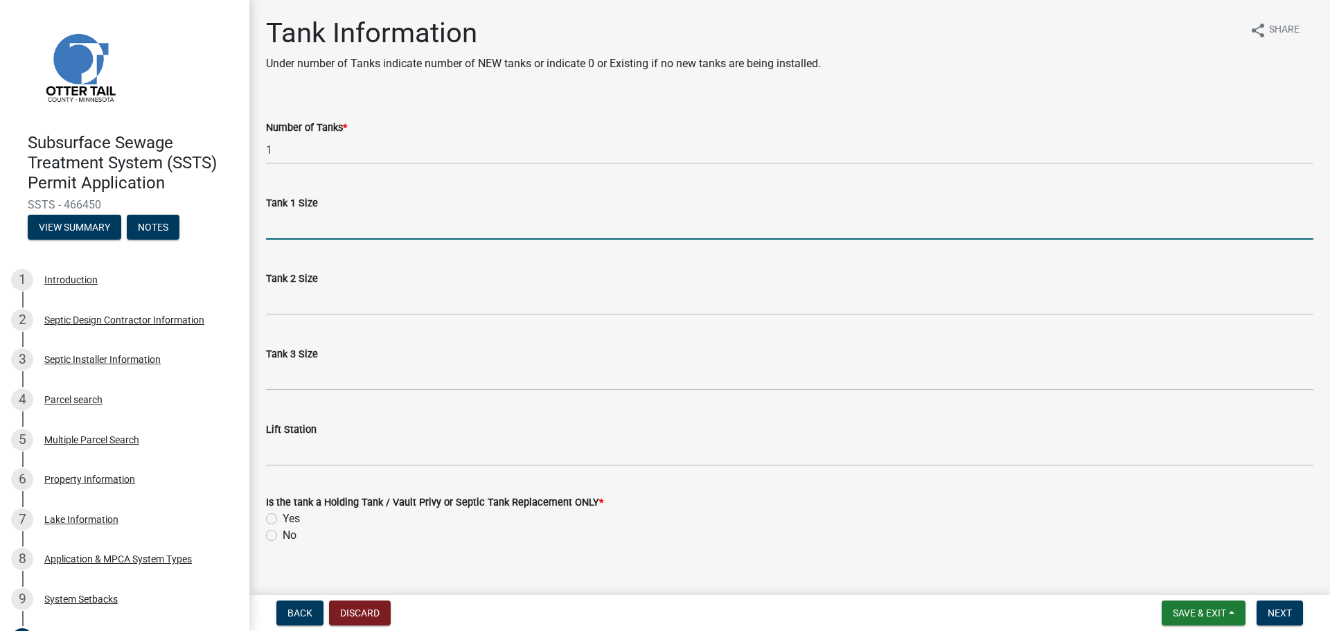
click at [289, 223] on input "Tank 1 Size" at bounding box center [789, 225] width 1047 height 28
type input "1"
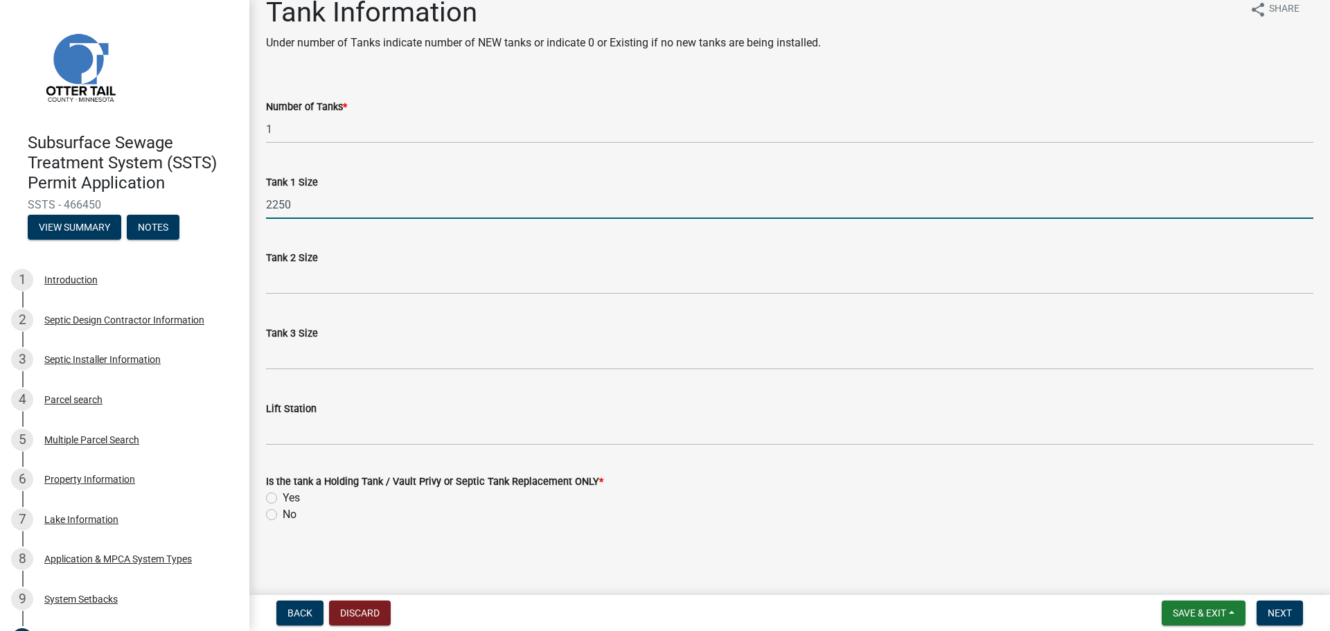
type input "2250"
click at [283, 498] on label "Yes" at bounding box center [291, 498] width 17 height 17
click at [283, 498] on input "Yes" at bounding box center [287, 494] width 9 height 9
radio input "true"
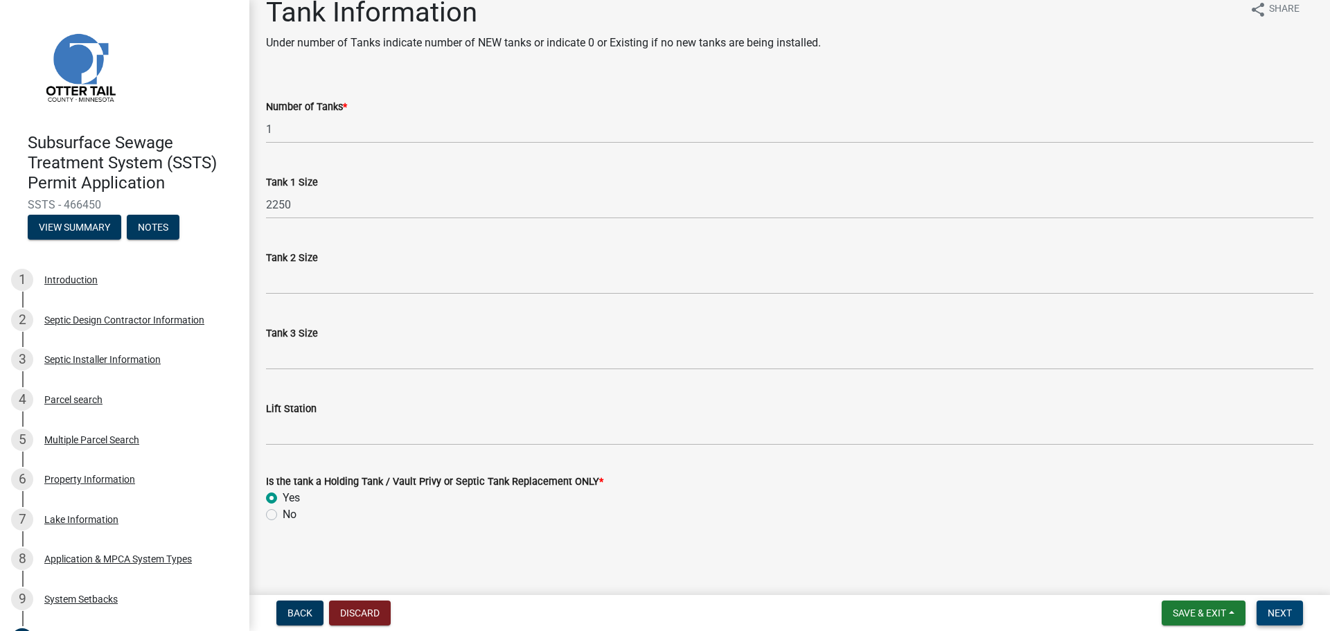
click at [1276, 609] on span "Next" at bounding box center [1280, 612] width 24 height 11
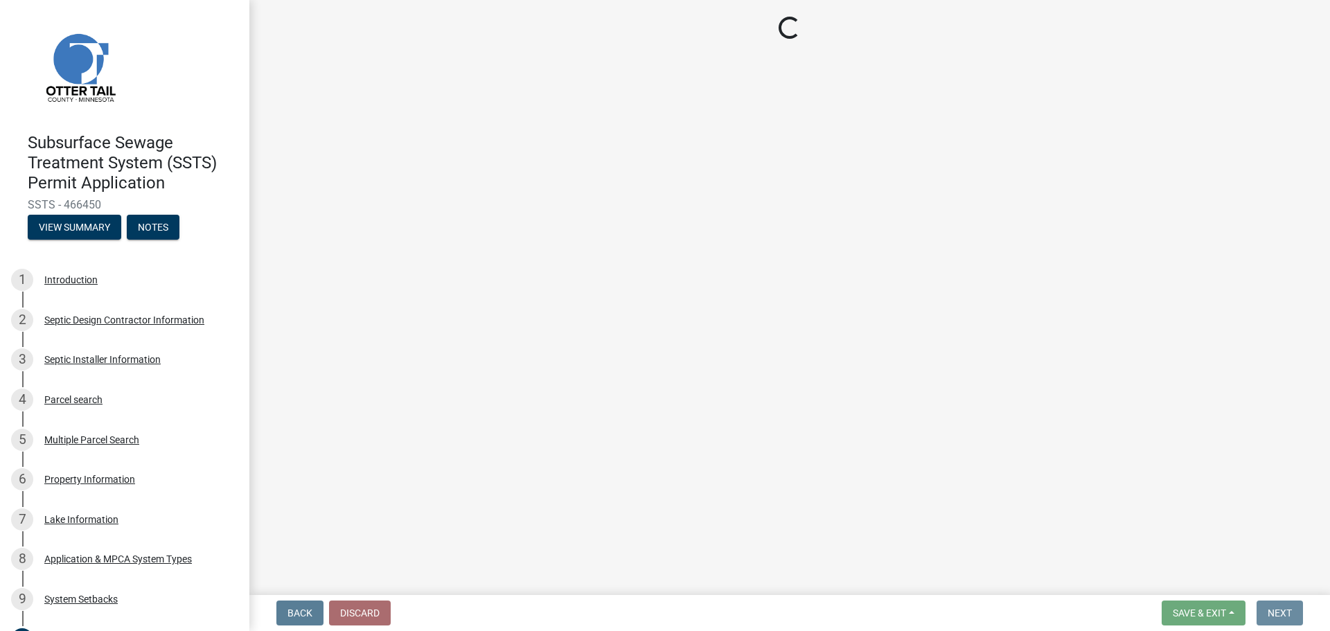
scroll to position [0, 0]
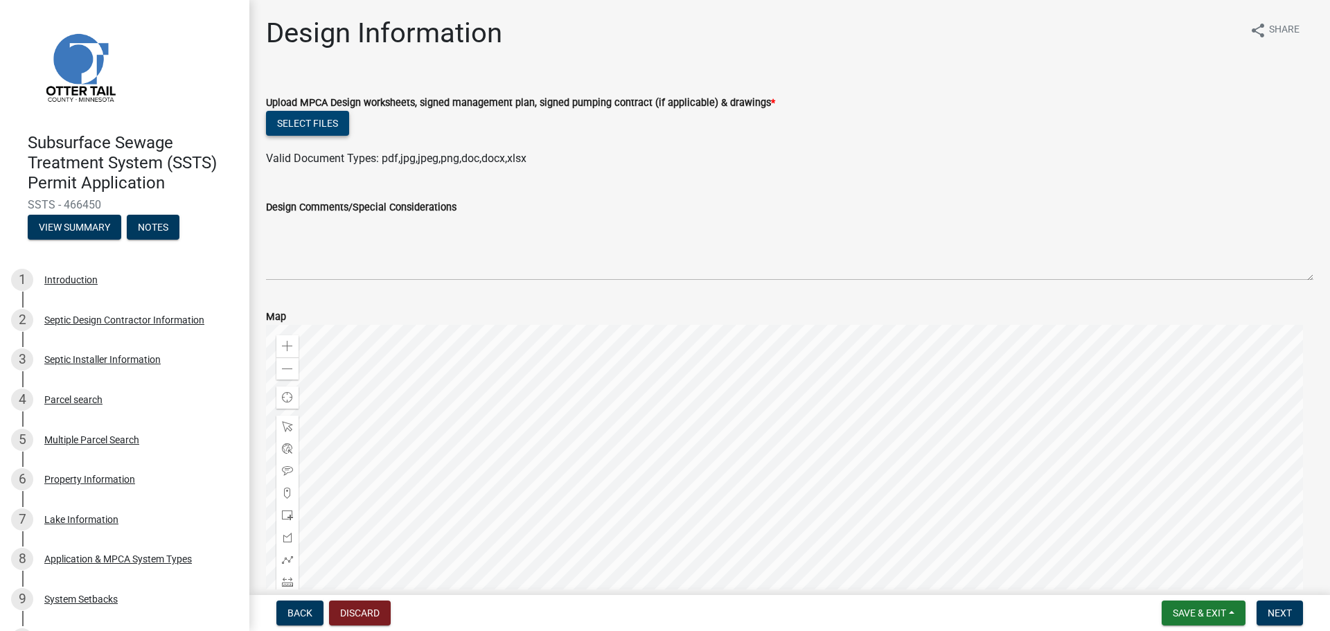
click at [300, 127] on button "Select files" at bounding box center [307, 123] width 83 height 25
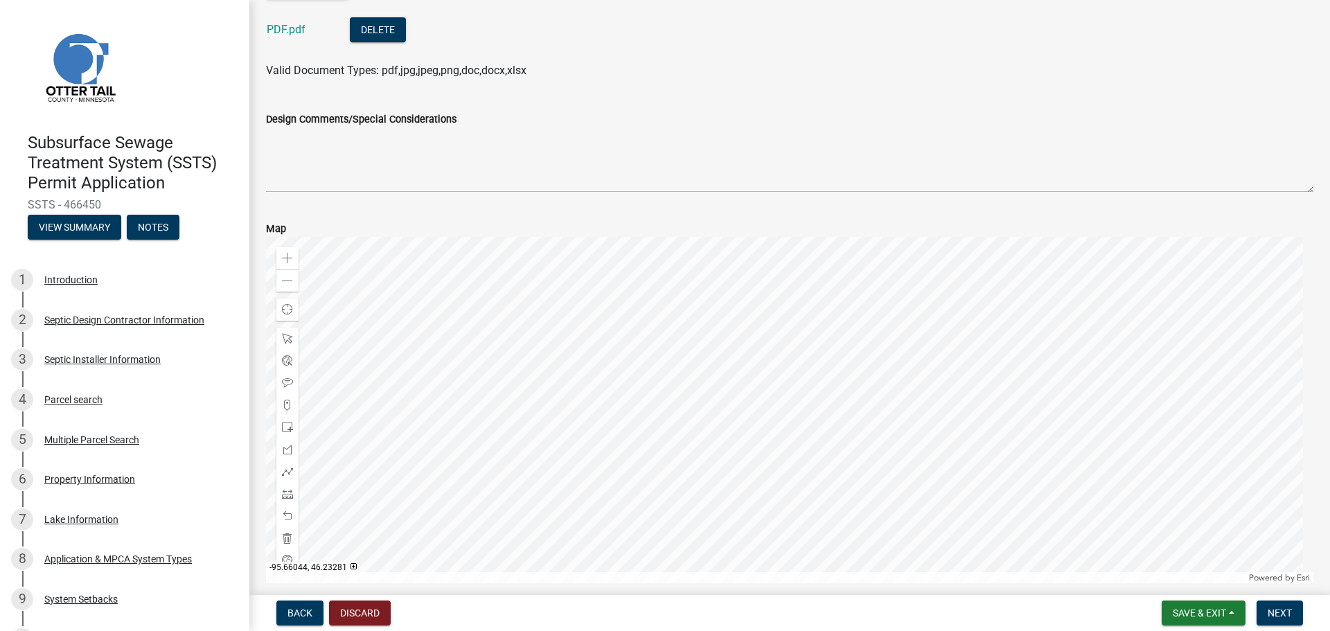
scroll to position [199, 0]
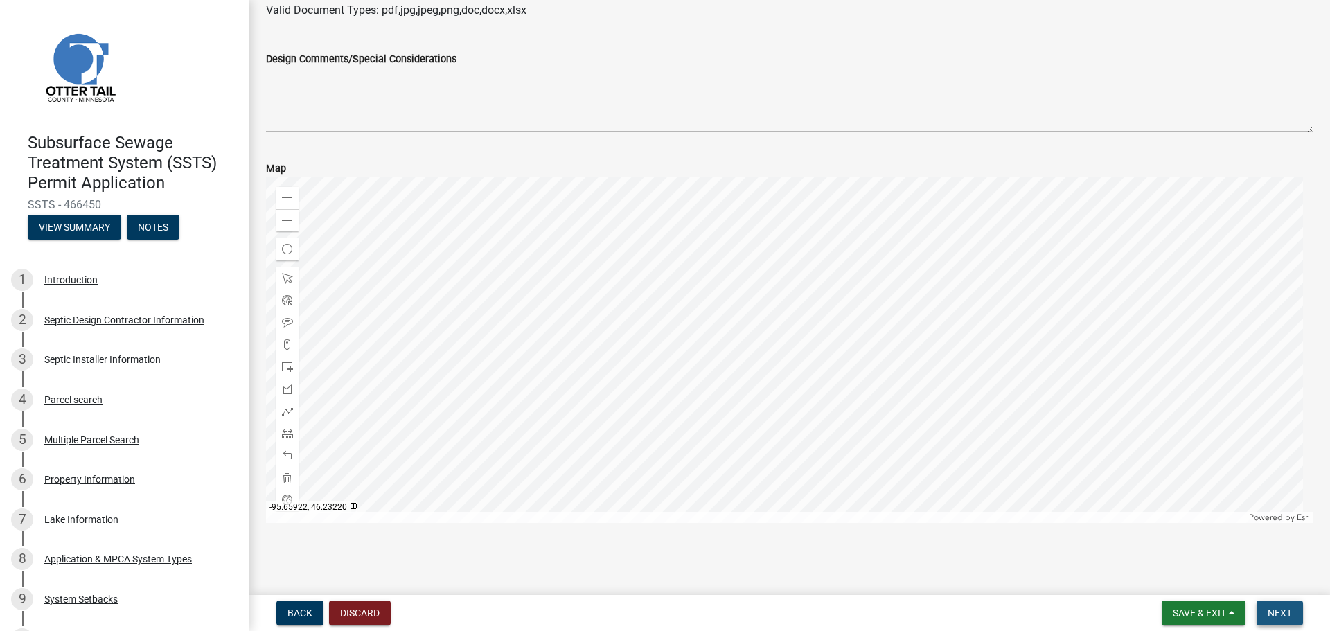
click at [1270, 608] on span "Next" at bounding box center [1280, 612] width 24 height 11
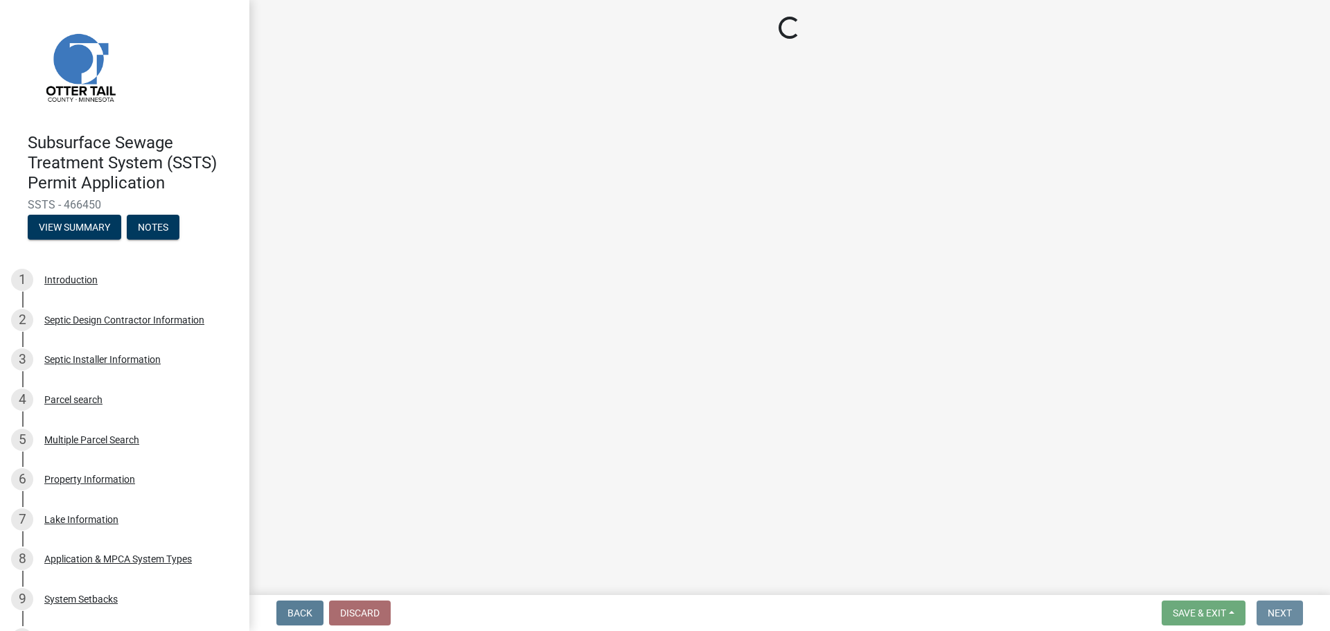
scroll to position [0, 0]
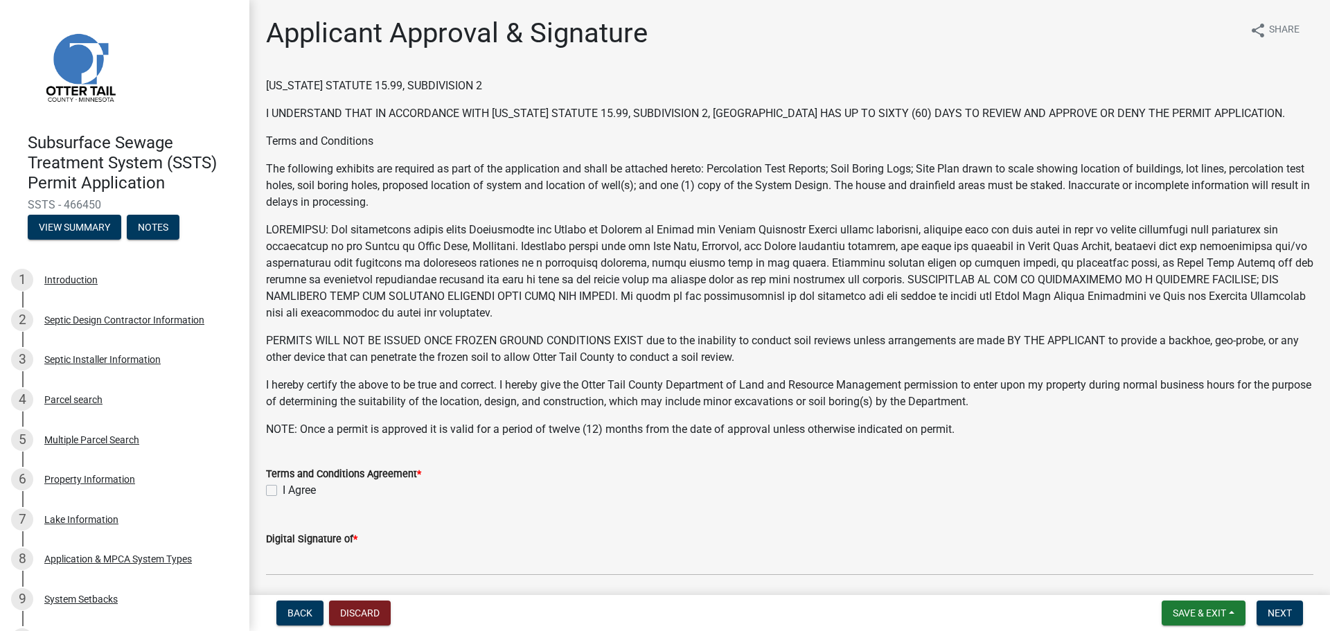
drag, startPoint x: 271, startPoint y: 485, endPoint x: 283, endPoint y: 486, distance: 11.8
click at [283, 485] on label "I Agree" at bounding box center [299, 490] width 33 height 17
click at [283, 485] on input "I Agree" at bounding box center [287, 486] width 9 height 9
checkbox input "true"
click at [1278, 617] on span "Next" at bounding box center [1280, 612] width 24 height 11
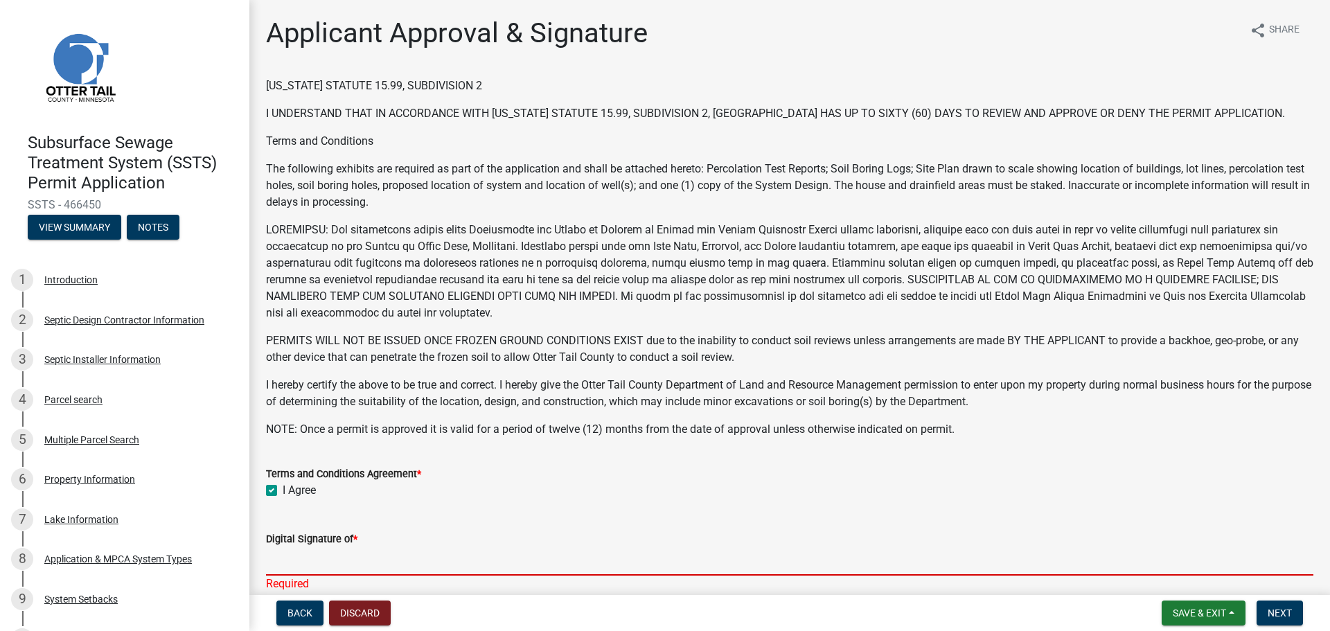
drag, startPoint x: 298, startPoint y: 562, endPoint x: 475, endPoint y: 607, distance: 182.8
click at [299, 563] on input "Digital Signature of *" at bounding box center [789, 561] width 1047 height 28
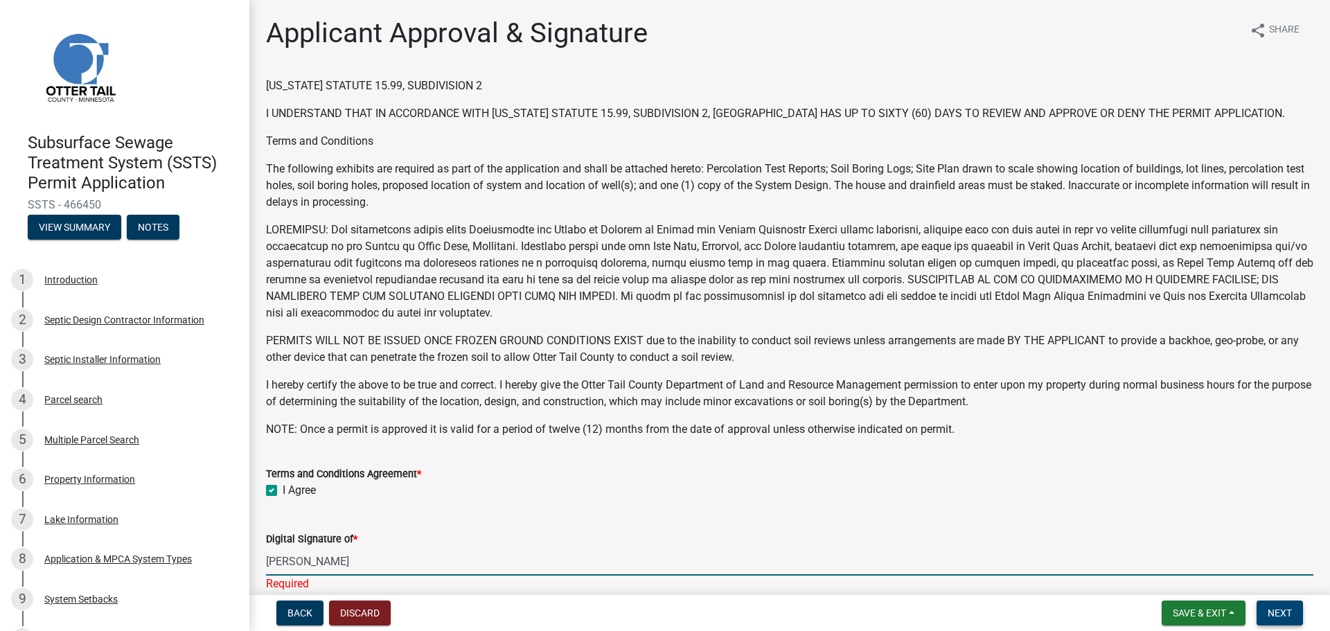
type input "[PERSON_NAME]"
click at [1297, 619] on button "Next" at bounding box center [1279, 613] width 46 height 25
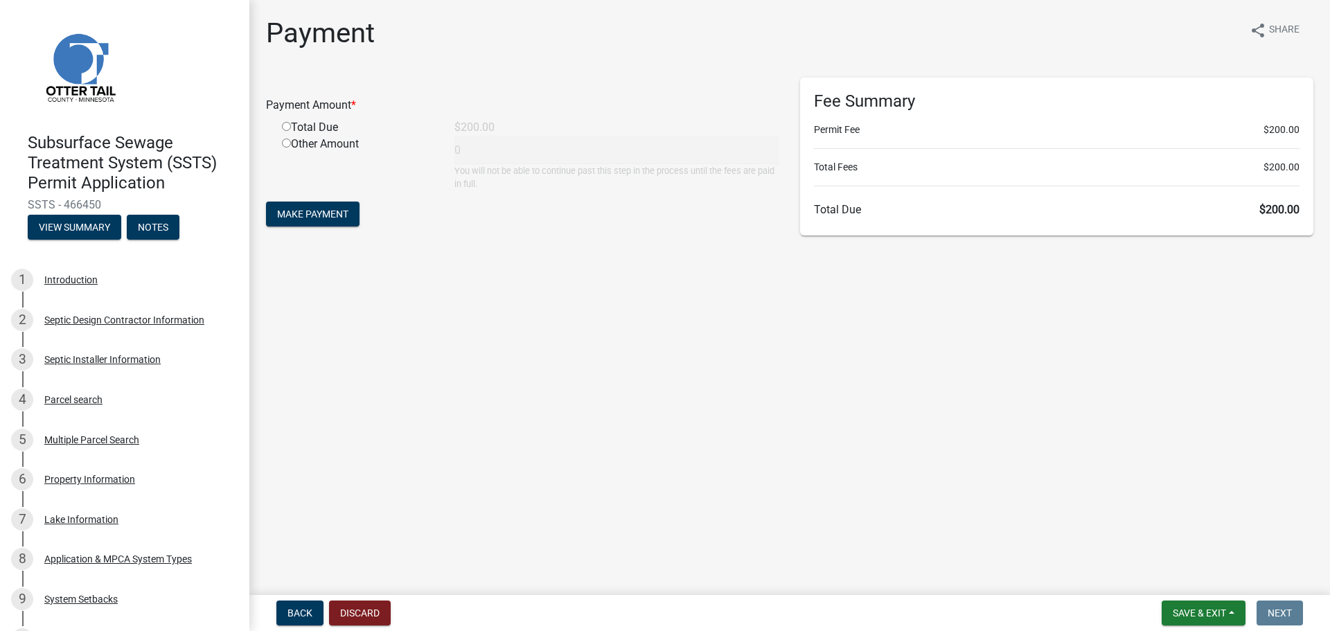
click at [284, 125] on input "radio" at bounding box center [286, 126] width 9 height 9
radio input "true"
type input "200"
click at [338, 222] on button "Make Payment" at bounding box center [313, 214] width 94 height 25
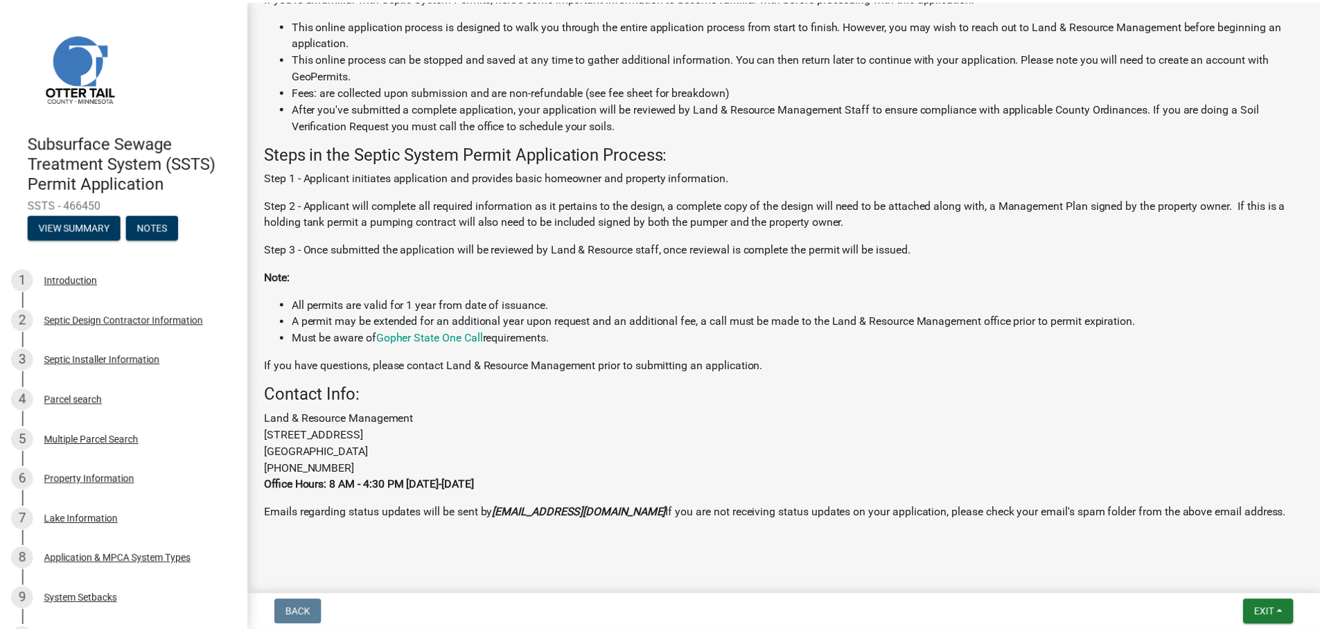
scroll to position [291, 0]
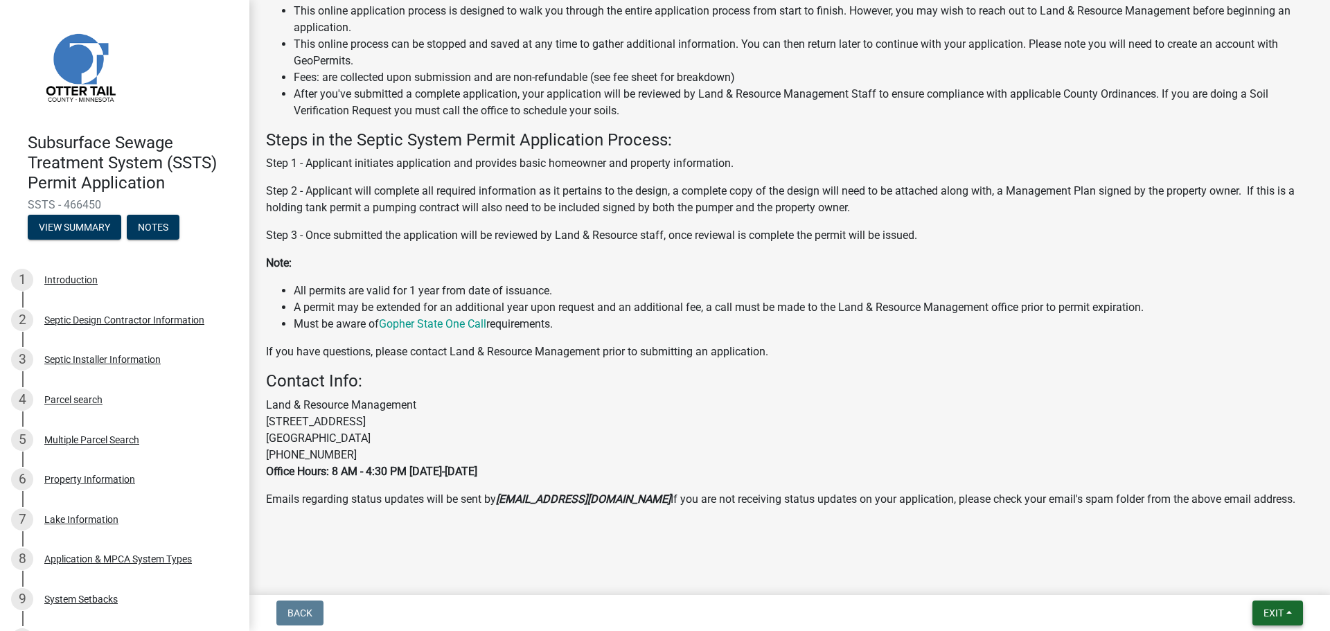
click at [1292, 625] on button "Exit" at bounding box center [1277, 613] width 51 height 25
click at [1262, 577] on button "Save & Exit" at bounding box center [1247, 576] width 111 height 33
